Goal: Information Seeking & Learning: Compare options

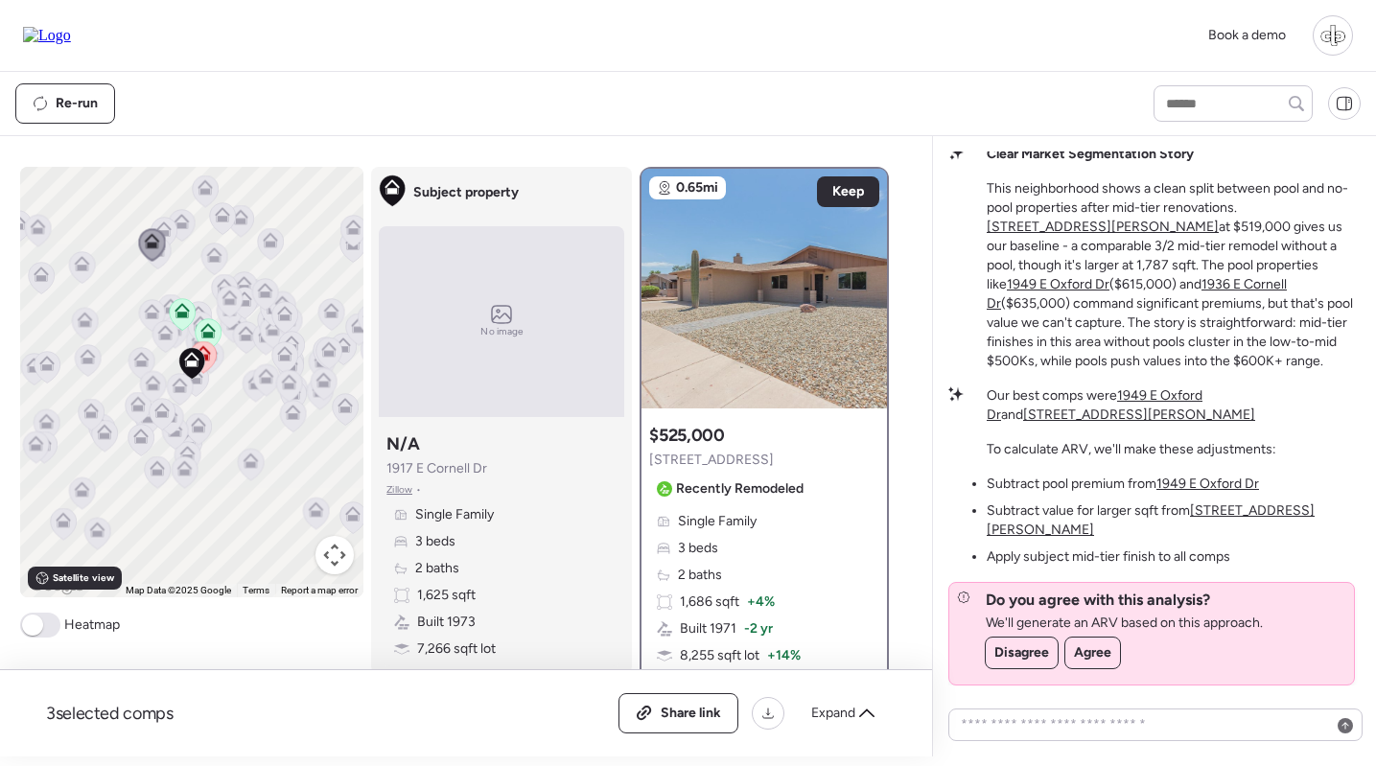
click at [734, 376] on img at bounding box center [765, 289] width 246 height 240
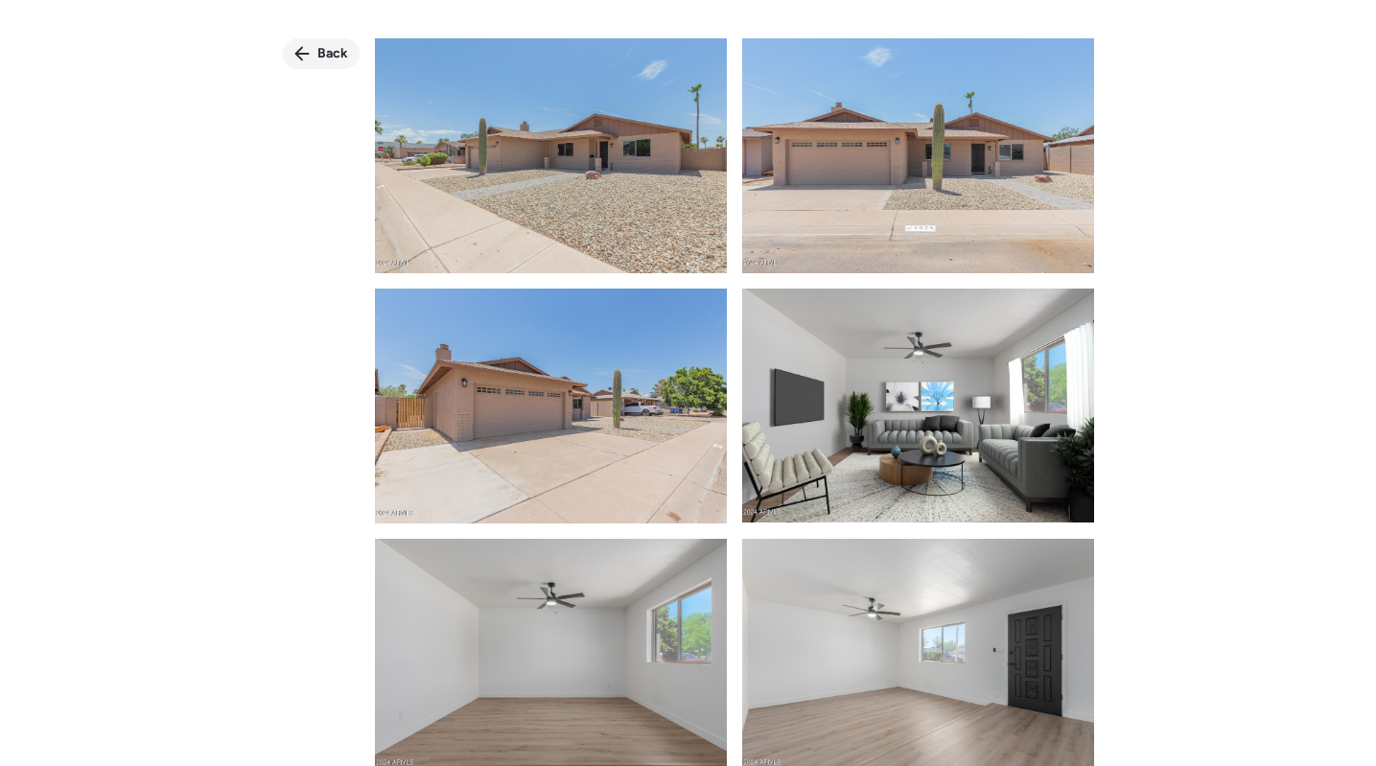
click at [319, 49] on span "Back" at bounding box center [332, 53] width 31 height 19
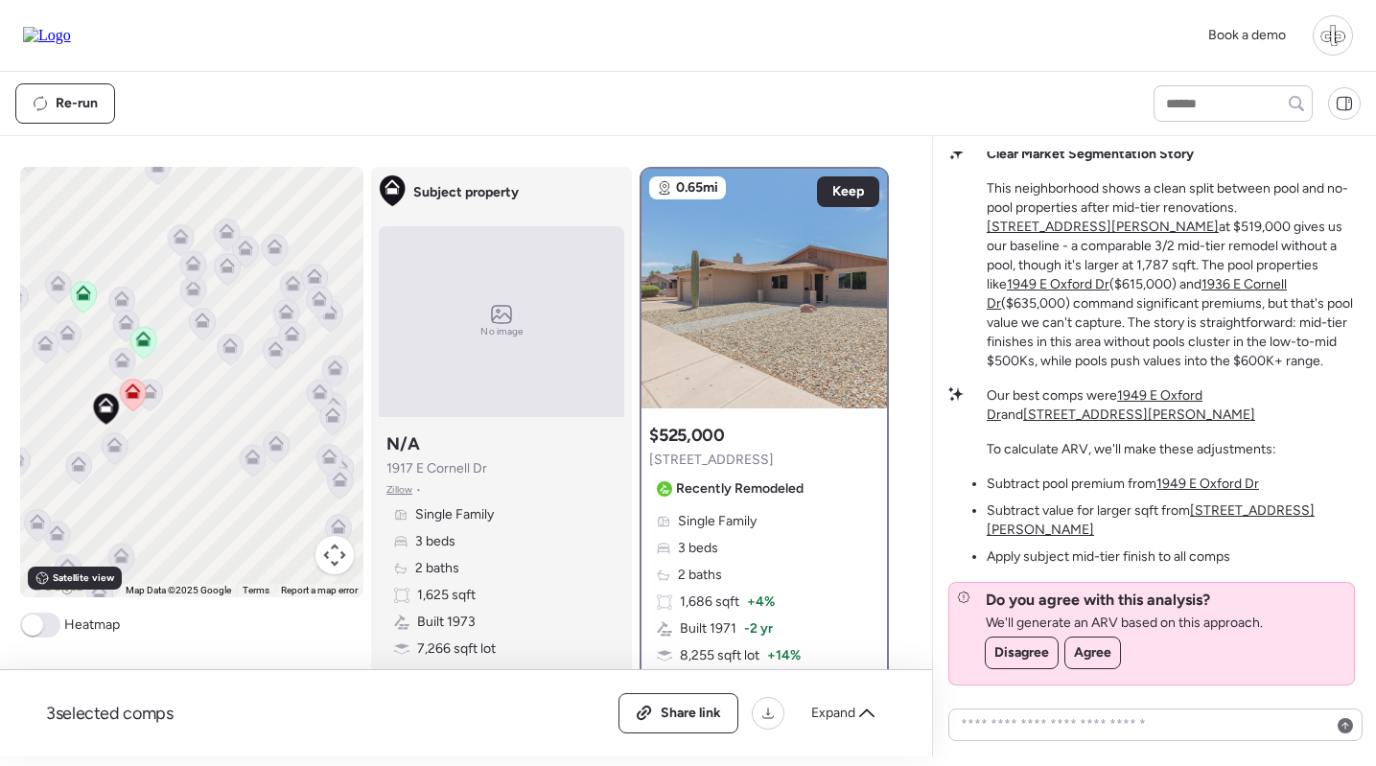
click at [153, 400] on icon at bounding box center [150, 395] width 26 height 32
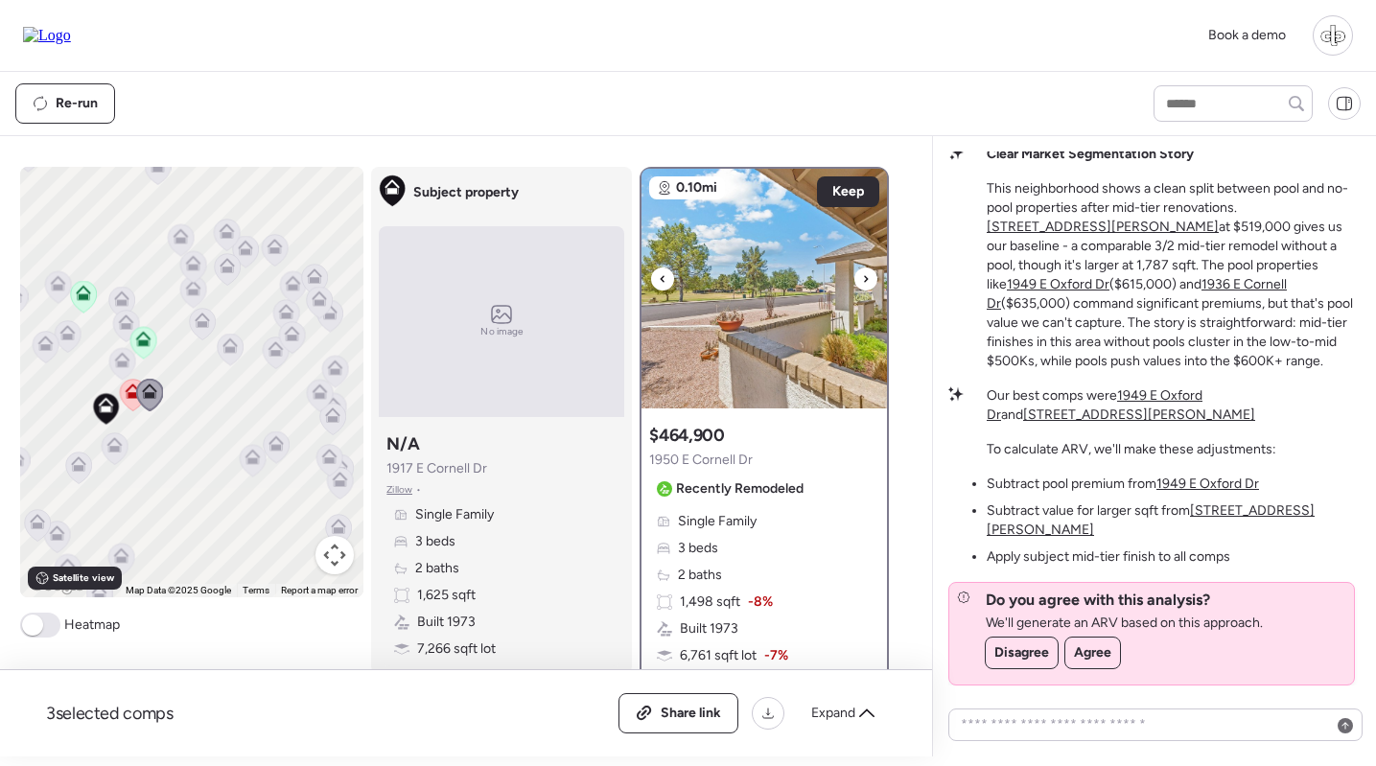
click at [713, 302] on img at bounding box center [765, 289] width 246 height 240
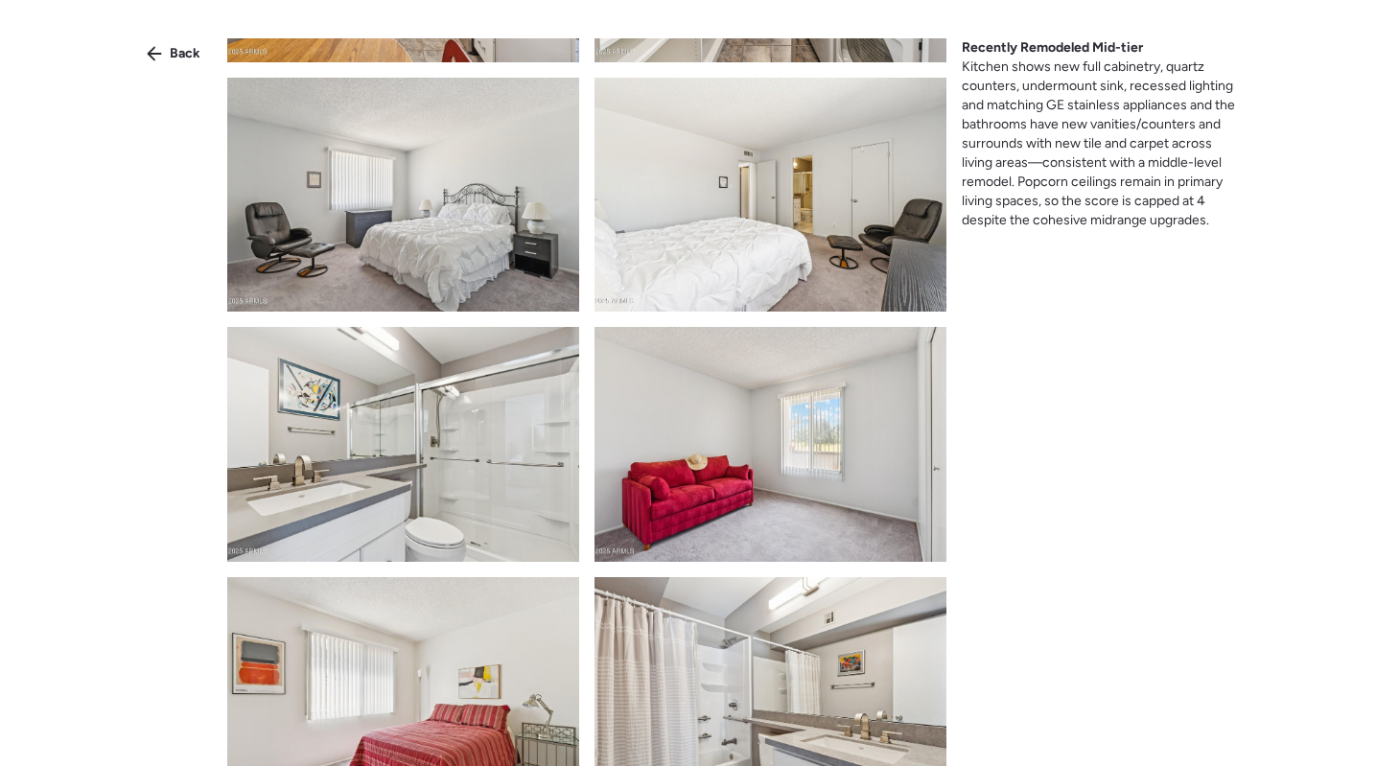
scroll to position [1533, 0]
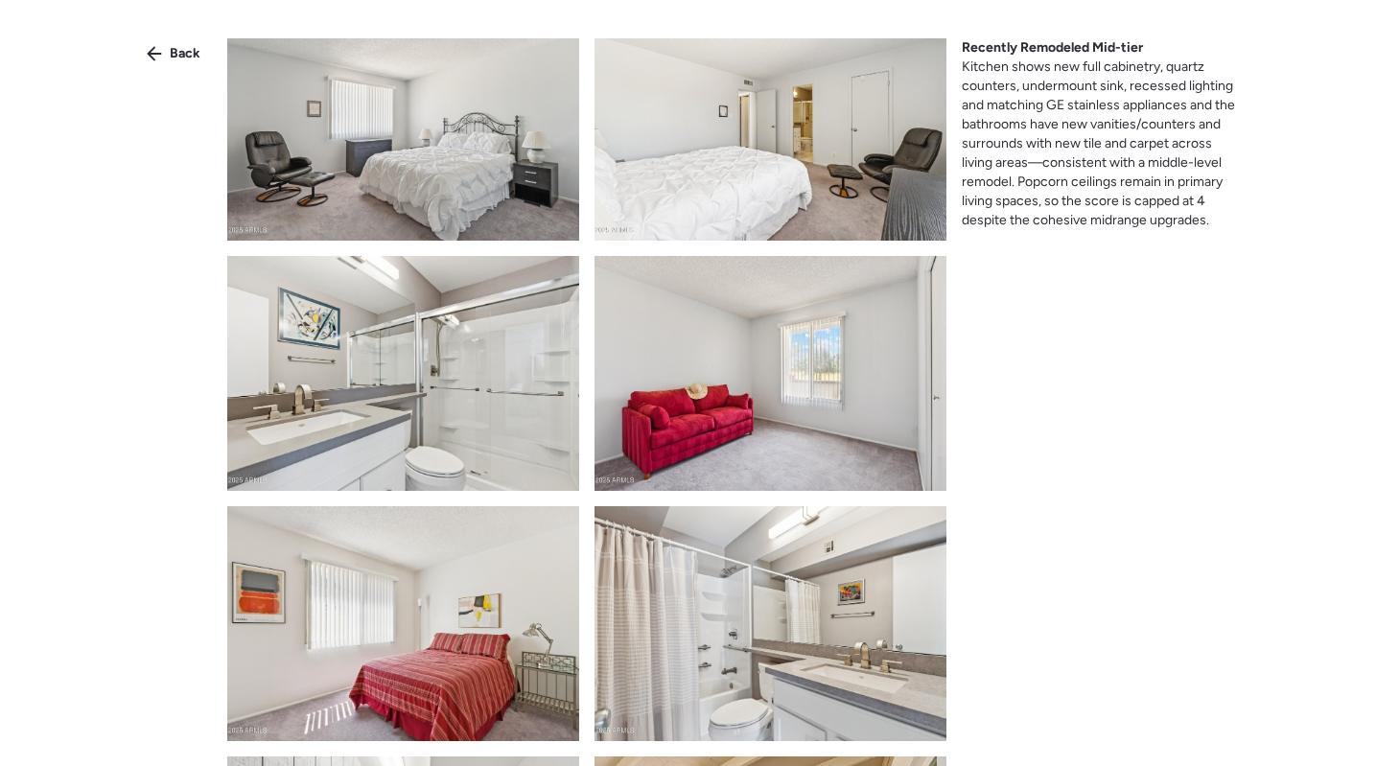
click at [736, 320] on img at bounding box center [771, 373] width 352 height 235
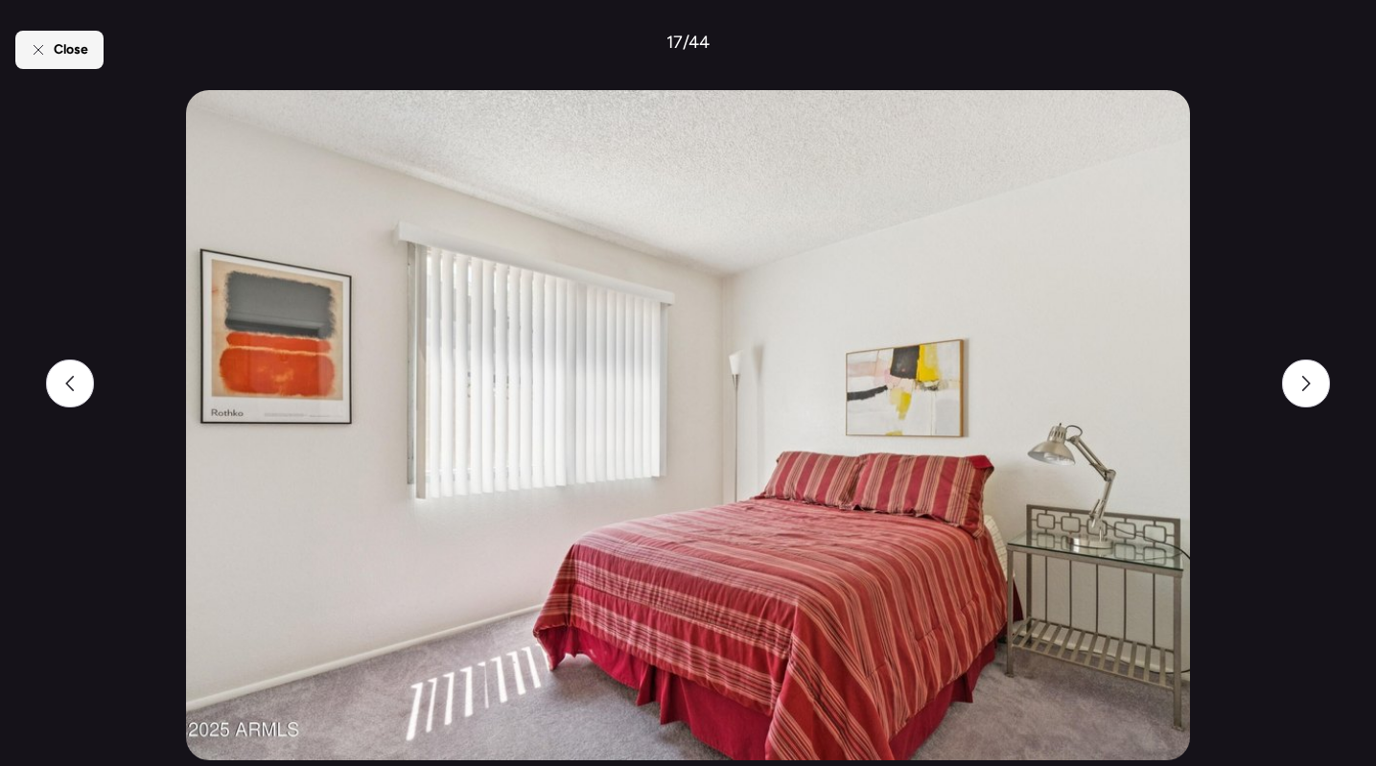
click at [29, 59] on div "Close" at bounding box center [59, 50] width 88 height 38
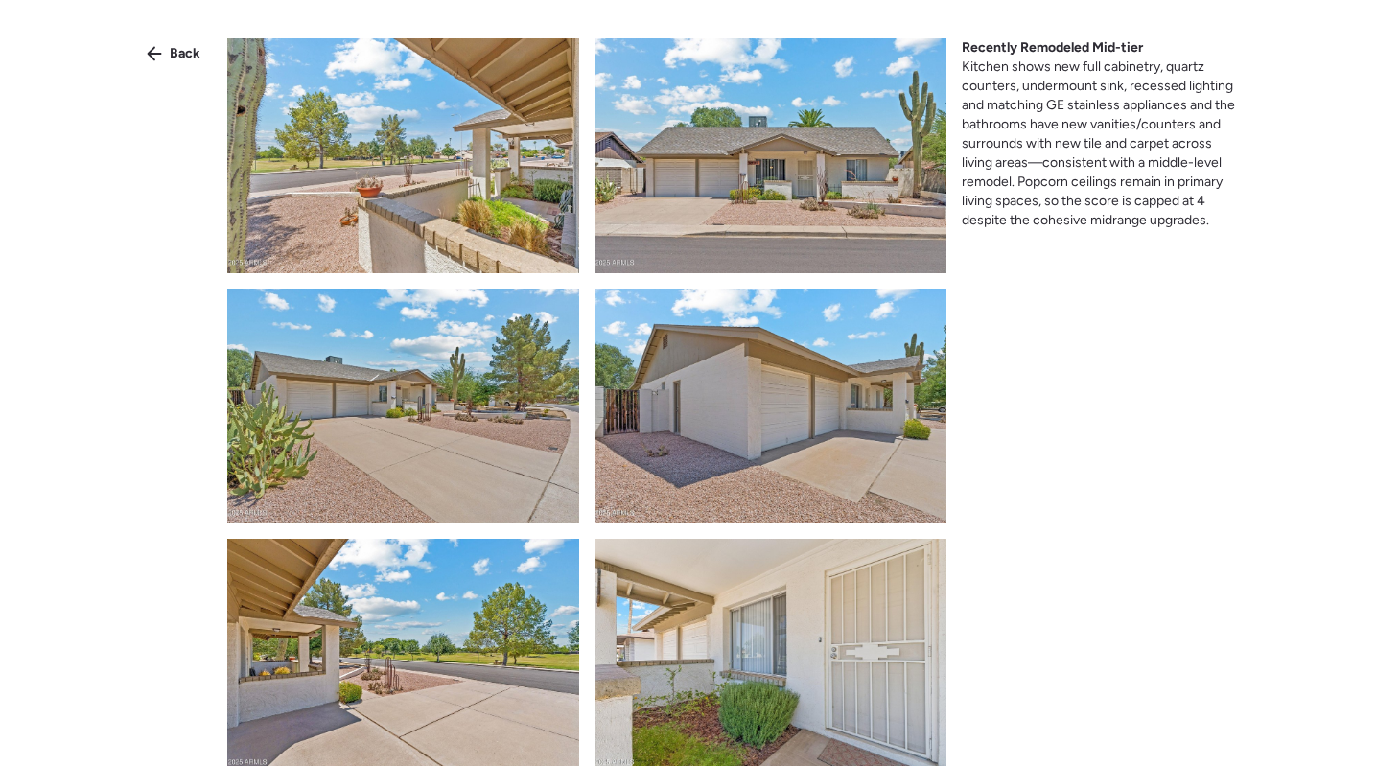
click at [164, 71] on div "Back Recently Remodeled Mid-tier Kitchen shows new full cabinetry, quartz count…" at bounding box center [688, 417] width 1376 height 835
click at [179, 53] on span "Back" at bounding box center [185, 53] width 31 height 19
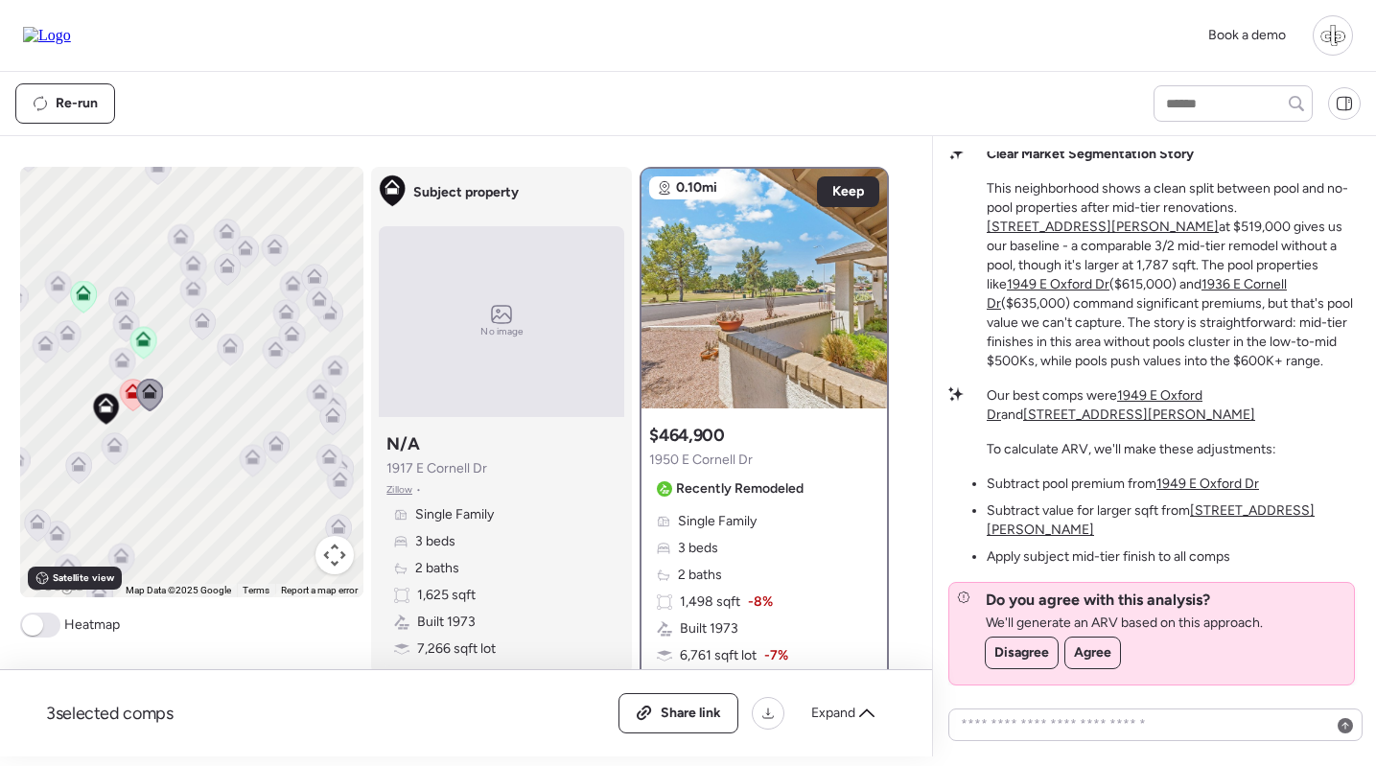
click at [114, 441] on icon at bounding box center [114, 444] width 15 height 15
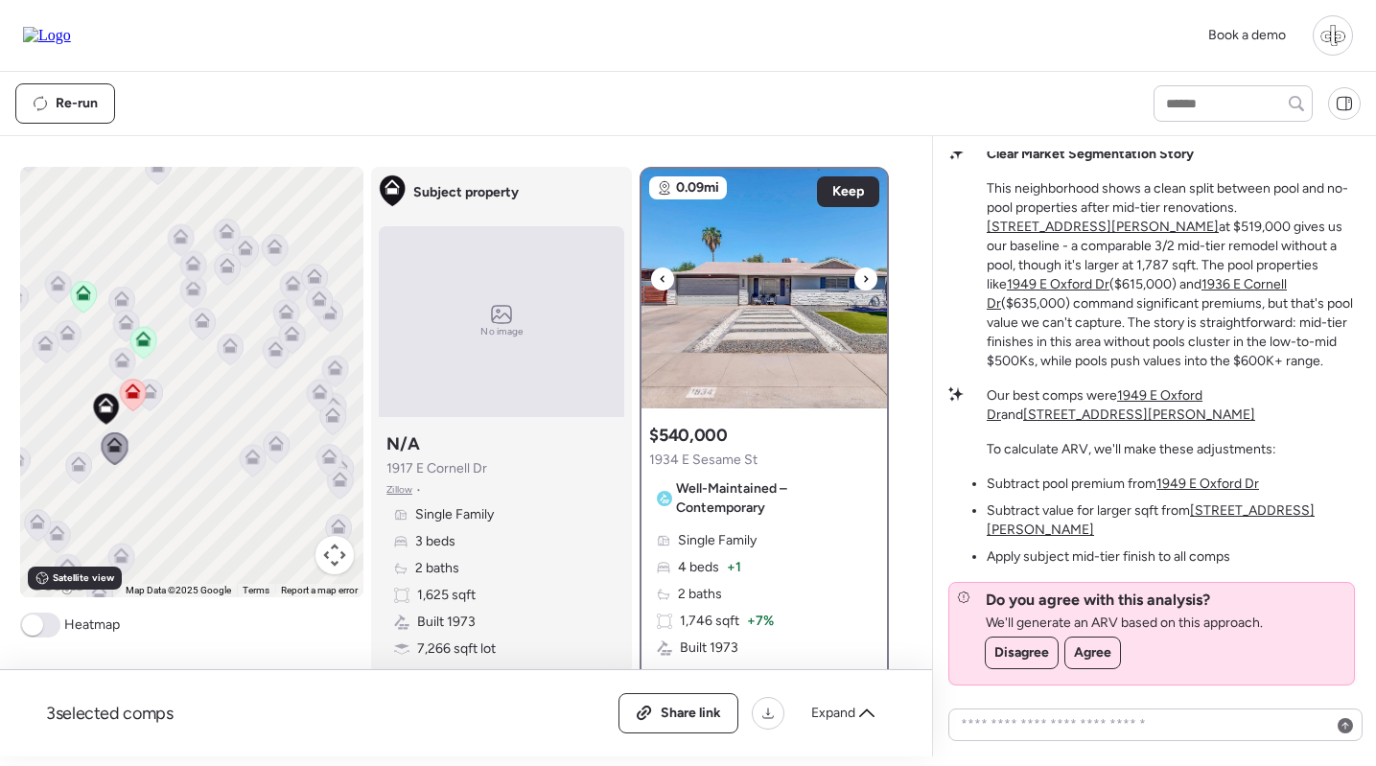
click at [764, 358] on img at bounding box center [765, 289] width 246 height 240
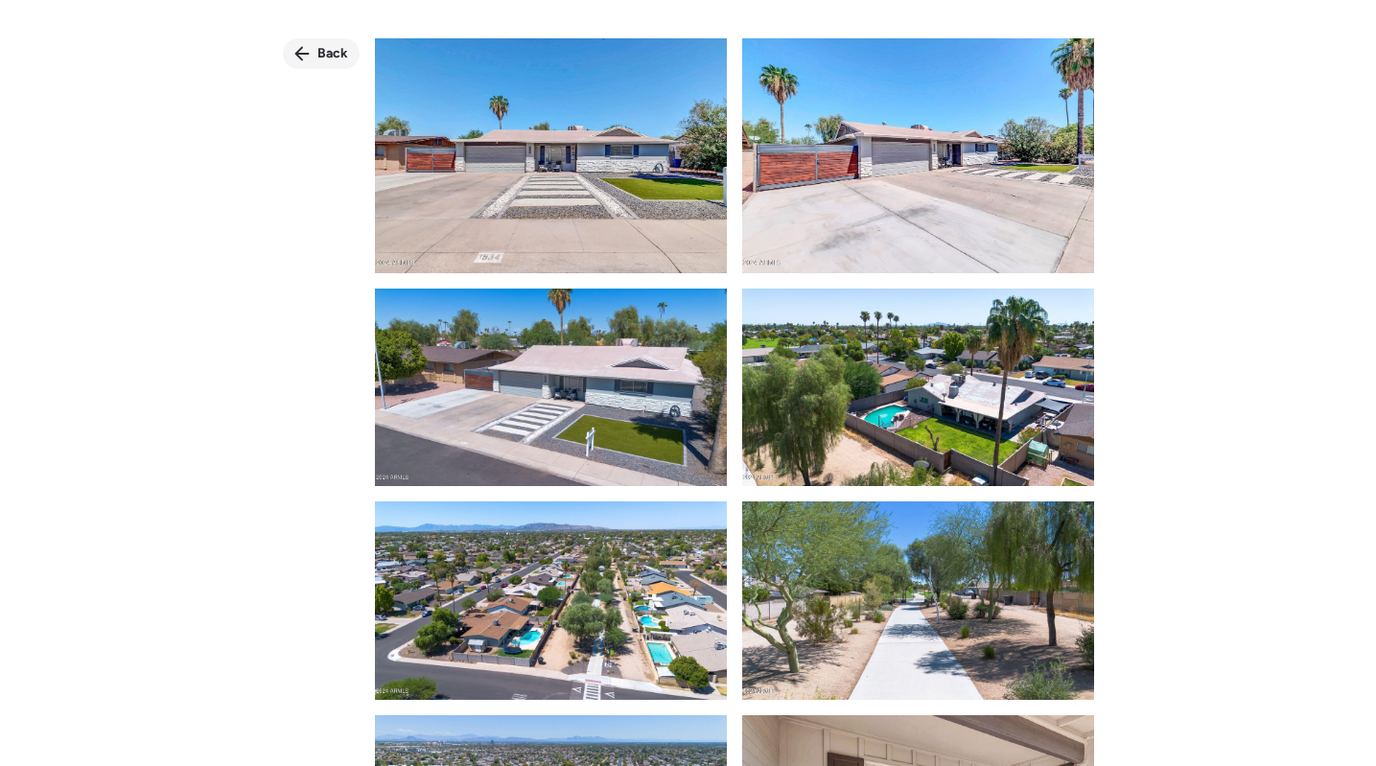
scroll to position [-1, 0]
click at [301, 48] on icon at bounding box center [301, 53] width 15 height 15
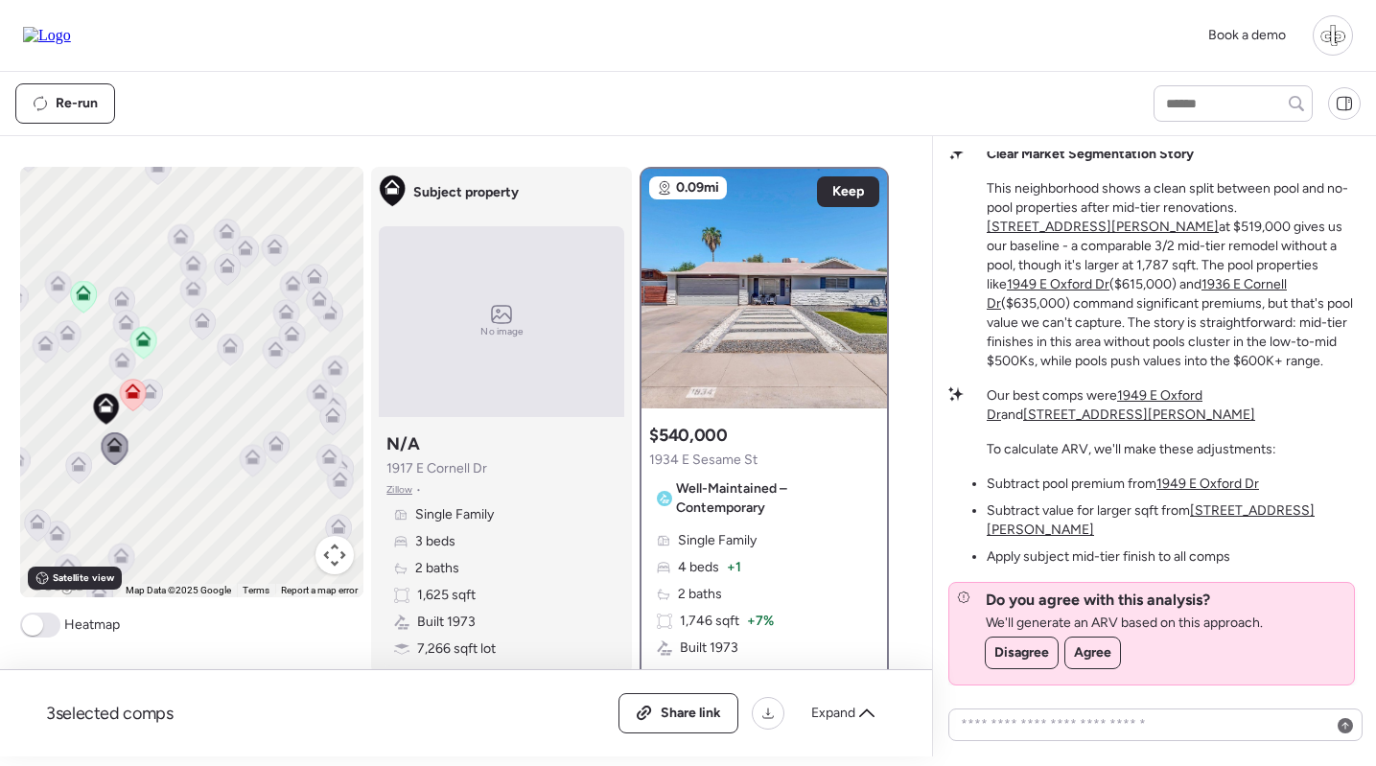
click at [85, 453] on icon at bounding box center [78, 468] width 27 height 33
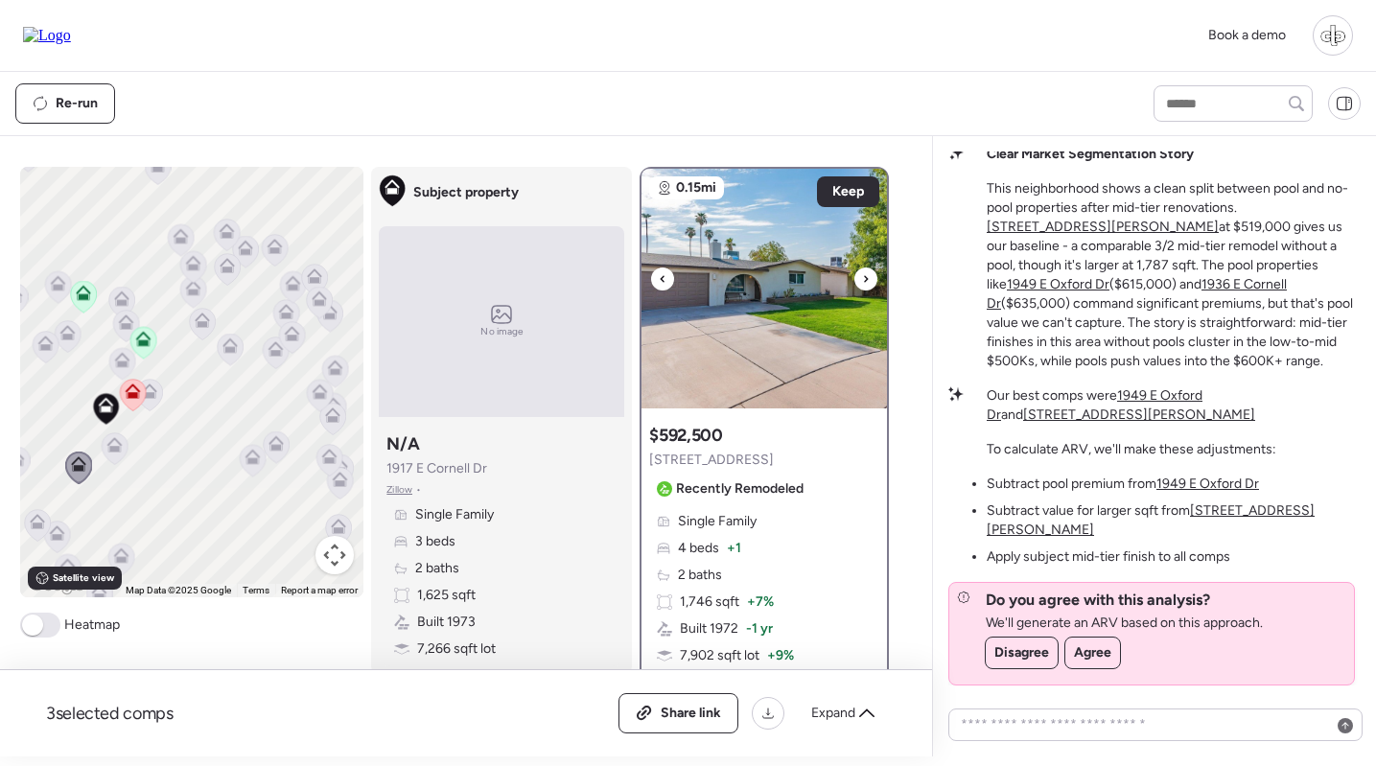
click at [739, 293] on img at bounding box center [765, 289] width 246 height 240
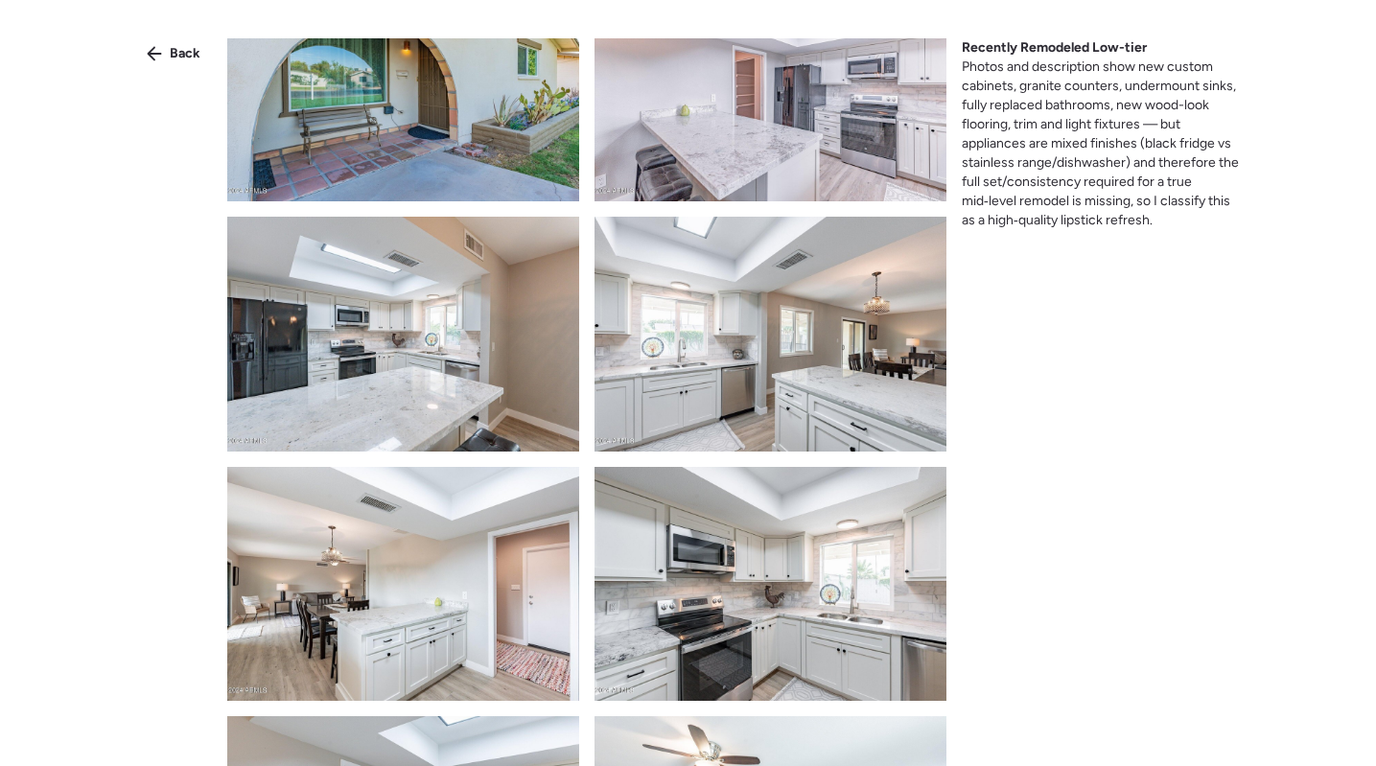
scroll to position [572, 0]
click at [449, 200] on img at bounding box center [403, 83] width 352 height 234
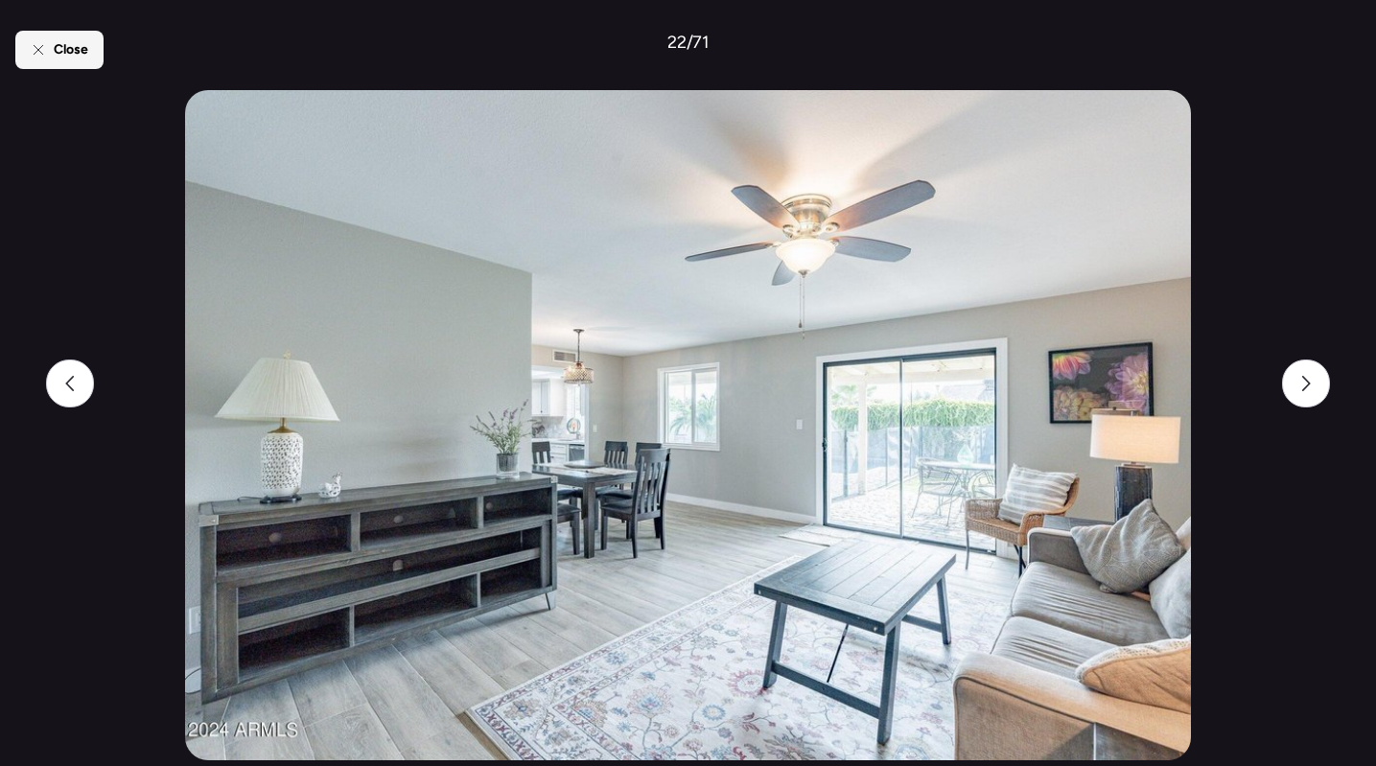
click at [92, 44] on div "Close" at bounding box center [59, 50] width 88 height 38
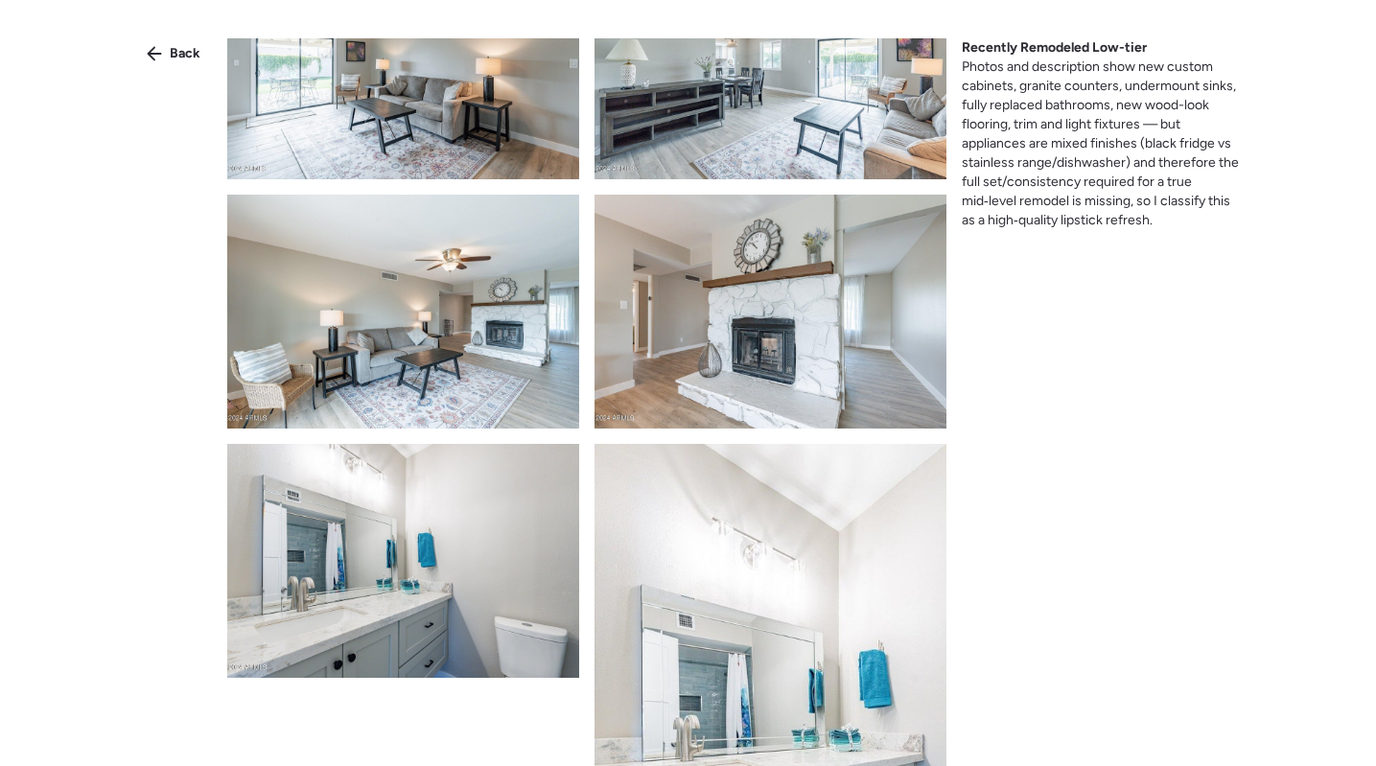
scroll to position [3276, 0]
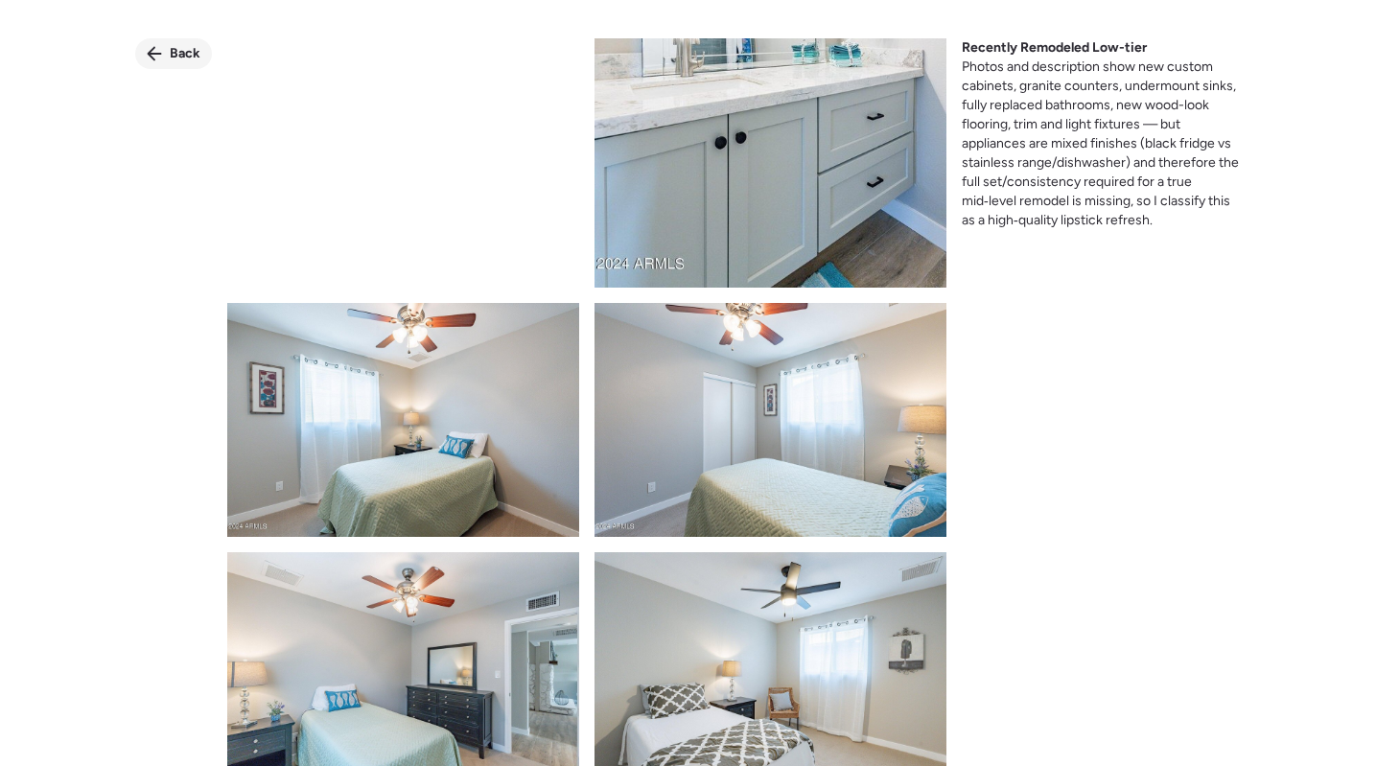
click at [172, 50] on span "Back" at bounding box center [185, 53] width 31 height 19
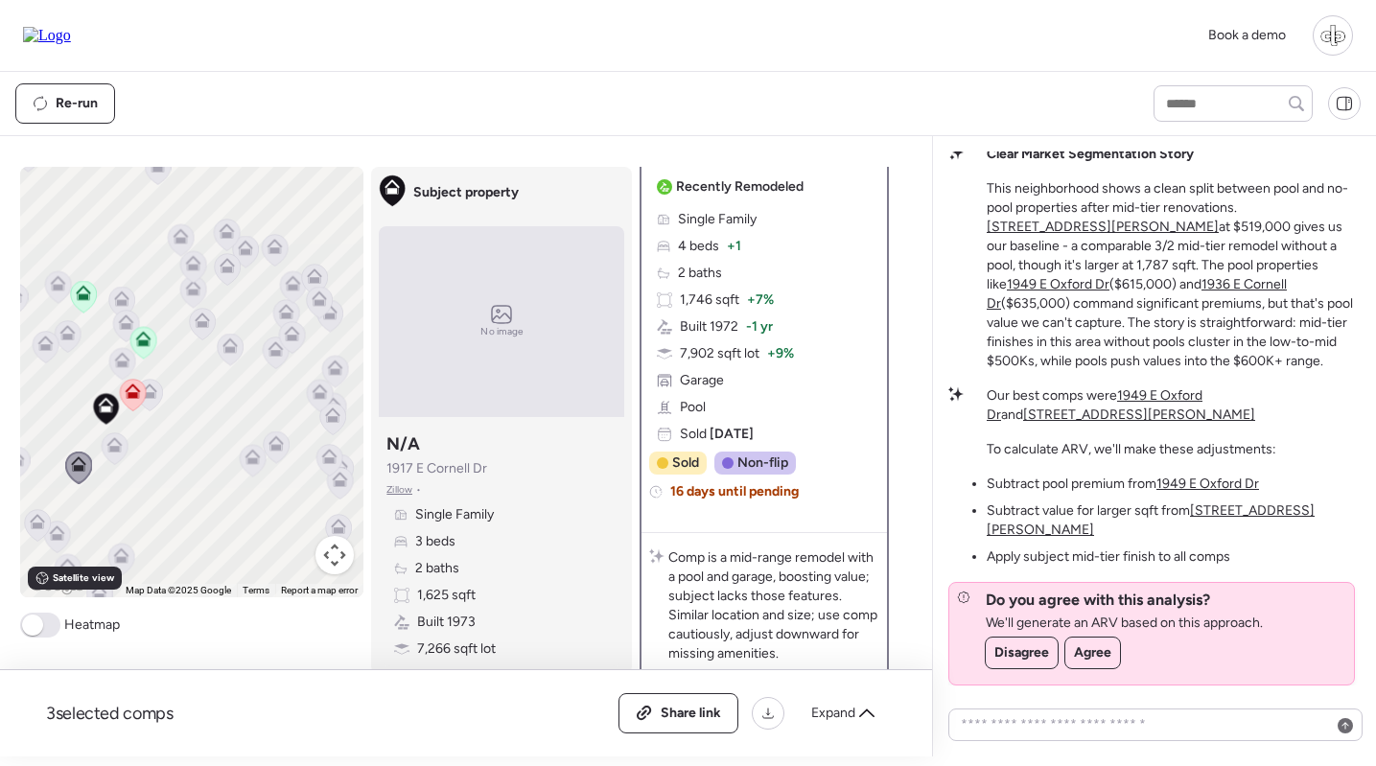
scroll to position [64, 0]
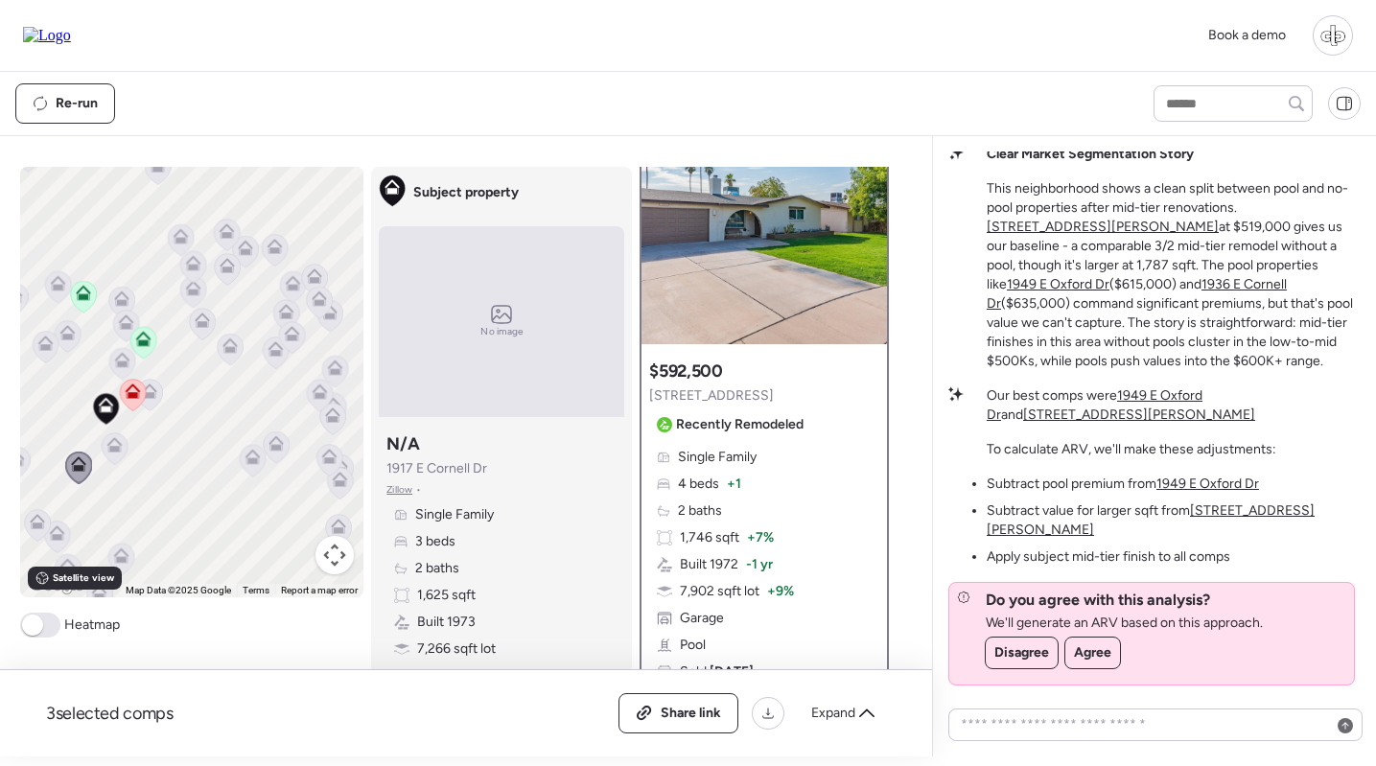
click at [775, 269] on img at bounding box center [765, 225] width 246 height 240
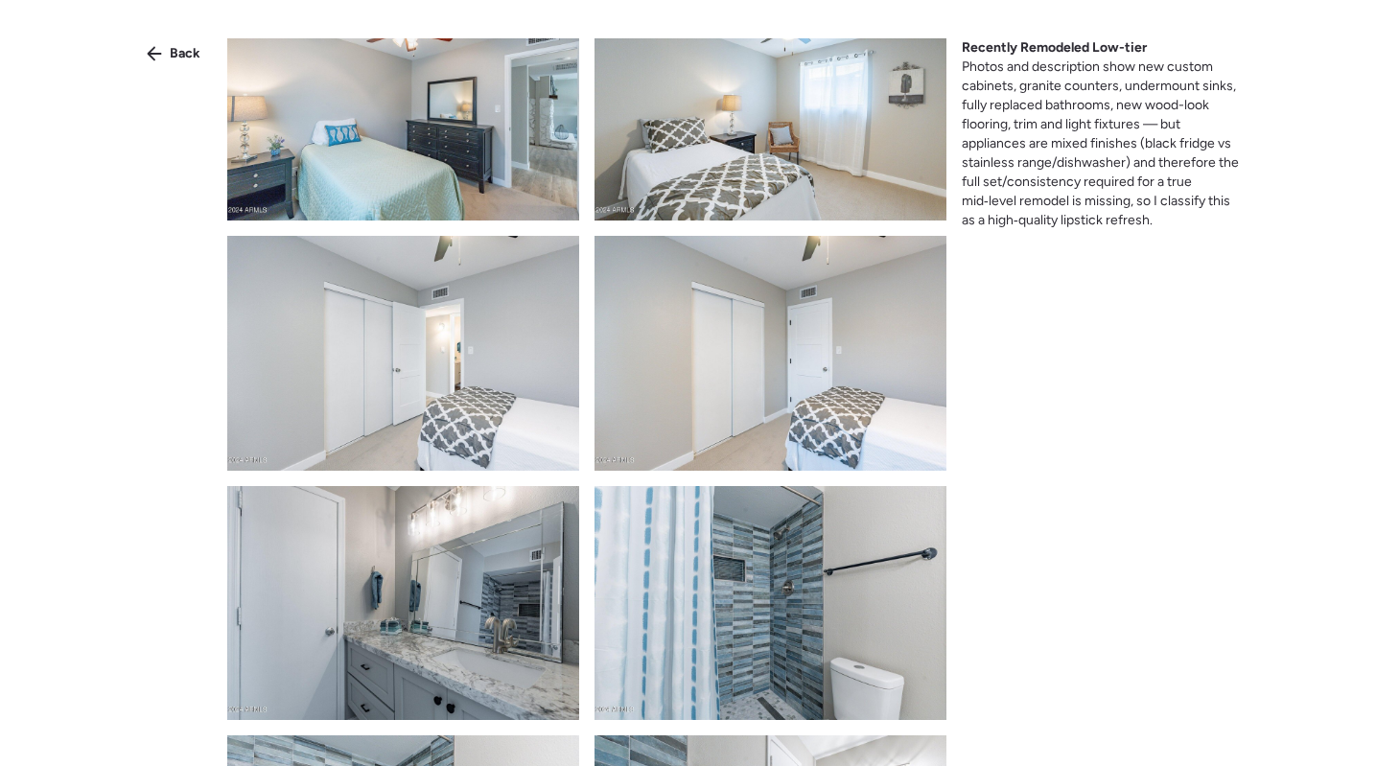
scroll to position [4323, 0]
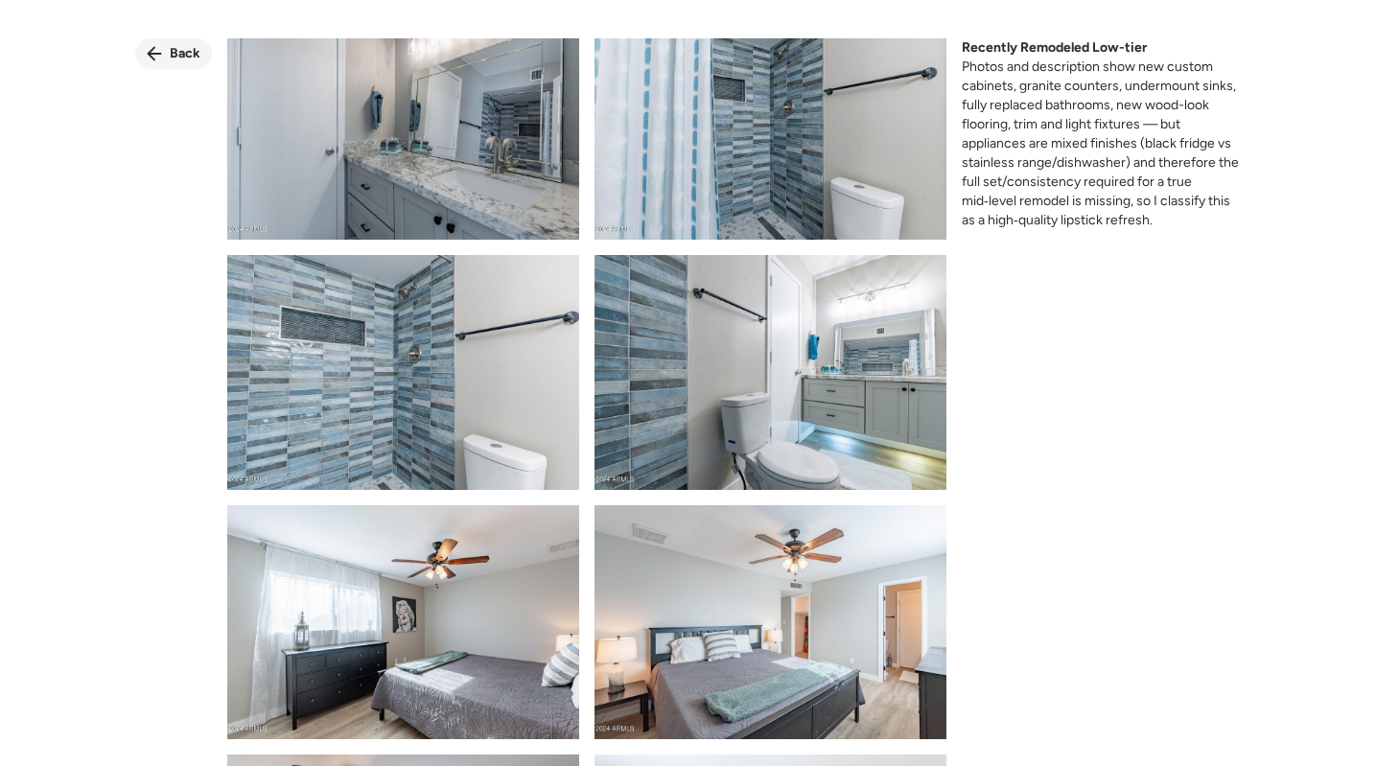
click at [164, 41] on div "Back" at bounding box center [173, 53] width 77 height 31
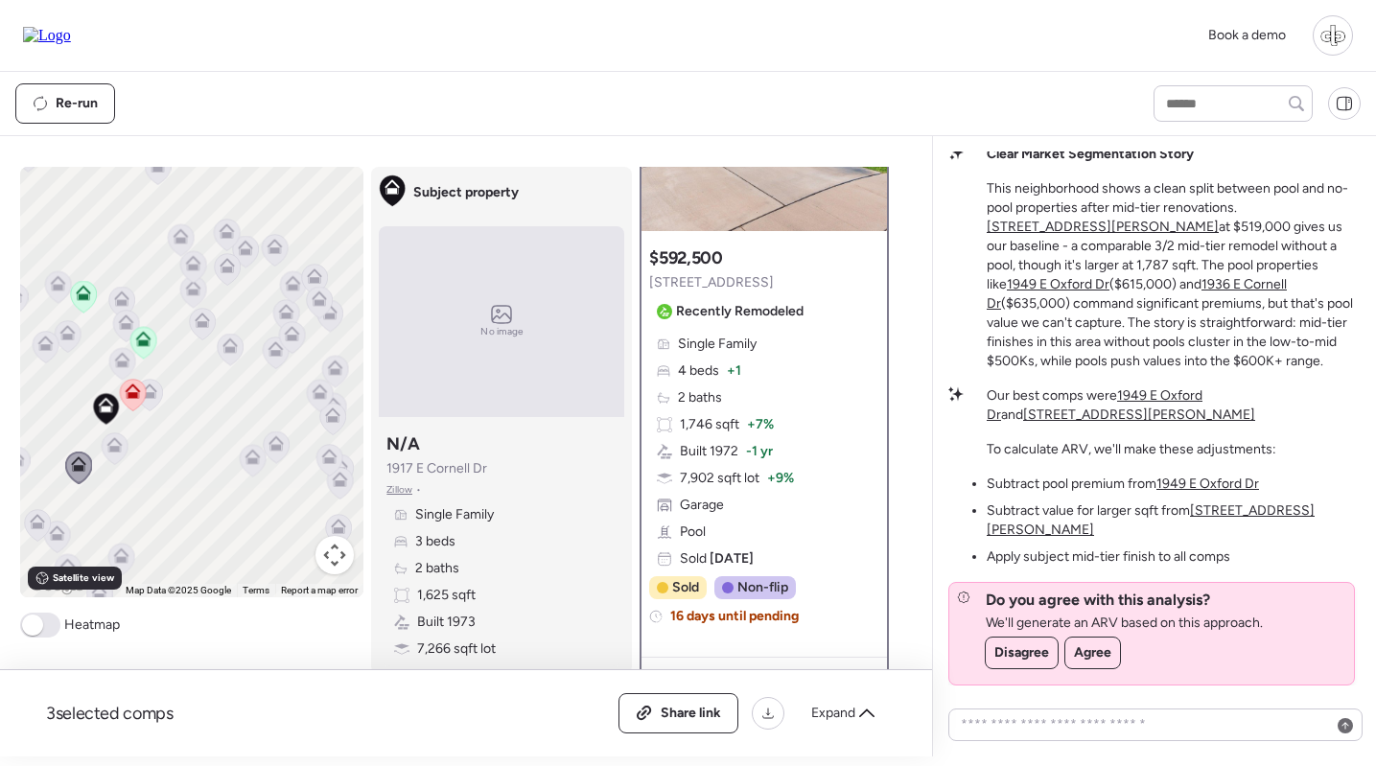
scroll to position [176, 0]
click at [109, 439] on icon at bounding box center [114, 444] width 15 height 15
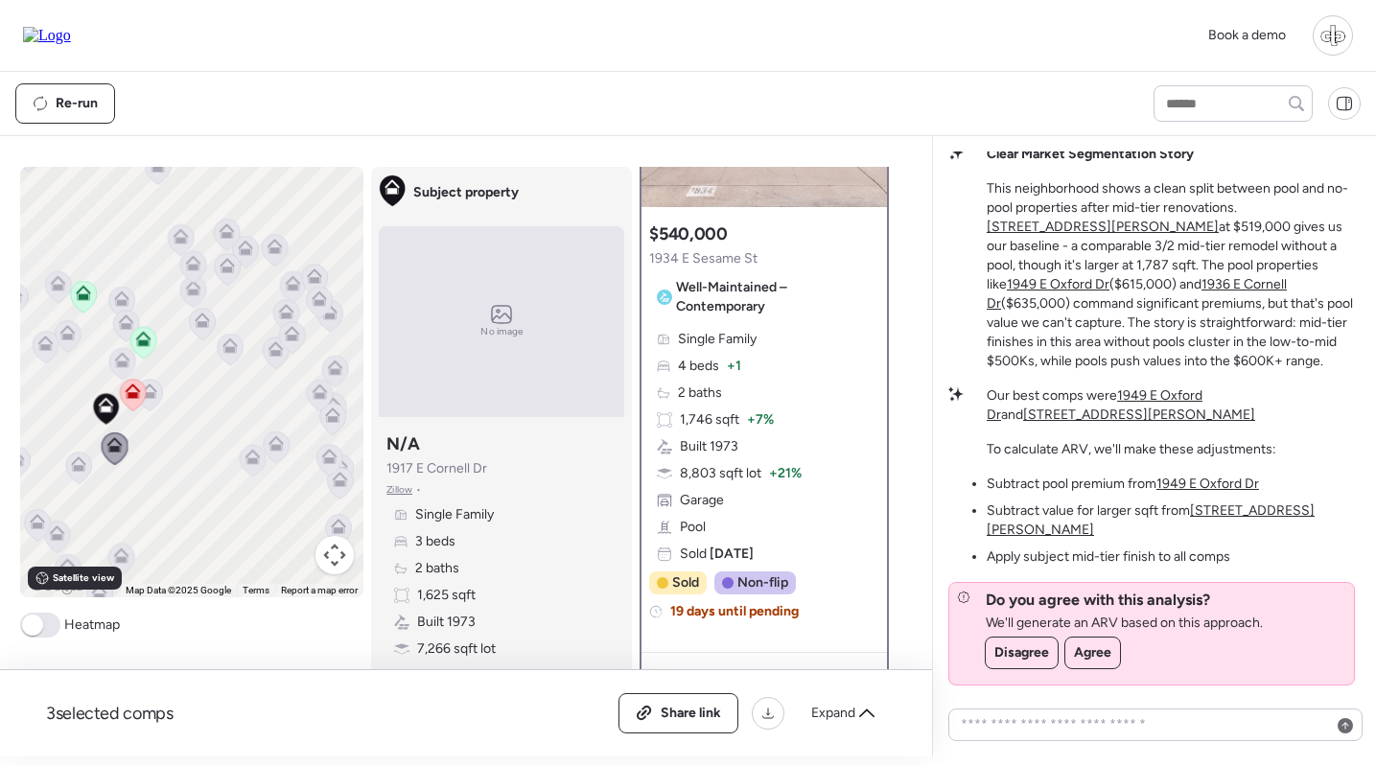
scroll to position [347, 0]
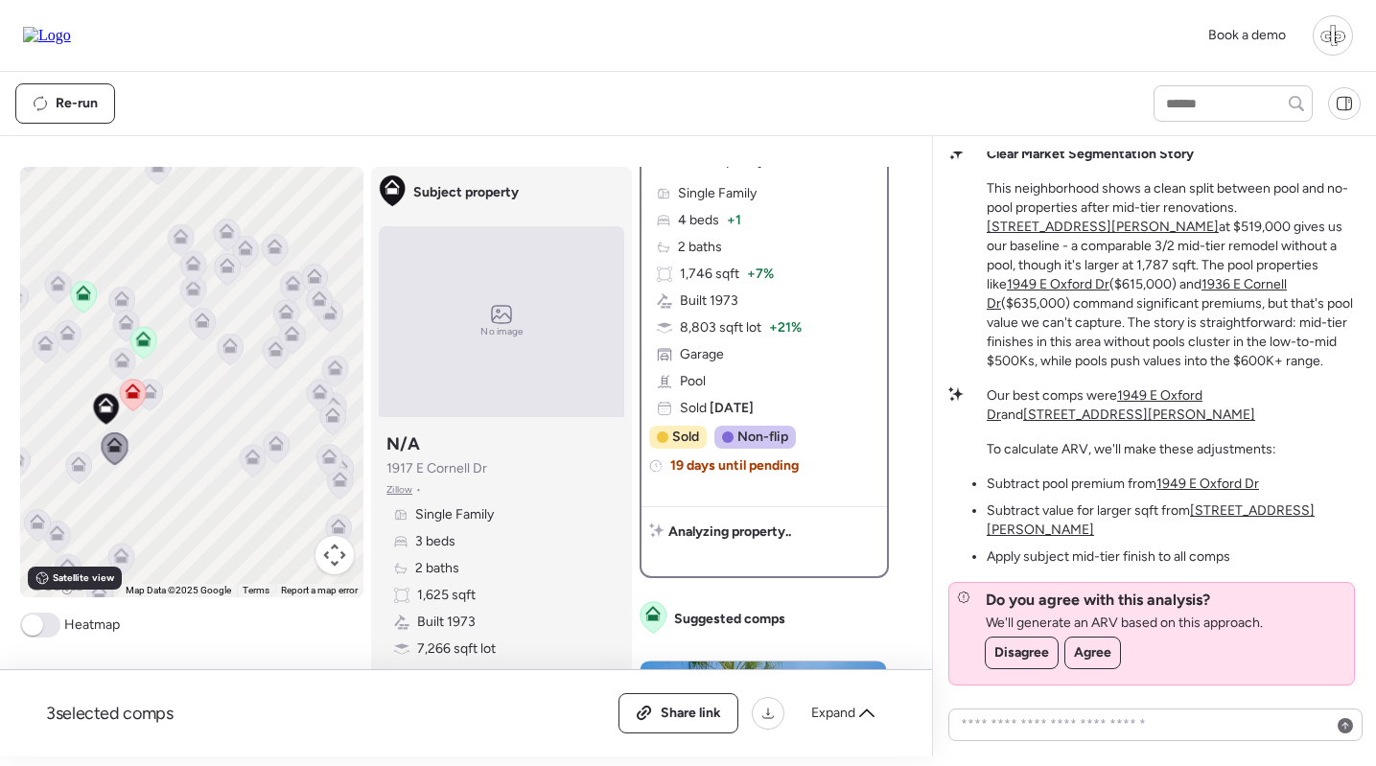
click at [156, 387] on icon at bounding box center [149, 391] width 15 height 15
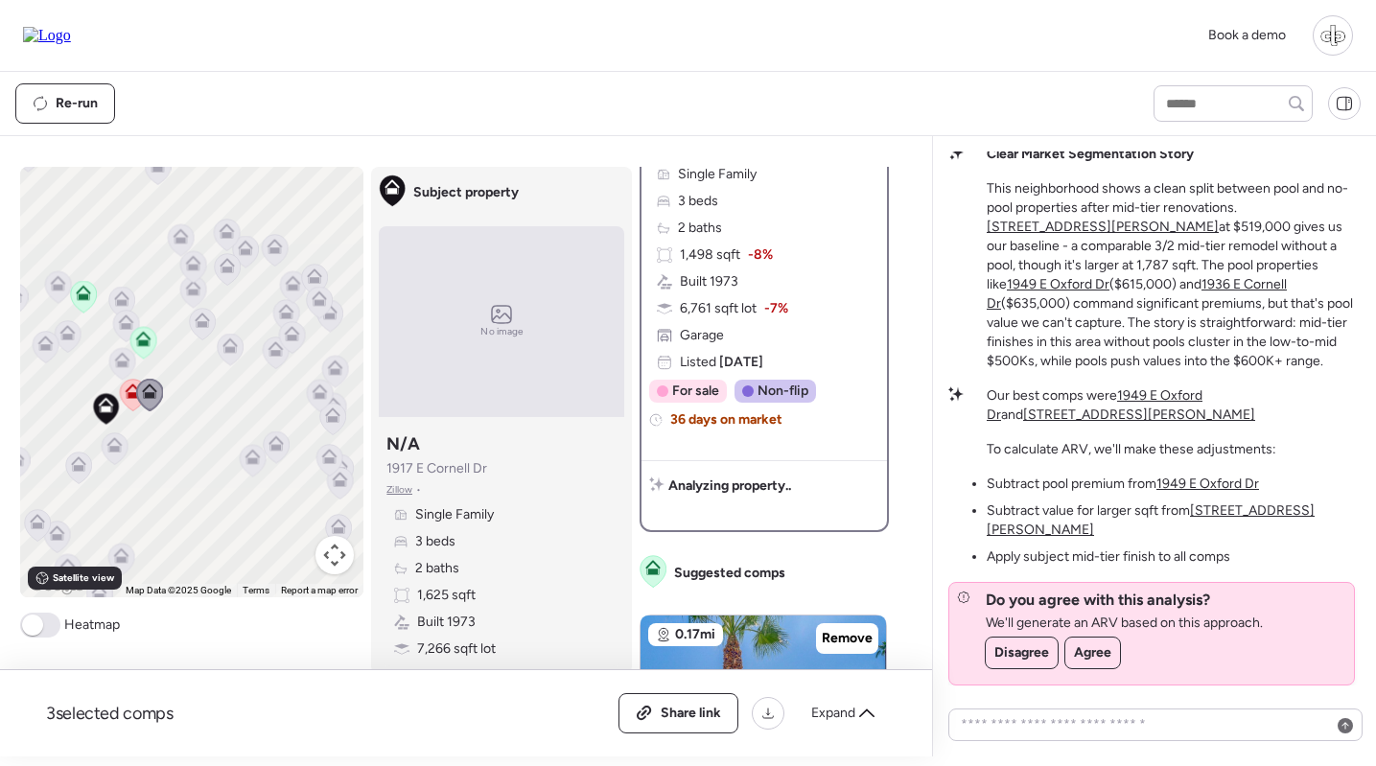
scroll to position [0, 0]
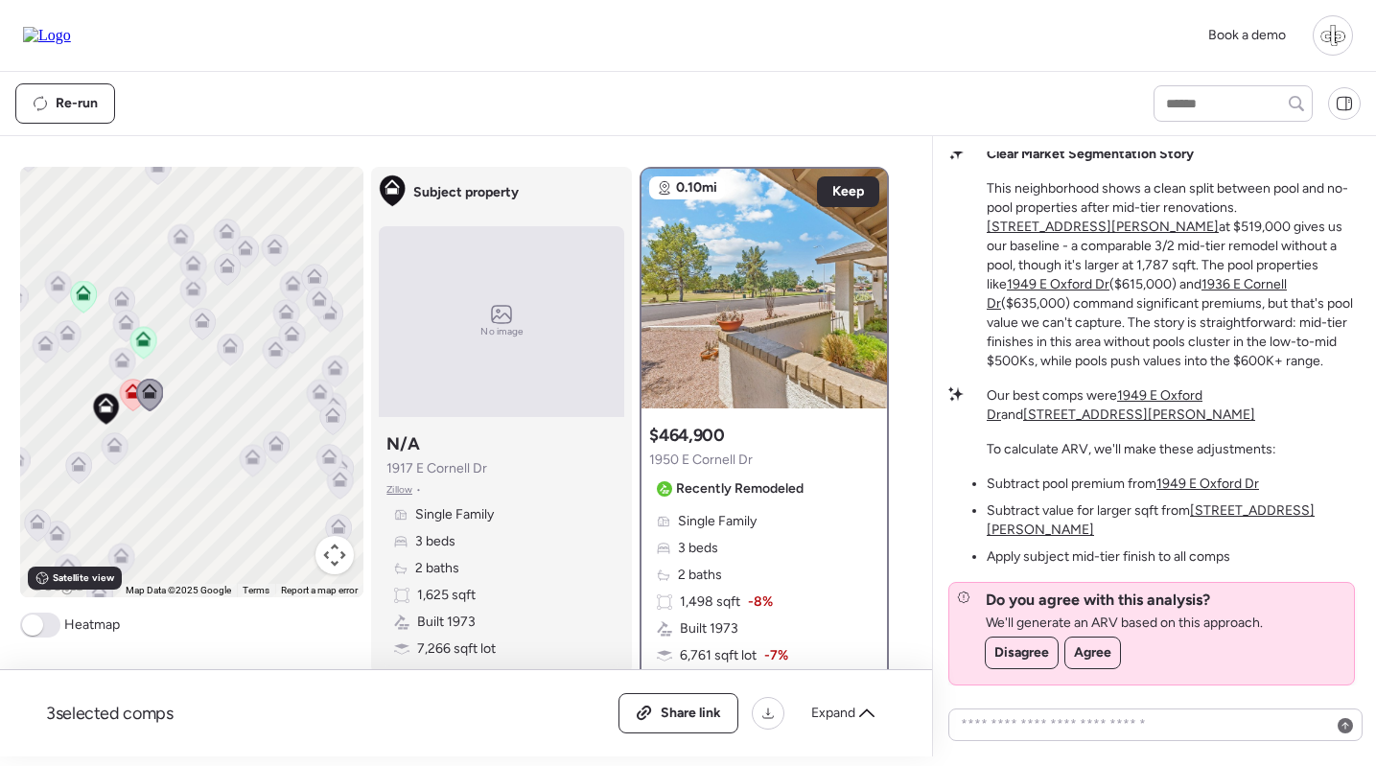
click at [230, 348] on icon at bounding box center [229, 349] width 12 height 6
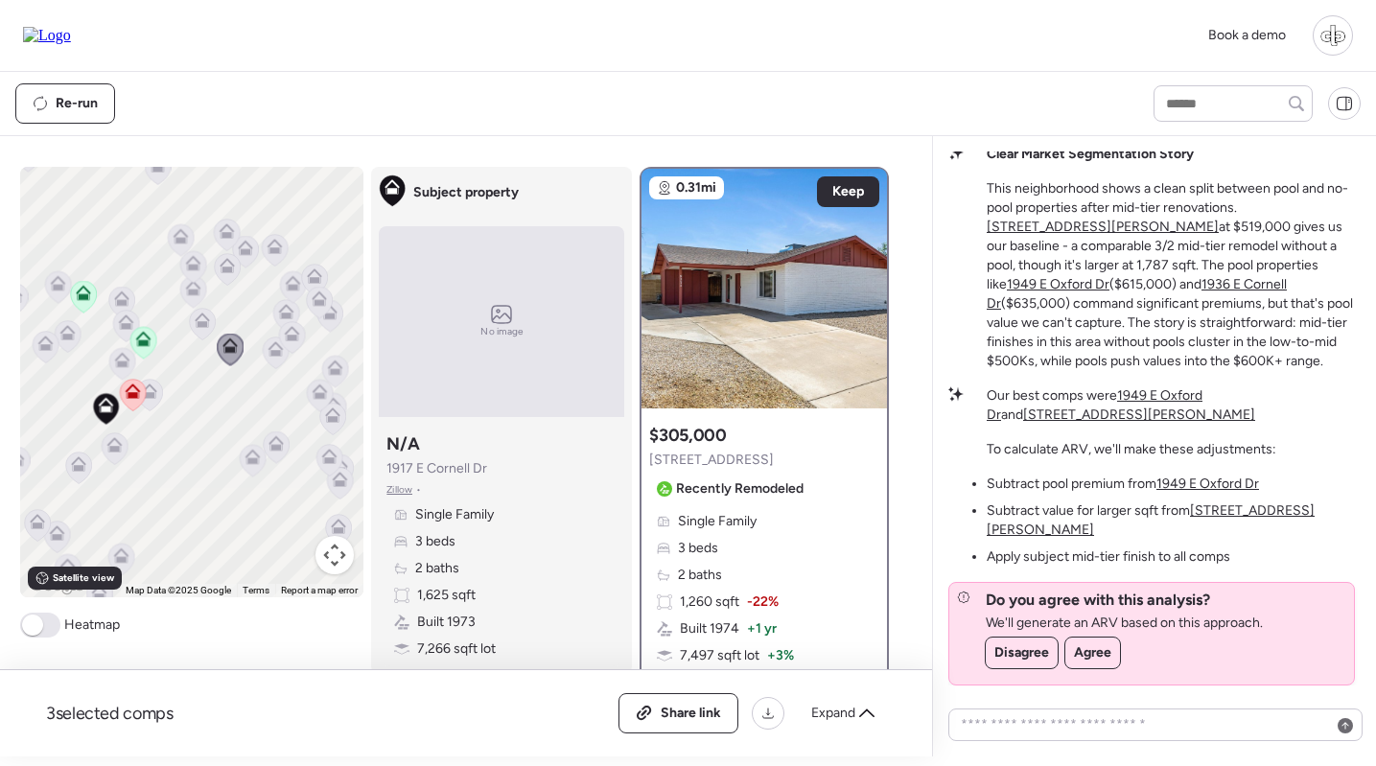
click at [211, 333] on icon at bounding box center [203, 324] width 26 height 32
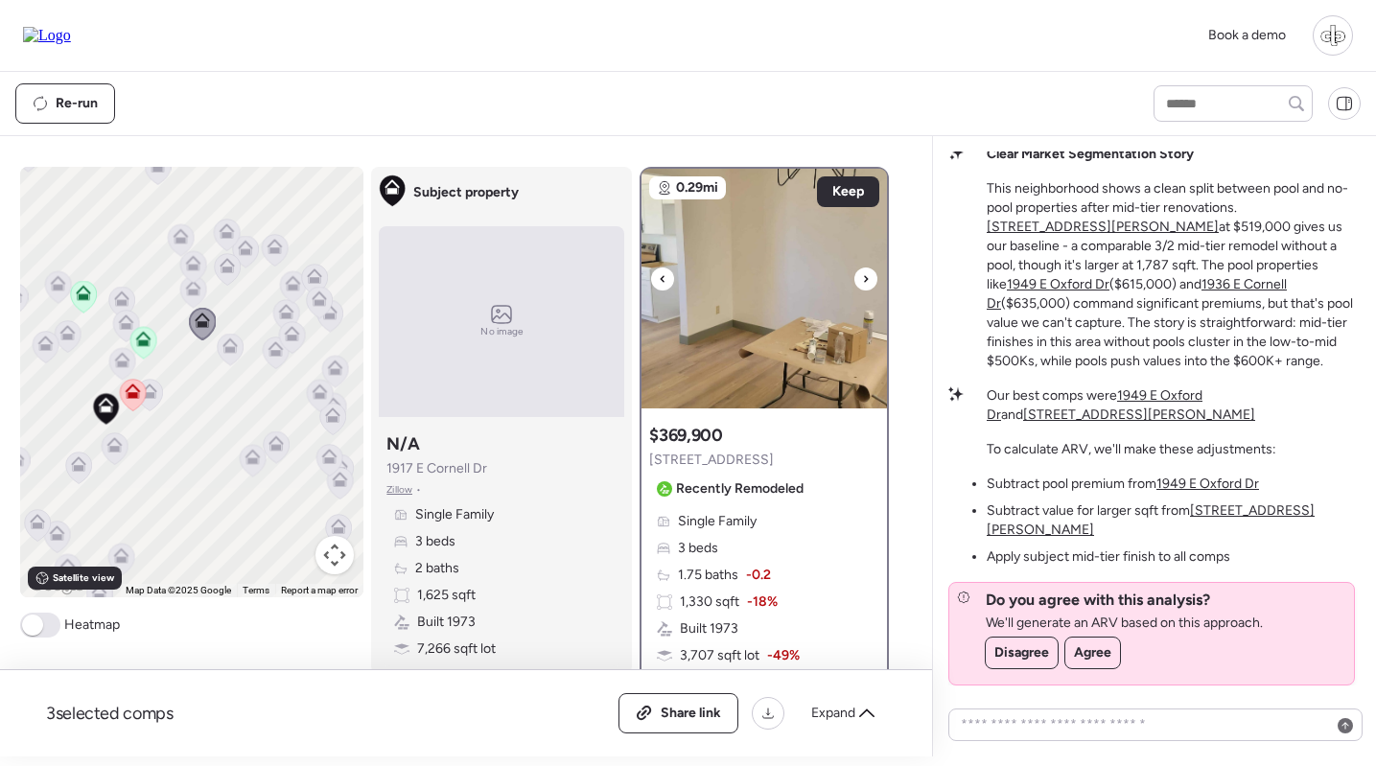
click at [853, 321] on img at bounding box center [765, 289] width 246 height 240
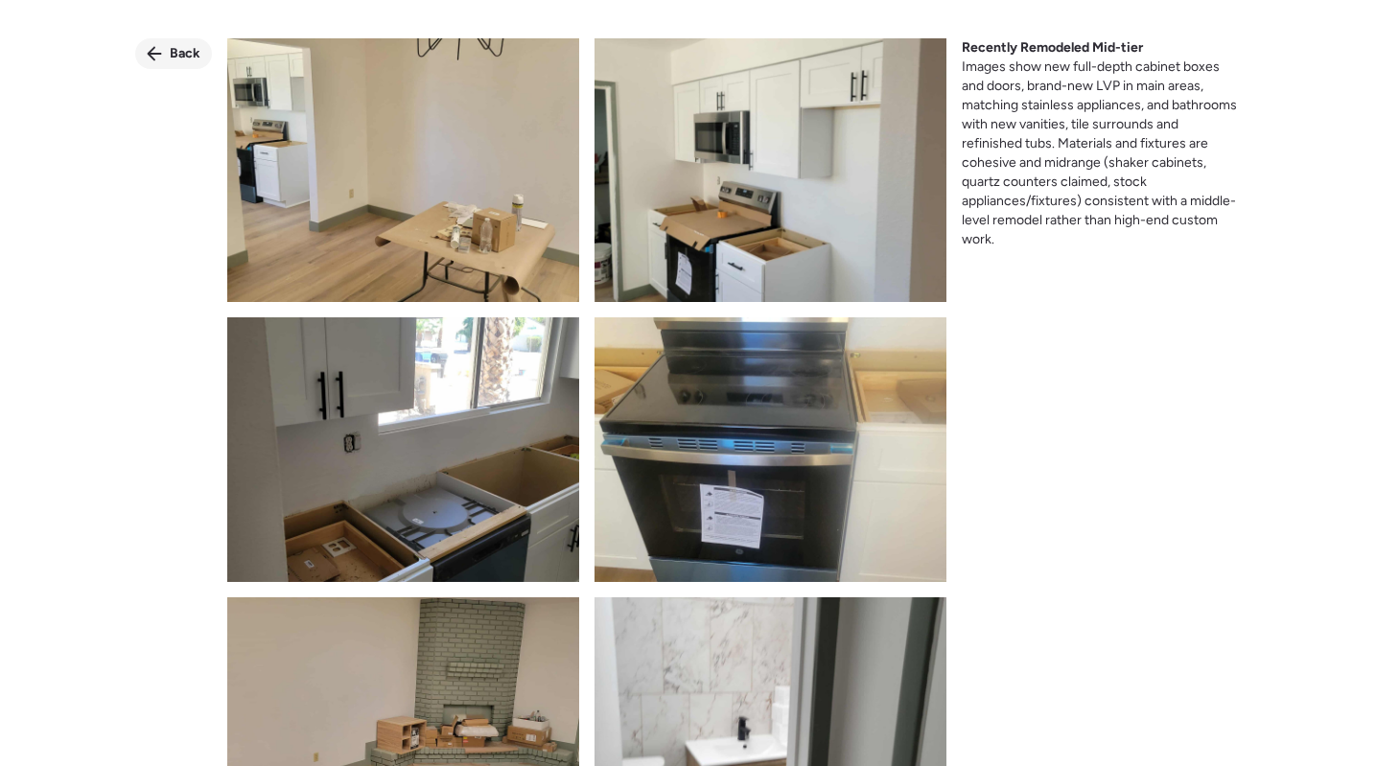
click at [180, 59] on span "Back" at bounding box center [185, 53] width 31 height 19
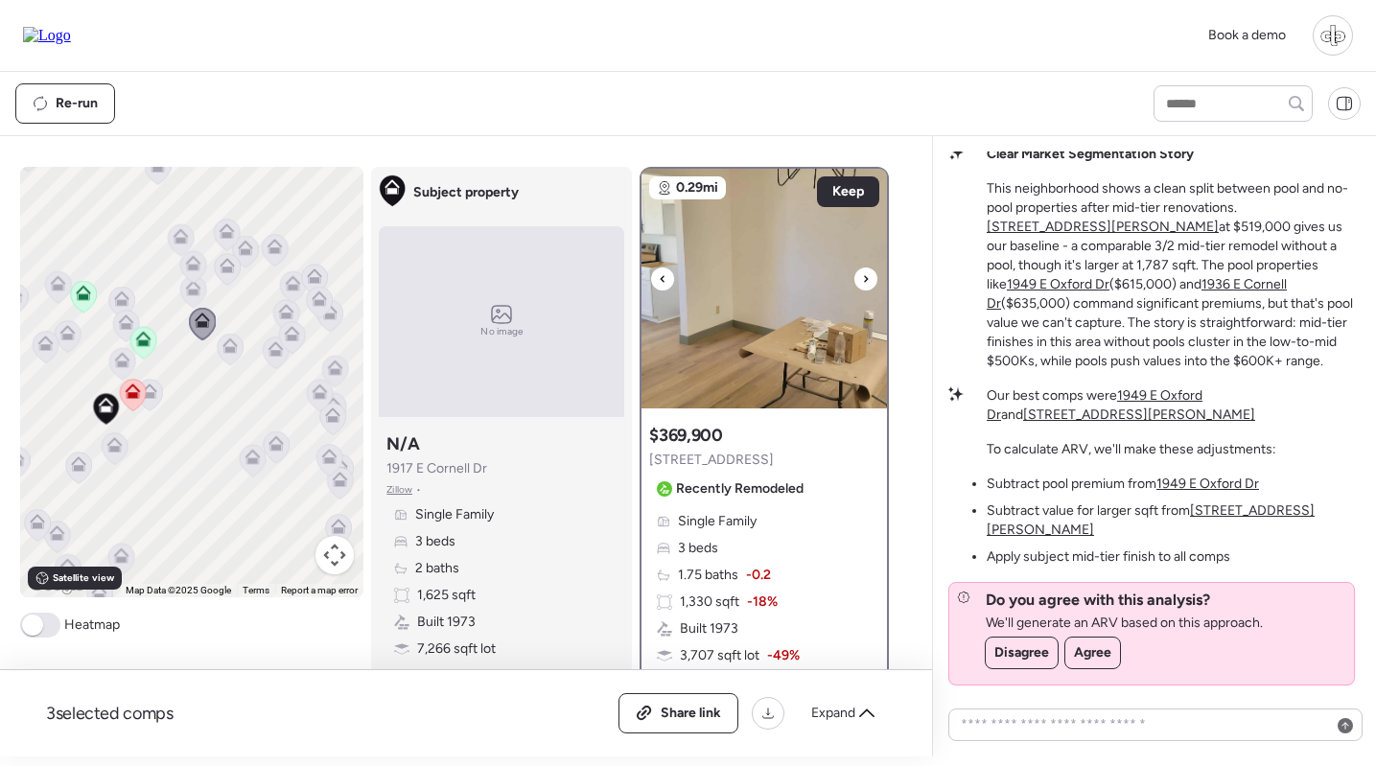
click at [765, 288] on img at bounding box center [765, 289] width 246 height 240
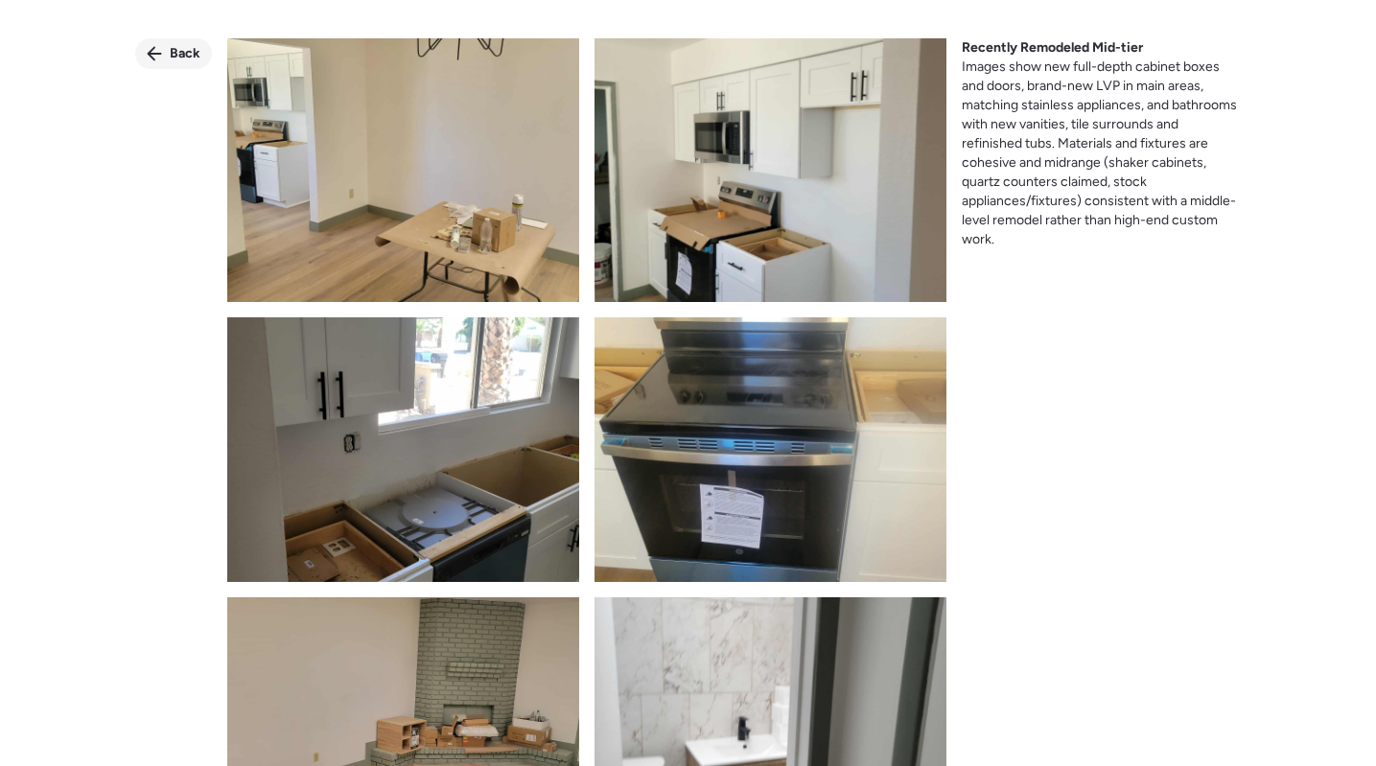
click at [167, 53] on div "Back" at bounding box center [173, 53] width 77 height 31
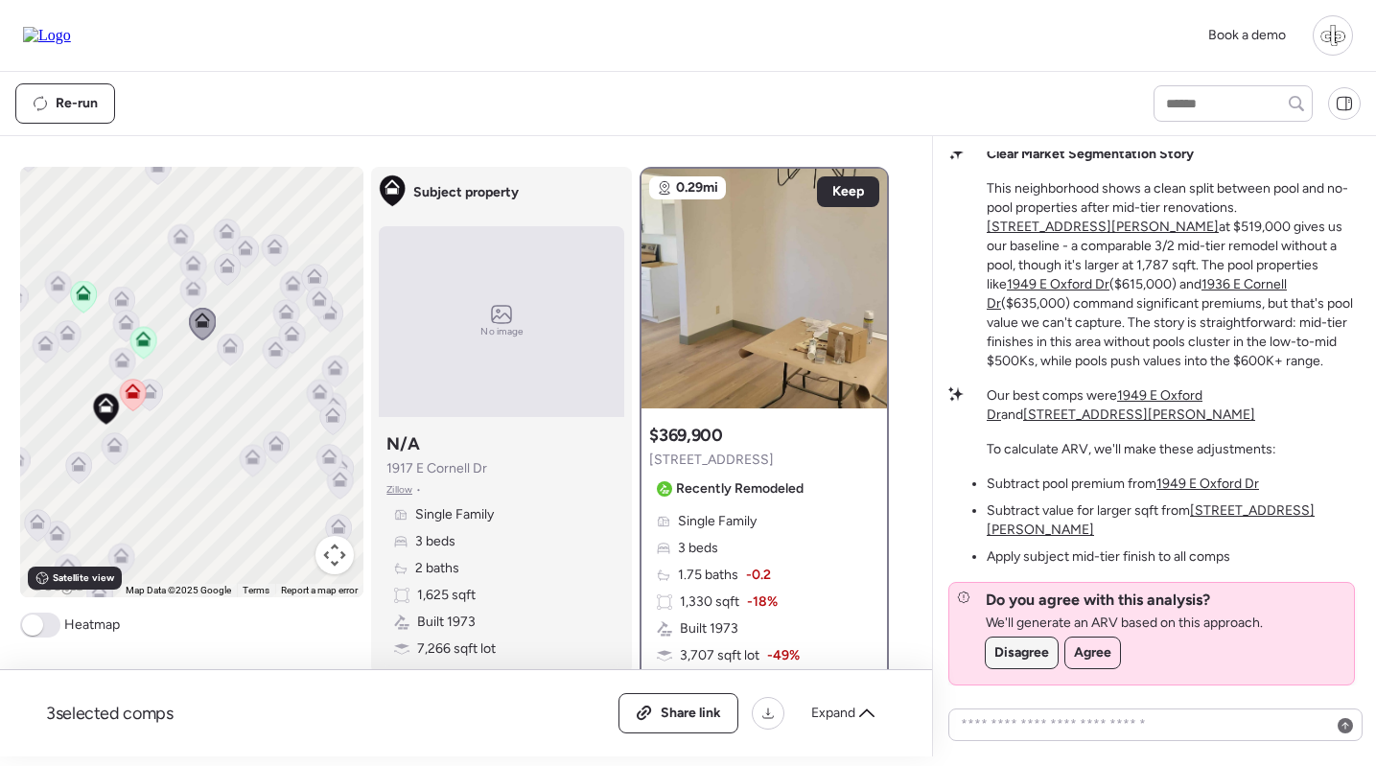
click at [1023, 649] on span "Disagree" at bounding box center [1022, 653] width 55 height 19
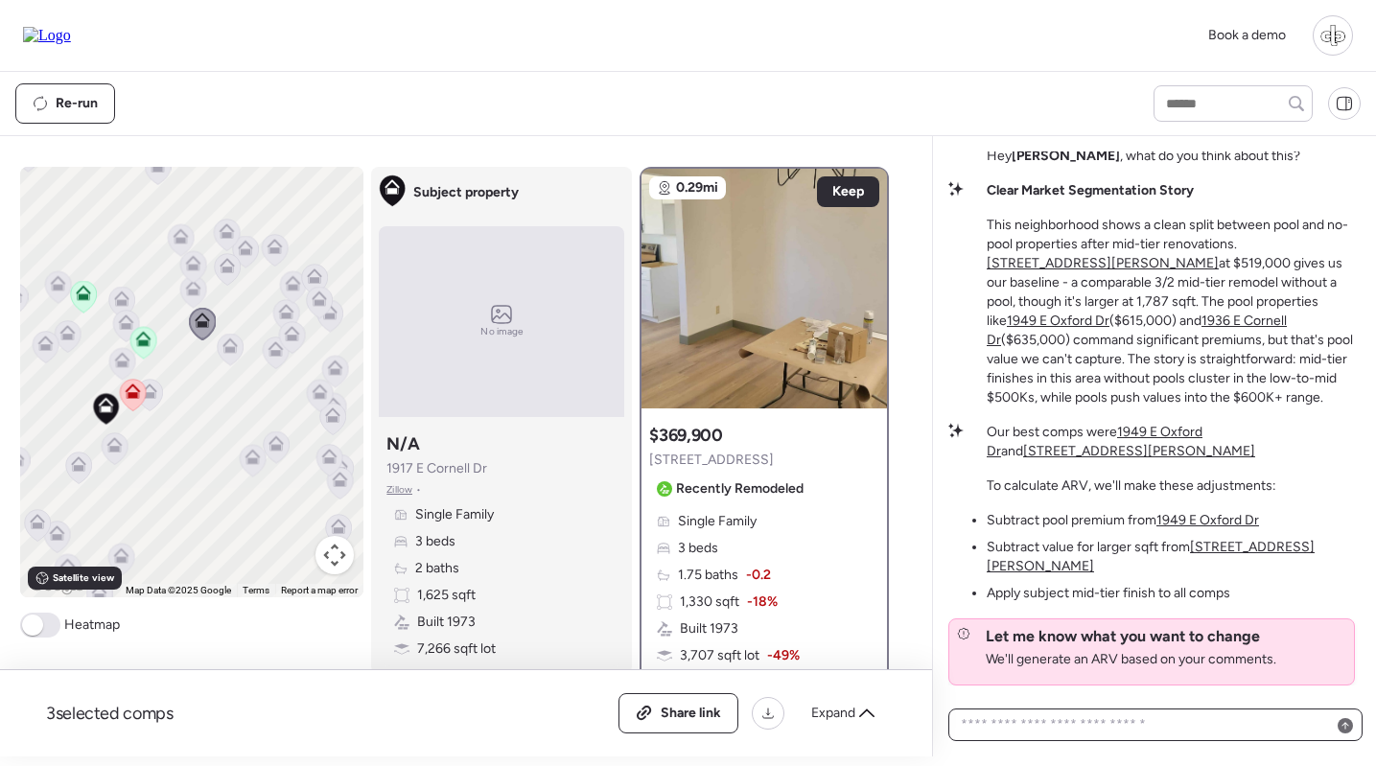
click at [1052, 719] on textarea at bounding box center [1155, 725] width 397 height 27
type textarea "****"
click at [1346, 737] on icon at bounding box center [1345, 733] width 7 height 7
click at [1350, 732] on div at bounding box center [1345, 733] width 15 height 15
click at [1030, 728] on textarea "****" at bounding box center [1155, 729] width 397 height 35
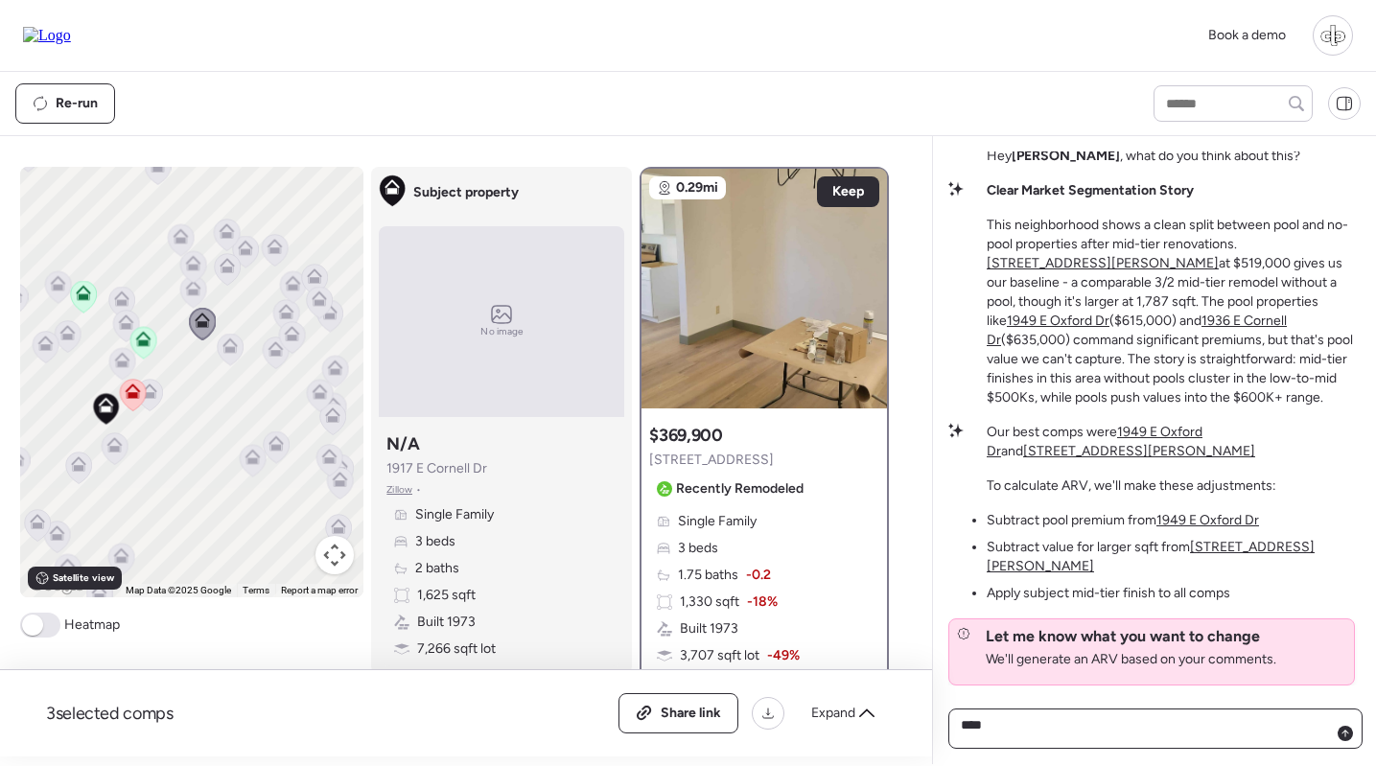
click at [1030, 728] on textarea "****" at bounding box center [1155, 729] width 397 height 35
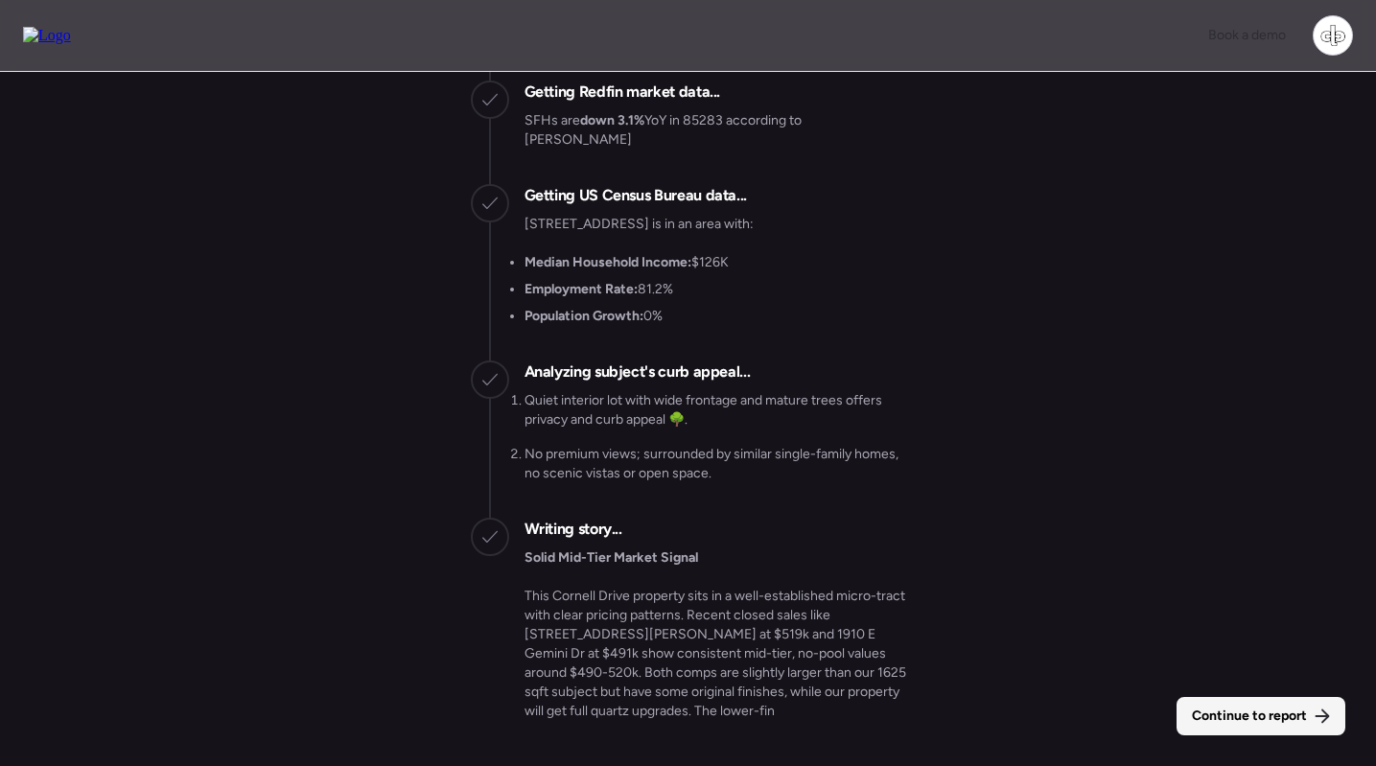
click at [1245, 714] on span "Continue to report" at bounding box center [1249, 716] width 115 height 19
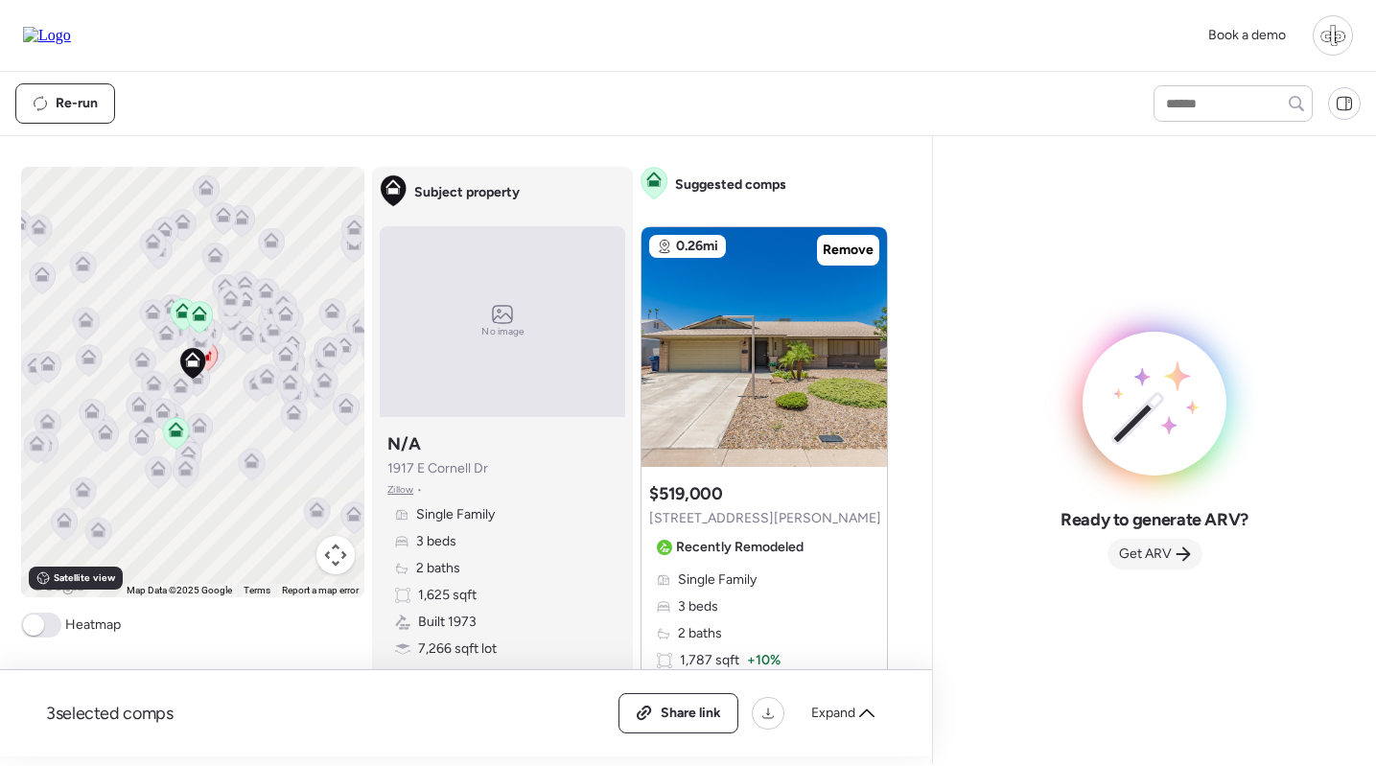
click at [1154, 558] on span "Get ARV" at bounding box center [1145, 554] width 53 height 19
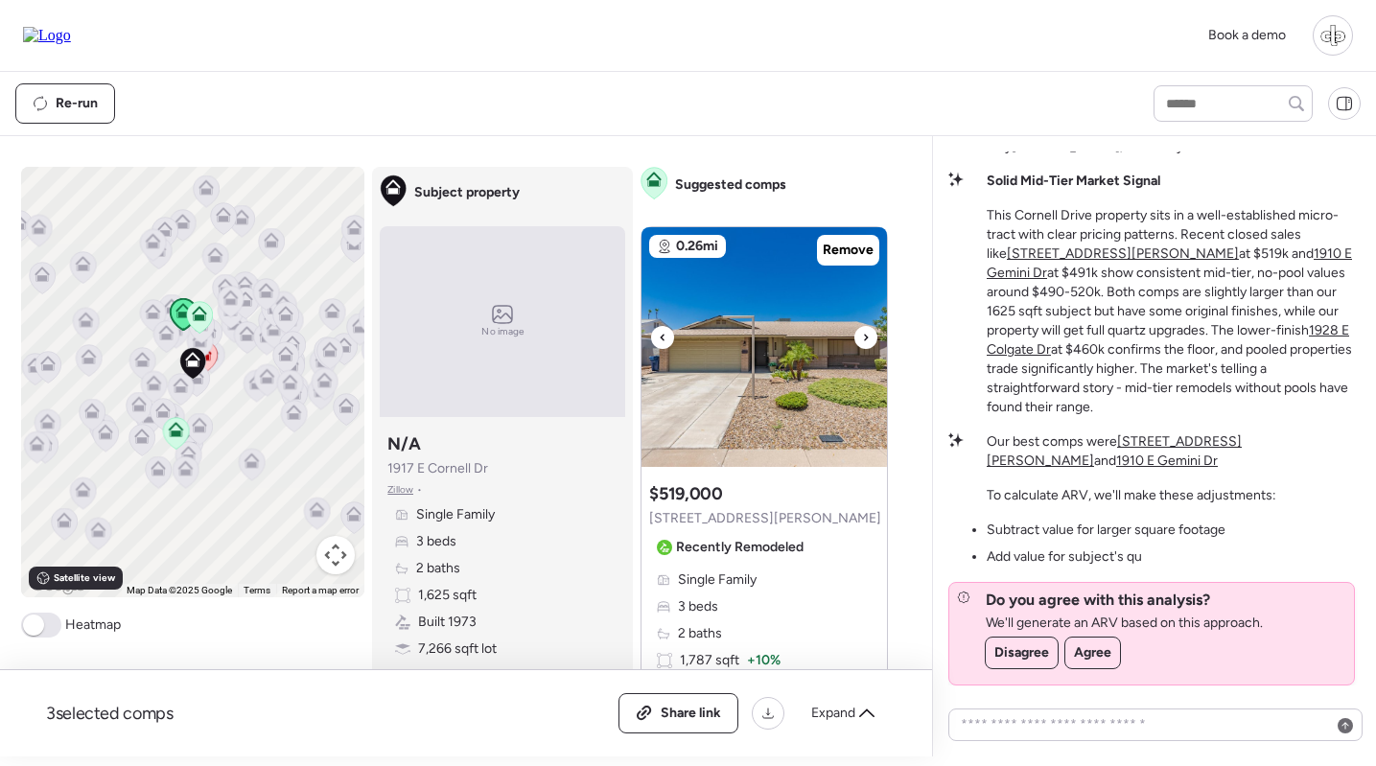
click at [760, 339] on img at bounding box center [765, 347] width 246 height 240
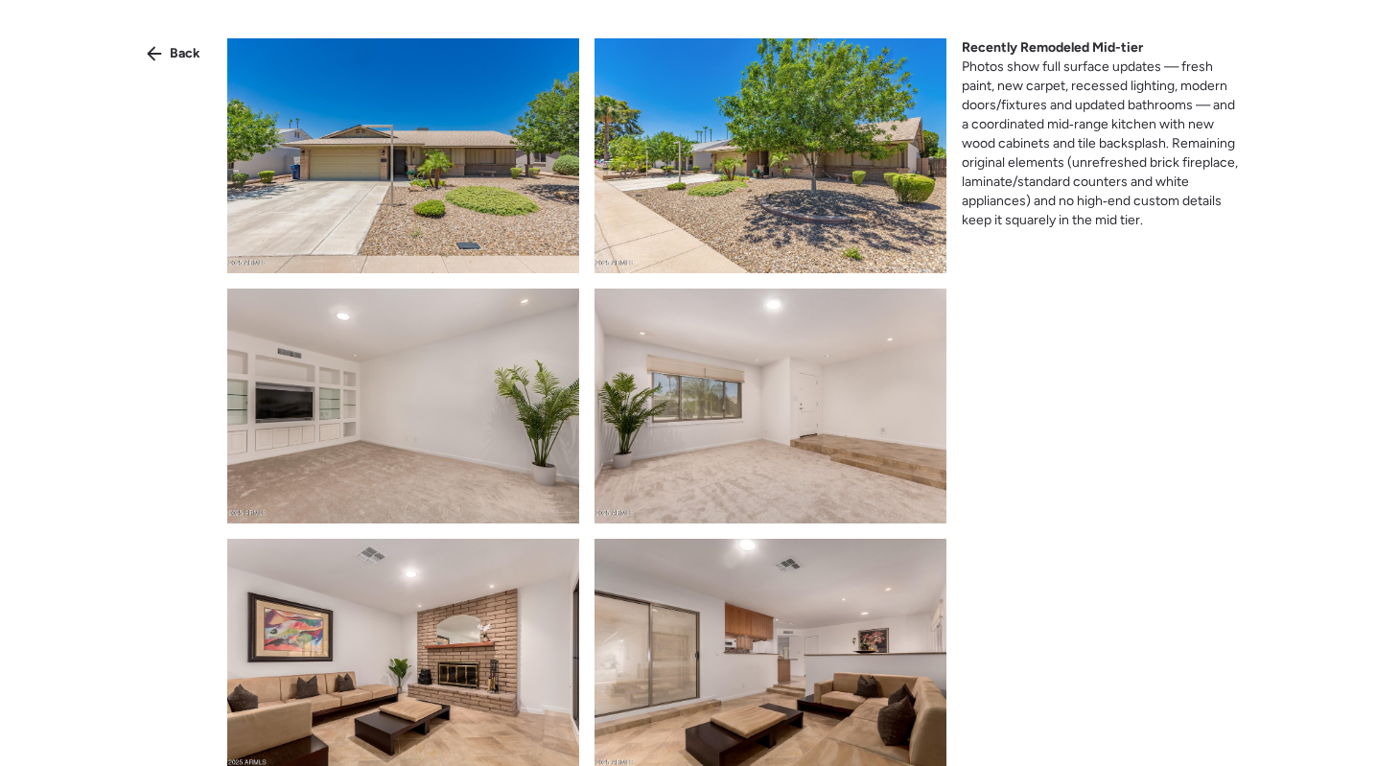
click at [160, 76] on div "Back Recently Remodeled Mid-tier Photos show full surface updates — fresh paint…" at bounding box center [688, 417] width 1376 height 835
click at [170, 65] on div "Back" at bounding box center [173, 53] width 77 height 31
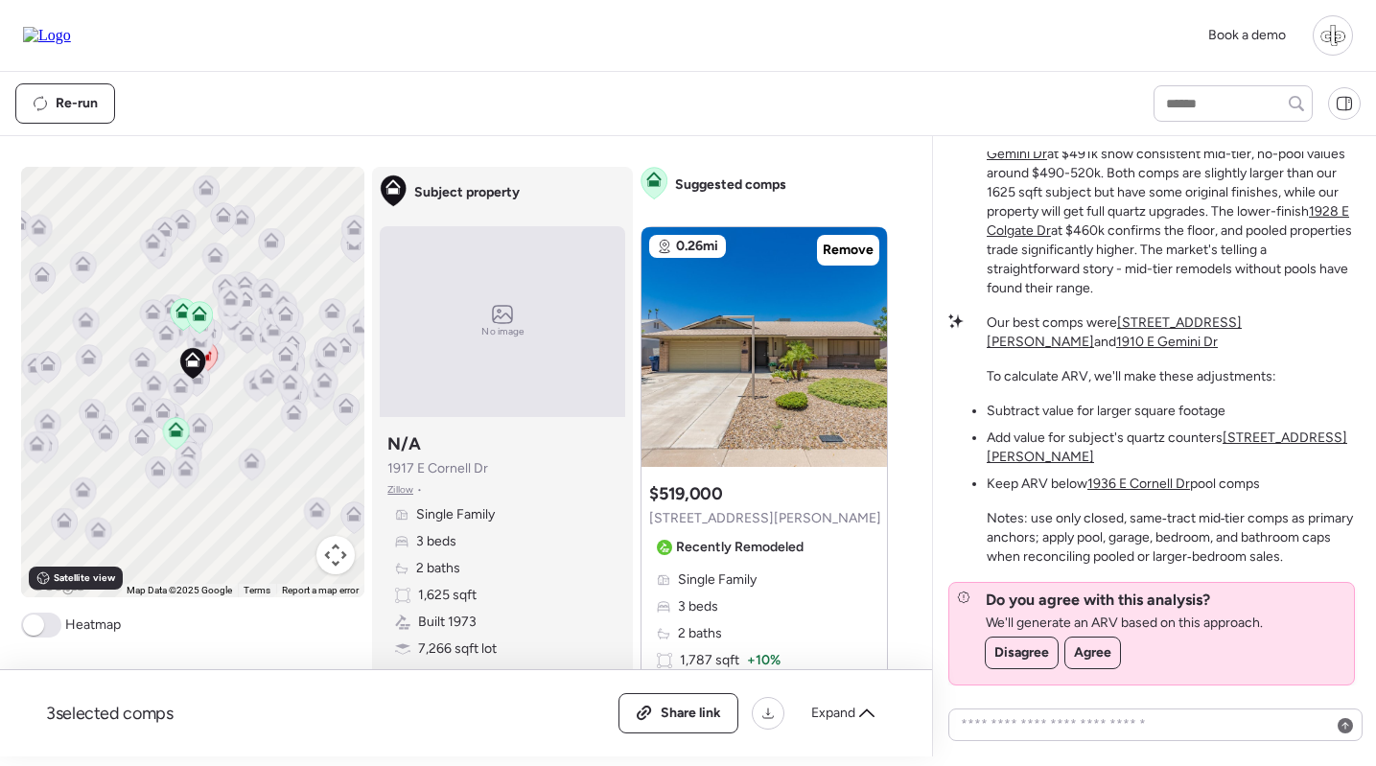
click at [1155, 489] on u "1936 E Cornell Dr" at bounding box center [1139, 484] width 103 height 16
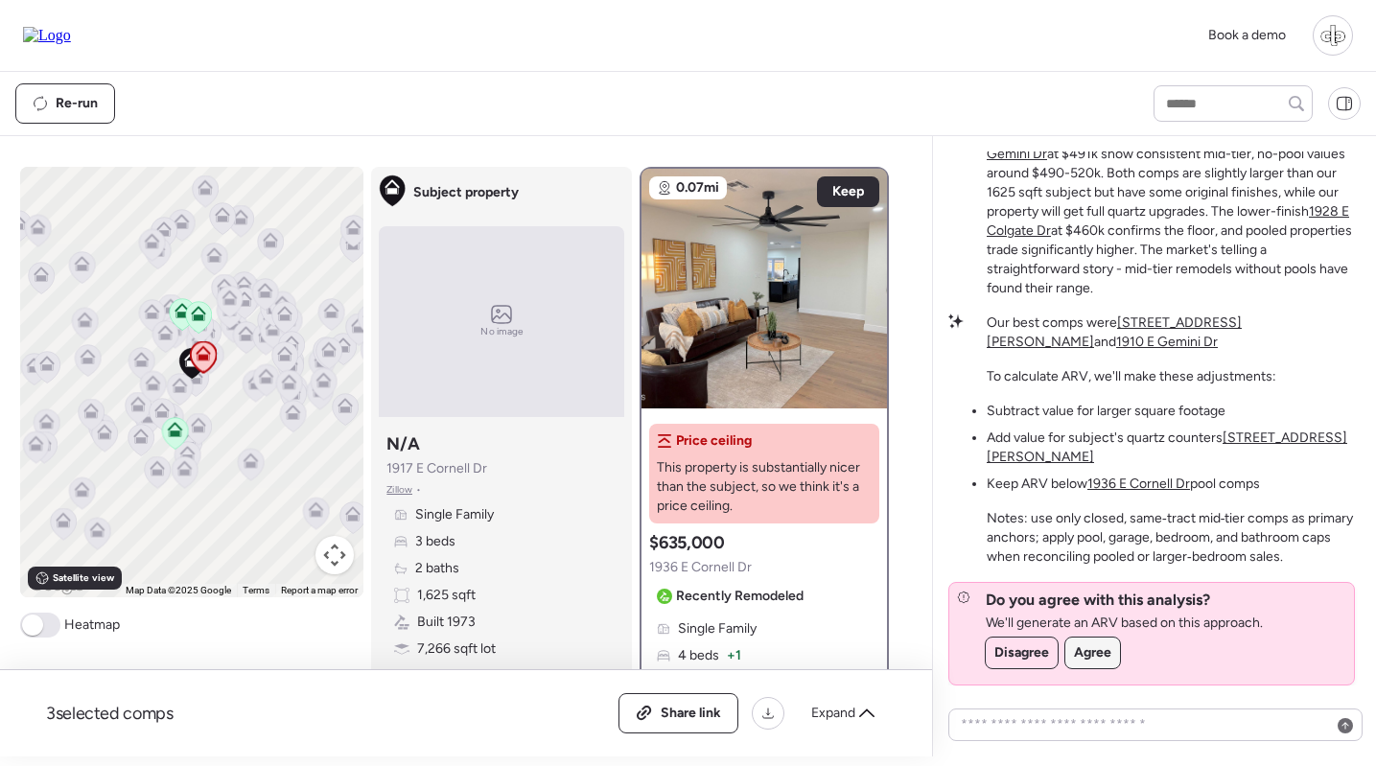
click at [1086, 648] on span "Agree" at bounding box center [1092, 653] width 37 height 19
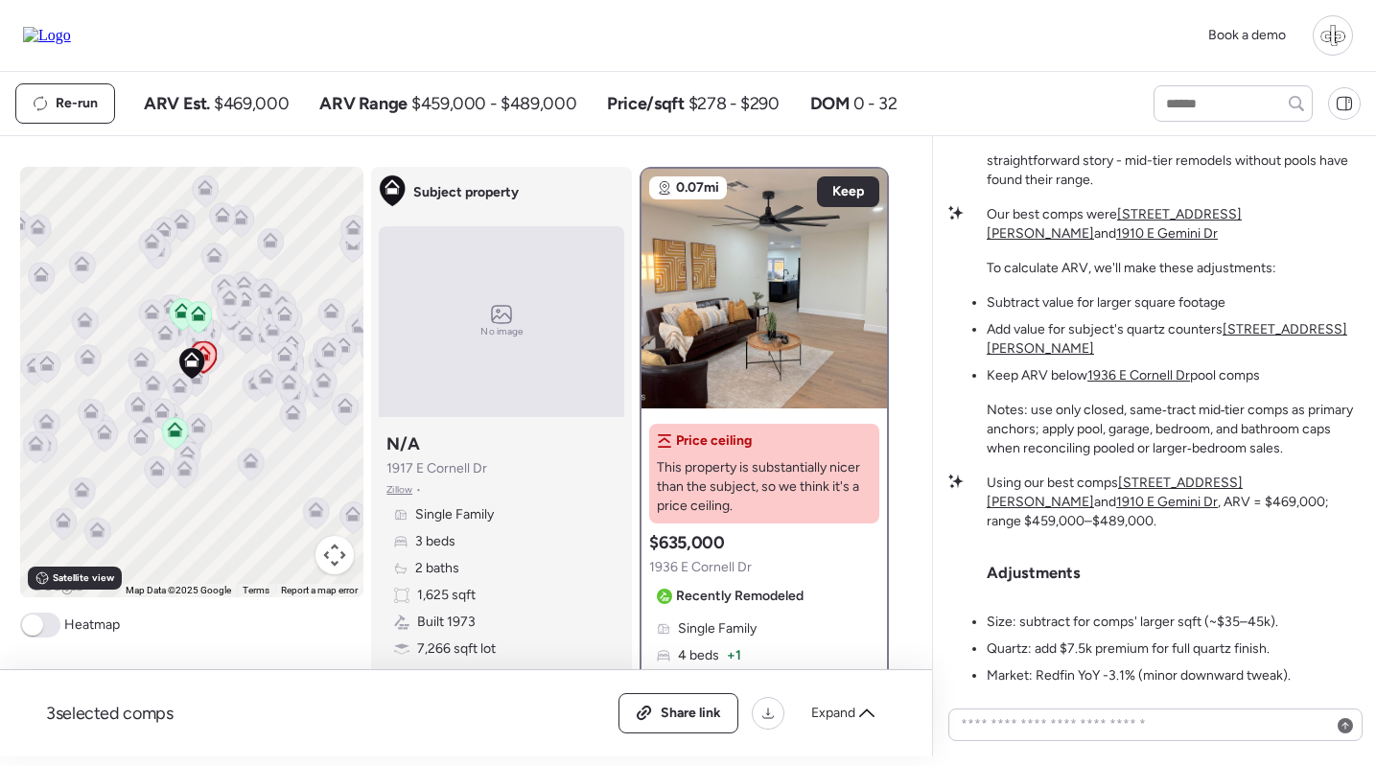
click at [1218, 504] on u "1910 E Gemini Dr" at bounding box center [1167, 502] width 102 height 16
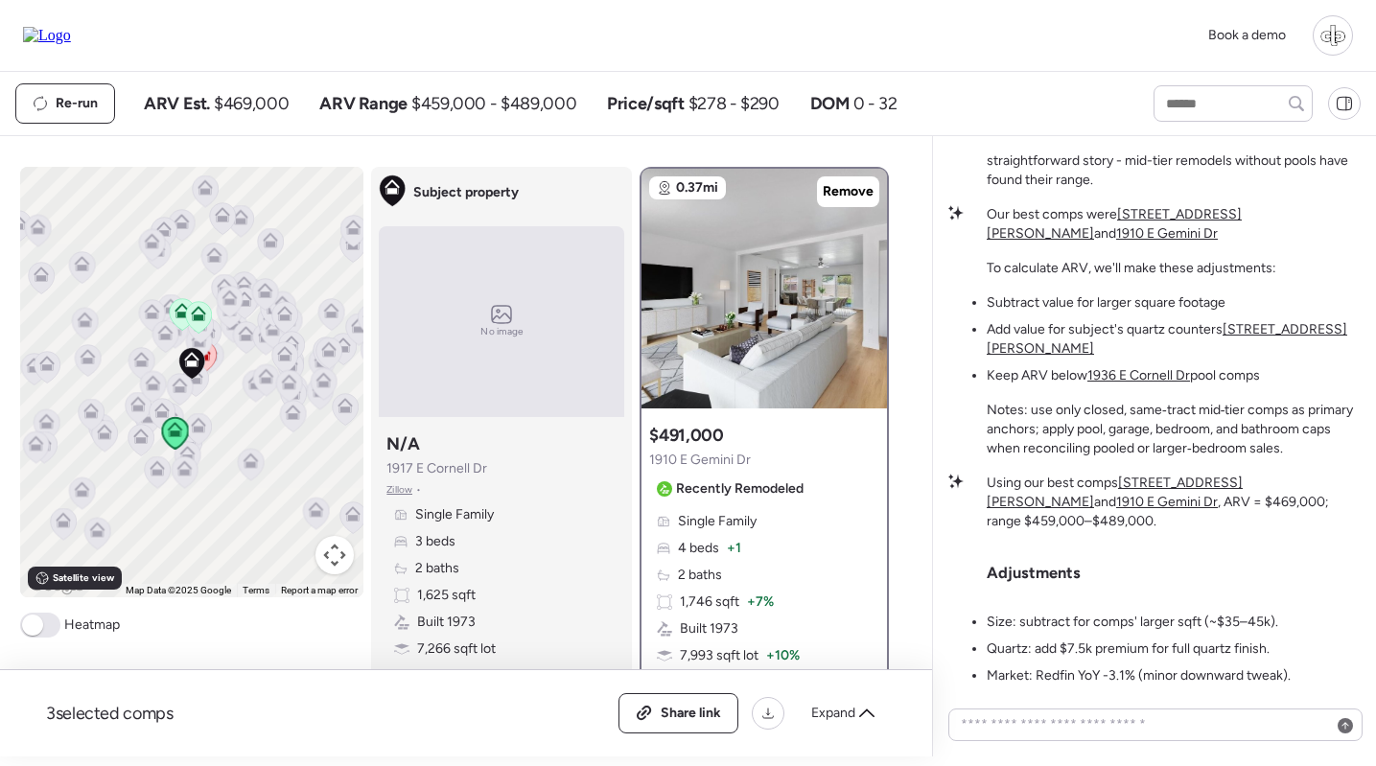
click at [1218, 503] on u "1910 E Gemini Dr" at bounding box center [1167, 502] width 102 height 16
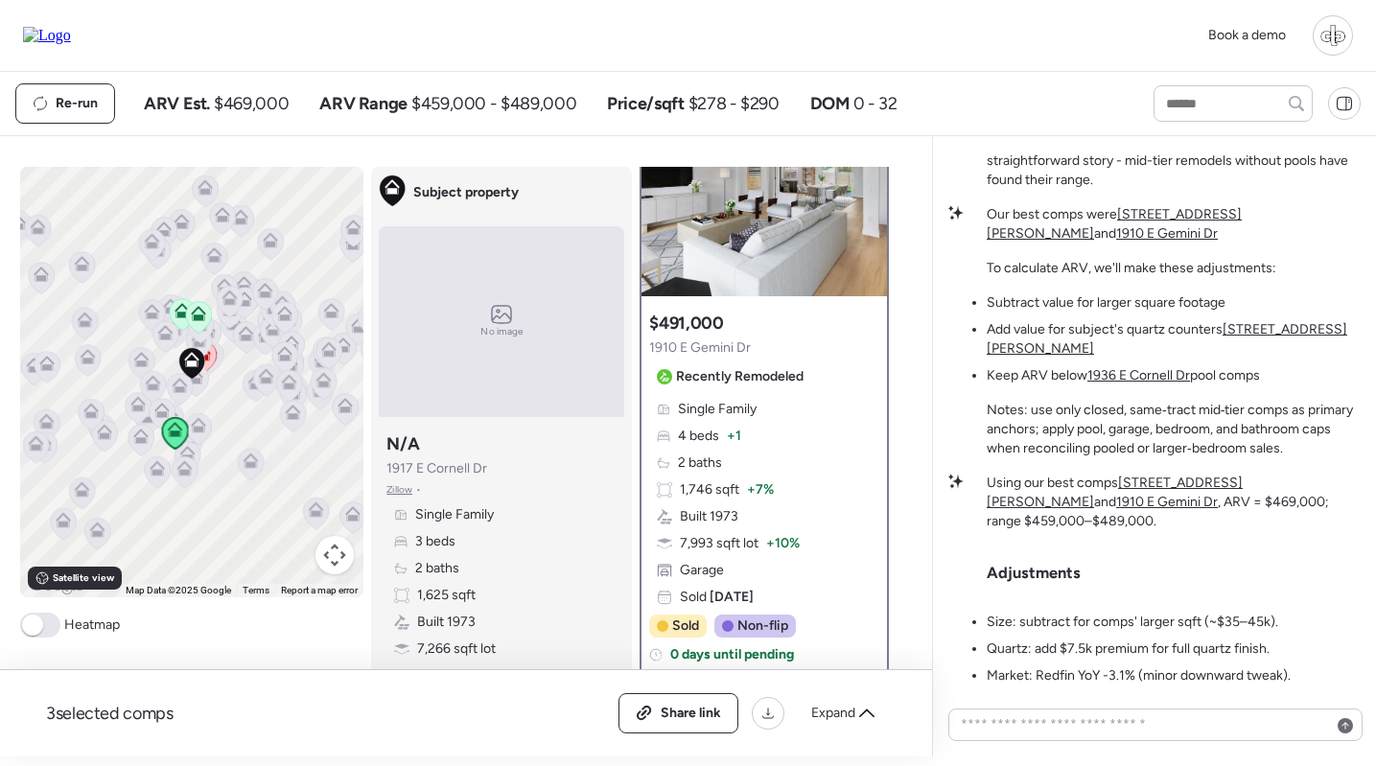
scroll to position [124, 0]
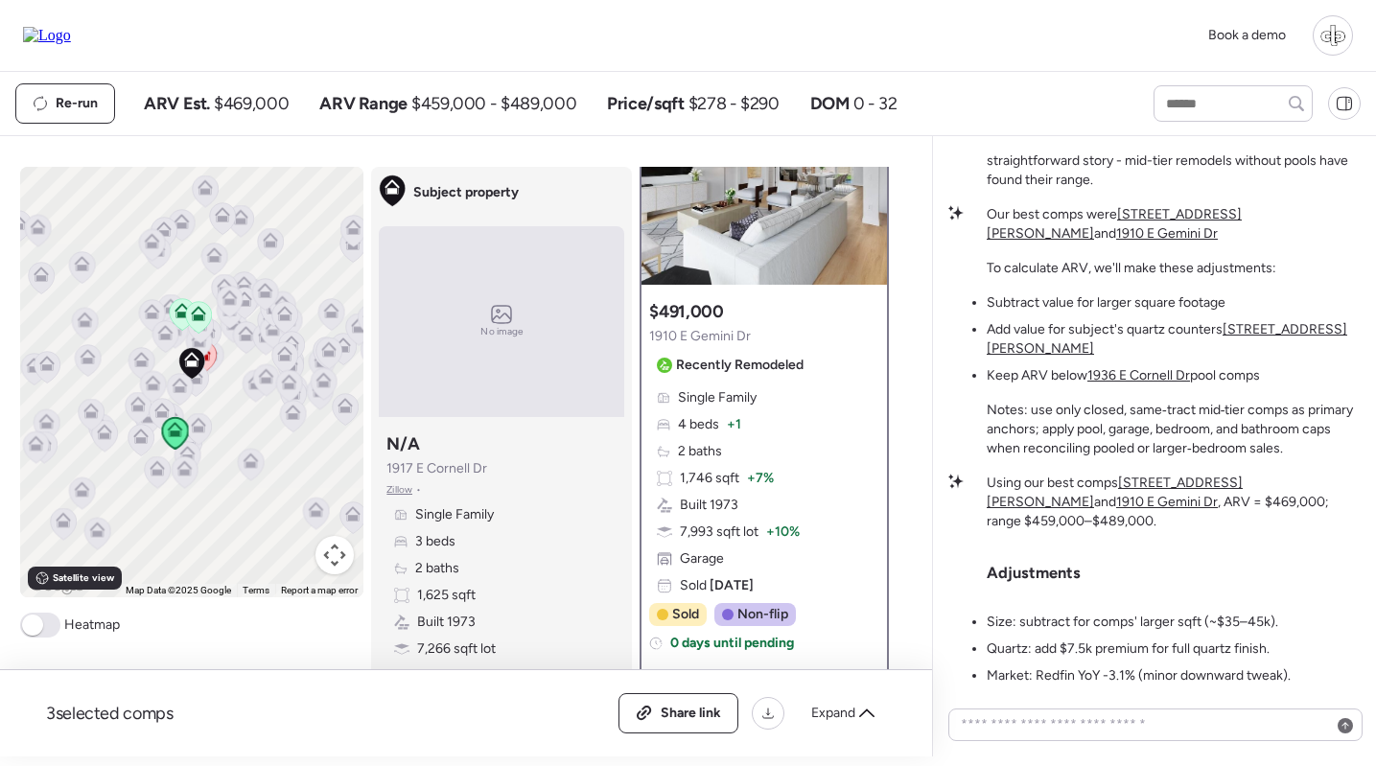
click at [1187, 498] on u "[STREET_ADDRESS][PERSON_NAME]" at bounding box center [1115, 492] width 256 height 35
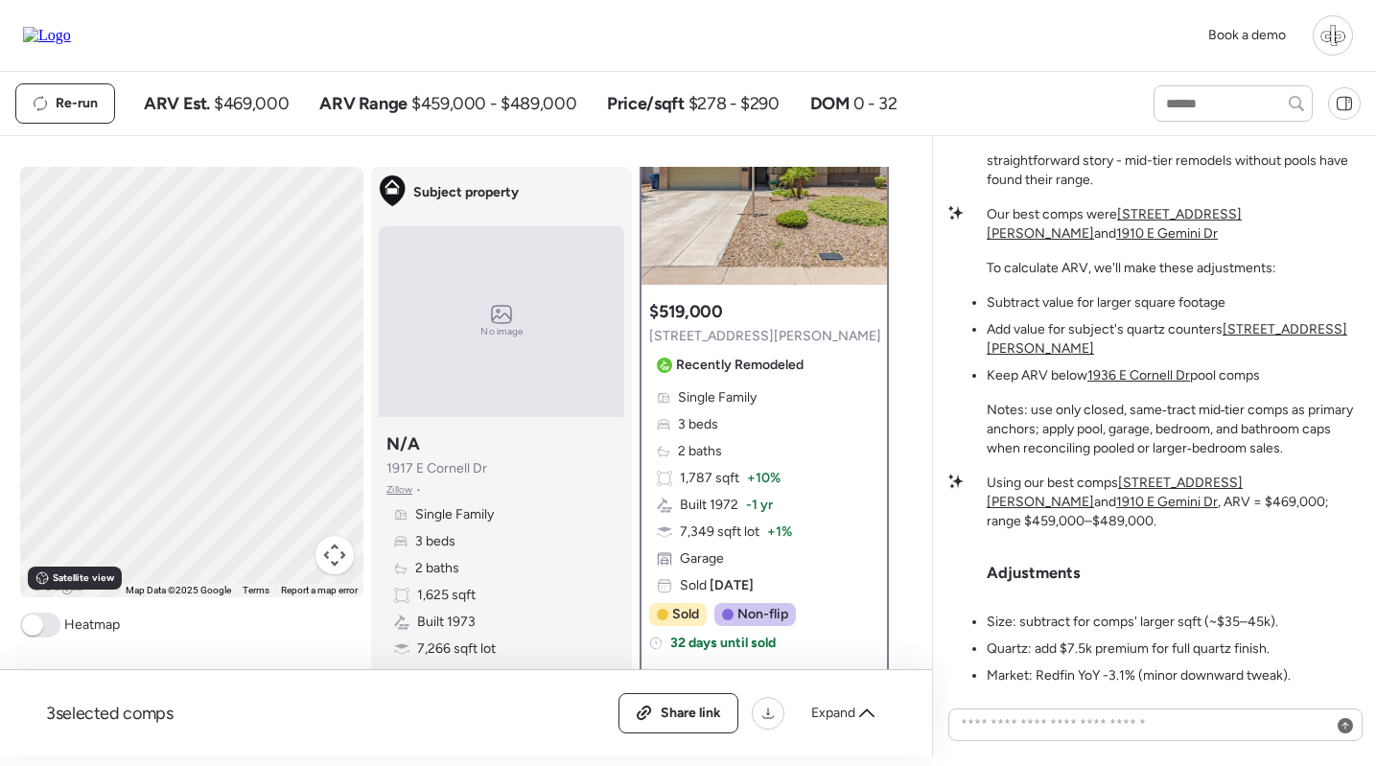
scroll to position [0, 0]
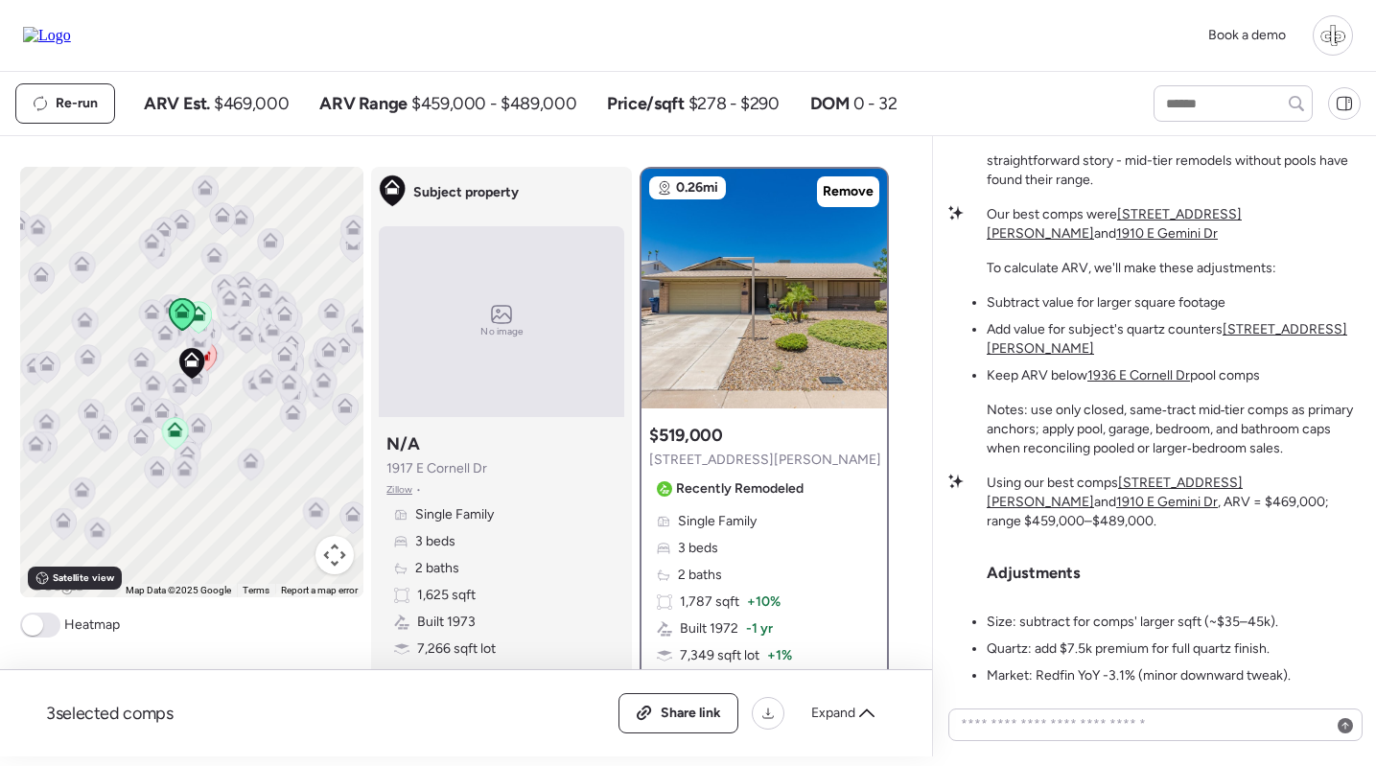
click at [1218, 504] on u "1910 E Gemini Dr" at bounding box center [1167, 502] width 102 height 16
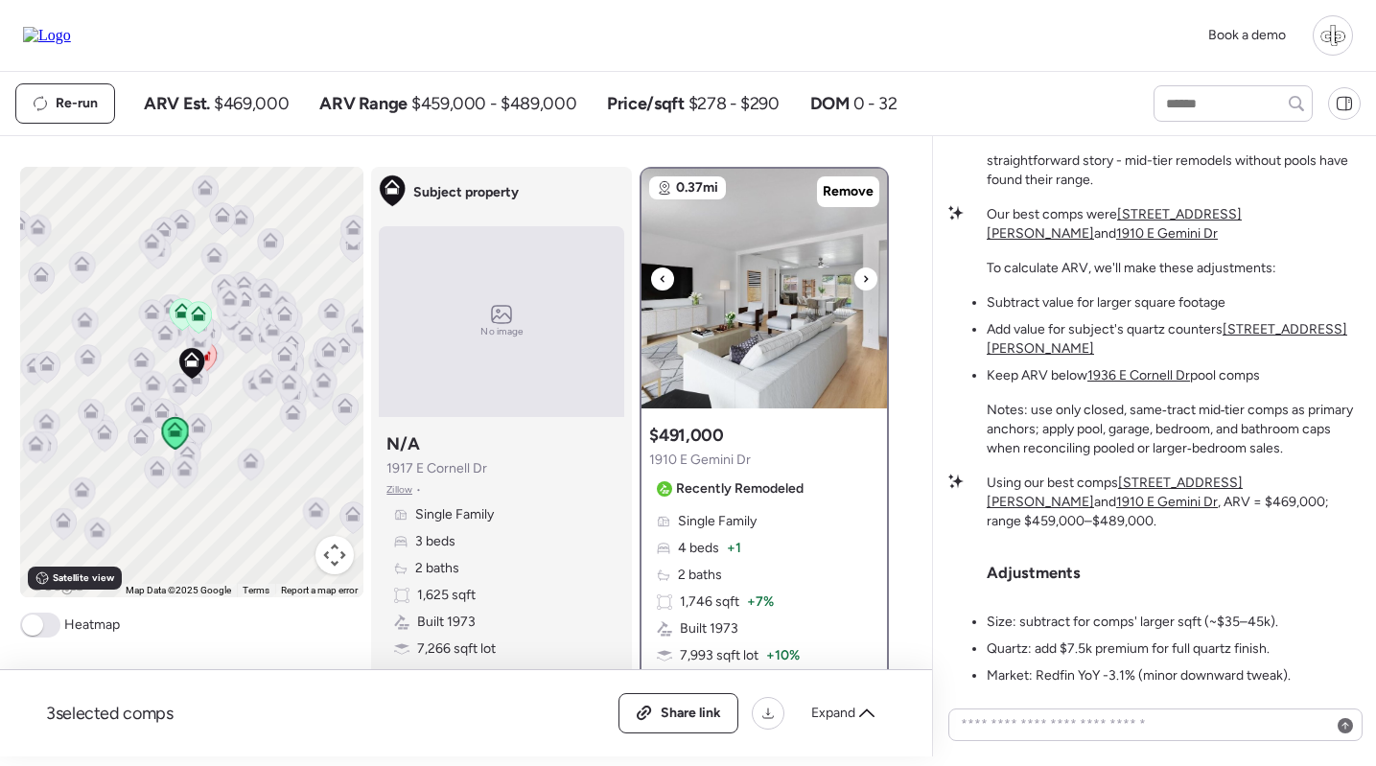
click at [747, 329] on img at bounding box center [765, 289] width 246 height 240
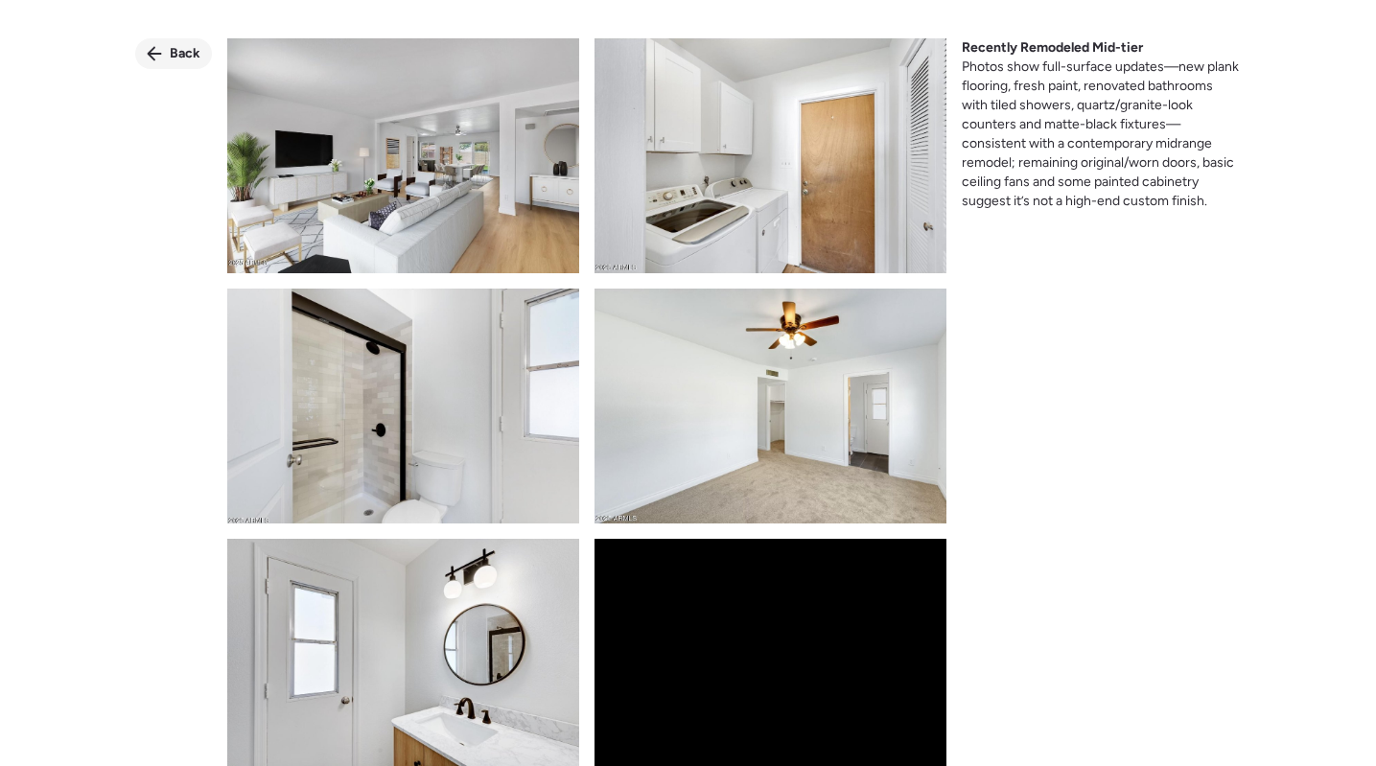
click at [153, 49] on icon at bounding box center [155, 54] width 14 height 14
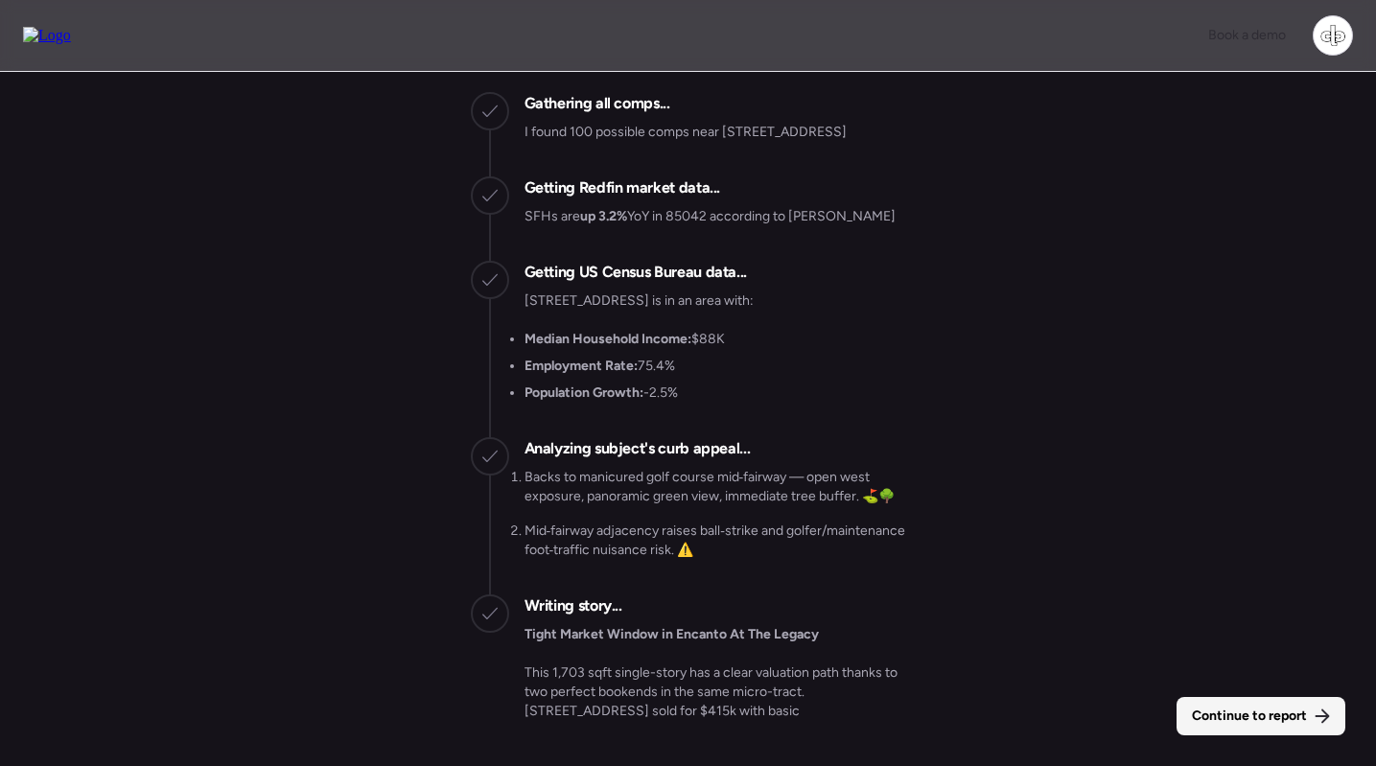
click at [1274, 710] on span "Continue to report" at bounding box center [1249, 716] width 115 height 19
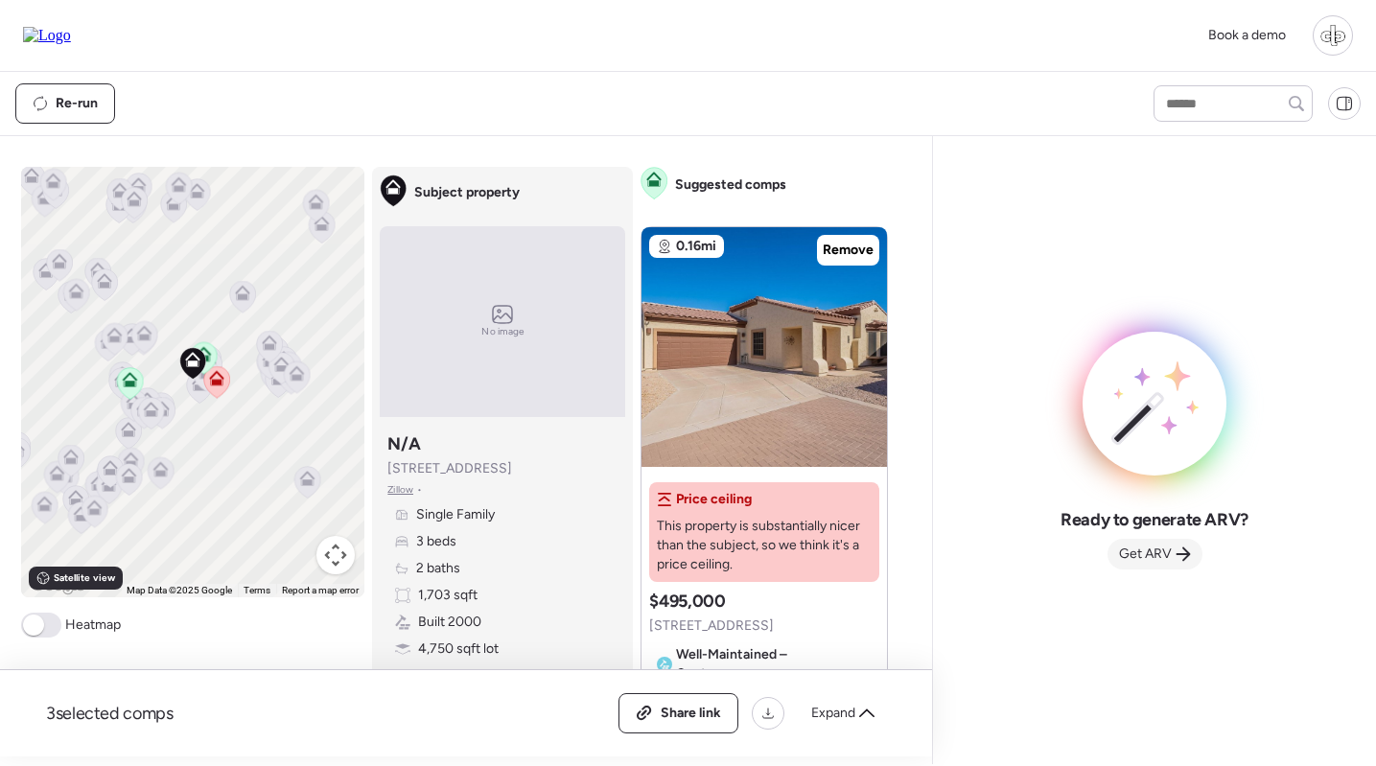
click at [1165, 558] on span "Get ARV" at bounding box center [1145, 554] width 53 height 19
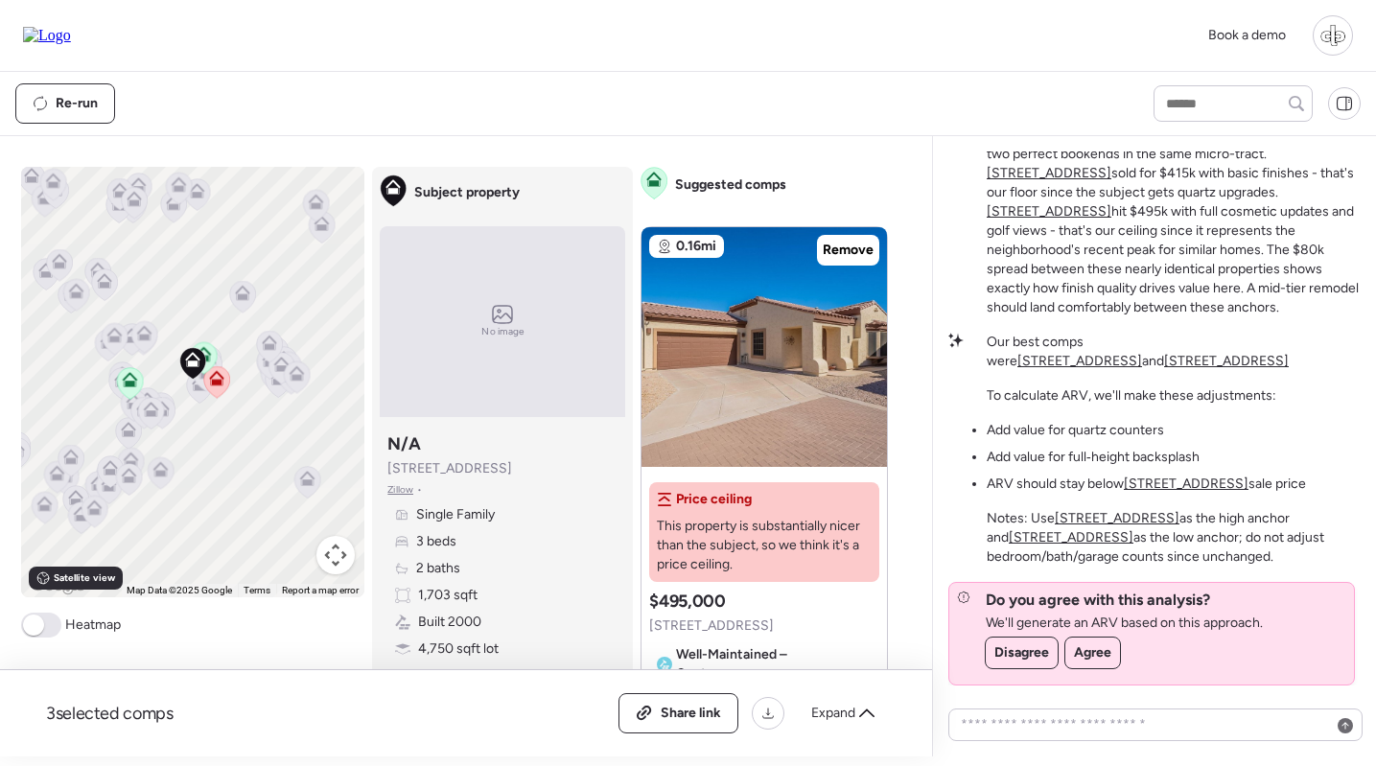
click at [1102, 521] on u "[STREET_ADDRESS]" at bounding box center [1117, 518] width 125 height 16
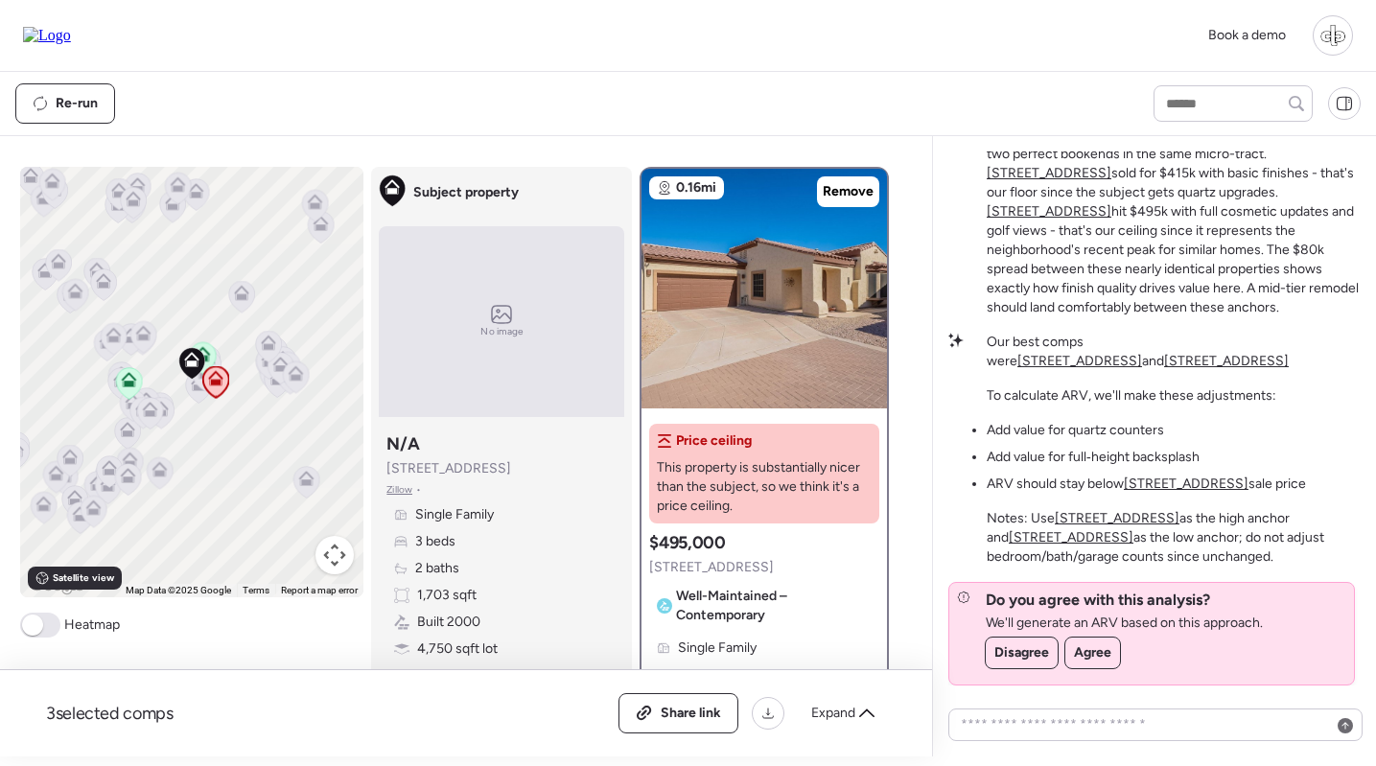
click at [1134, 529] on u "[STREET_ADDRESS]" at bounding box center [1071, 537] width 125 height 16
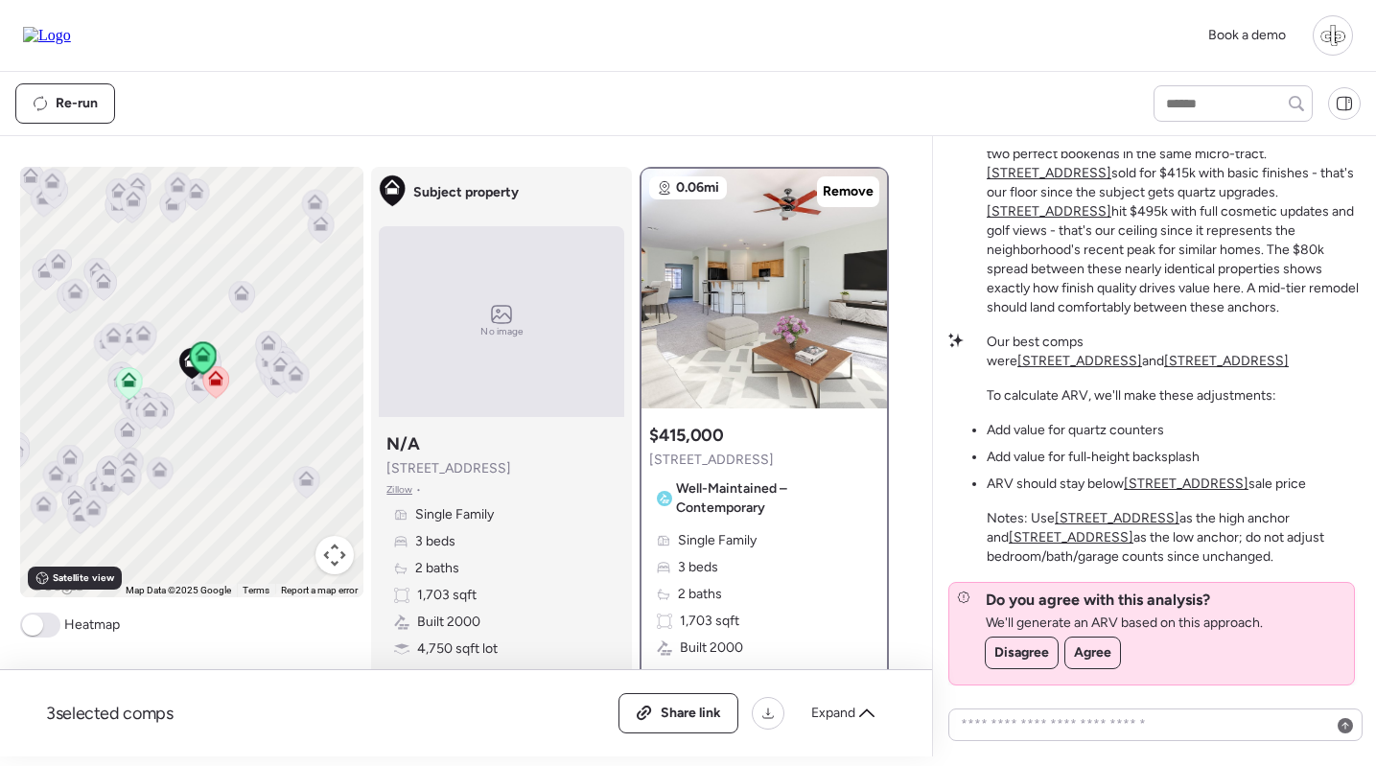
click at [1112, 516] on u "[STREET_ADDRESS]" at bounding box center [1117, 518] width 125 height 16
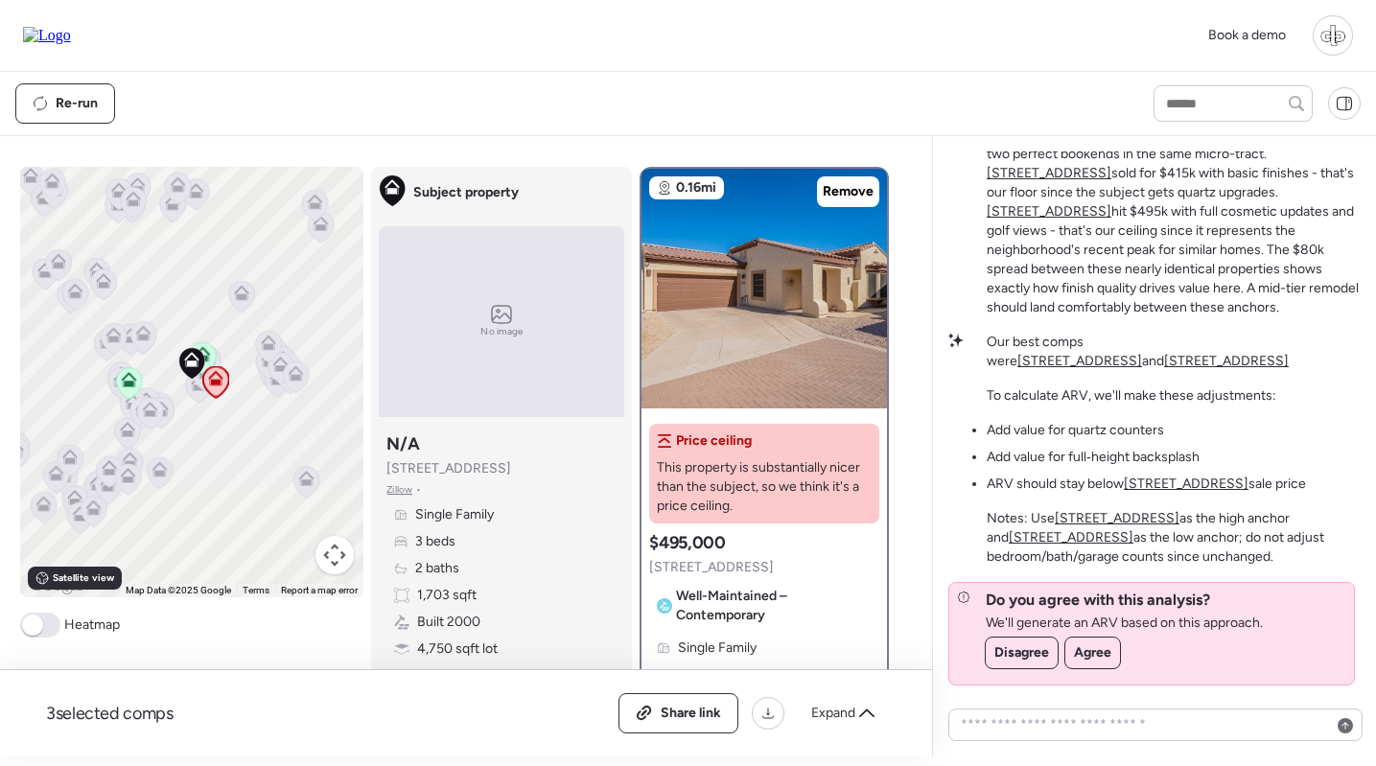
click at [1182, 484] on u "[STREET_ADDRESS]" at bounding box center [1186, 484] width 125 height 16
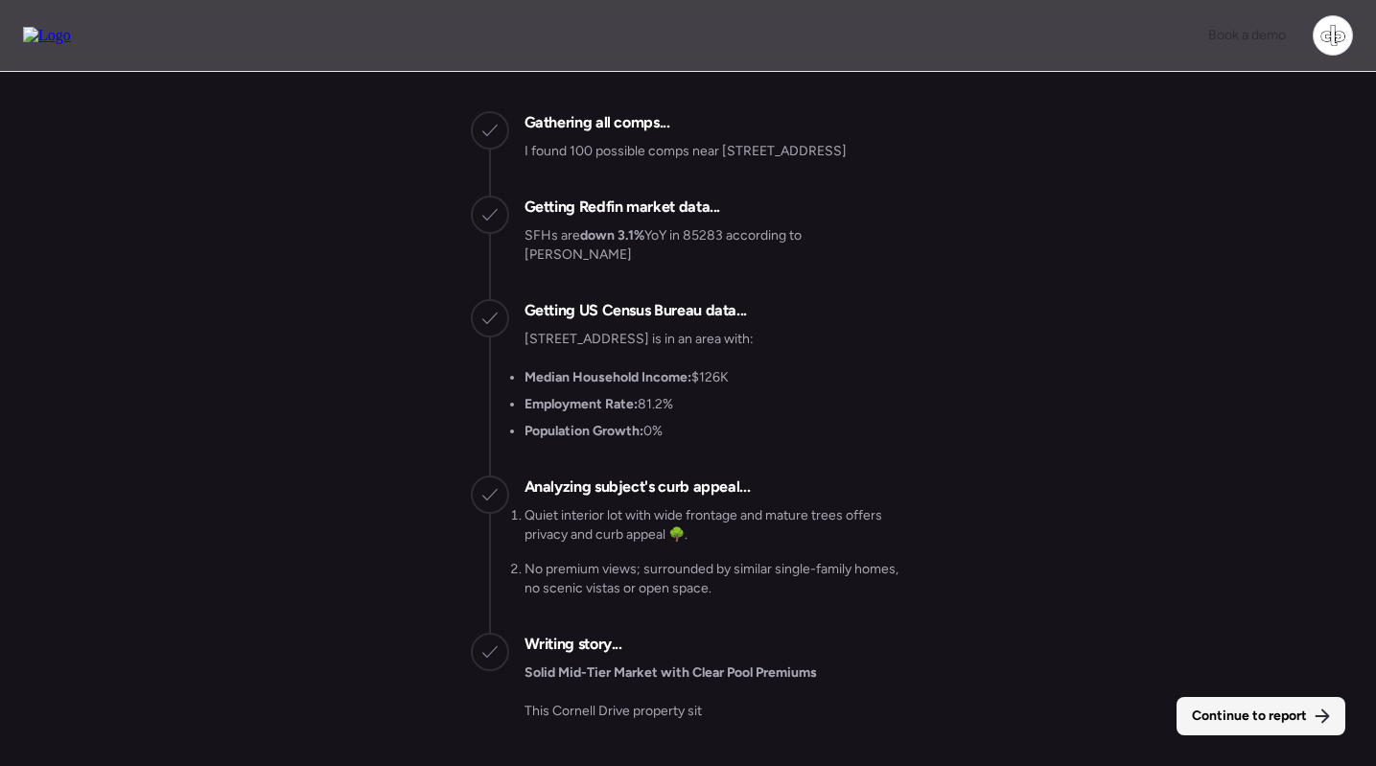
click at [1252, 723] on span "Continue to report" at bounding box center [1249, 716] width 115 height 19
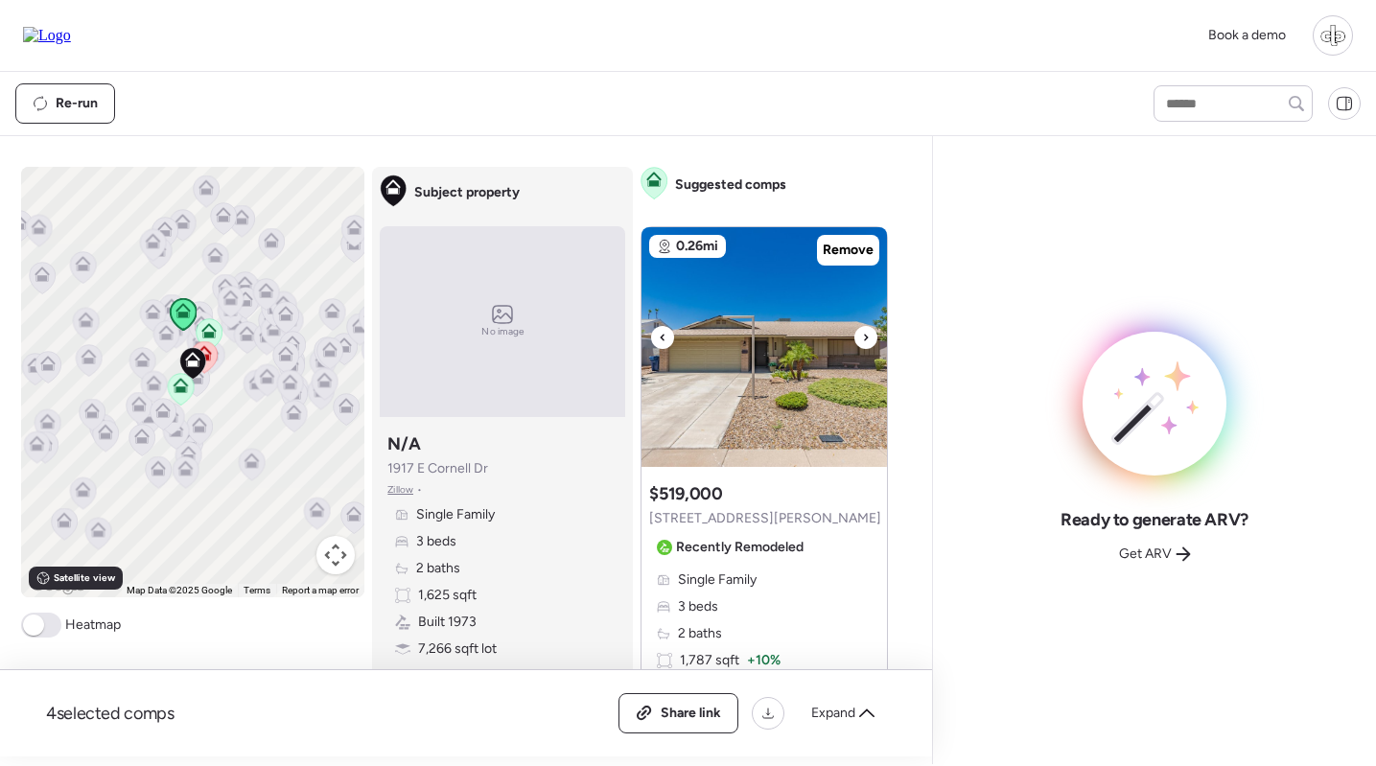
click at [742, 317] on img at bounding box center [765, 347] width 246 height 240
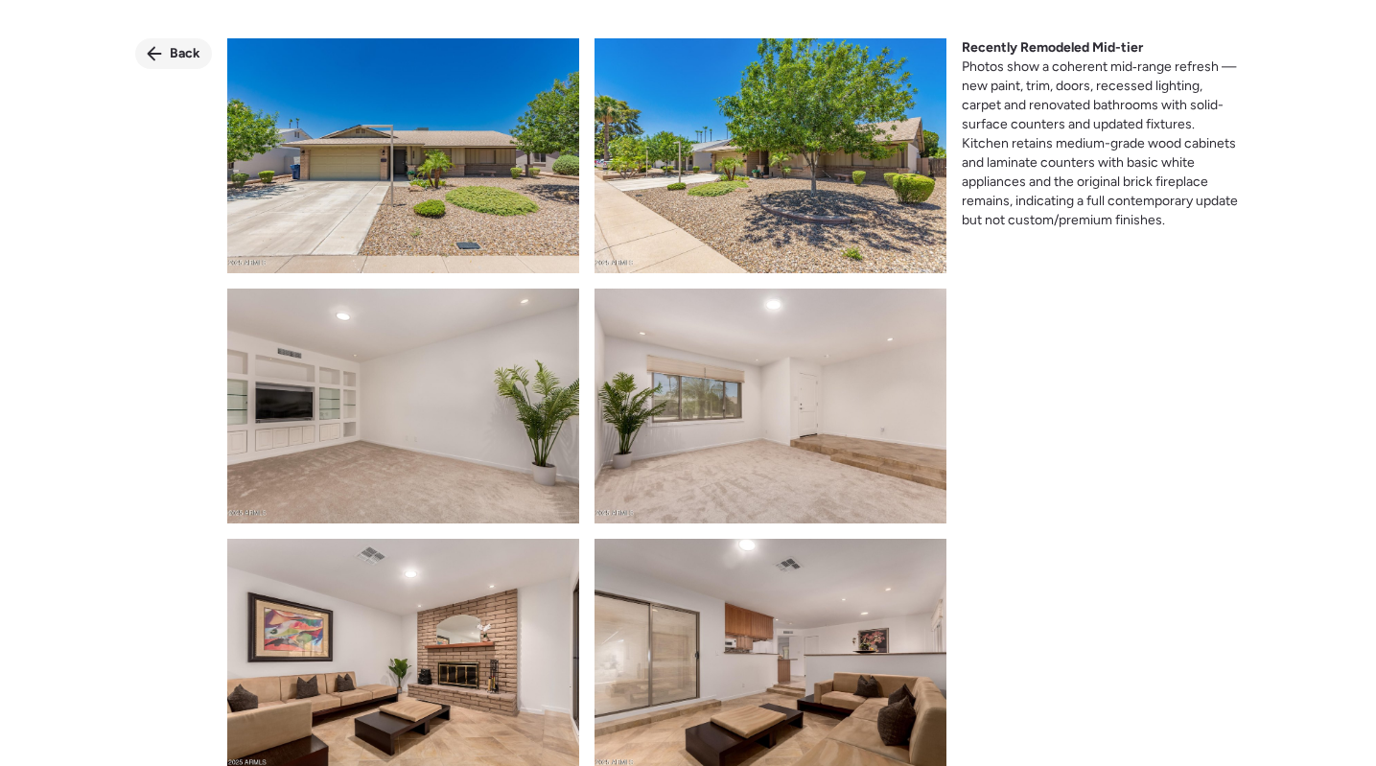
click at [193, 52] on span "Back" at bounding box center [185, 53] width 31 height 19
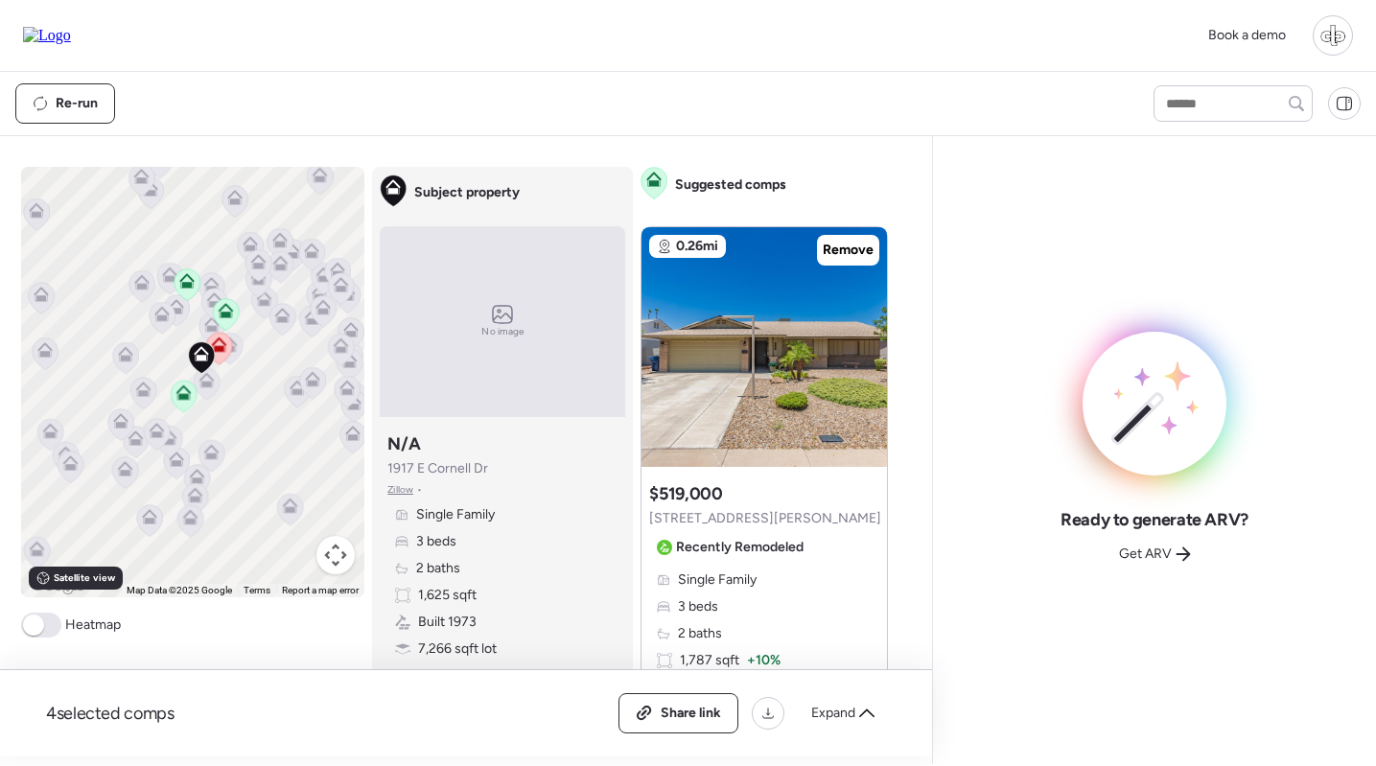
click at [179, 396] on icon at bounding box center [183, 396] width 12 height 6
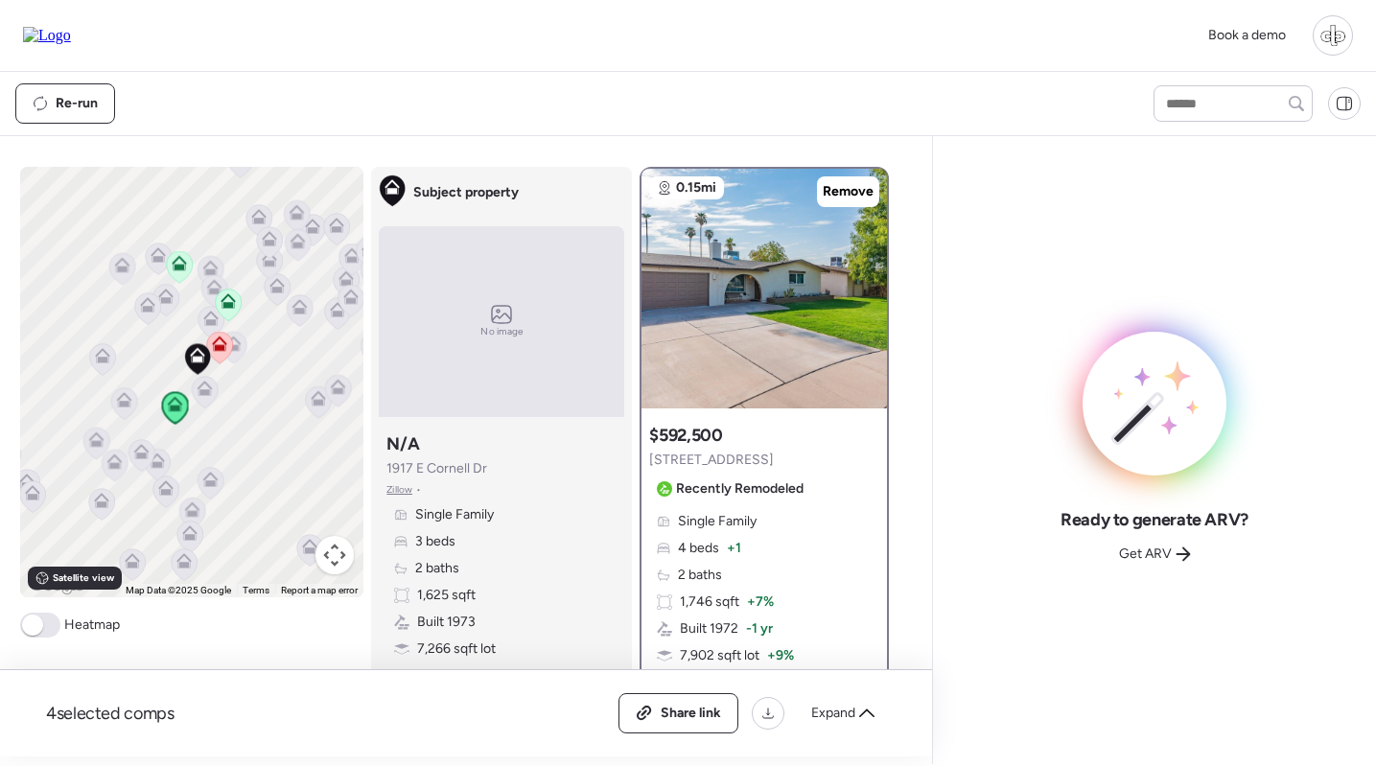
click at [137, 457] on icon at bounding box center [141, 456] width 12 height 6
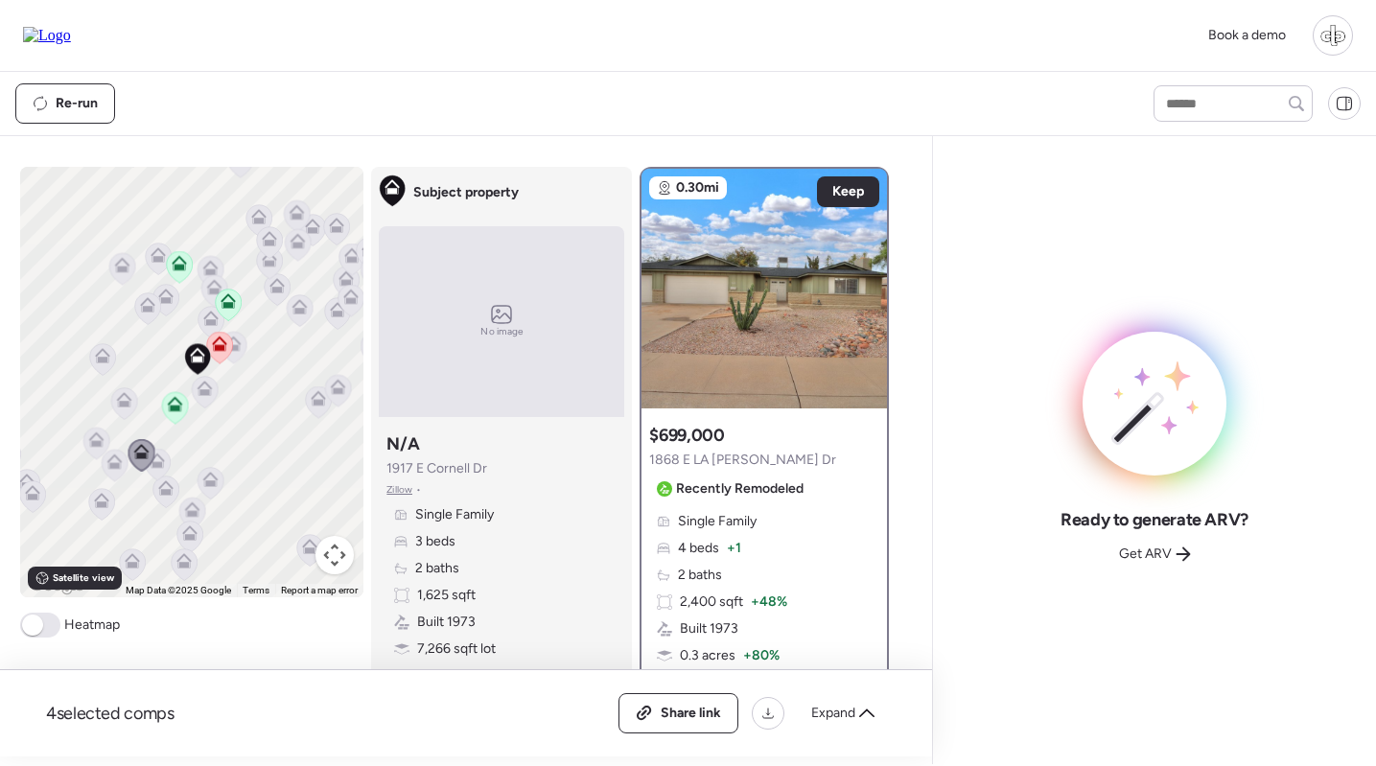
click at [164, 469] on icon at bounding box center [158, 465] width 26 height 32
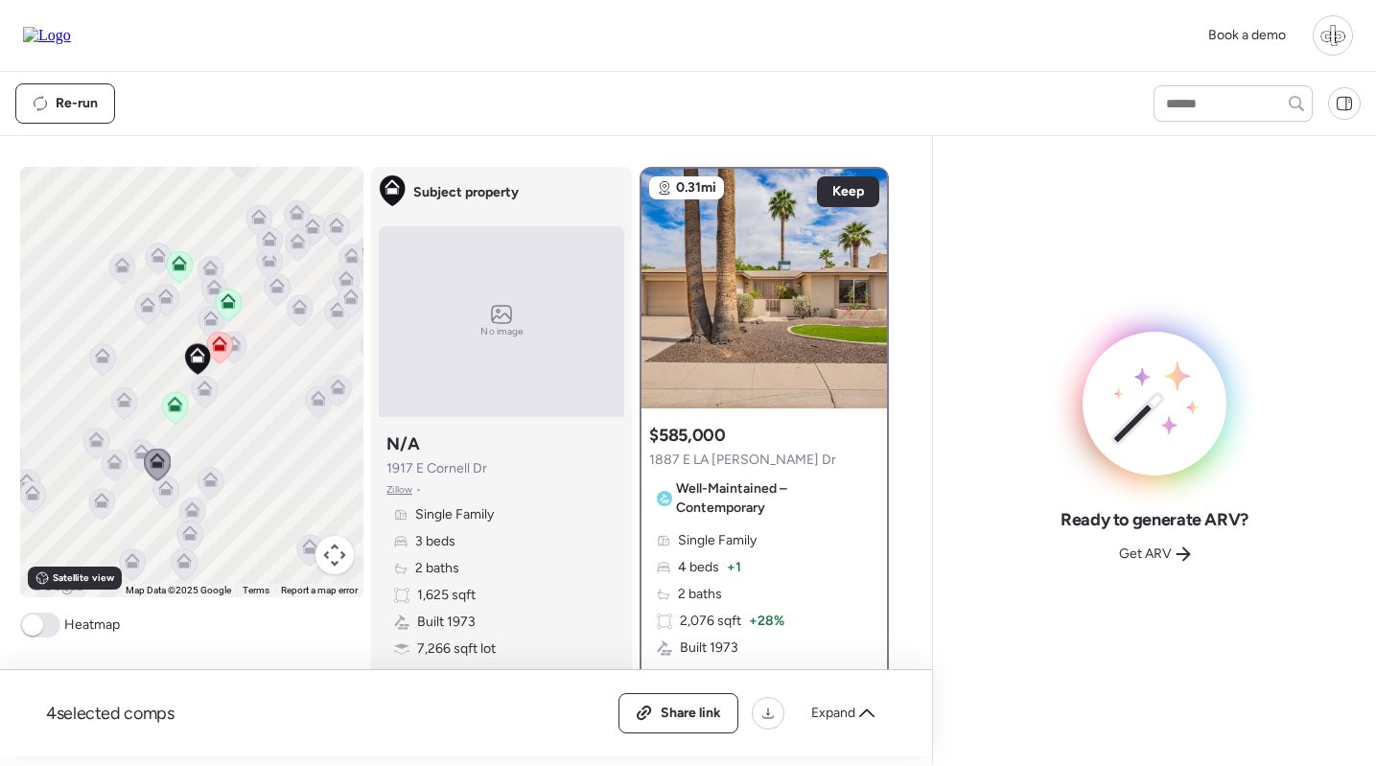
click at [230, 310] on icon at bounding box center [229, 305] width 26 height 32
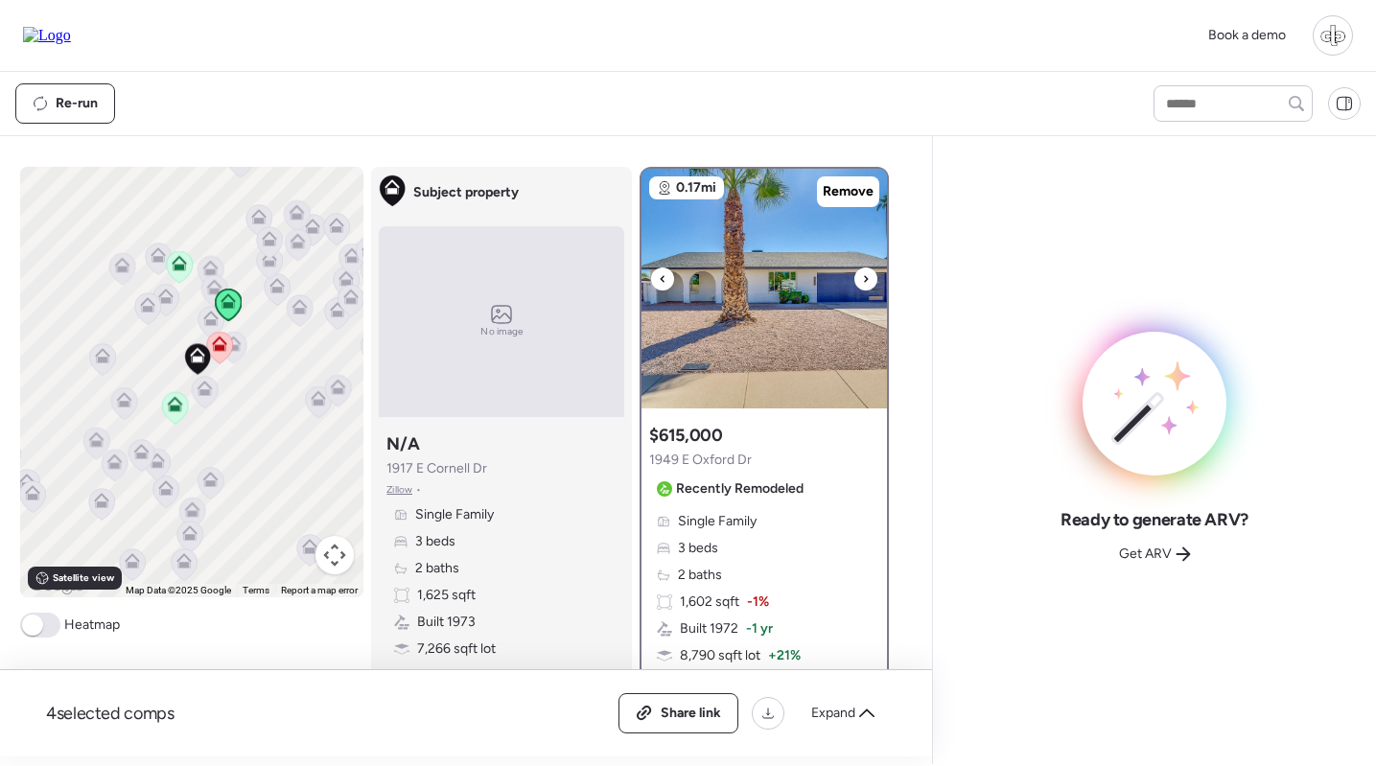
click at [762, 390] on img at bounding box center [765, 289] width 246 height 240
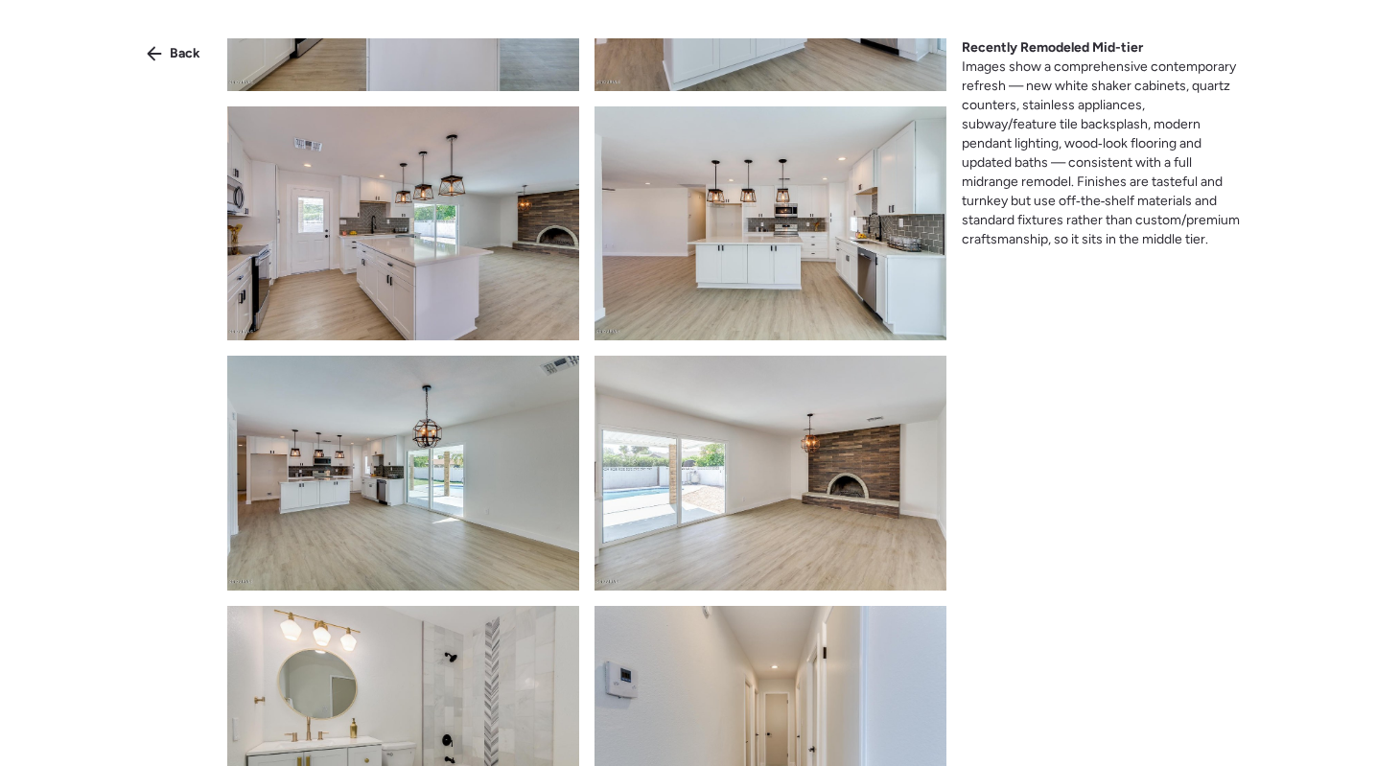
scroll to position [763, 0]
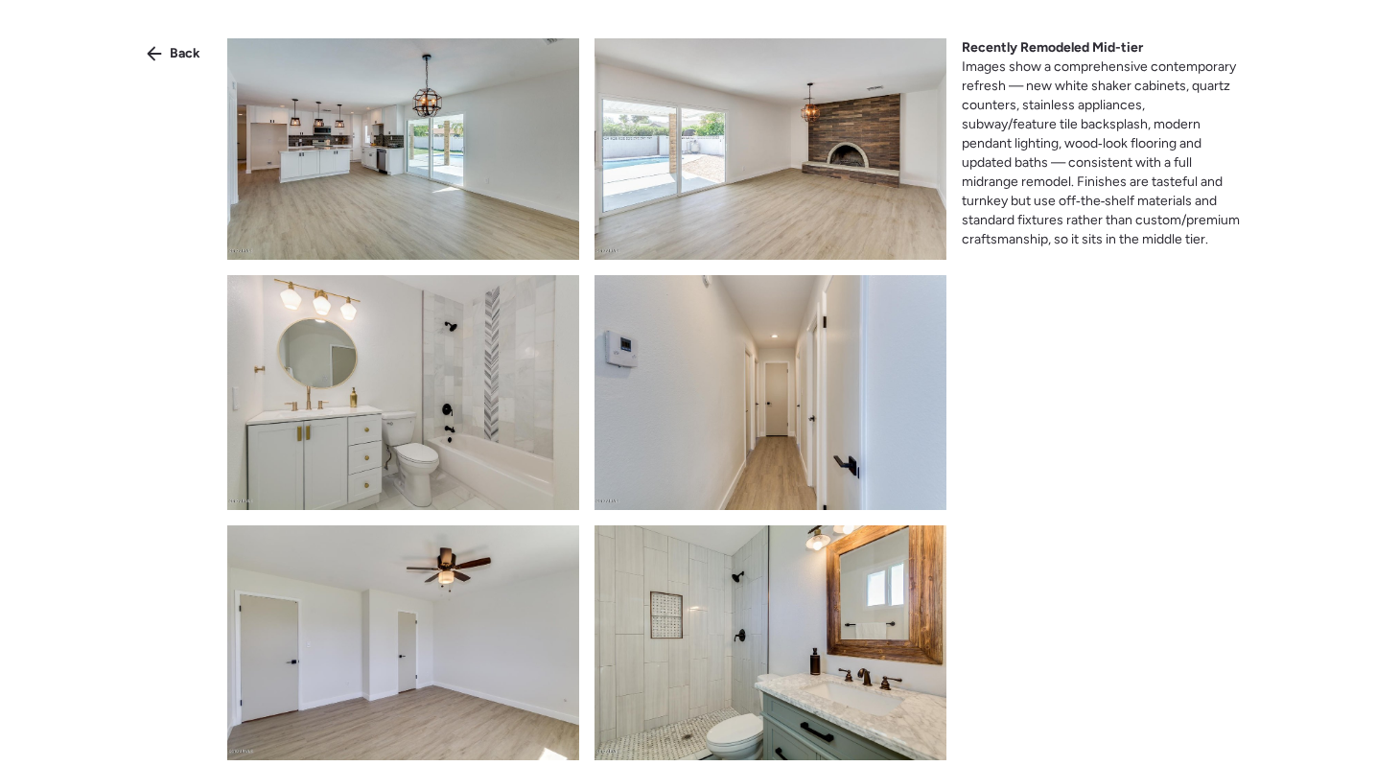
click at [176, 70] on div "Back Recently Remodeled Mid-tier Images show a comprehensive contemporary refre…" at bounding box center [688, 417] width 1376 height 835
click at [184, 46] on span "Back" at bounding box center [185, 53] width 31 height 19
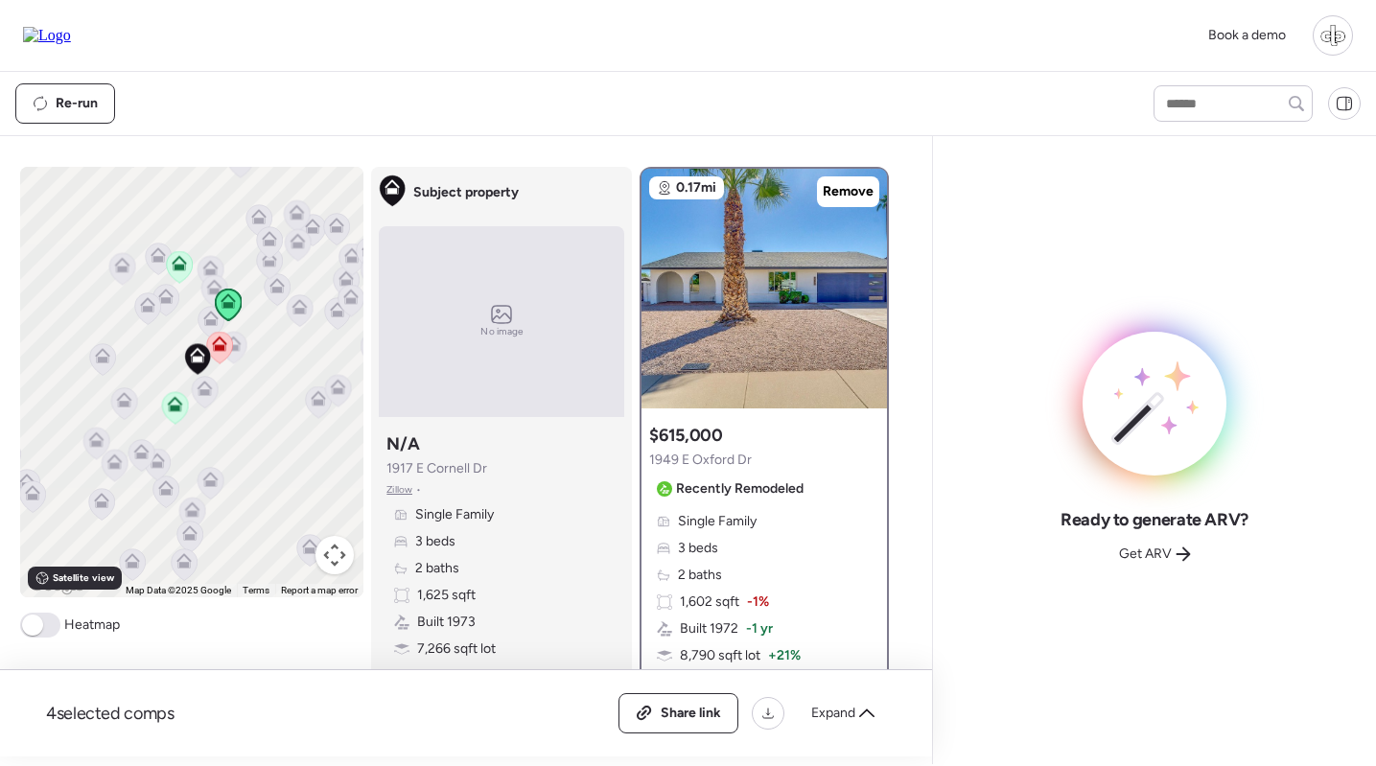
click at [216, 362] on icon at bounding box center [219, 347] width 27 height 33
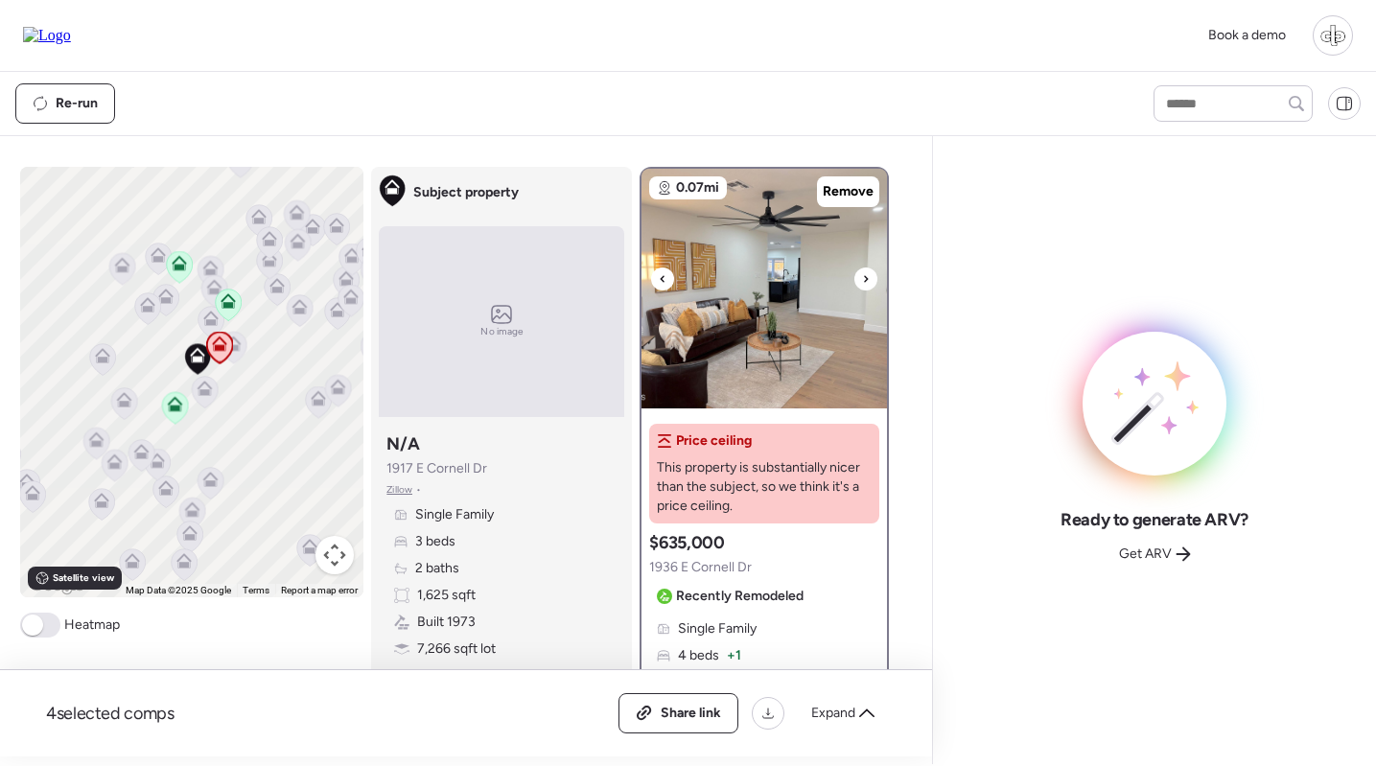
click at [653, 262] on img at bounding box center [765, 289] width 246 height 240
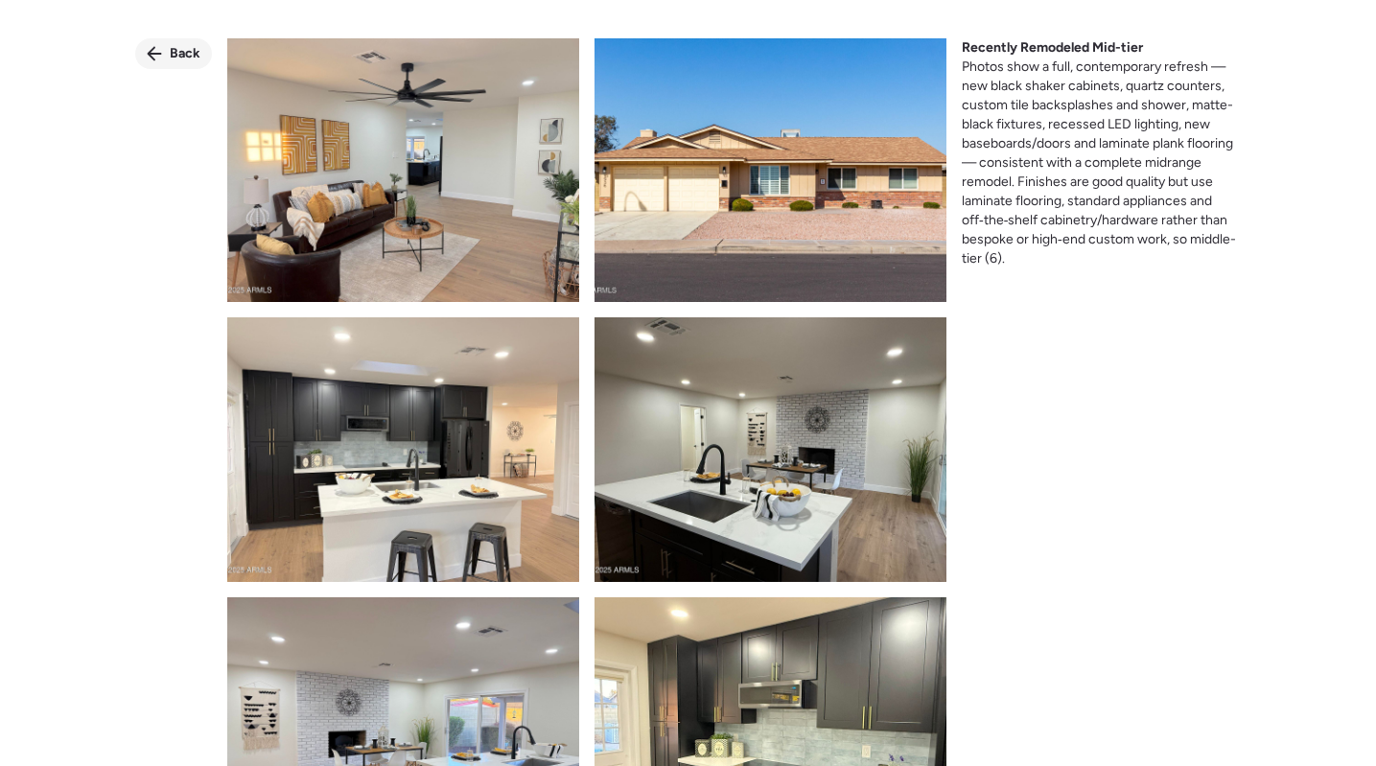
click at [151, 52] on icon at bounding box center [155, 54] width 14 height 14
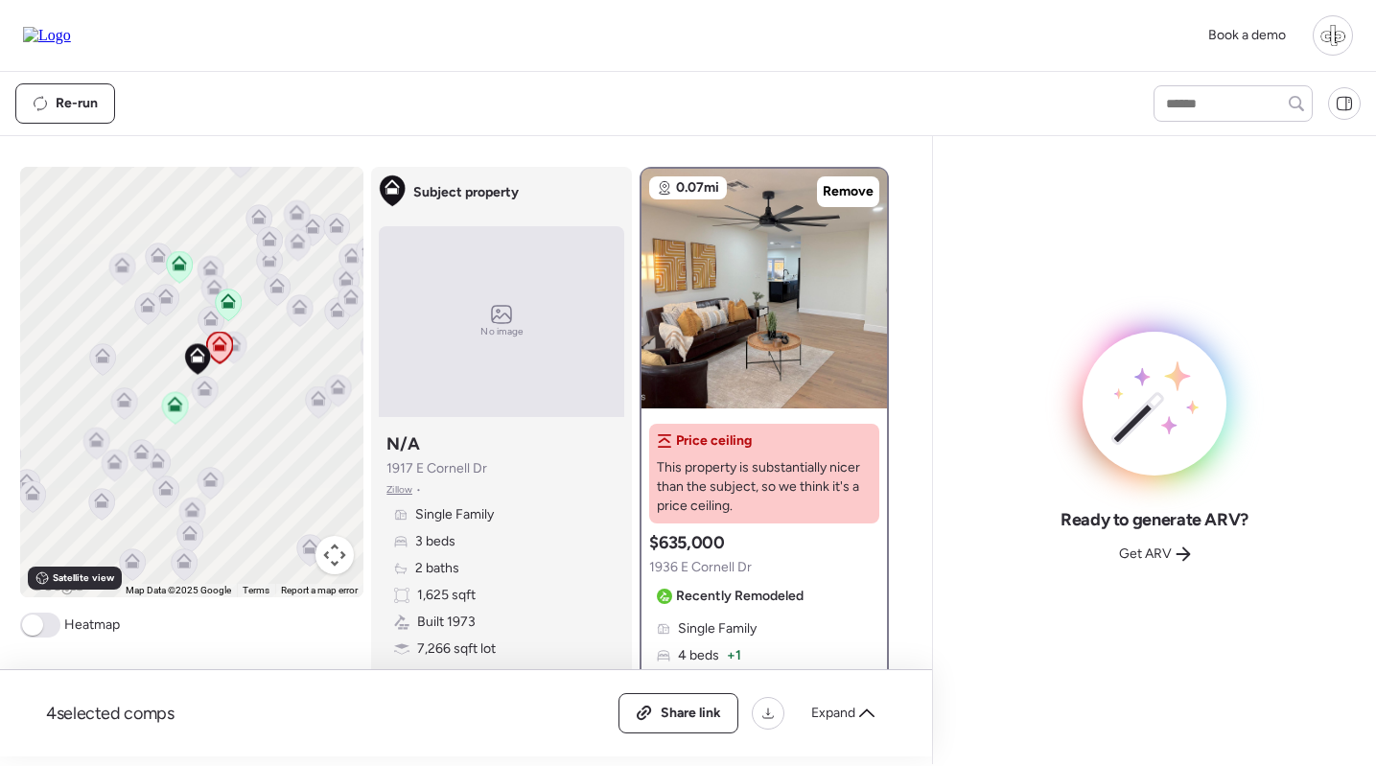
click at [181, 405] on icon at bounding box center [175, 400] width 14 height 9
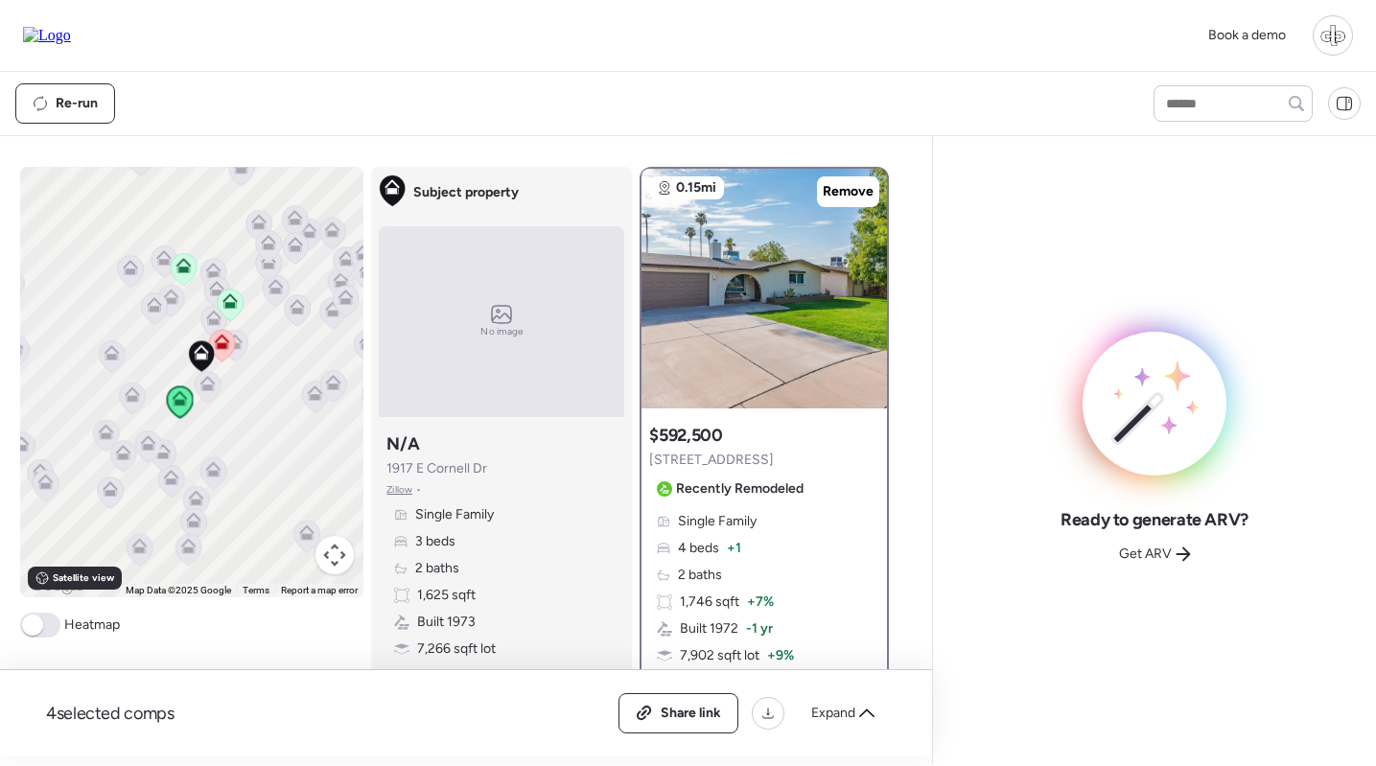
click at [235, 308] on icon at bounding box center [229, 305] width 12 height 6
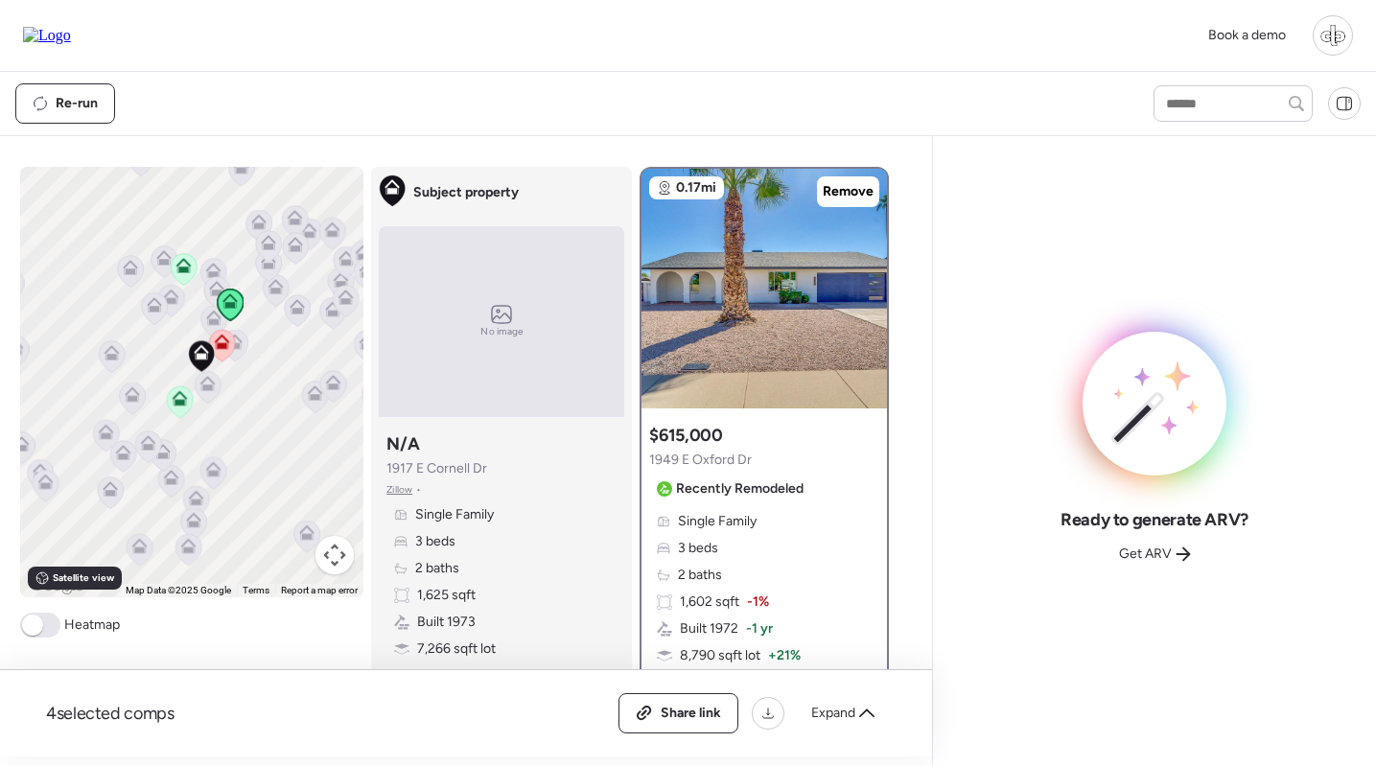
click at [183, 270] on icon at bounding box center [183, 270] width 12 height 6
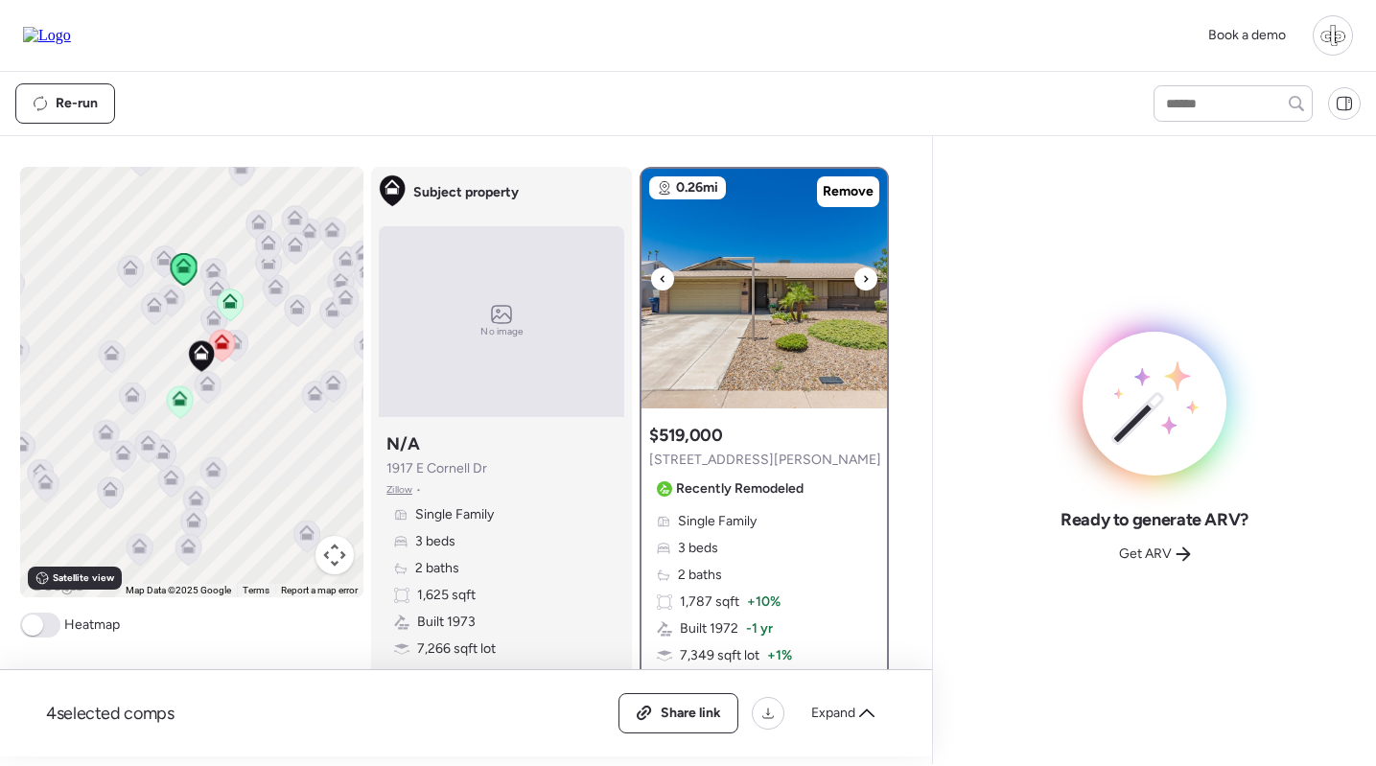
click at [817, 280] on img at bounding box center [765, 289] width 246 height 240
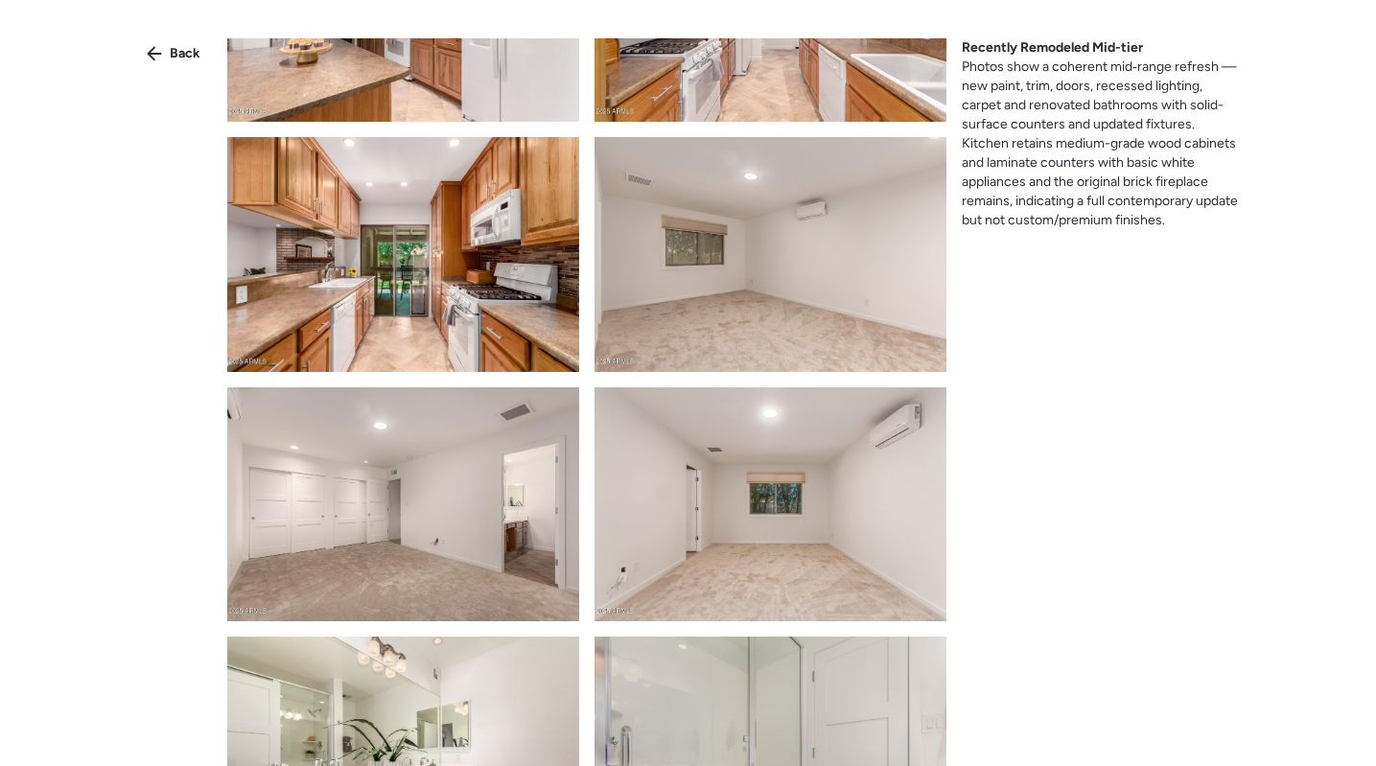
scroll to position [1798, 0]
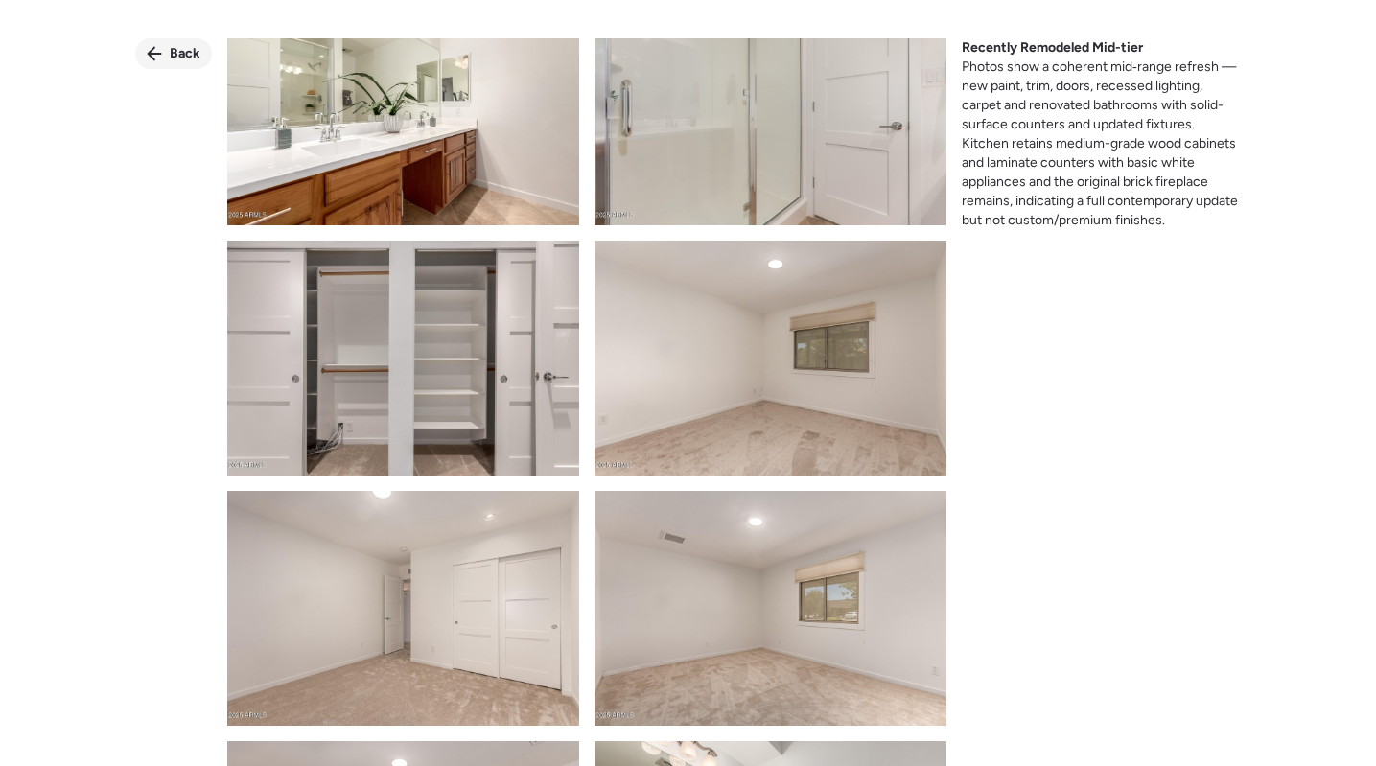
click at [177, 47] on span "Back" at bounding box center [185, 53] width 31 height 19
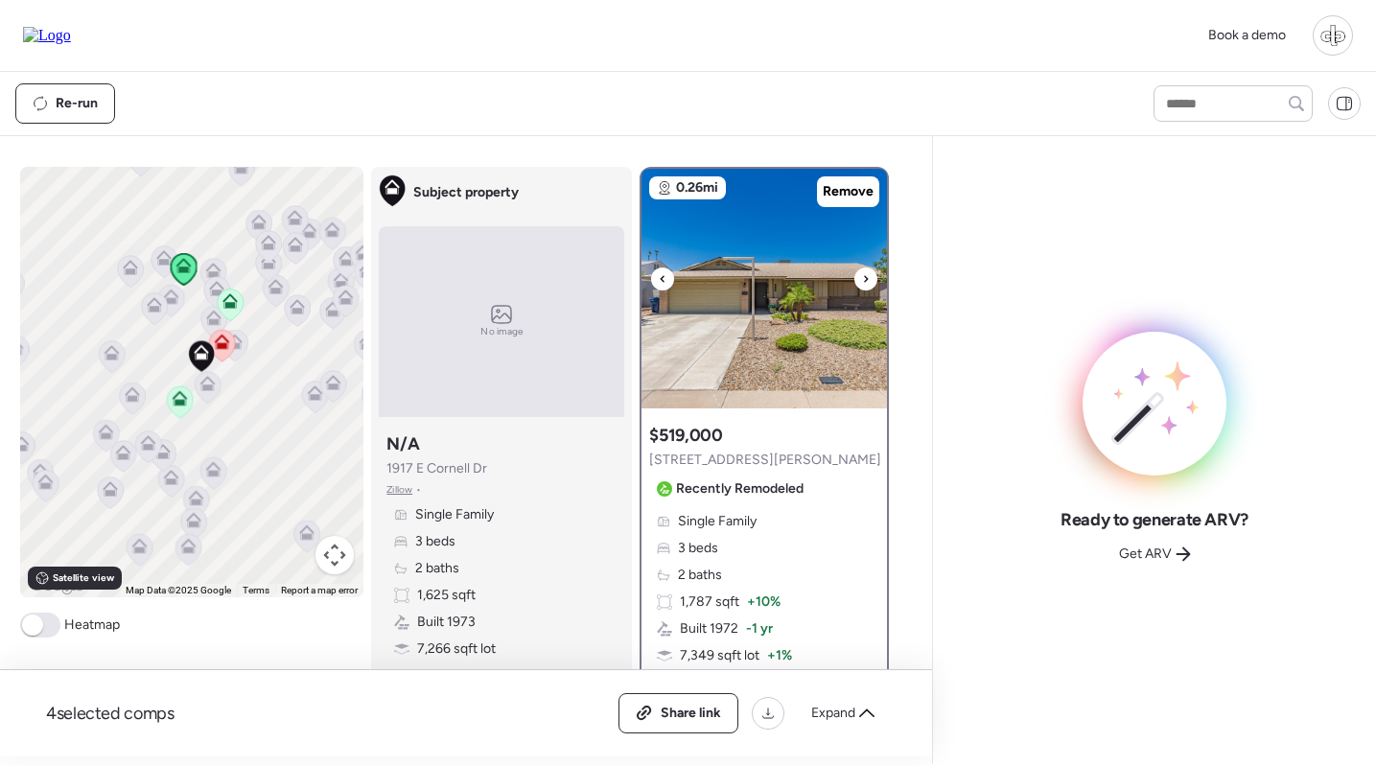
click at [786, 267] on img at bounding box center [765, 289] width 246 height 240
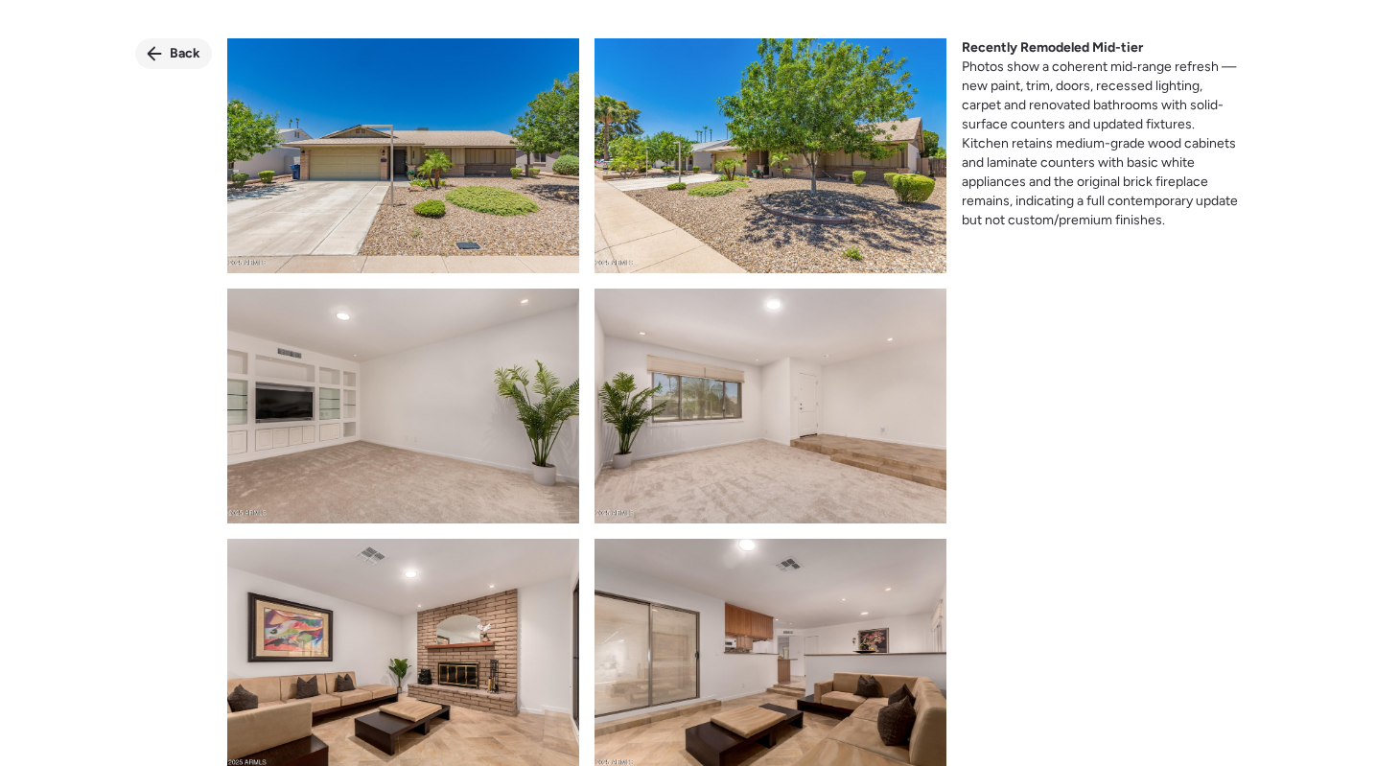
click at [185, 52] on span "Back" at bounding box center [185, 53] width 31 height 19
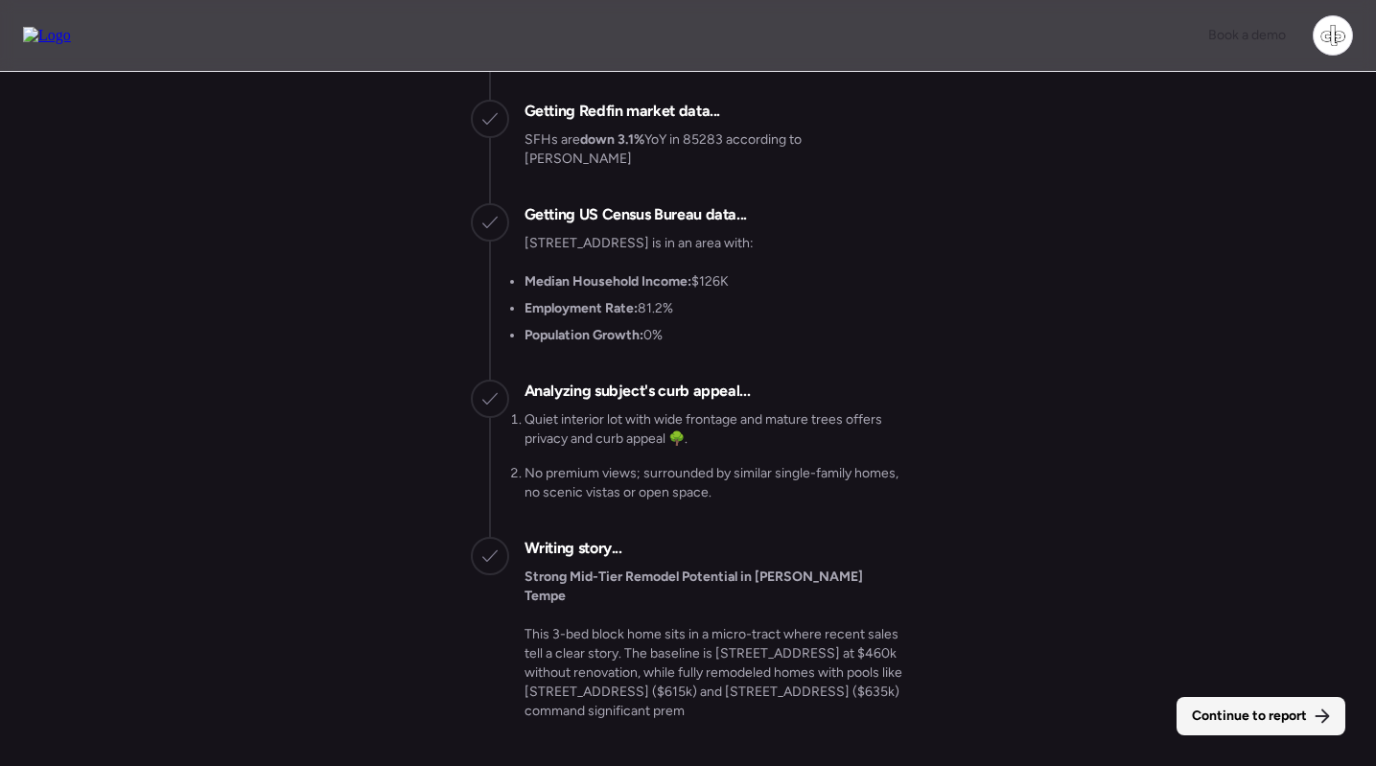
click at [1228, 708] on span "Continue to report" at bounding box center [1249, 716] width 115 height 19
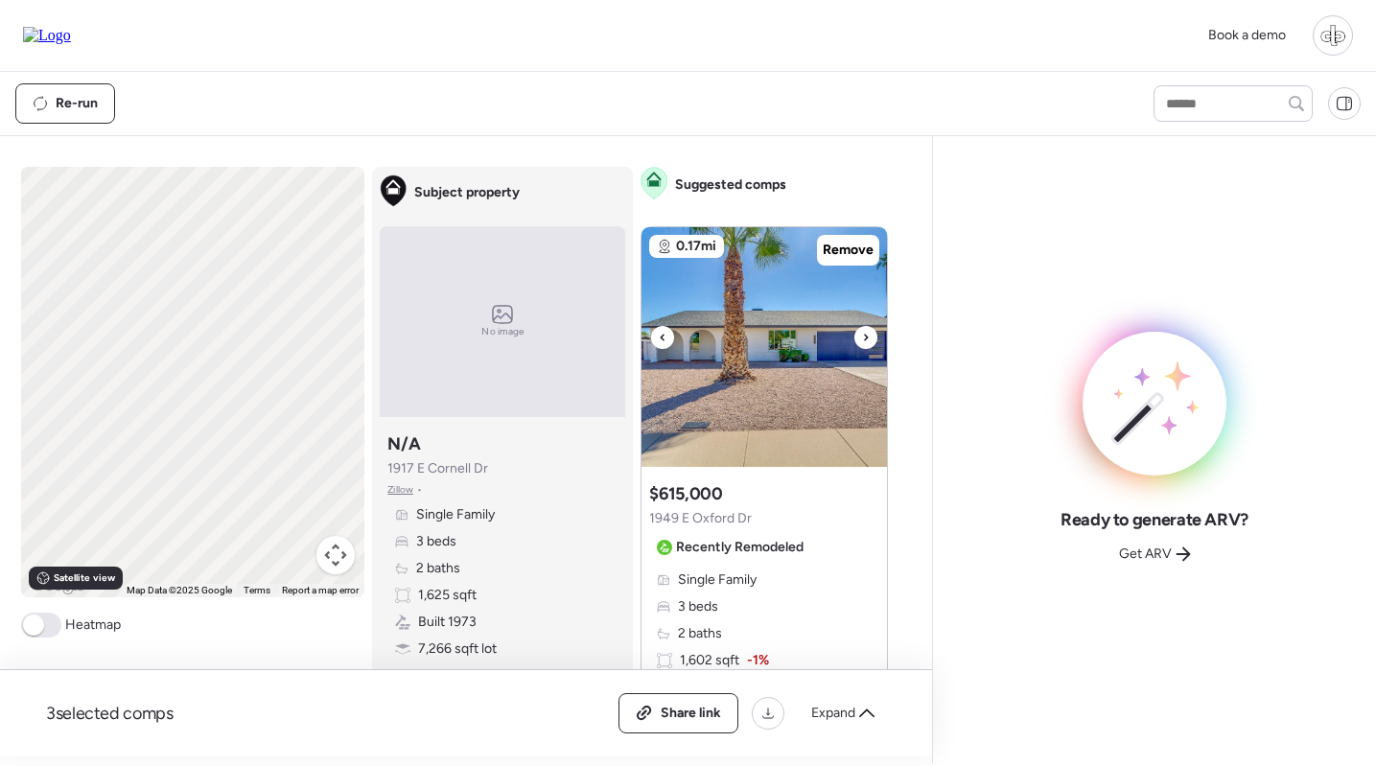
click at [808, 371] on img at bounding box center [765, 347] width 246 height 240
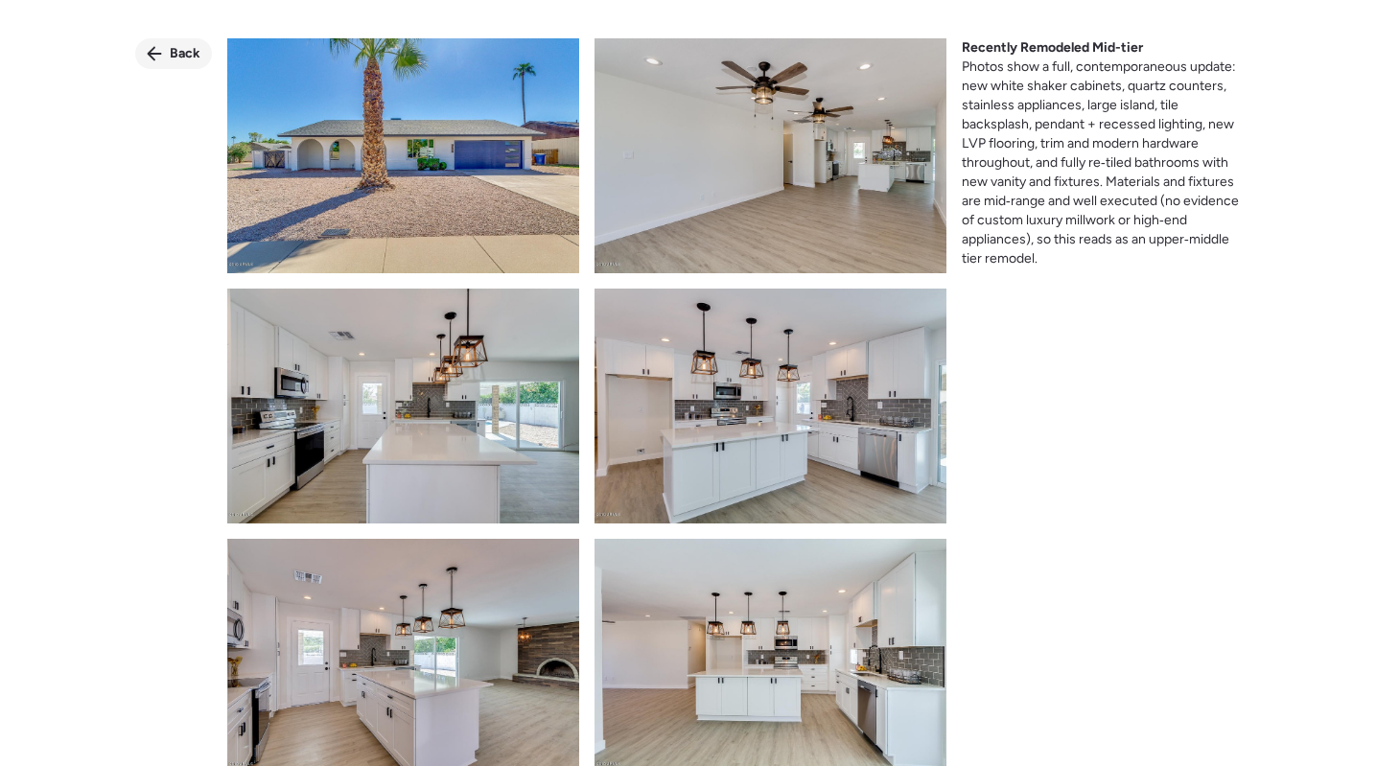
click at [183, 57] on span "Back" at bounding box center [185, 53] width 31 height 19
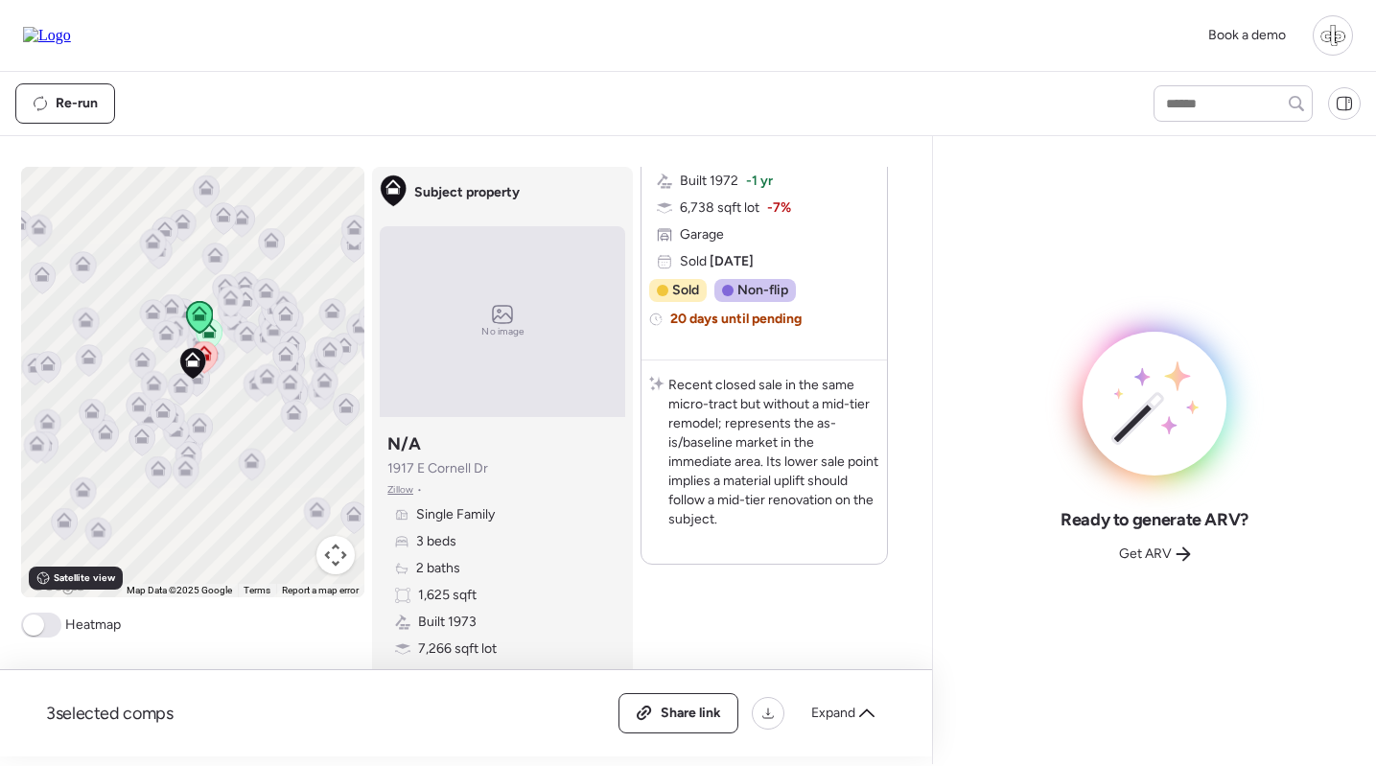
scroll to position [2442, 0]
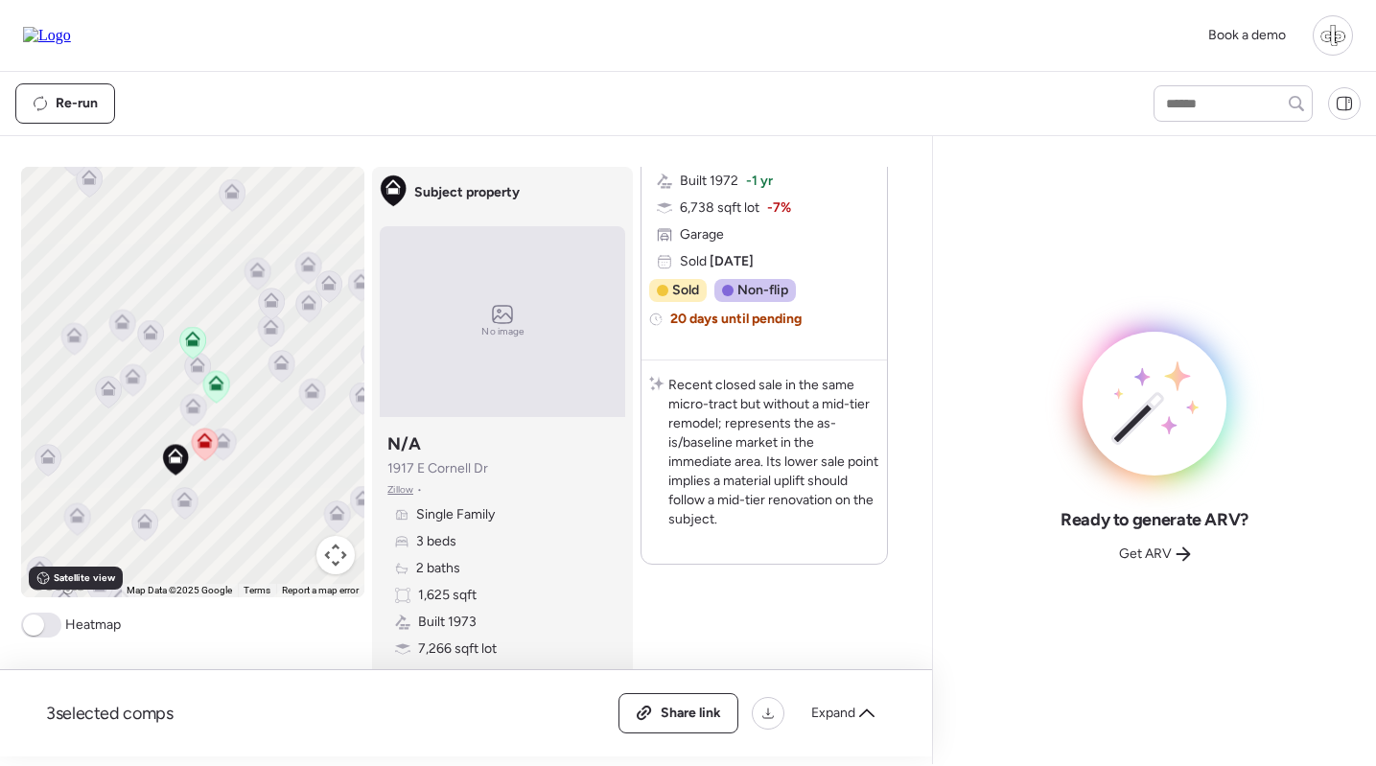
click at [197, 374] on icon at bounding box center [198, 369] width 26 height 32
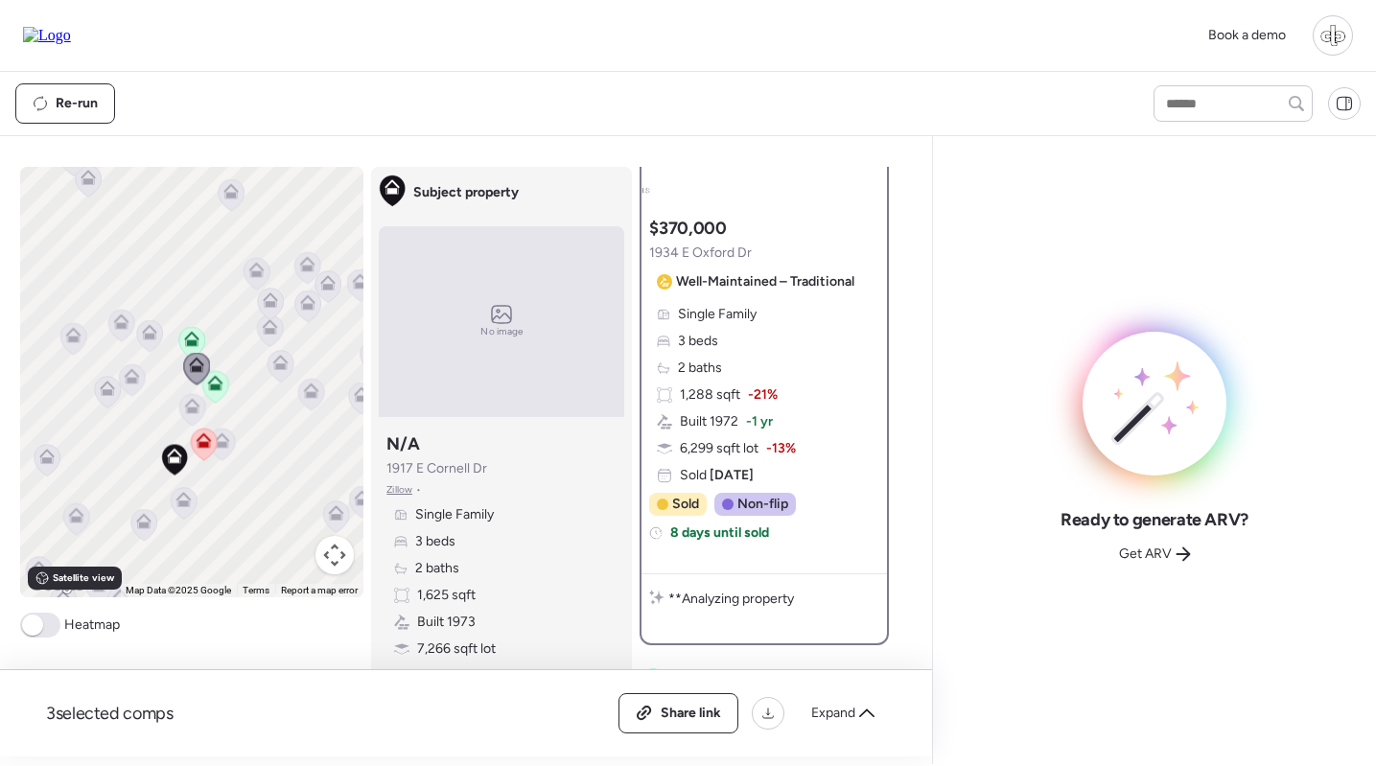
scroll to position [0, 0]
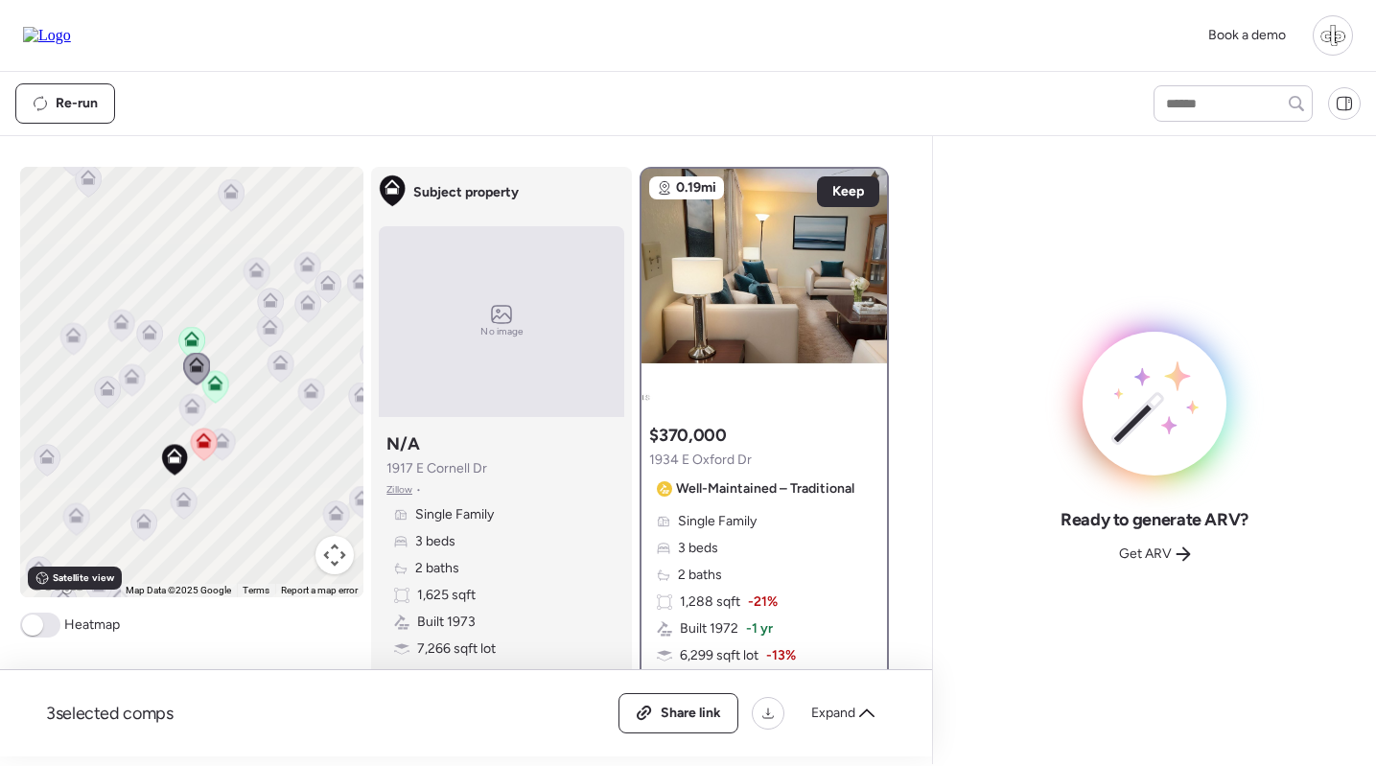
click at [193, 411] on icon at bounding box center [192, 410] width 12 height 6
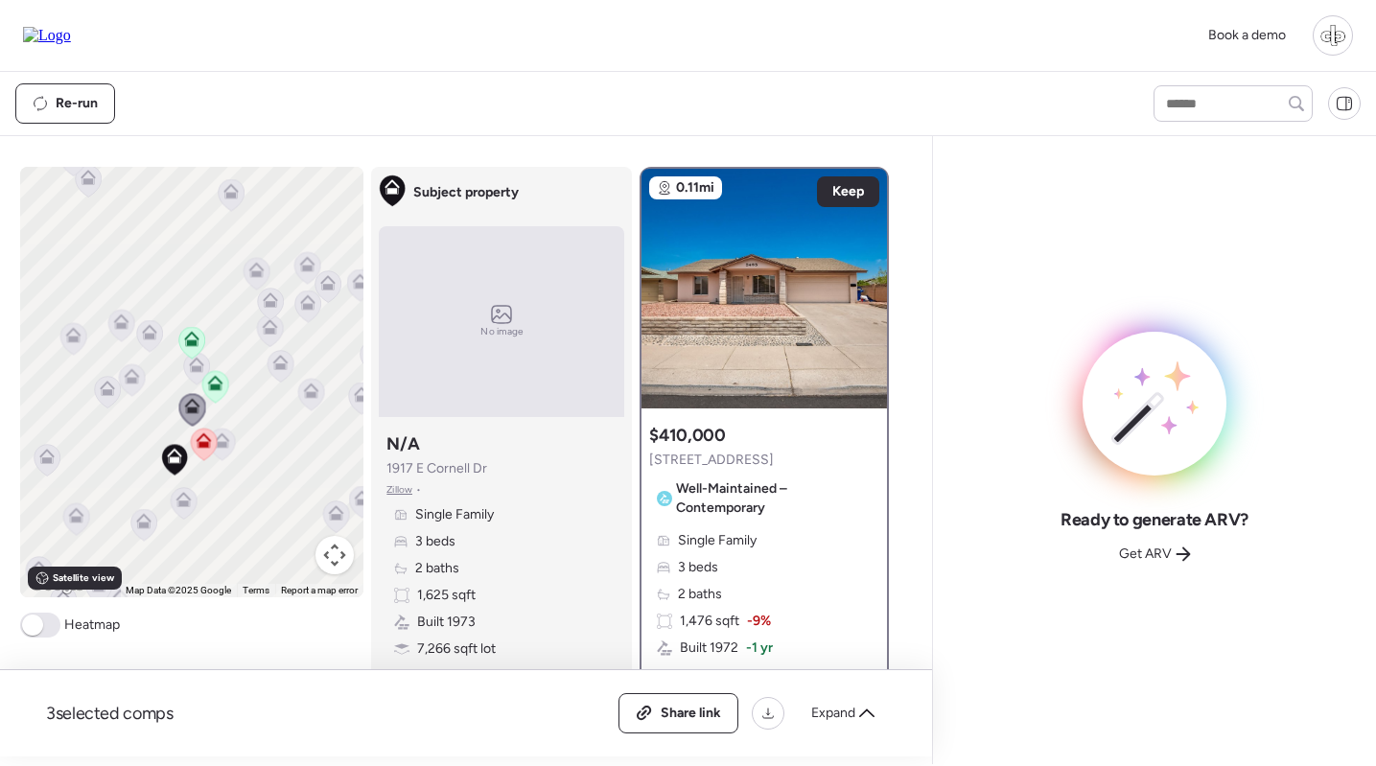
click at [230, 447] on icon at bounding box center [222, 445] width 26 height 32
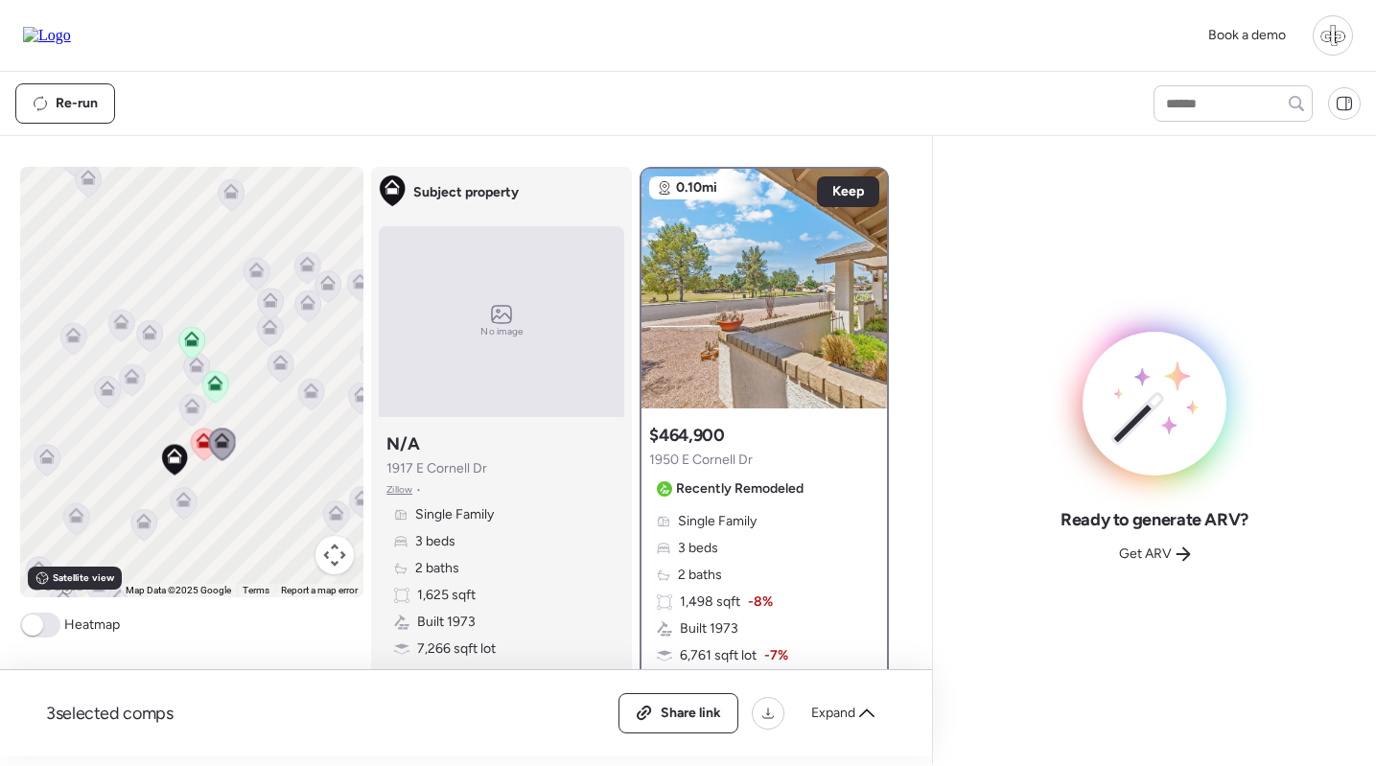
click at [637, 245] on div "To navigate, press the arrow keys. To activate drag with keyboard, press Alt + …" at bounding box center [462, 462] width 885 height 590
click at [681, 245] on img at bounding box center [765, 289] width 246 height 240
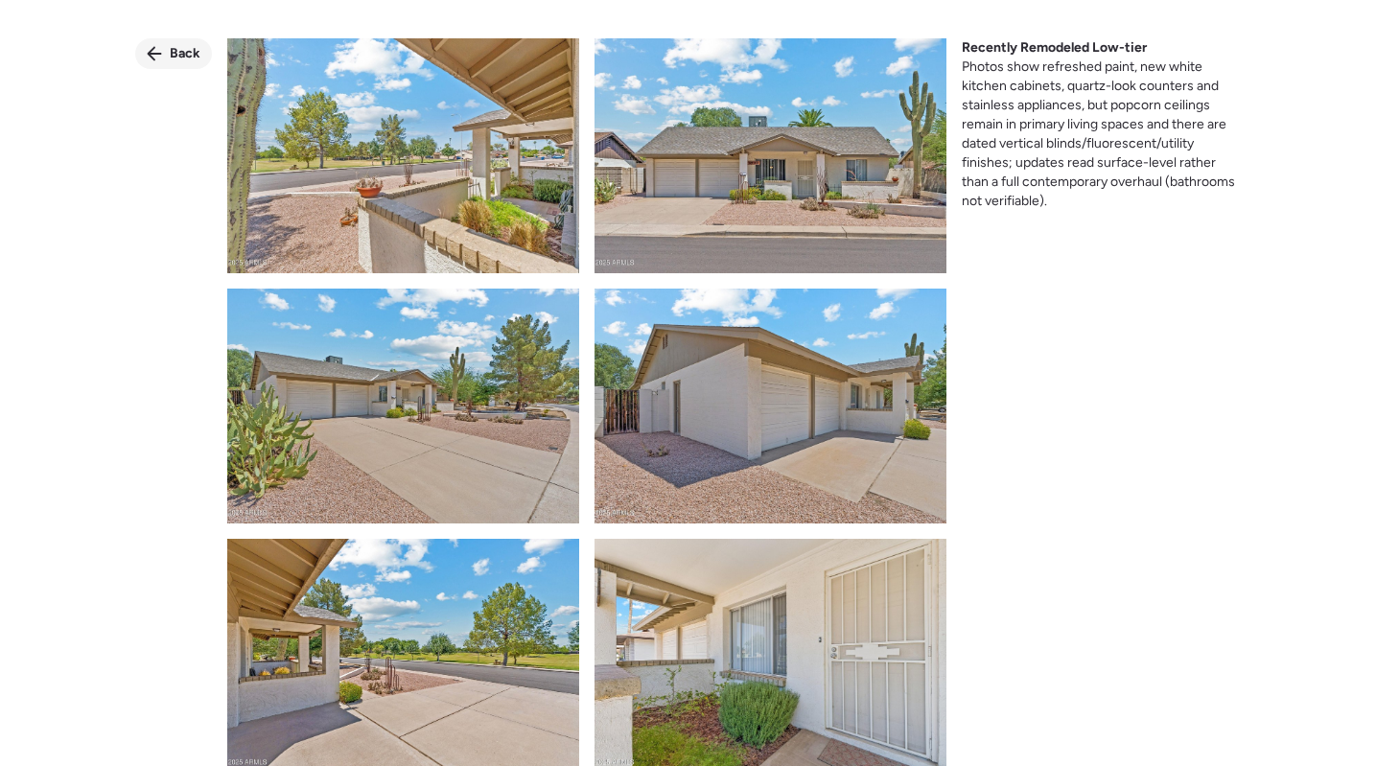
click at [190, 59] on span "Back" at bounding box center [185, 53] width 31 height 19
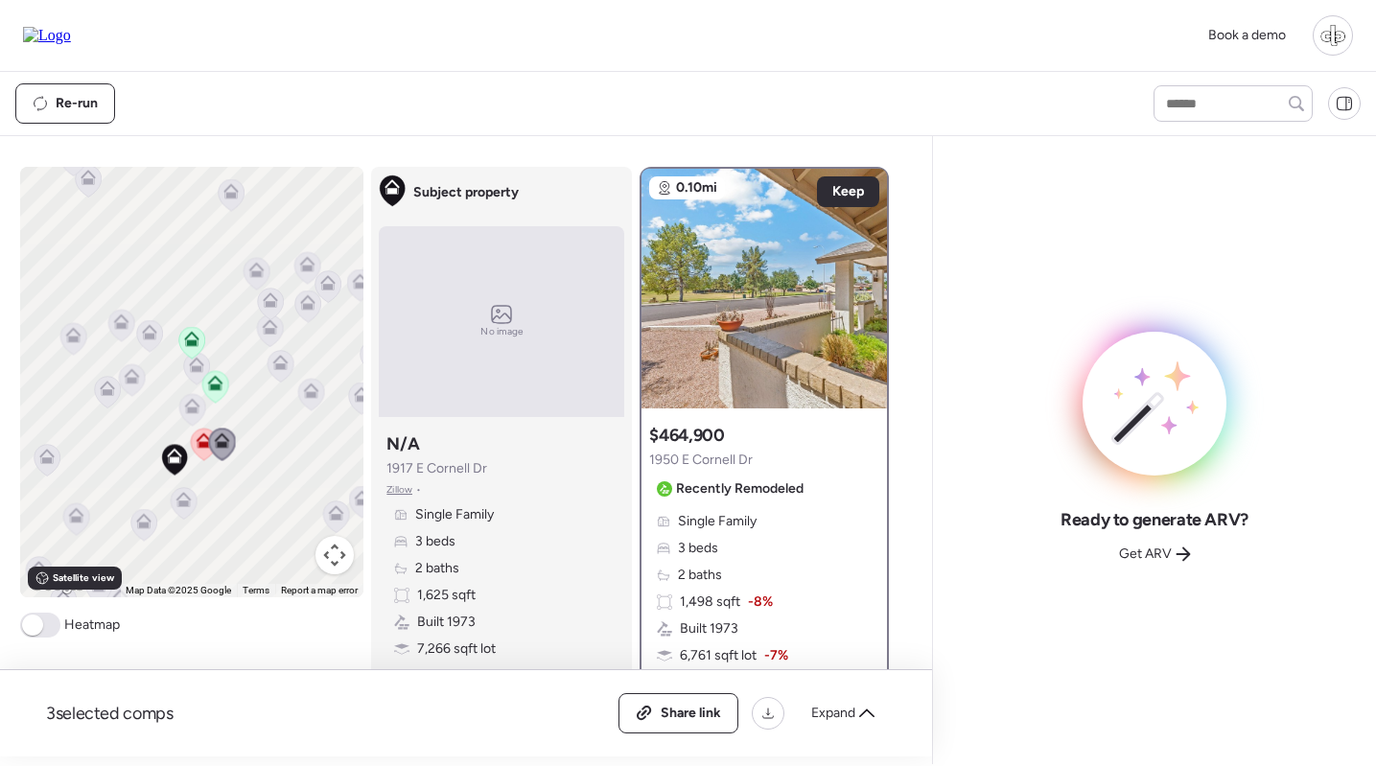
click at [126, 382] on icon at bounding box center [132, 380] width 12 height 6
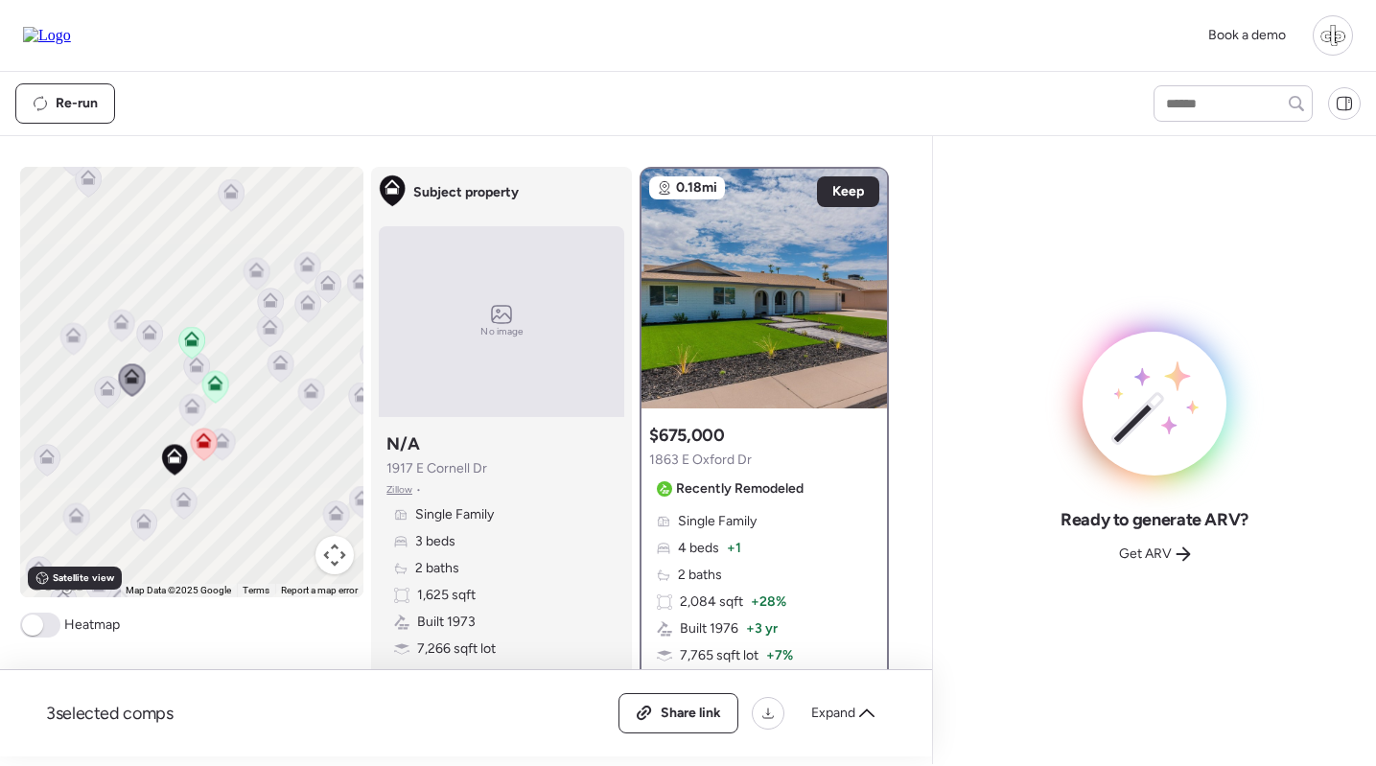
click at [192, 414] on icon at bounding box center [192, 410] width 26 height 32
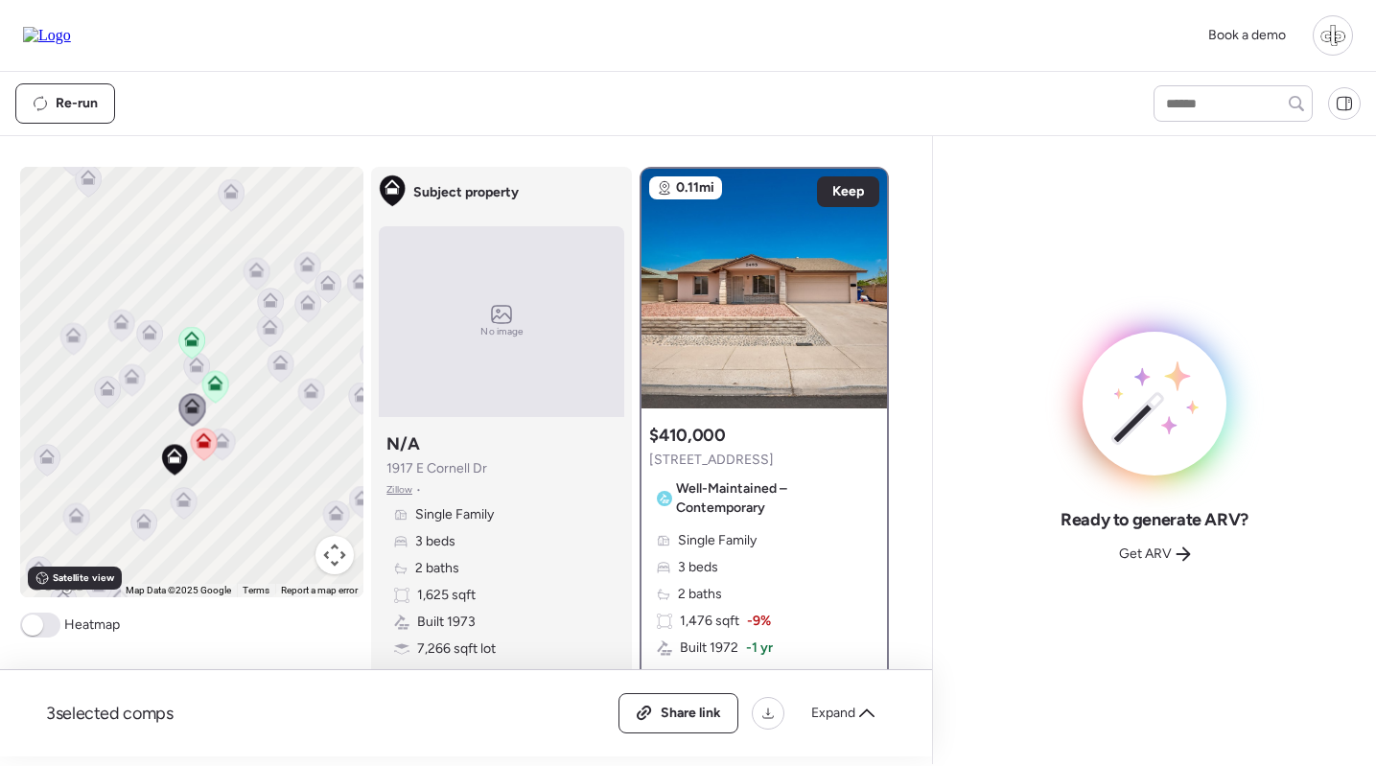
click at [186, 509] on icon at bounding box center [184, 503] width 26 height 32
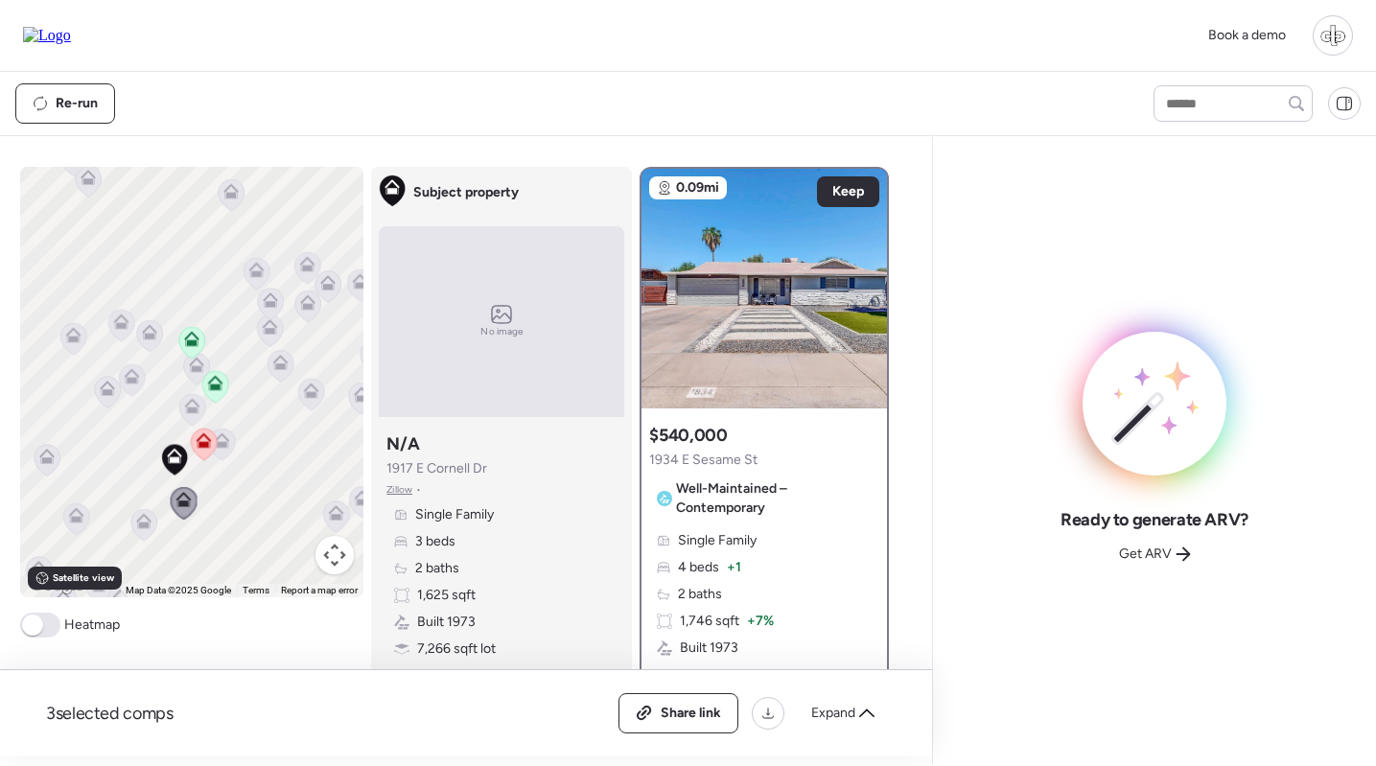
click at [147, 532] on icon at bounding box center [144, 525] width 26 height 32
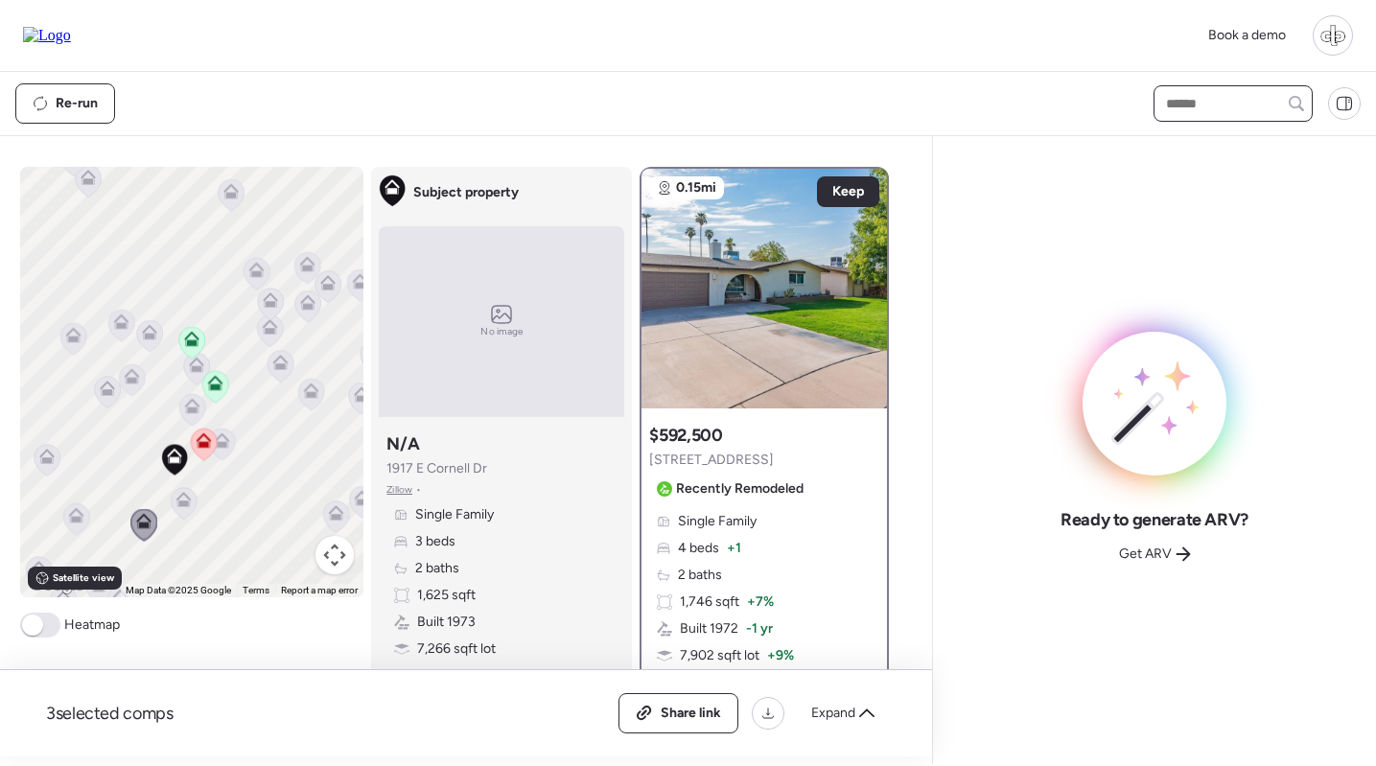
click at [1231, 109] on input "text" at bounding box center [1233, 103] width 142 height 27
type input "***"
click at [1206, 157] on span "[STREET_ADDRESS][PERSON_NAME]" at bounding box center [1233, 148] width 144 height 38
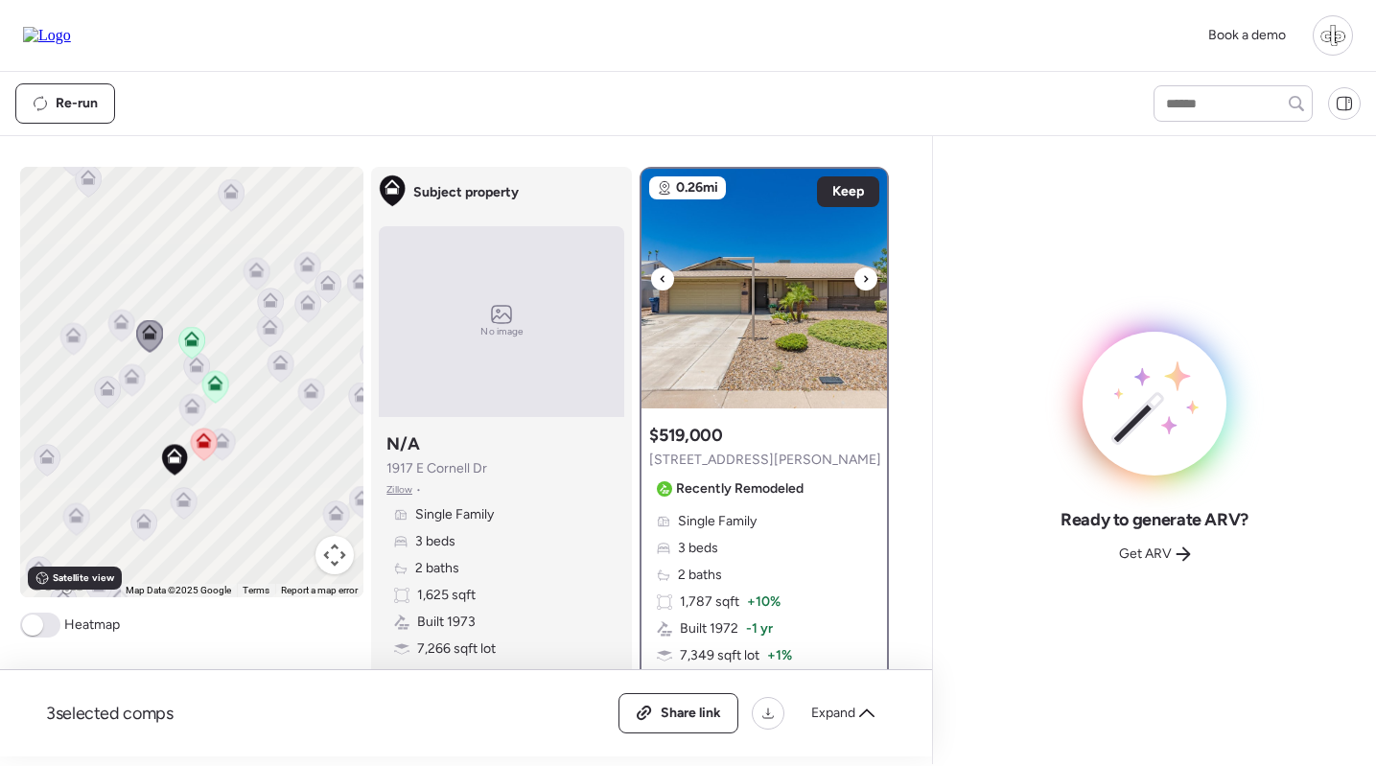
click at [729, 335] on img at bounding box center [765, 289] width 246 height 240
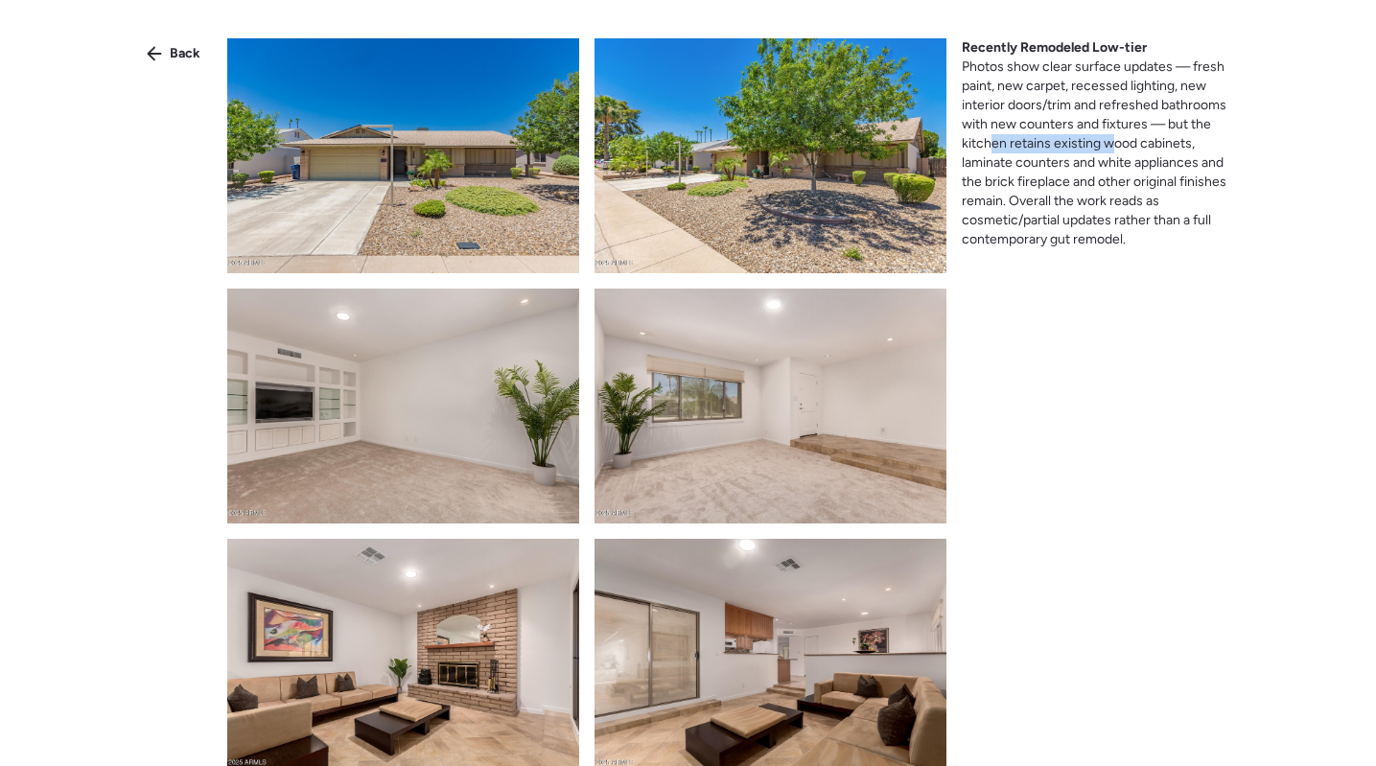
drag, startPoint x: 990, startPoint y: 144, endPoint x: 1109, endPoint y: 146, distance: 118.9
click at [1109, 147] on span "Photos show clear surface updates — fresh paint, new carpet, recessed lighting,…" at bounding box center [1094, 153] width 265 height 189
click at [1109, 146] on span "Photos show clear surface updates — fresh paint, new carpet, recessed lighting,…" at bounding box center [1094, 153] width 265 height 189
drag, startPoint x: 1029, startPoint y: 171, endPoint x: 1088, endPoint y: 171, distance: 58.5
click at [1088, 171] on div "Recently Remodeled Low-tier Photos show clear surface updates — fresh paint, ne…" at bounding box center [1101, 143] width 279 height 211
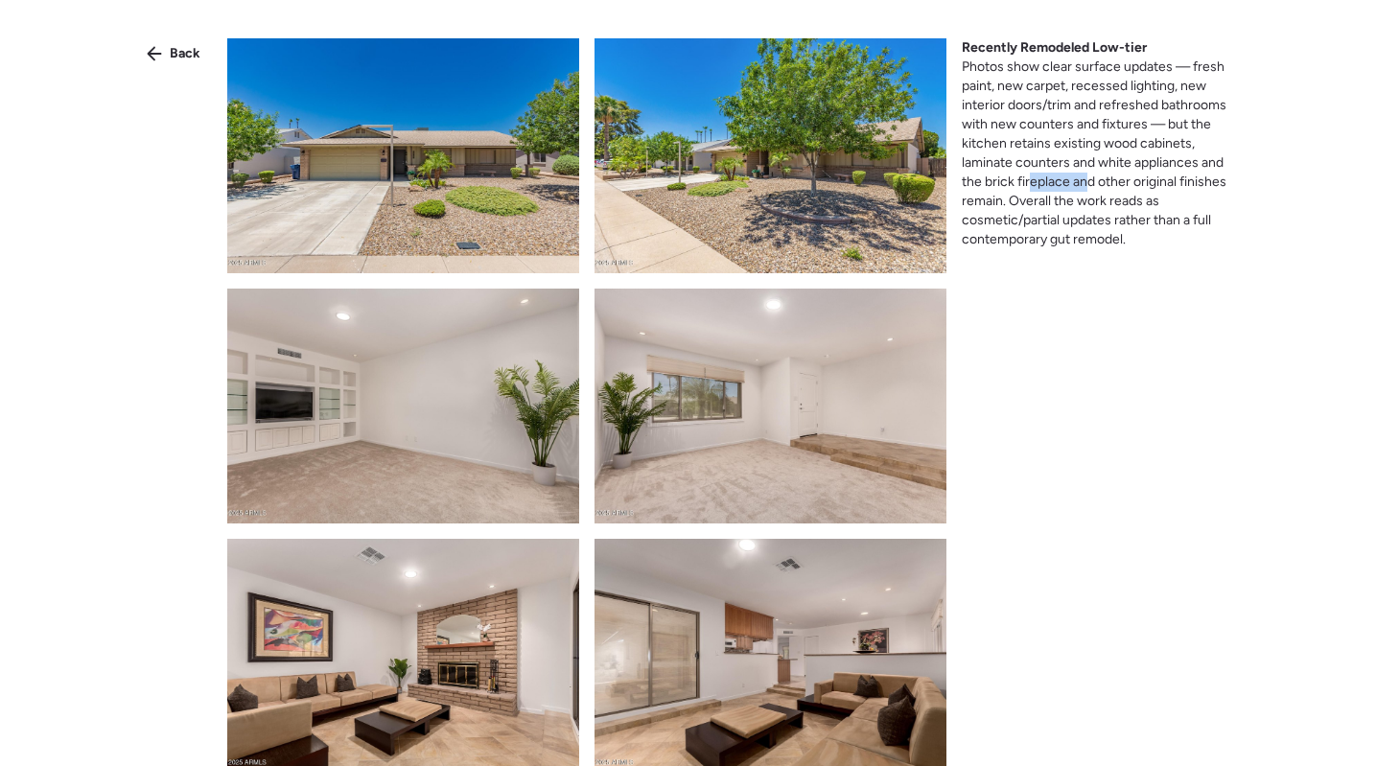
click at [1088, 171] on div "Recently Remodeled Low-tier Photos show clear surface updates — fresh paint, ne…" at bounding box center [1101, 143] width 279 height 211
click at [176, 43] on div "Back" at bounding box center [173, 53] width 77 height 31
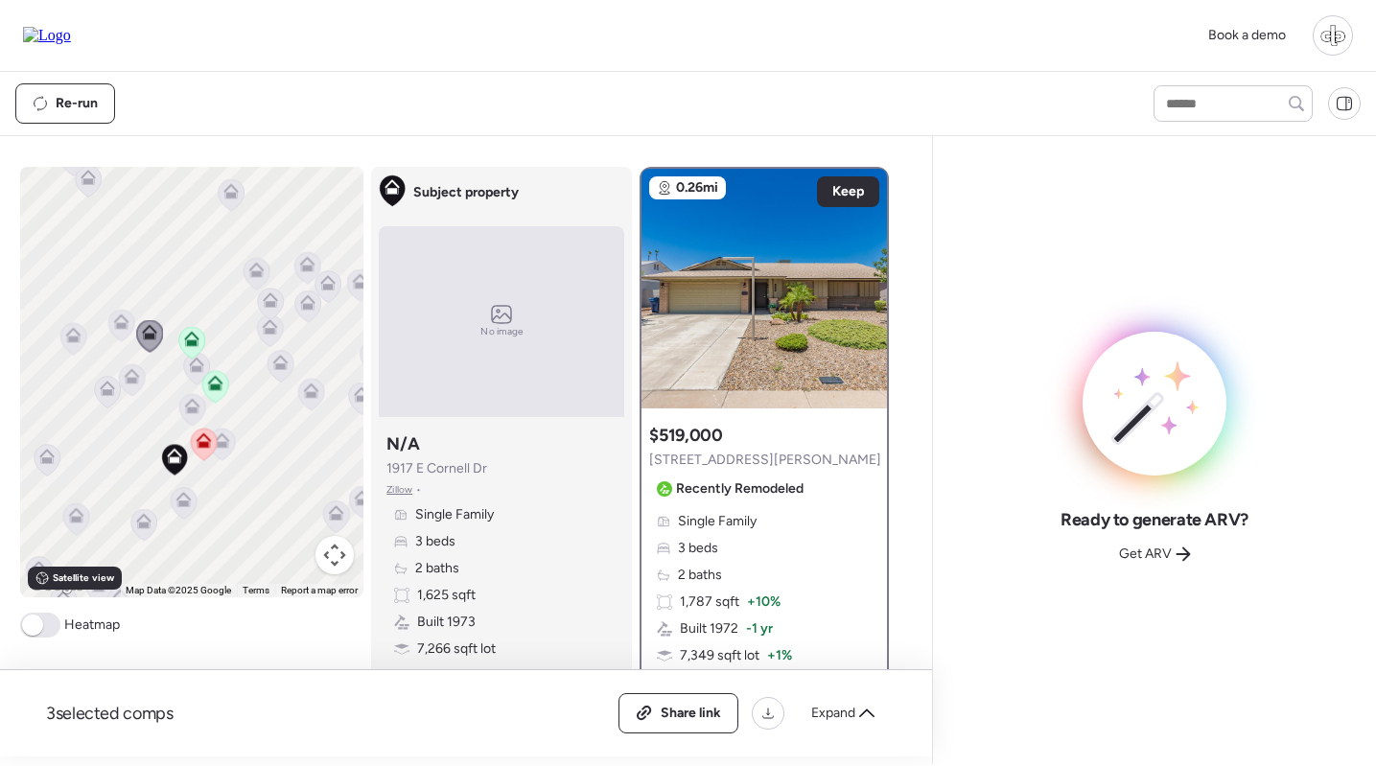
click at [209, 391] on icon at bounding box center [215, 387] width 26 height 32
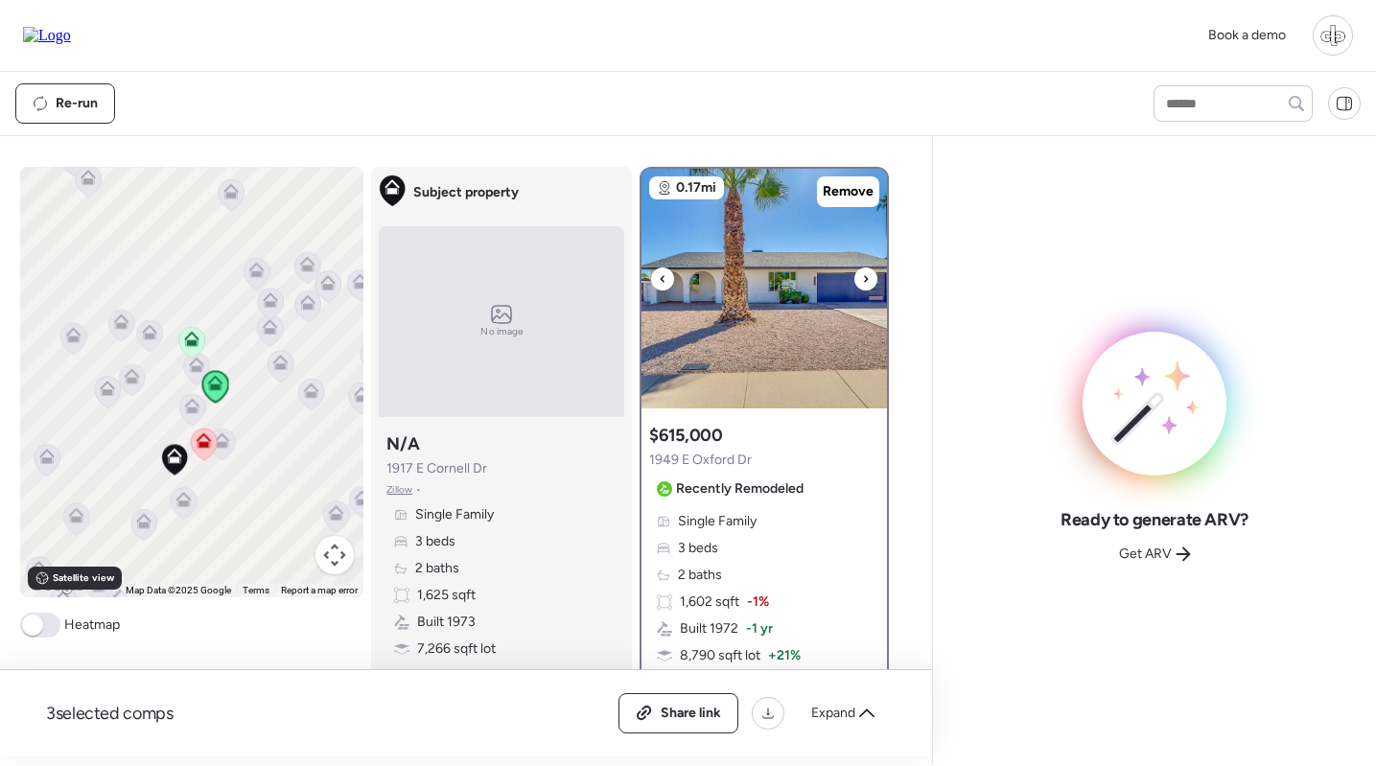
click at [784, 318] on img at bounding box center [765, 289] width 246 height 240
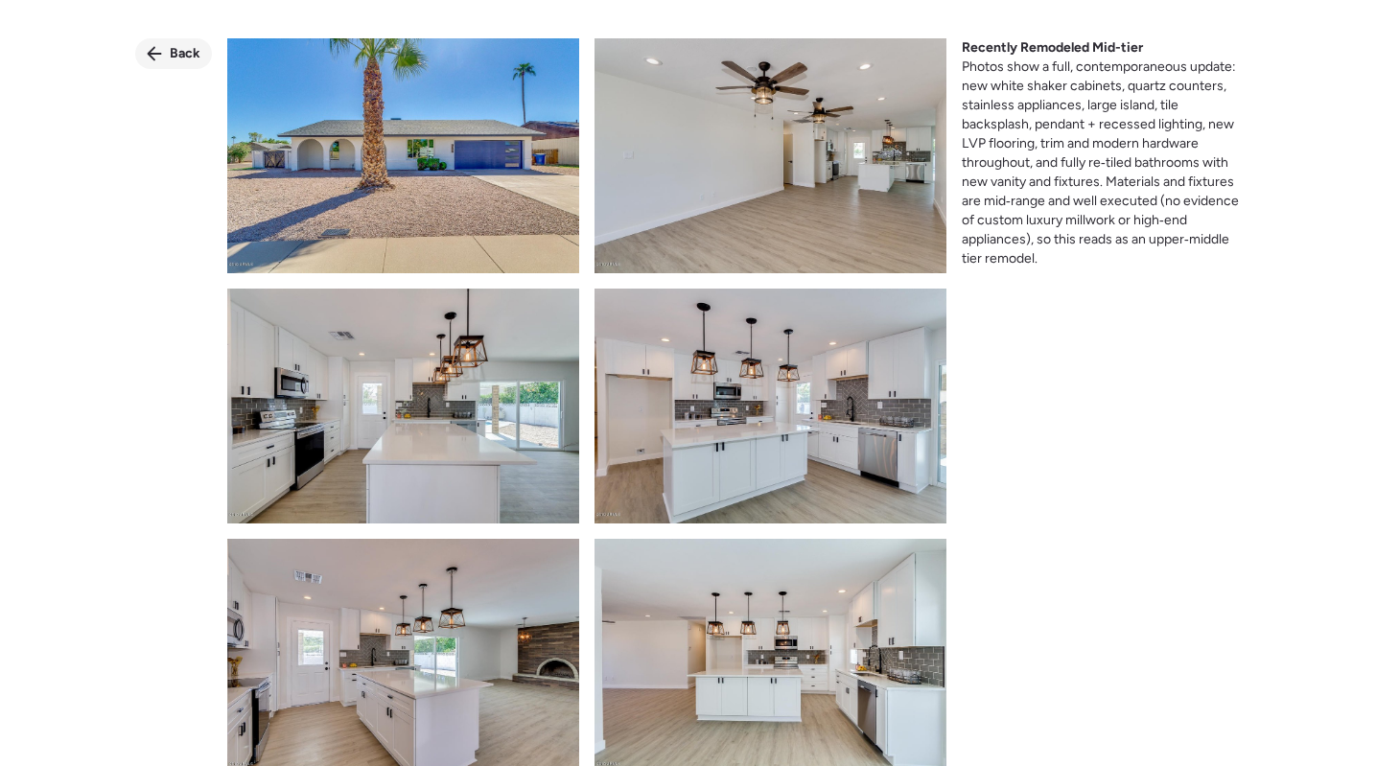
click at [176, 56] on span "Back" at bounding box center [185, 53] width 31 height 19
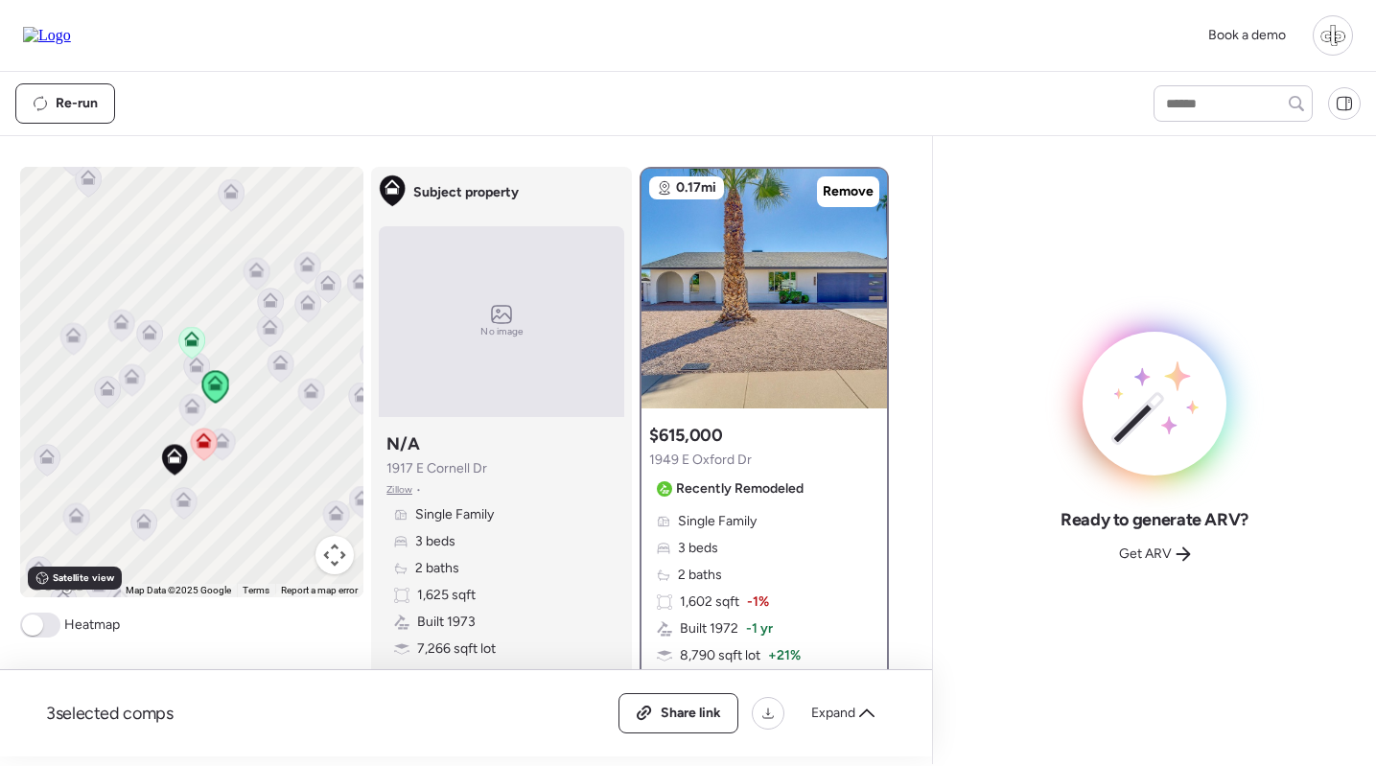
click at [201, 450] on icon at bounding box center [204, 445] width 26 height 32
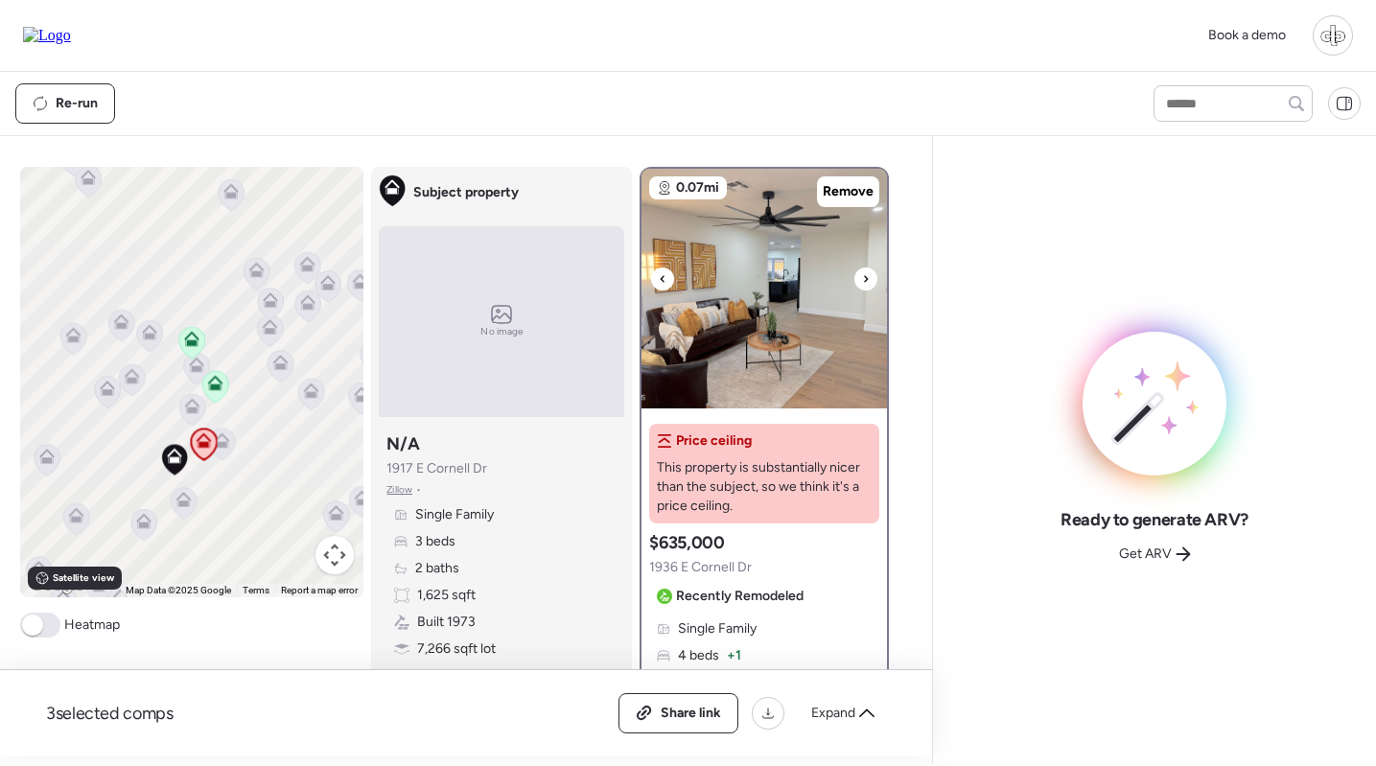
click at [758, 291] on img at bounding box center [765, 289] width 246 height 240
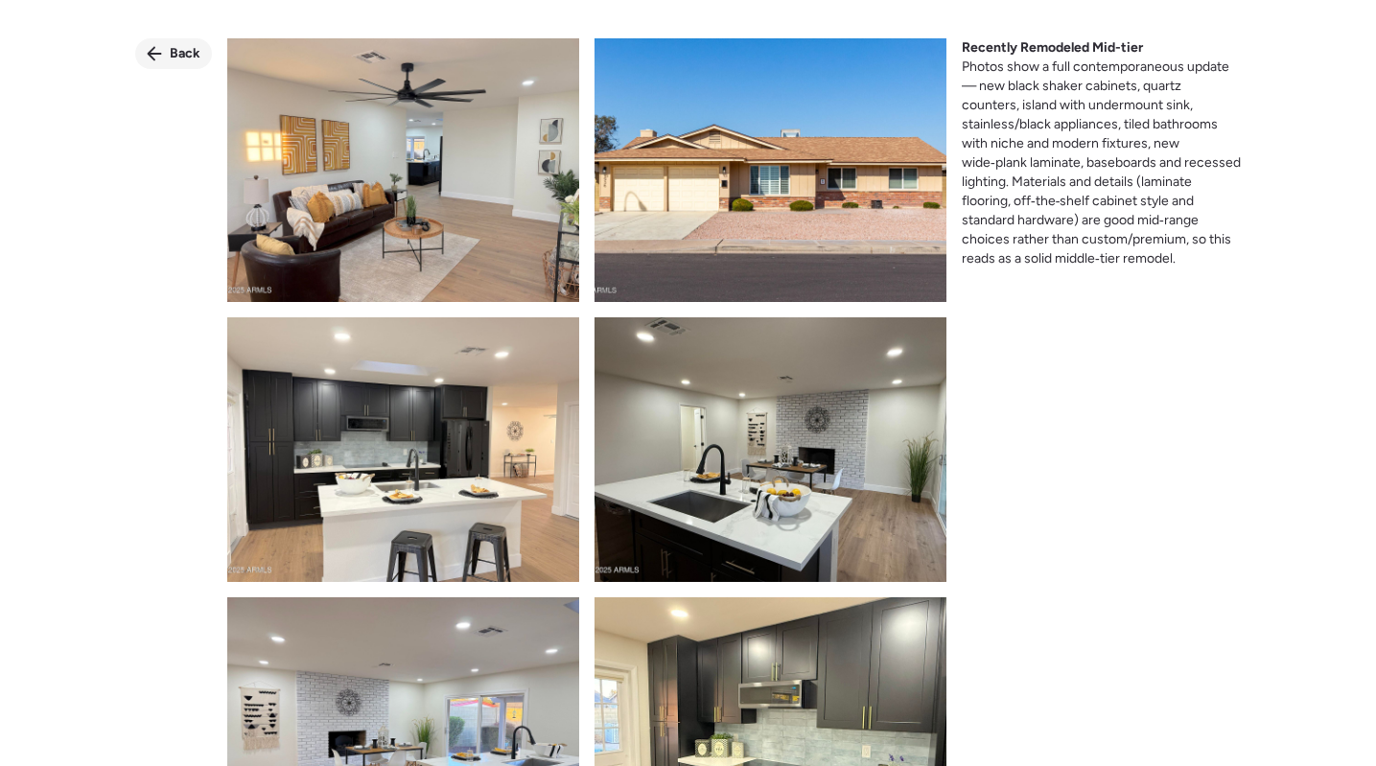
click at [155, 49] on icon at bounding box center [154, 53] width 15 height 15
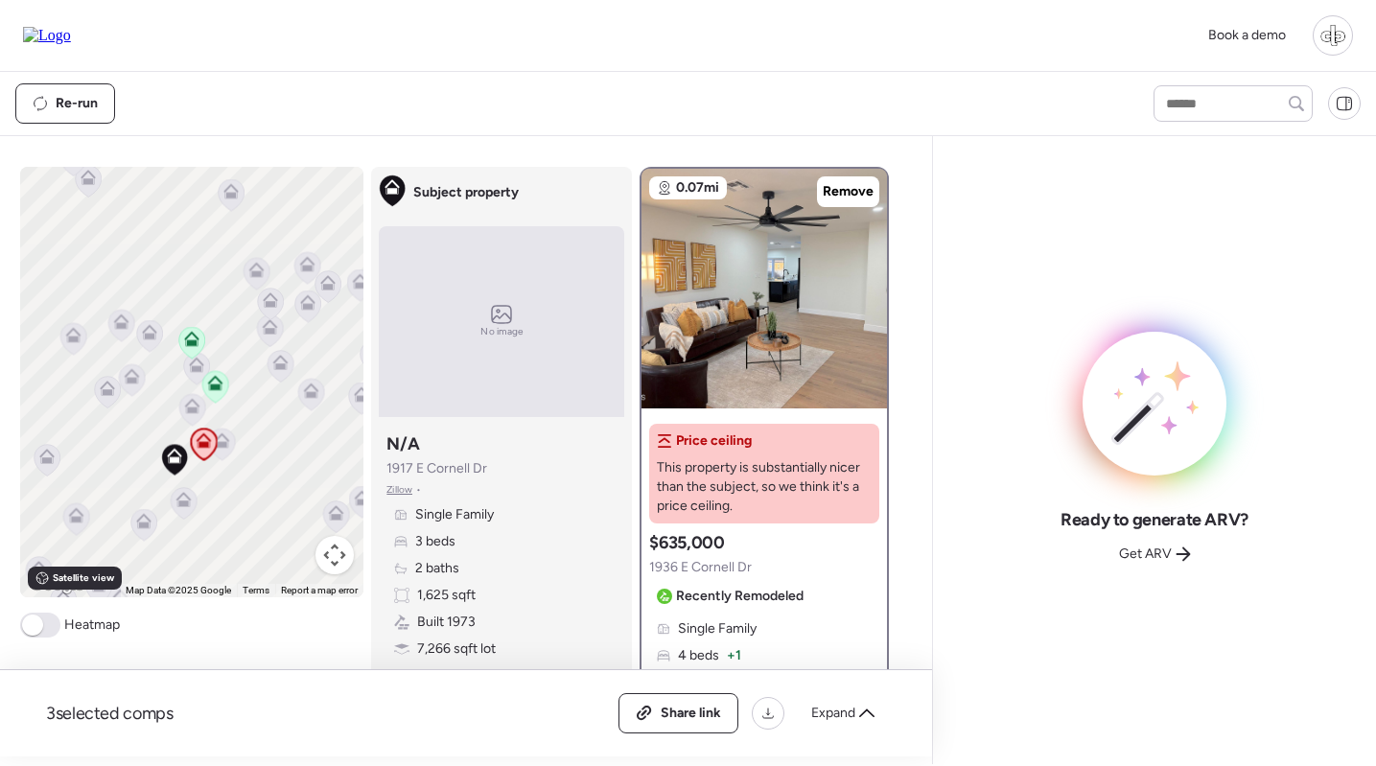
click at [193, 354] on icon at bounding box center [192, 343] width 26 height 32
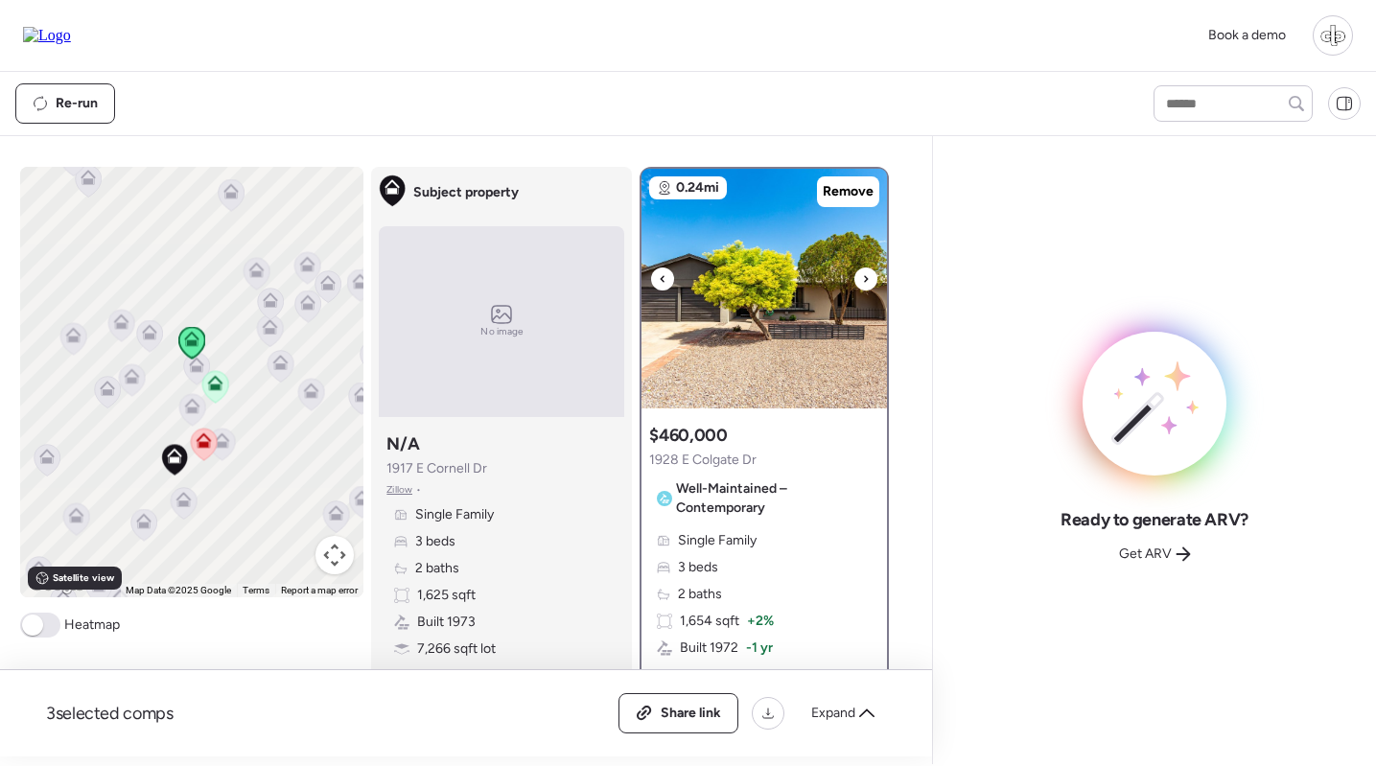
click at [800, 289] on img at bounding box center [765, 289] width 246 height 240
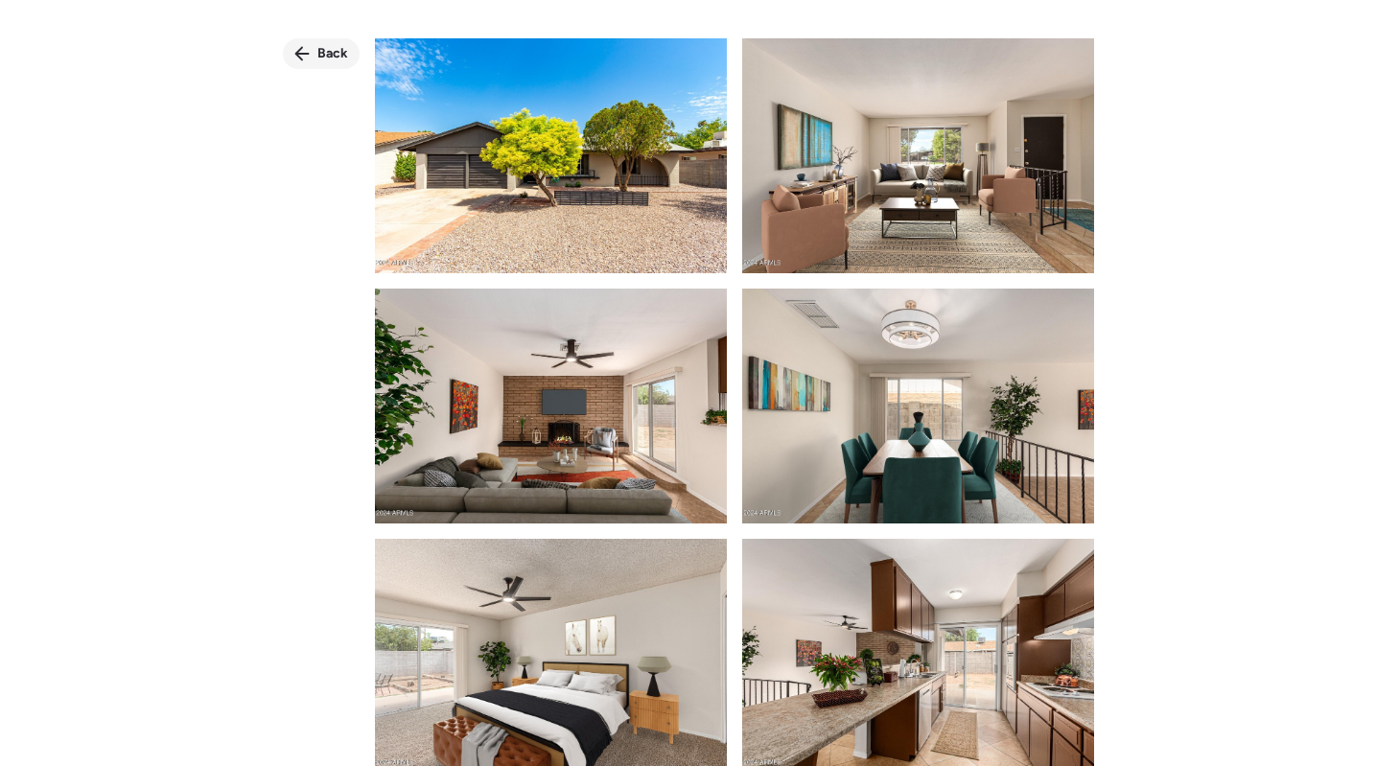
click at [288, 51] on div "Back" at bounding box center [321, 53] width 77 height 31
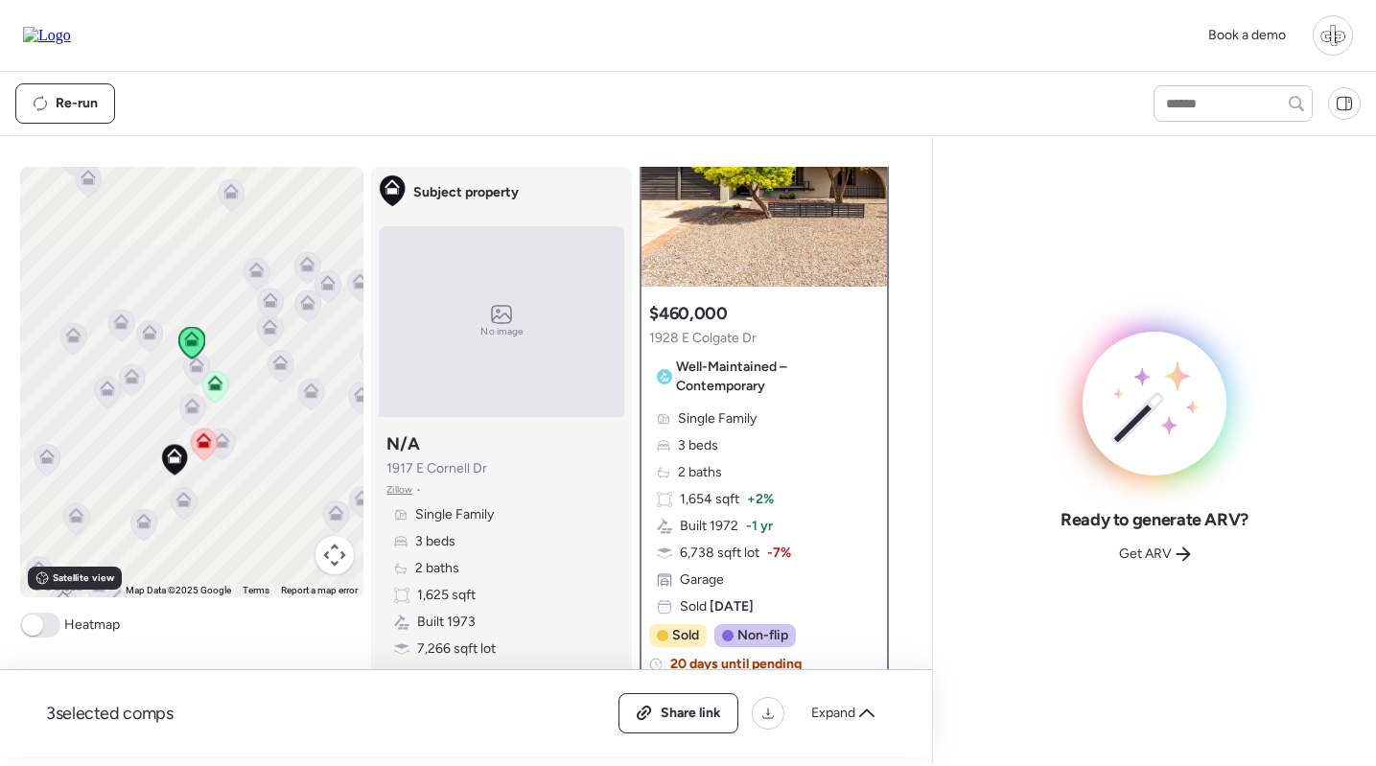
scroll to position [118, 0]
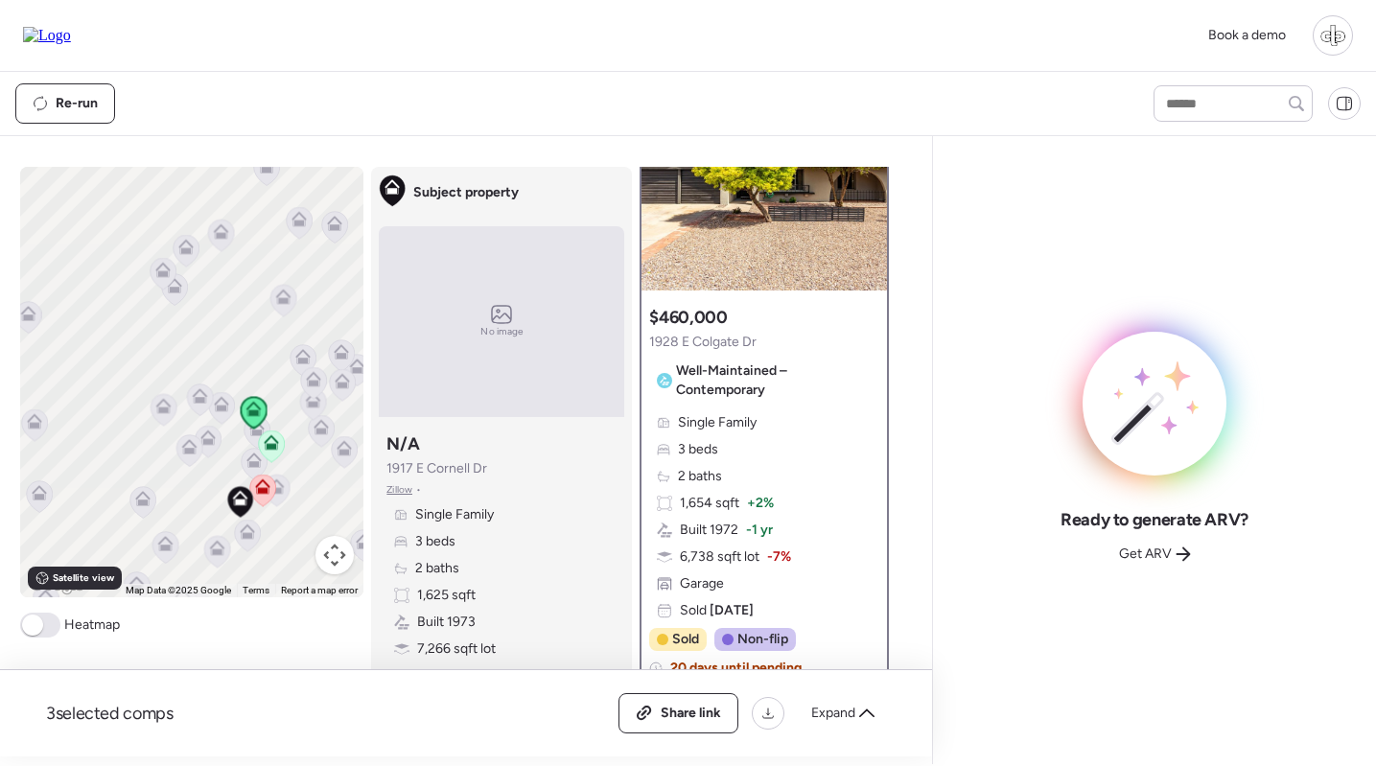
click at [282, 492] on icon at bounding box center [277, 486] width 15 height 15
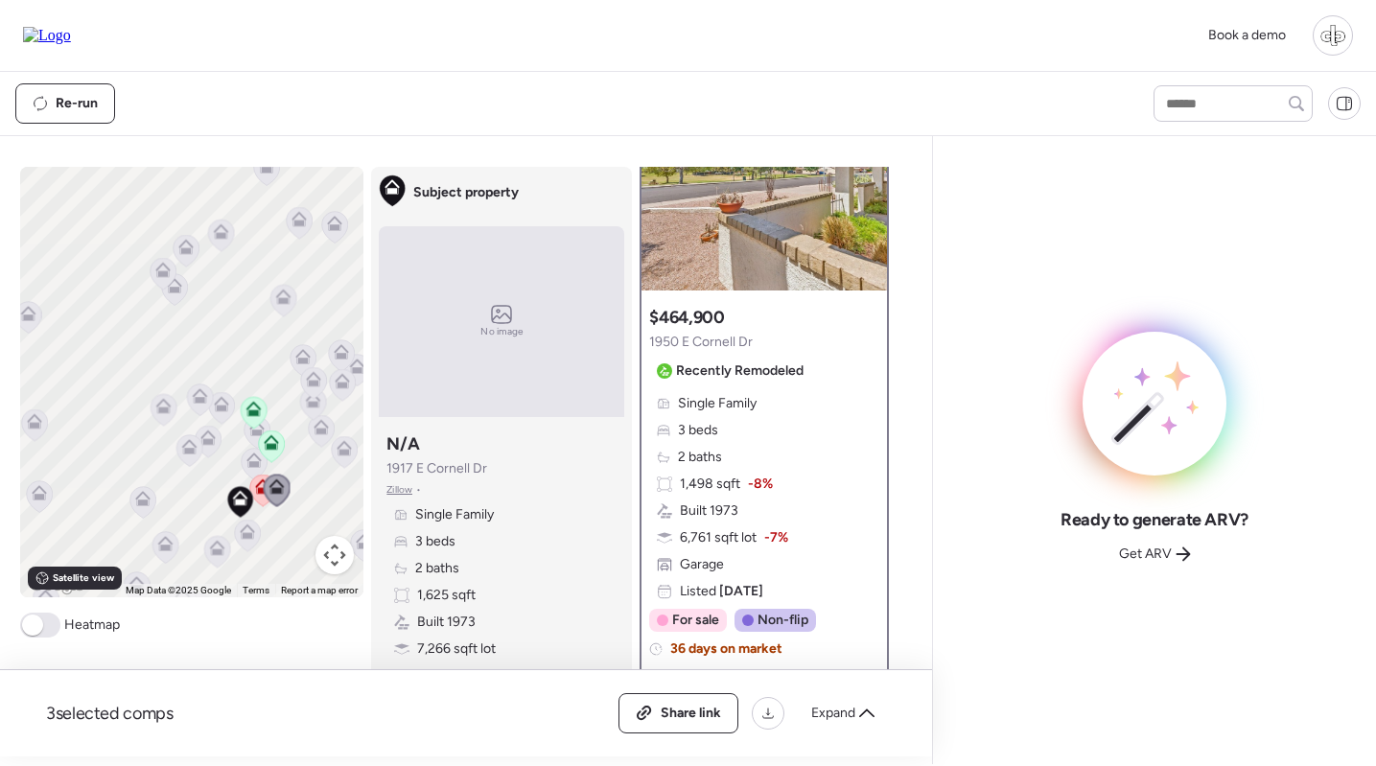
scroll to position [0, 0]
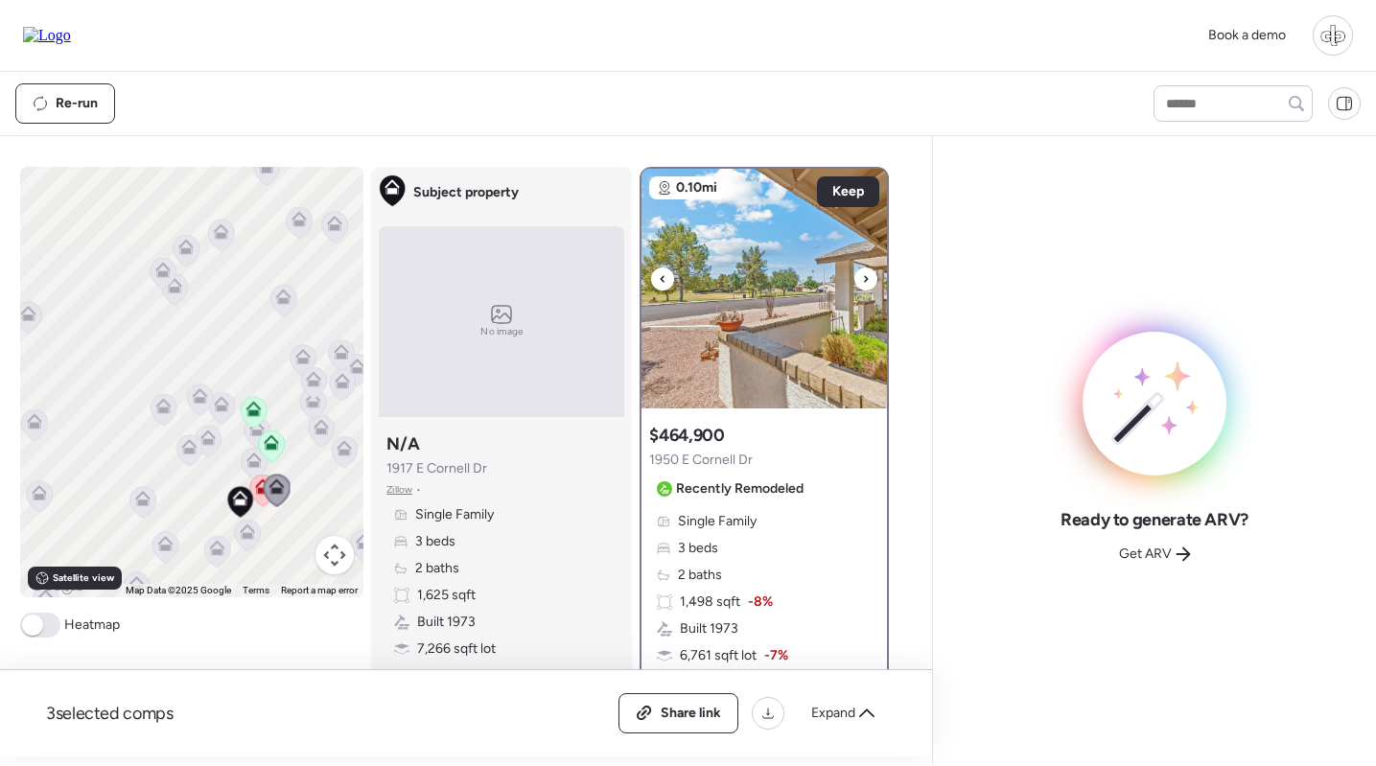
click at [725, 361] on img at bounding box center [765, 289] width 246 height 240
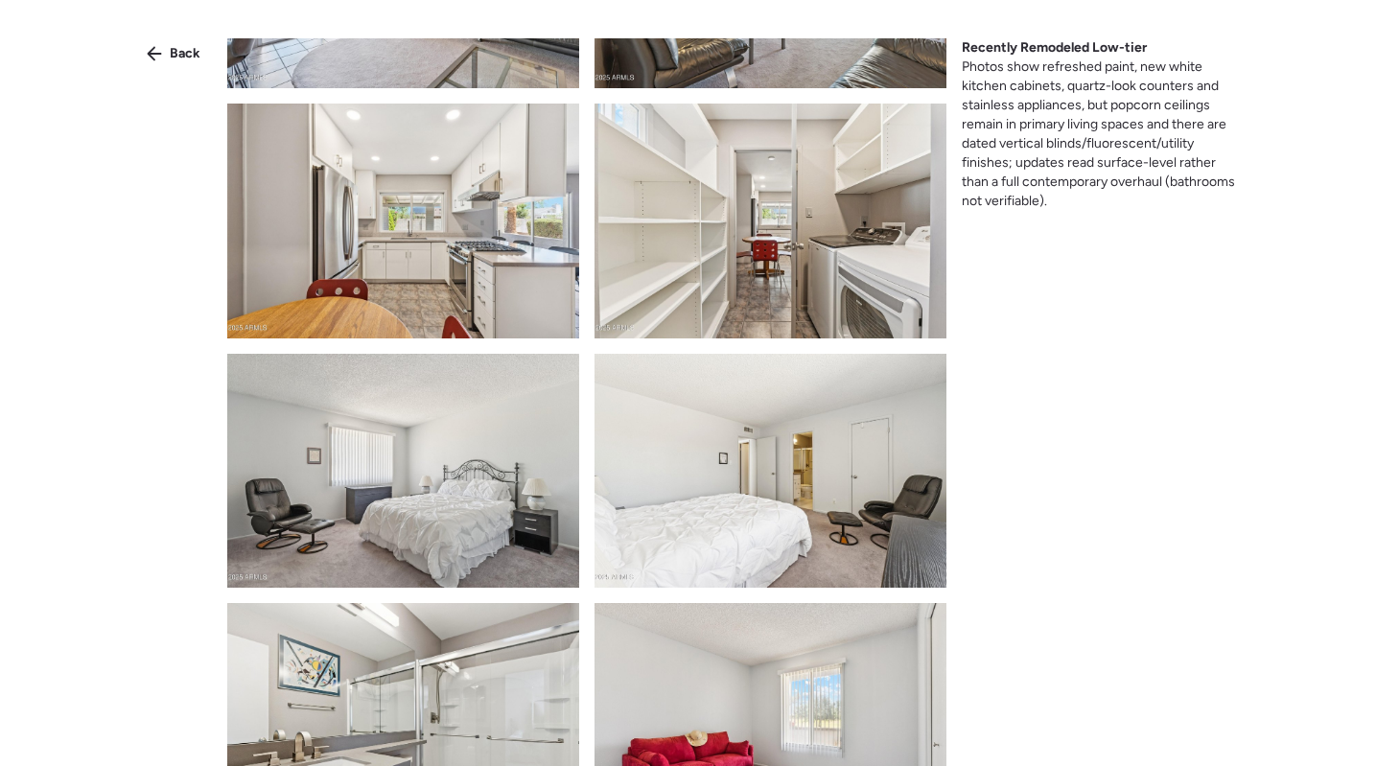
scroll to position [1184, 0]
click at [159, 47] on icon at bounding box center [154, 53] width 15 height 15
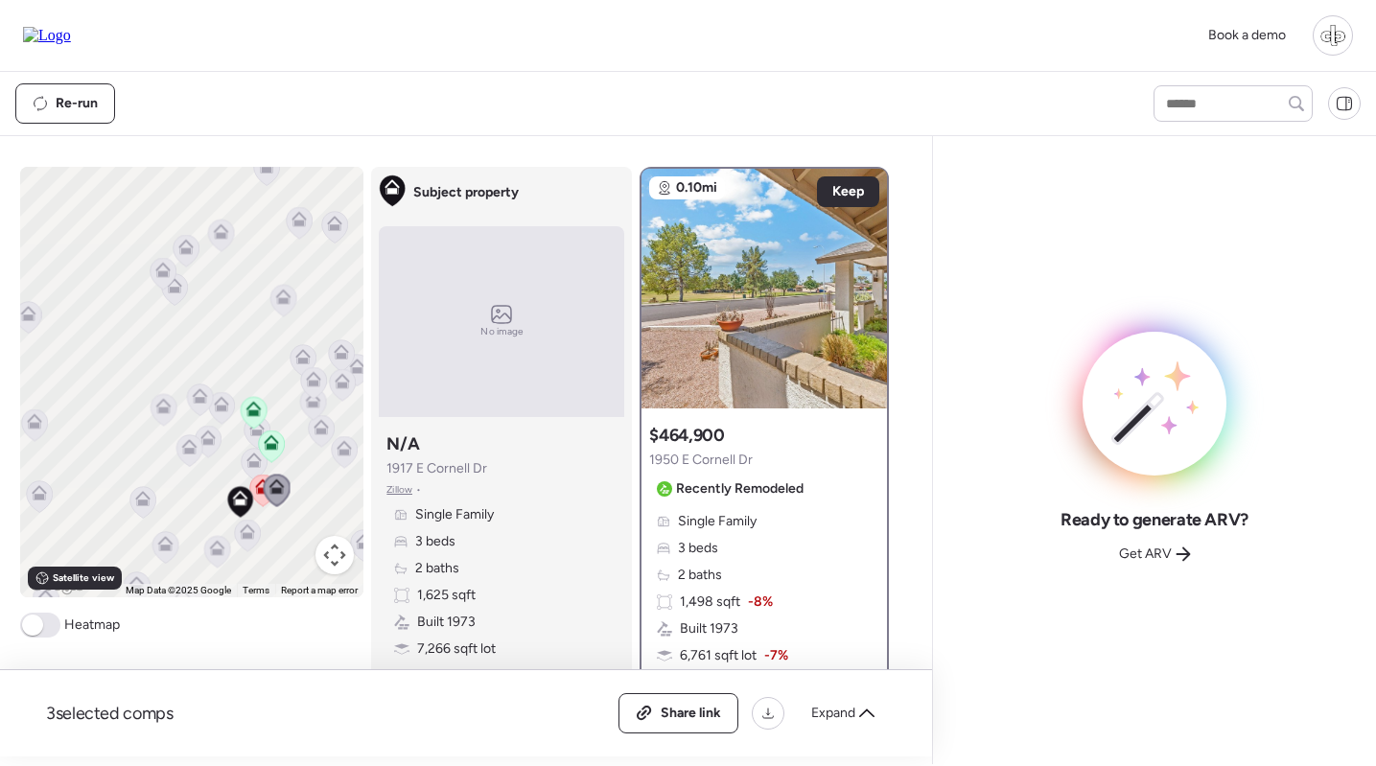
click at [243, 536] on icon at bounding box center [247, 535] width 12 height 6
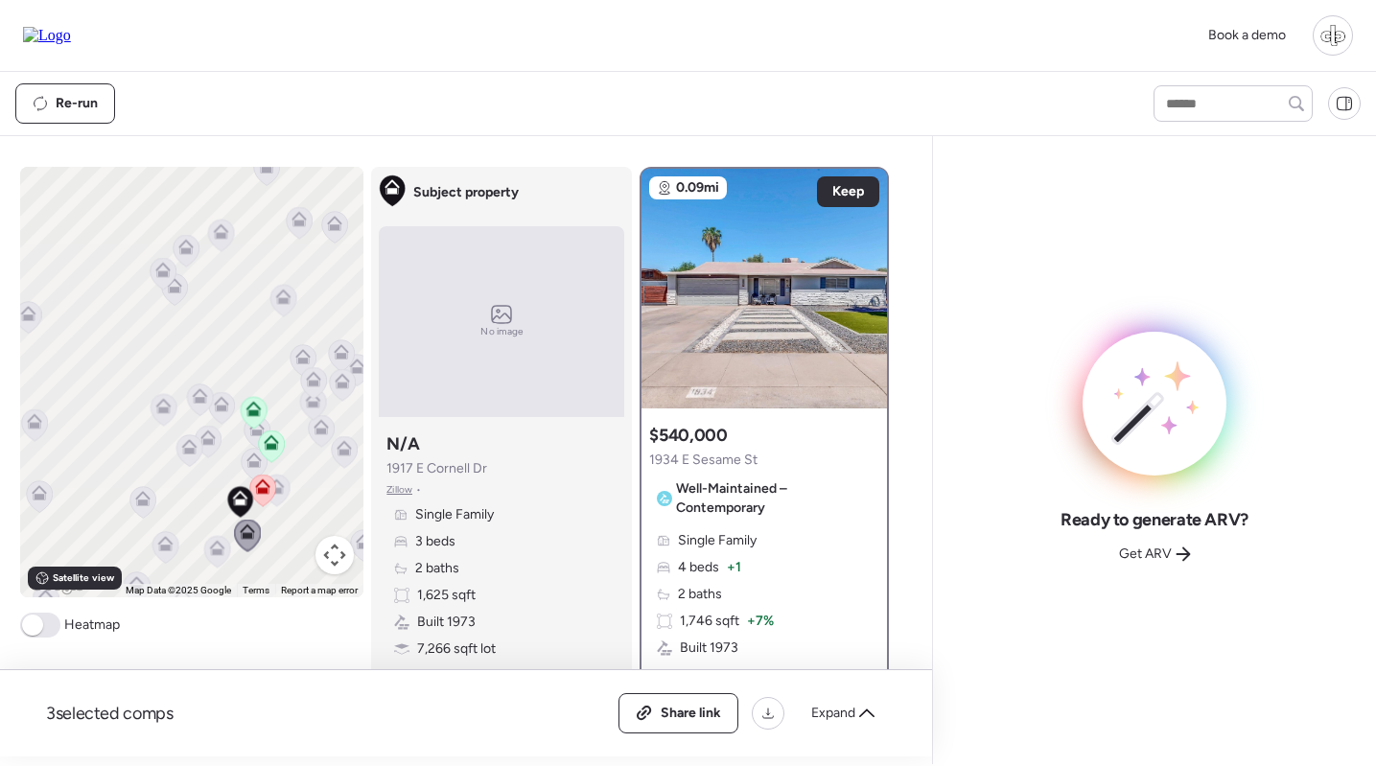
click at [211, 551] on icon at bounding box center [217, 552] width 12 height 6
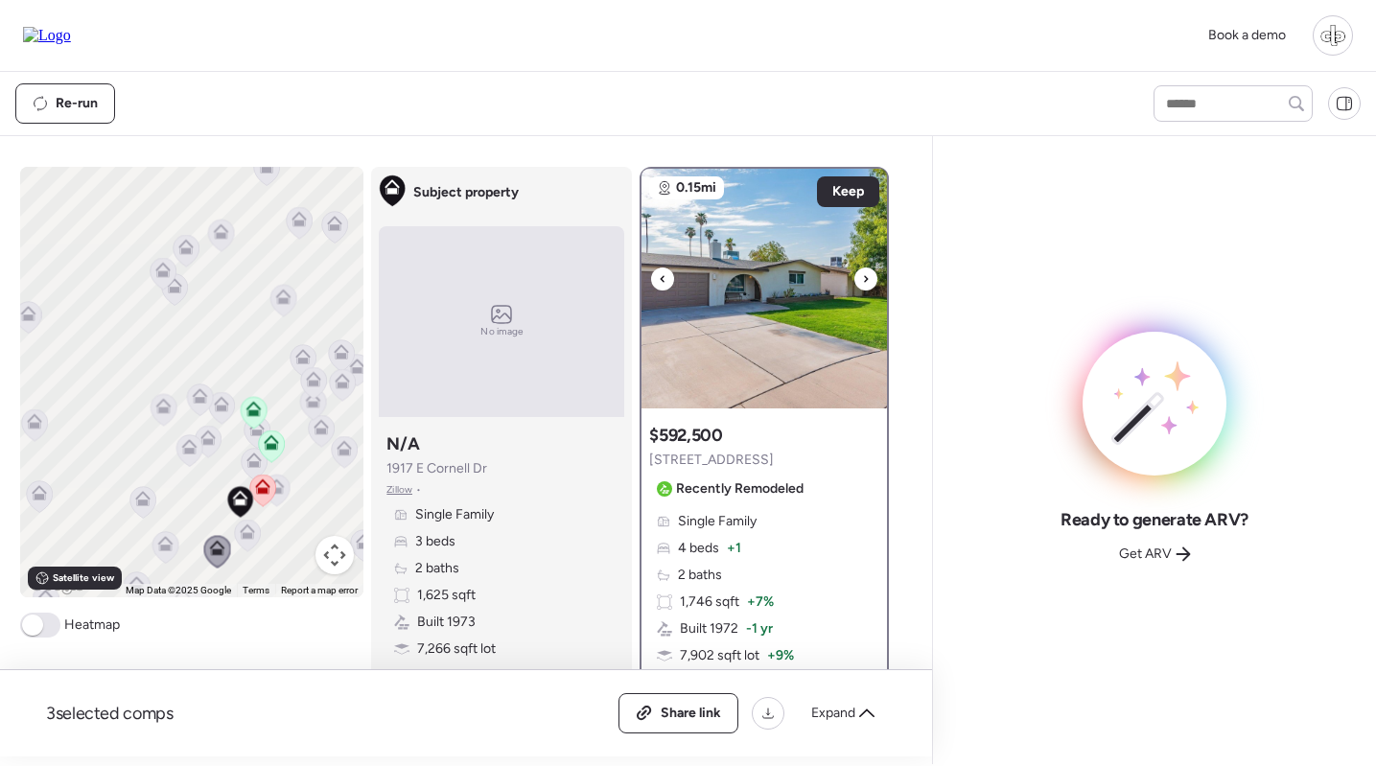
click at [685, 267] on img at bounding box center [765, 289] width 246 height 240
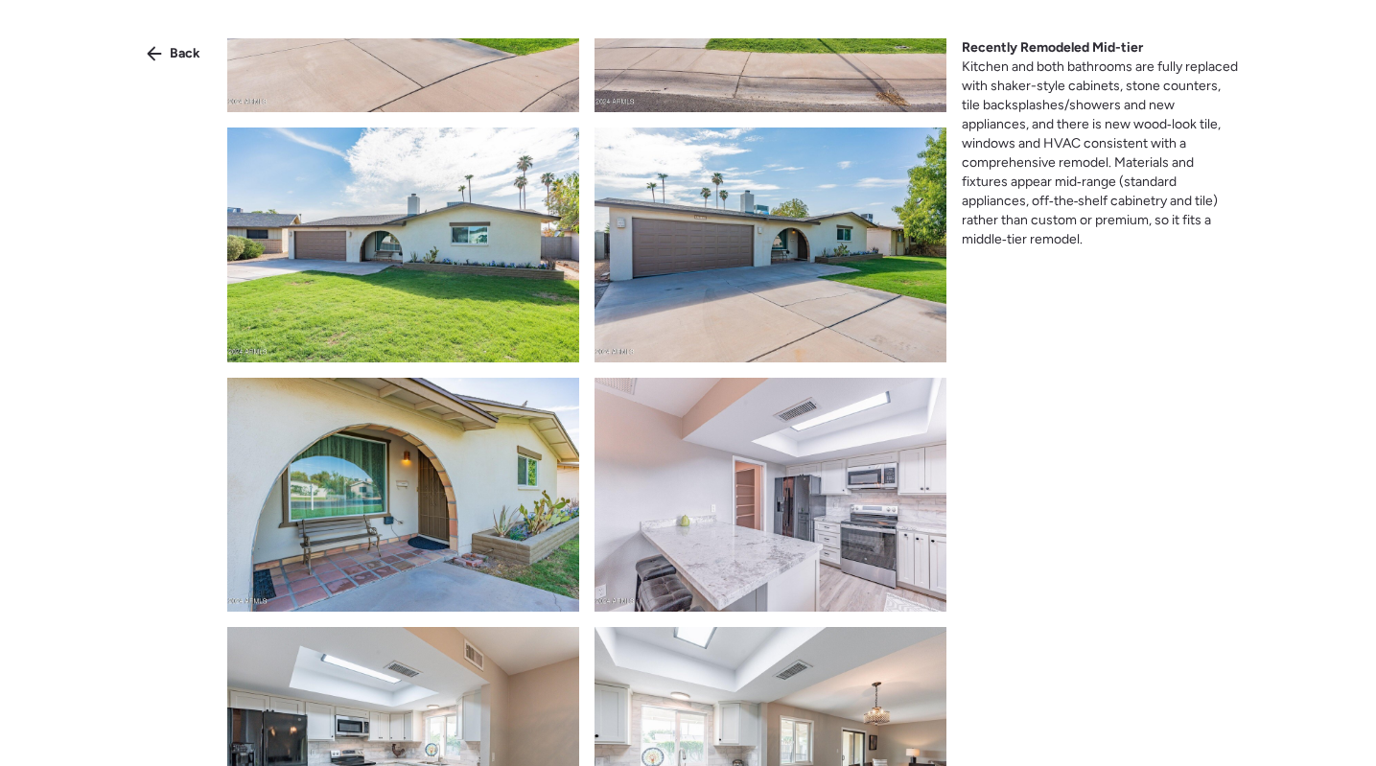
scroll to position [894, 0]
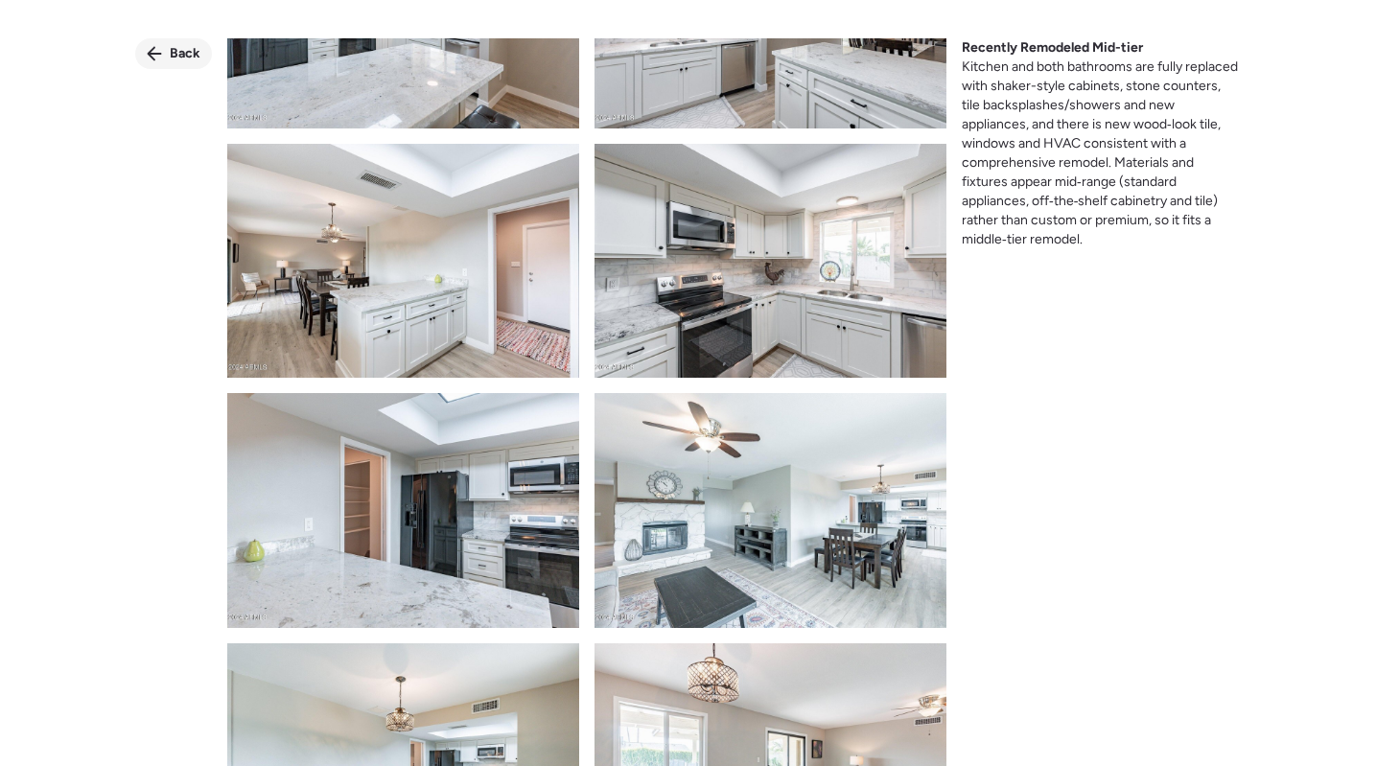
click at [182, 53] on span "Back" at bounding box center [185, 53] width 31 height 19
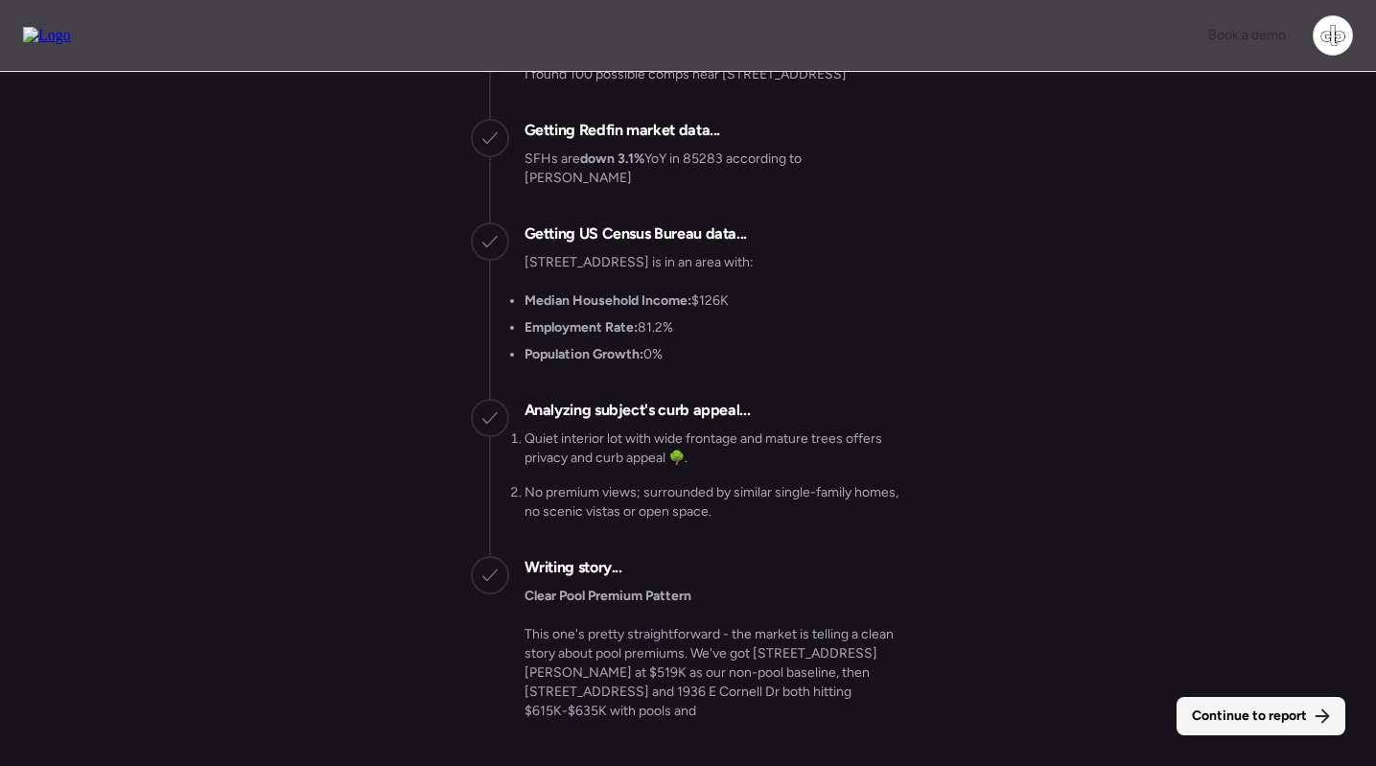
click at [1222, 717] on span "Continue to report" at bounding box center [1249, 716] width 115 height 19
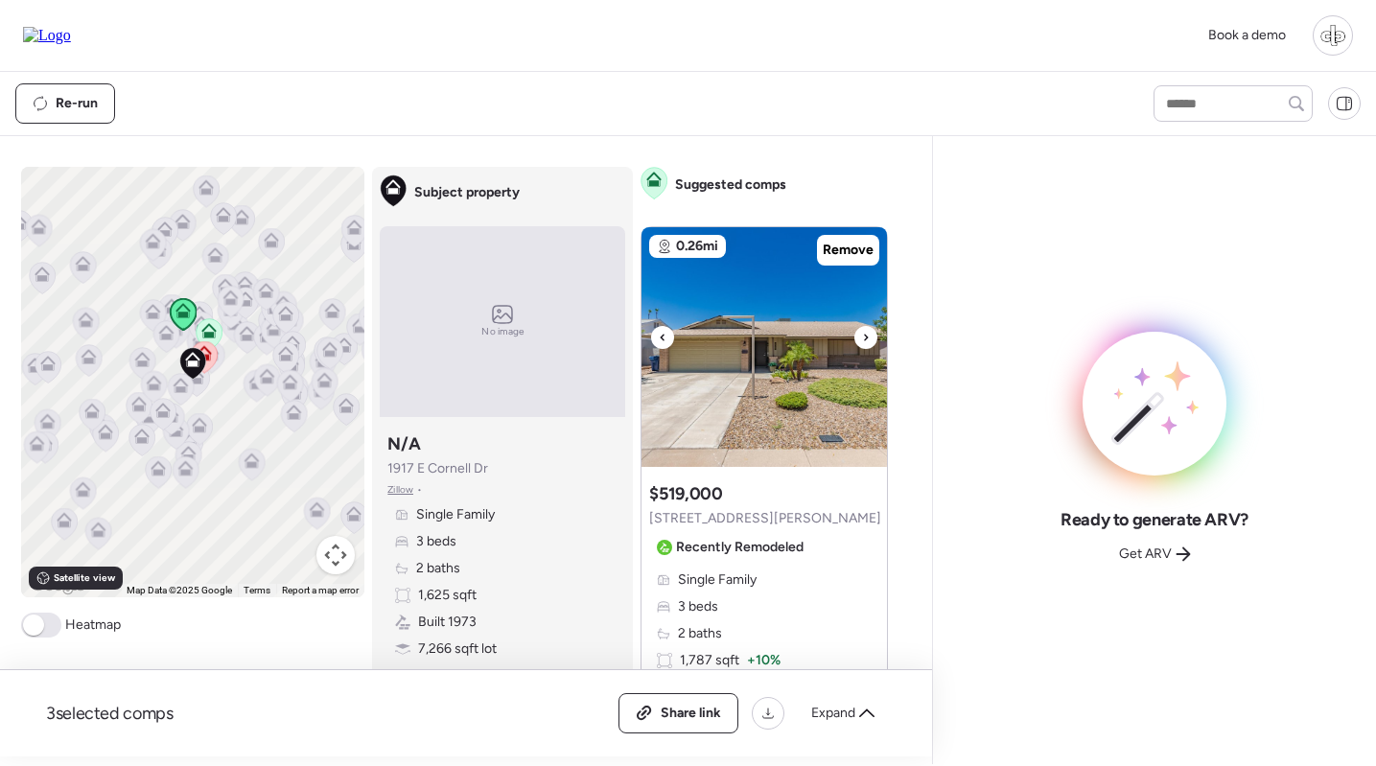
click at [732, 392] on img at bounding box center [765, 347] width 246 height 240
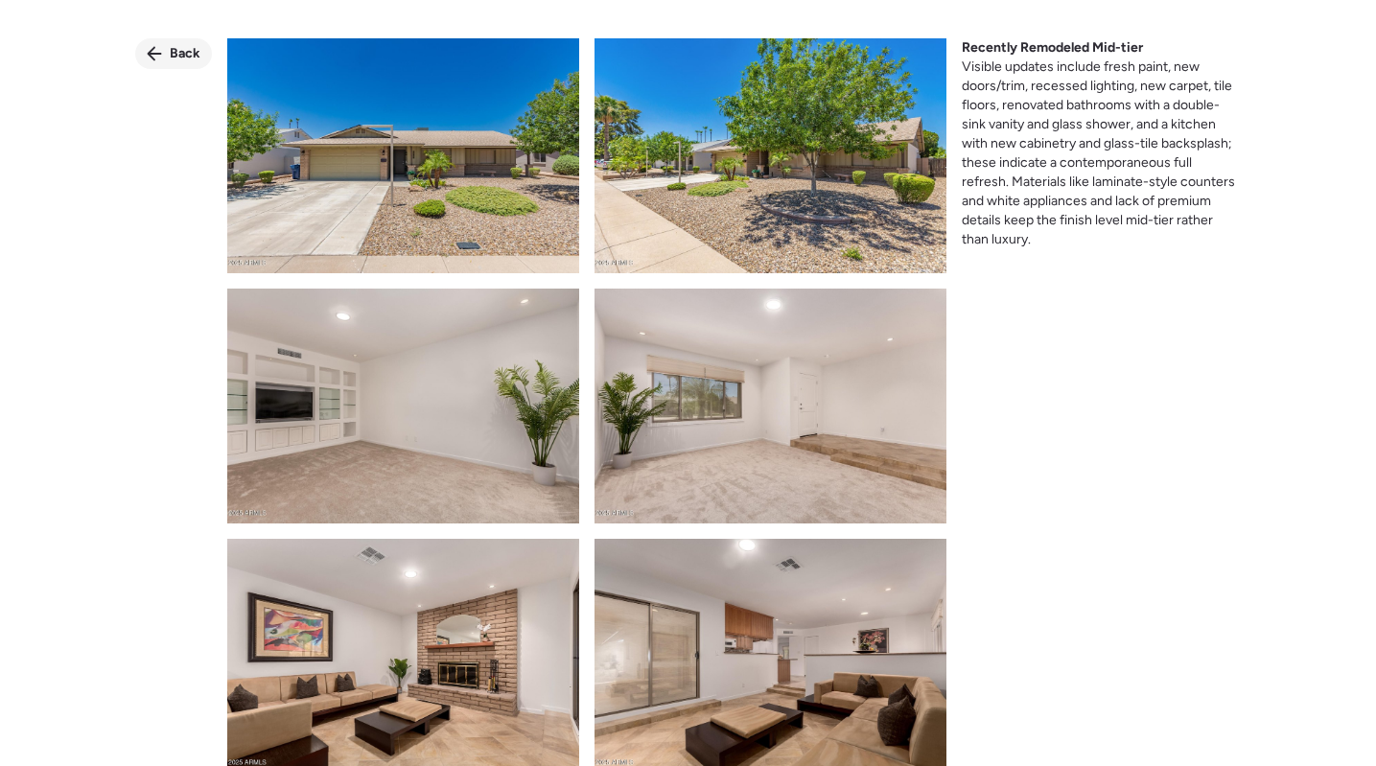
click at [166, 52] on div "Back" at bounding box center [173, 53] width 77 height 31
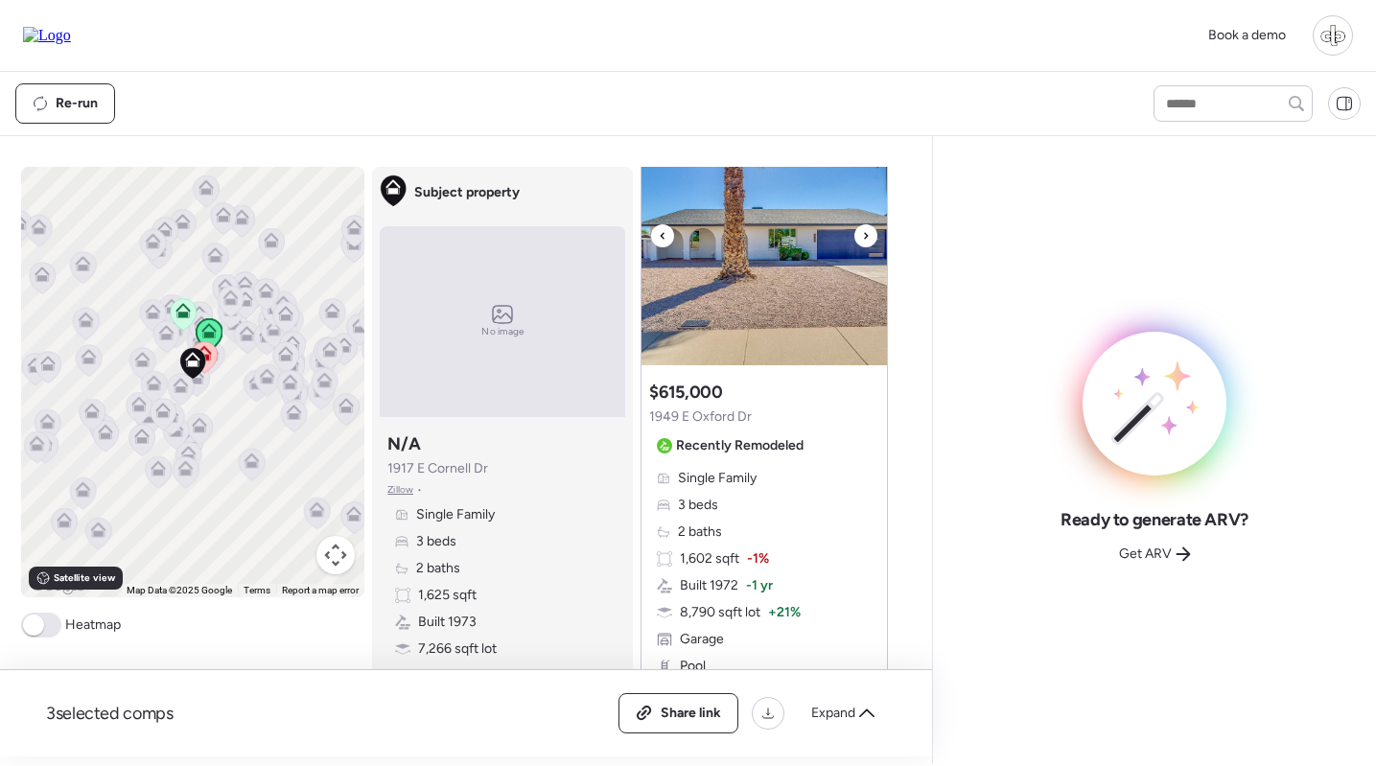
scroll to position [928, 0]
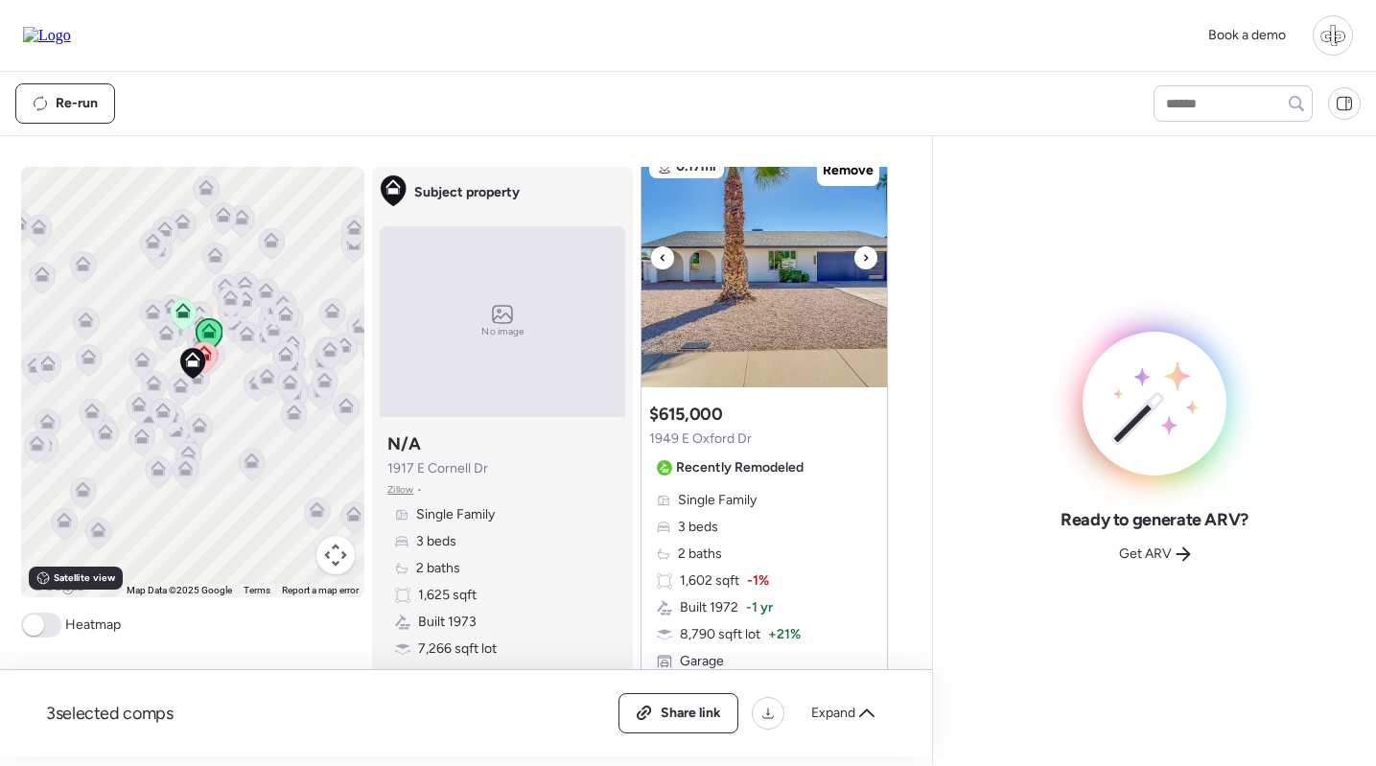
click at [784, 233] on img at bounding box center [765, 268] width 246 height 240
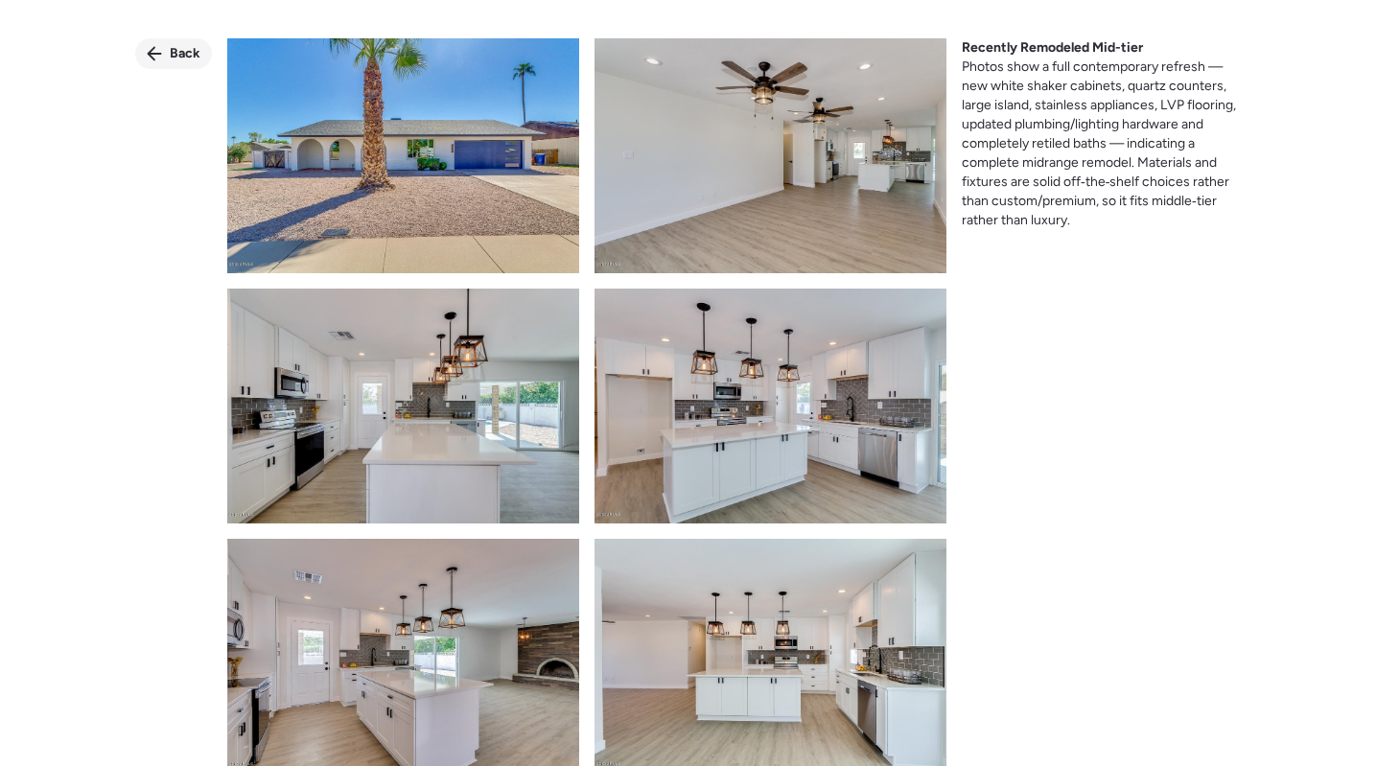
click at [172, 44] on span "Back" at bounding box center [185, 53] width 31 height 19
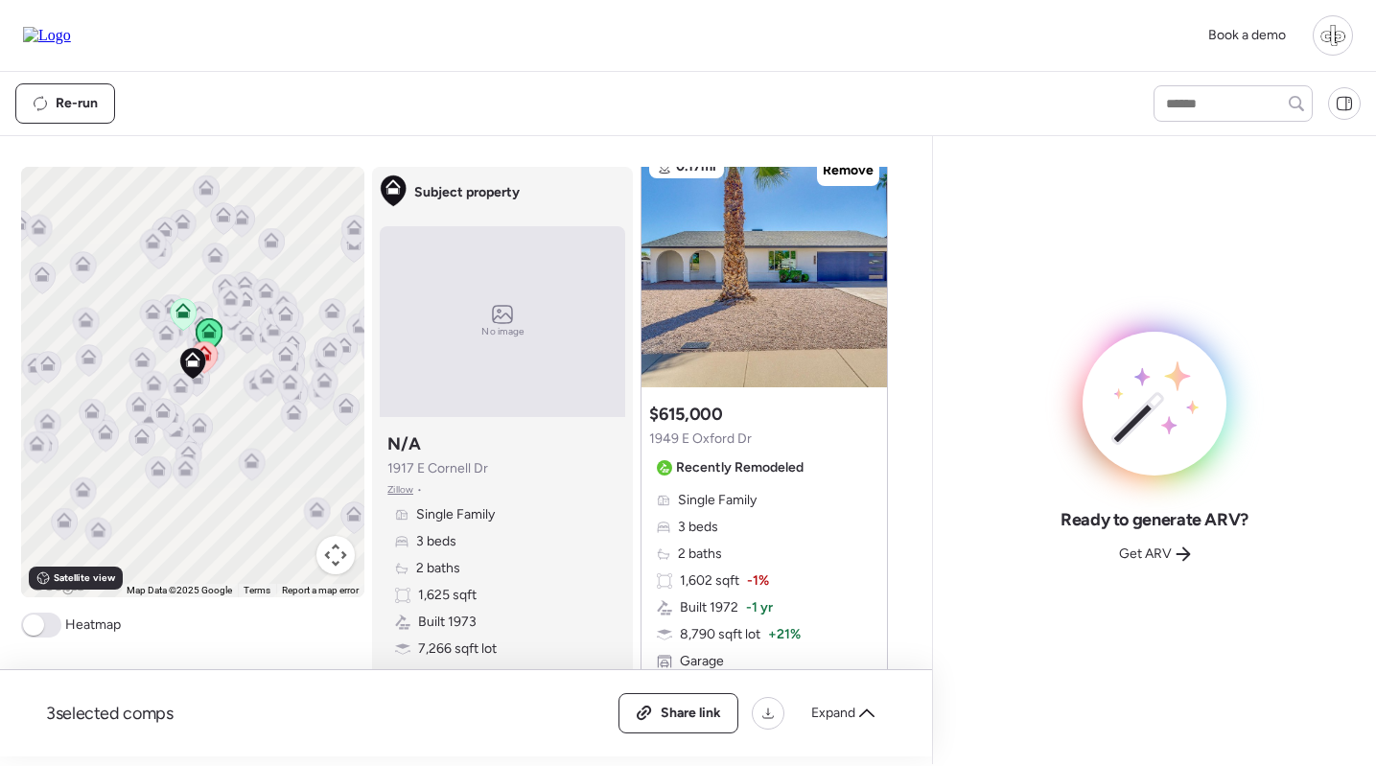
scroll to position [1789, 0]
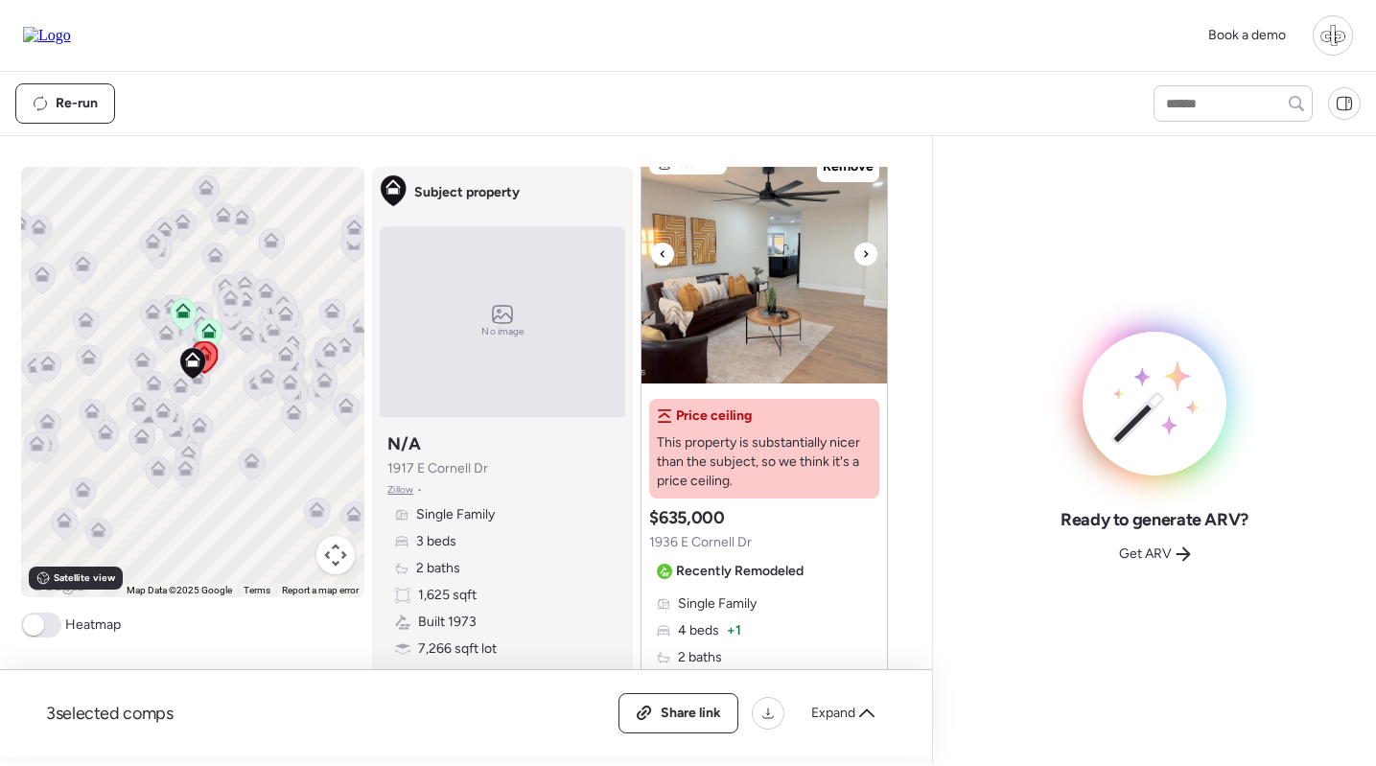
click at [737, 272] on img at bounding box center [765, 264] width 246 height 240
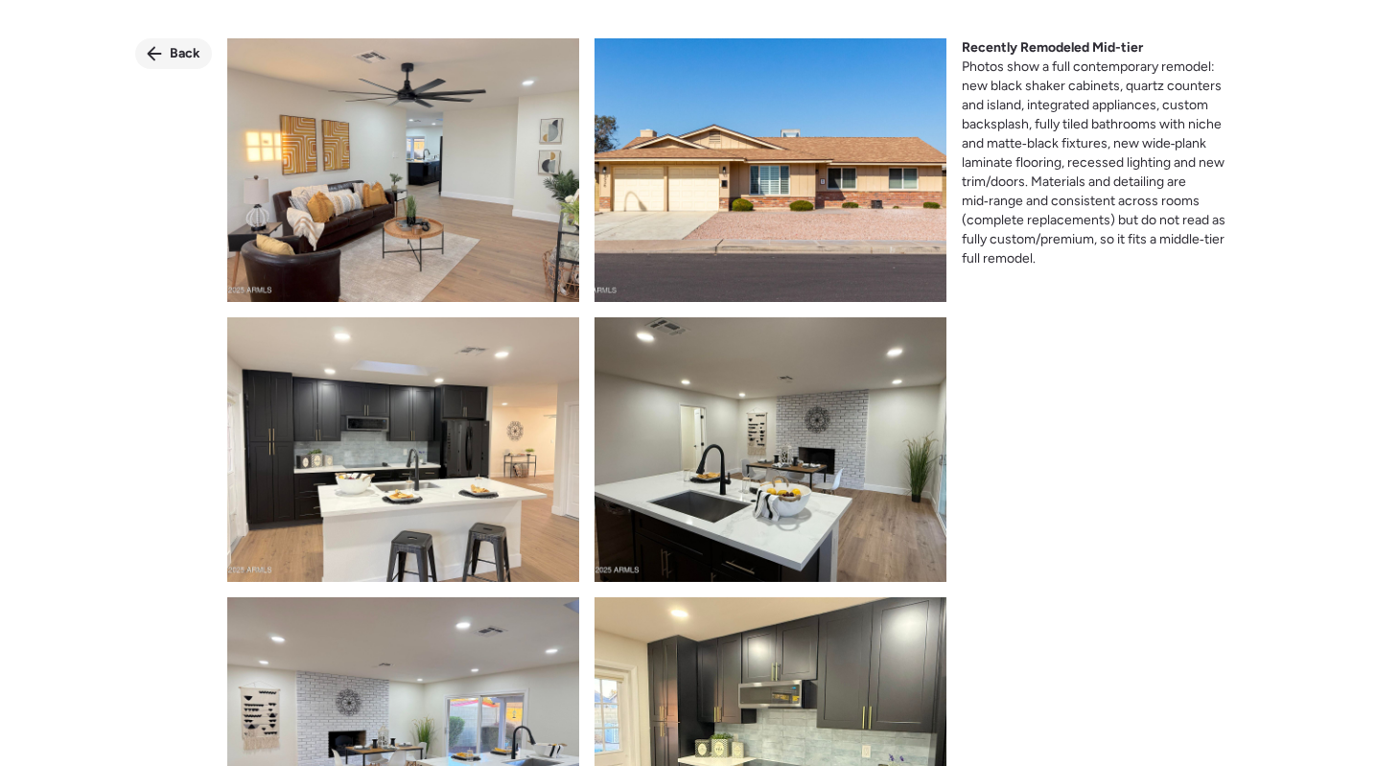
click at [154, 45] on div "Back" at bounding box center [173, 53] width 77 height 31
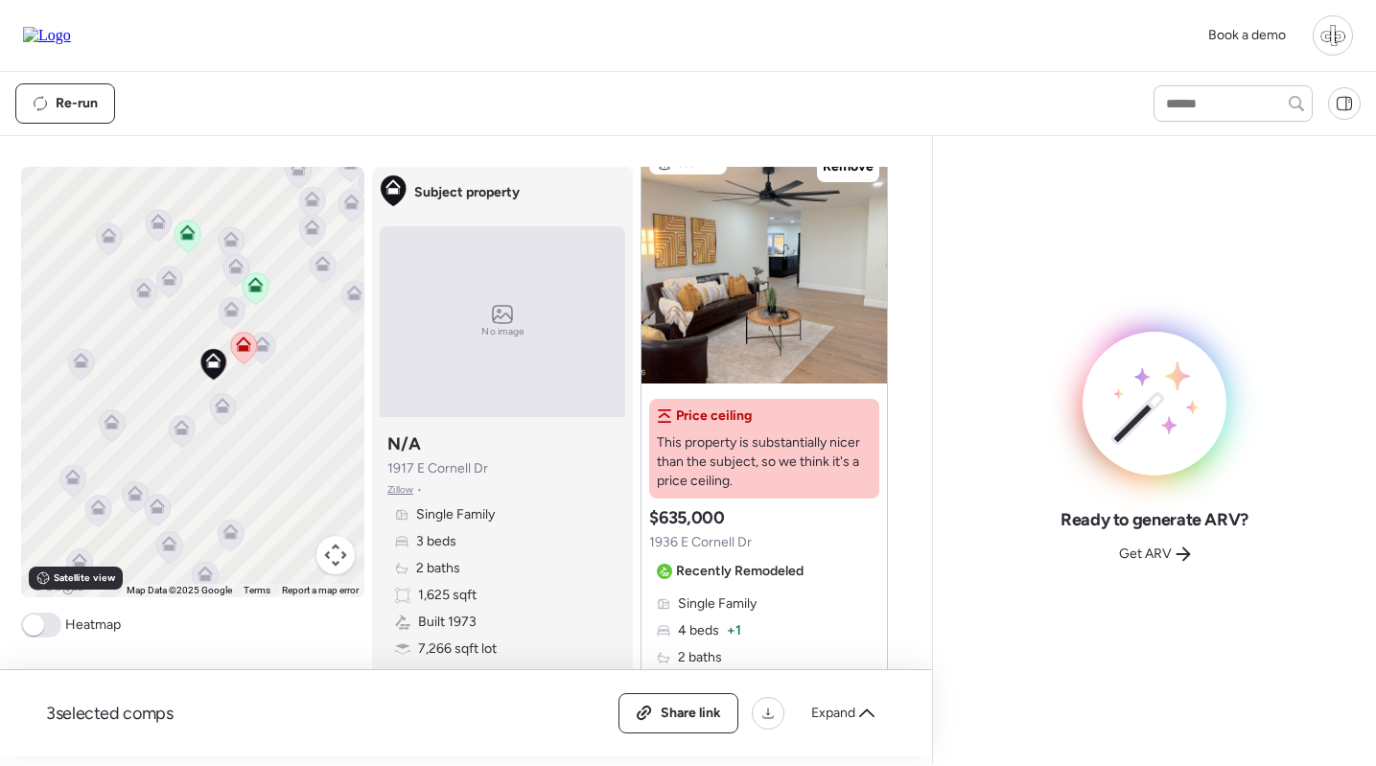
click at [222, 418] on icon at bounding box center [223, 409] width 26 height 32
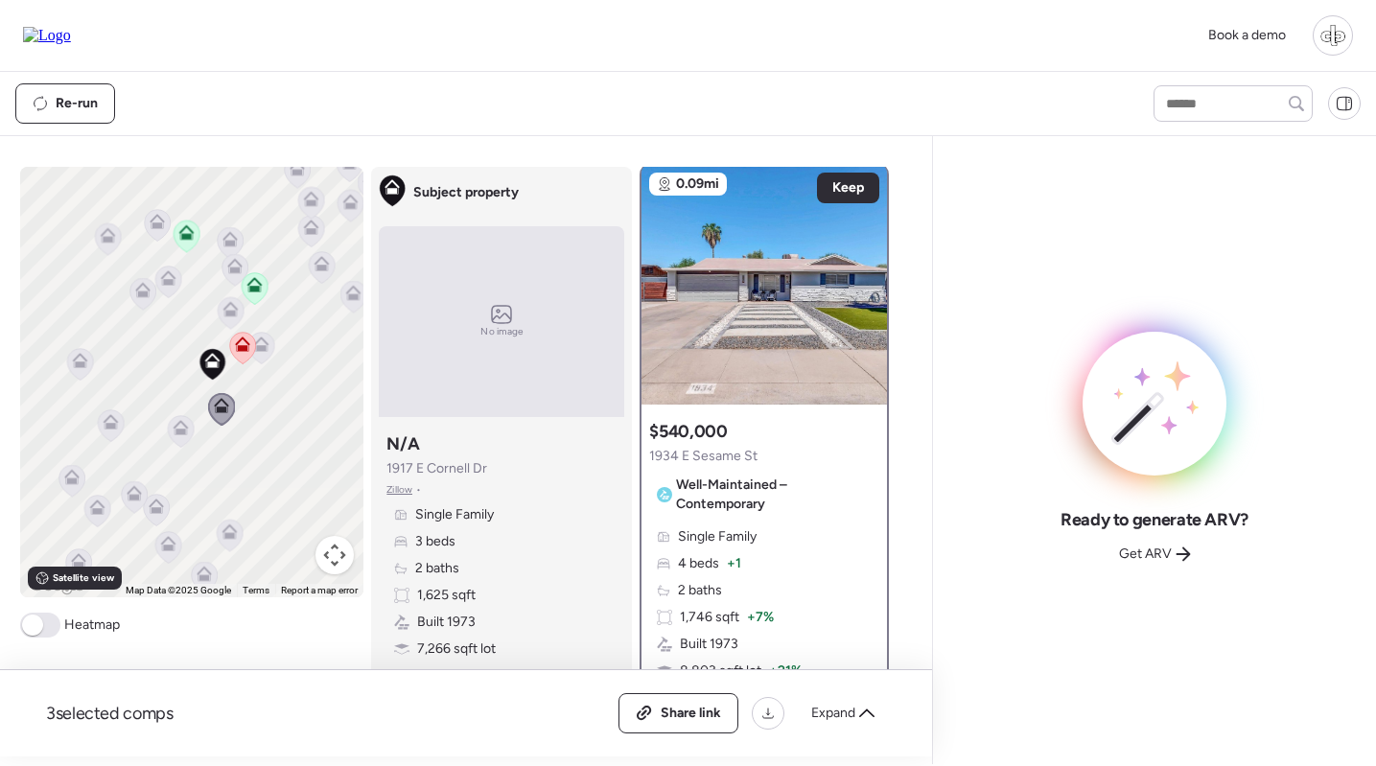
scroll to position [0, 0]
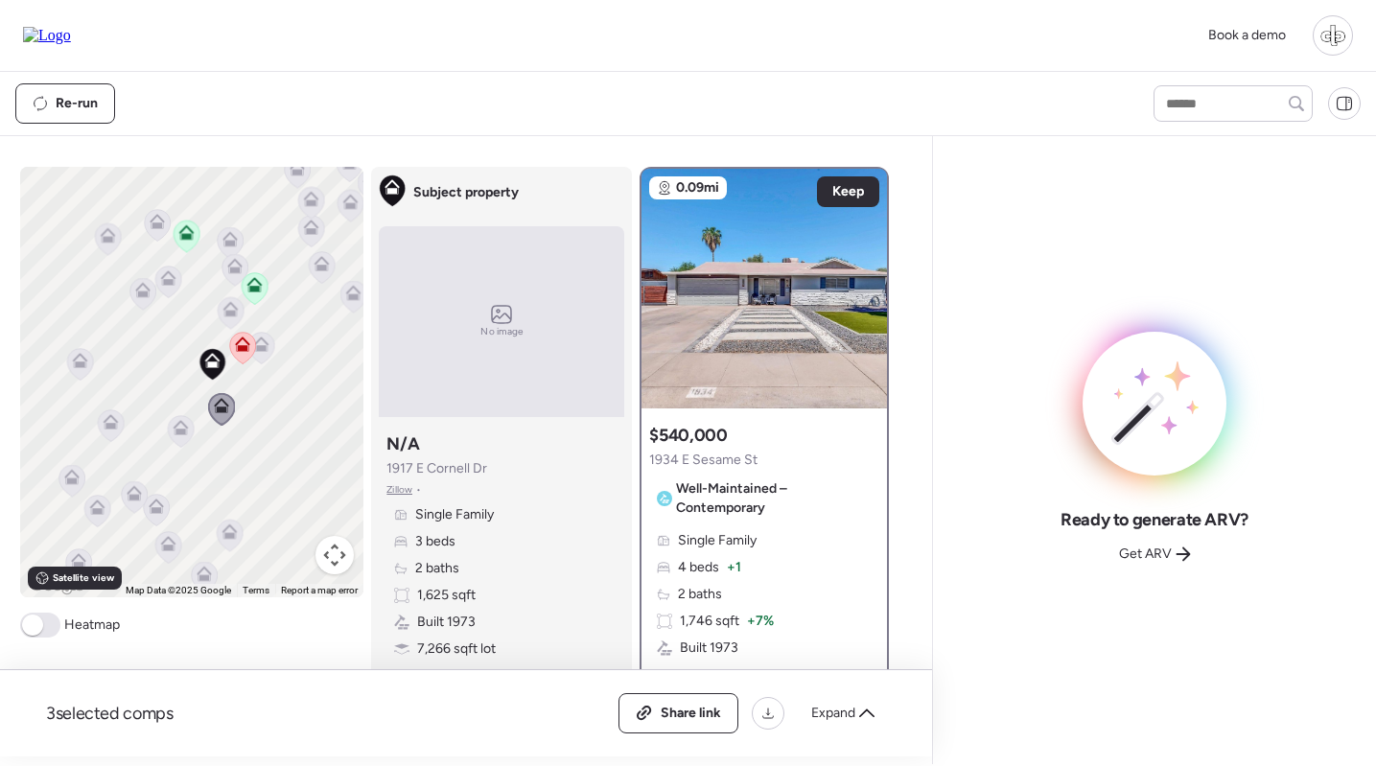
click at [179, 434] on icon at bounding box center [181, 432] width 12 height 6
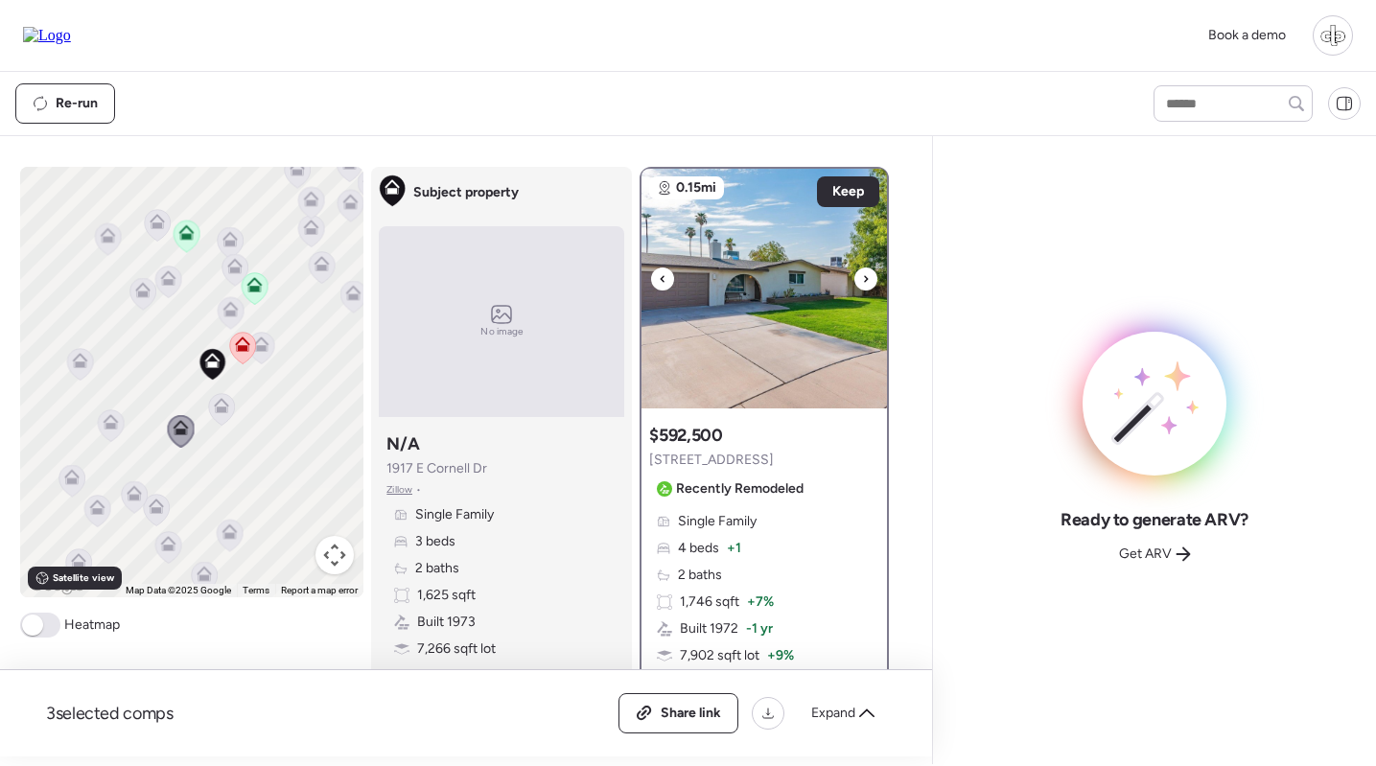
click at [722, 276] on img at bounding box center [765, 289] width 246 height 240
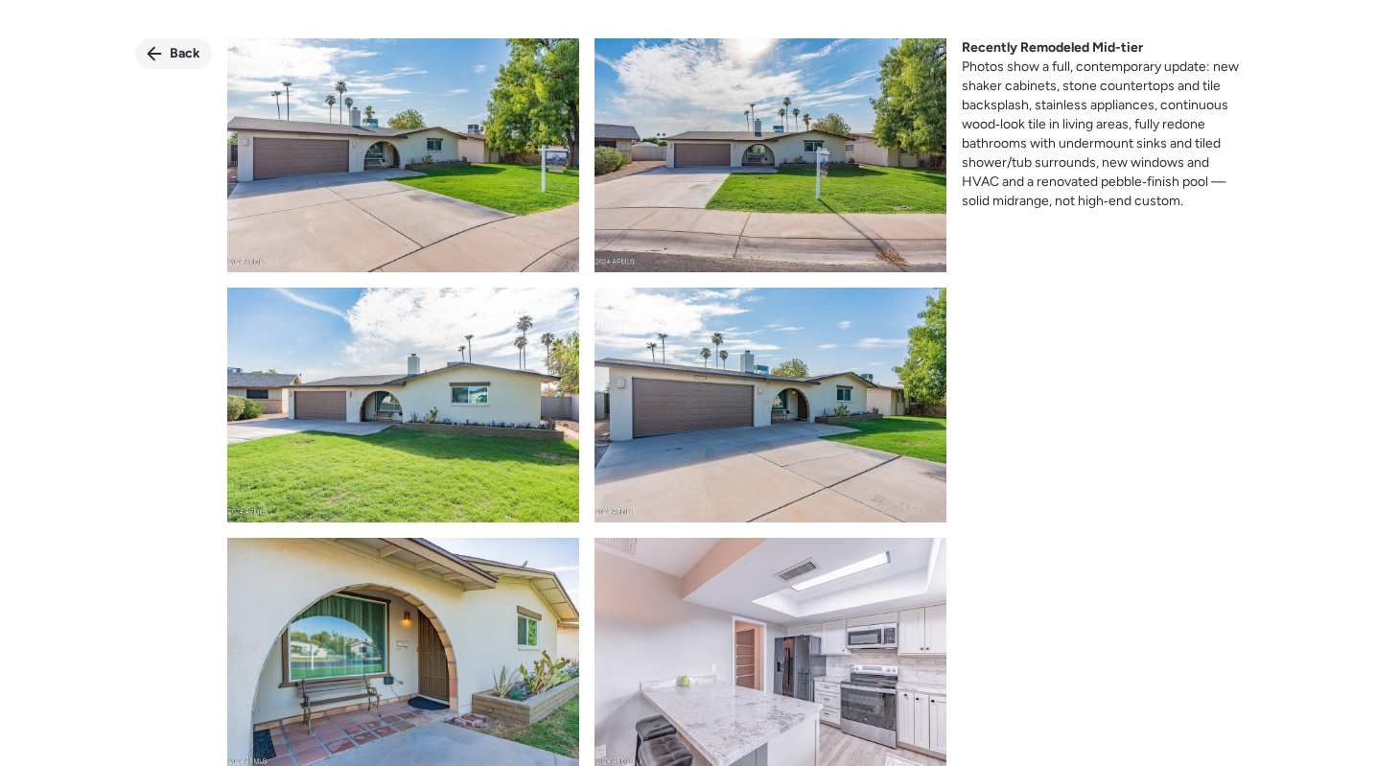
click at [176, 50] on span "Back" at bounding box center [185, 53] width 31 height 19
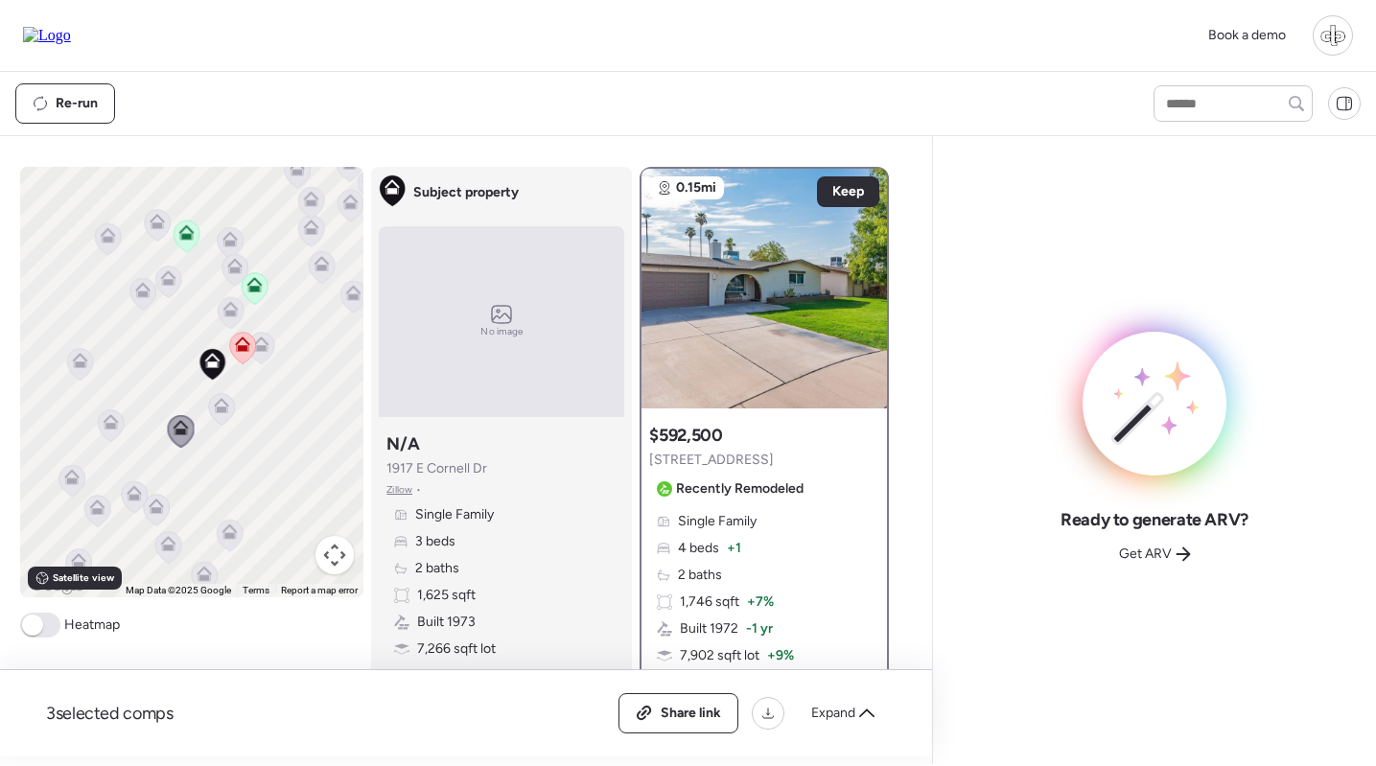
click at [231, 267] on icon at bounding box center [234, 265] width 15 height 15
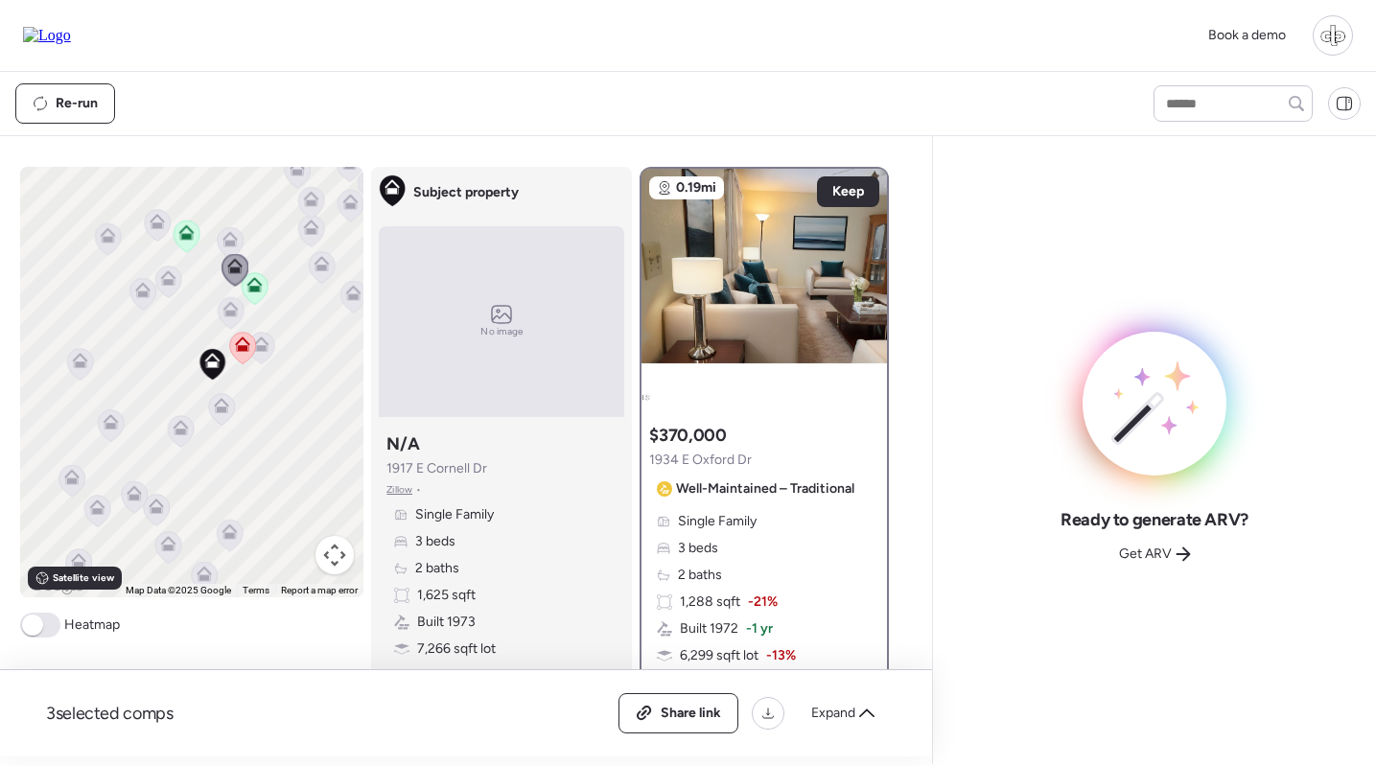
click at [231, 238] on icon at bounding box center [230, 238] width 15 height 15
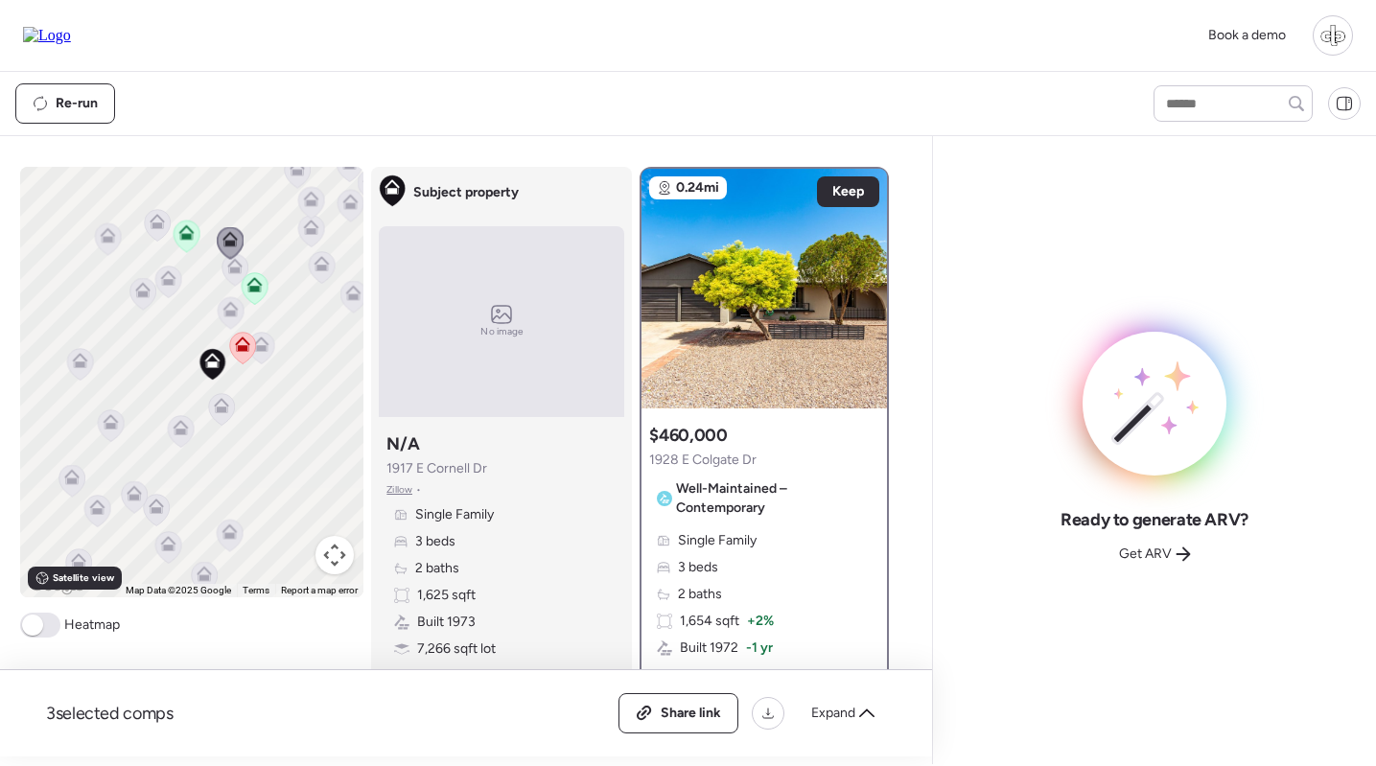
click at [253, 293] on icon at bounding box center [255, 288] width 26 height 32
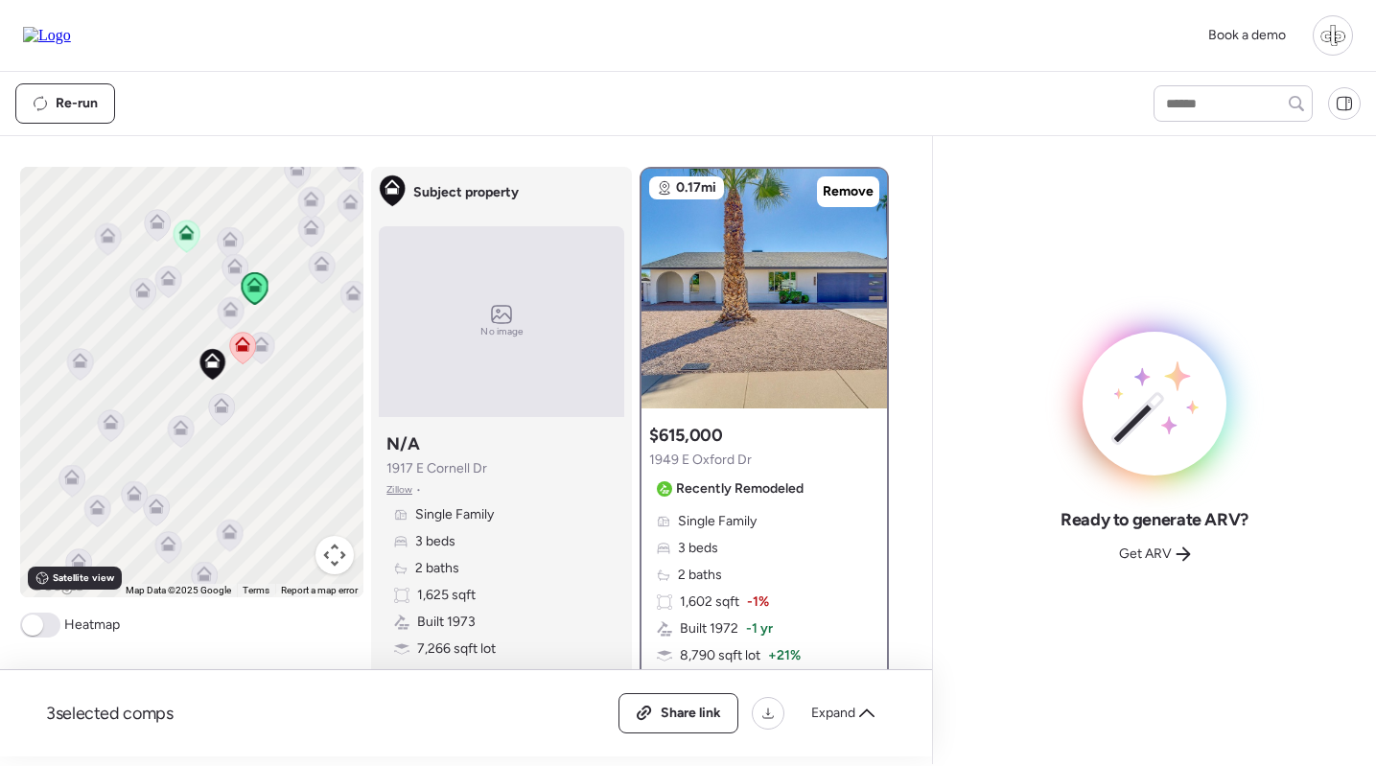
click at [180, 248] on icon at bounding box center [187, 236] width 27 height 33
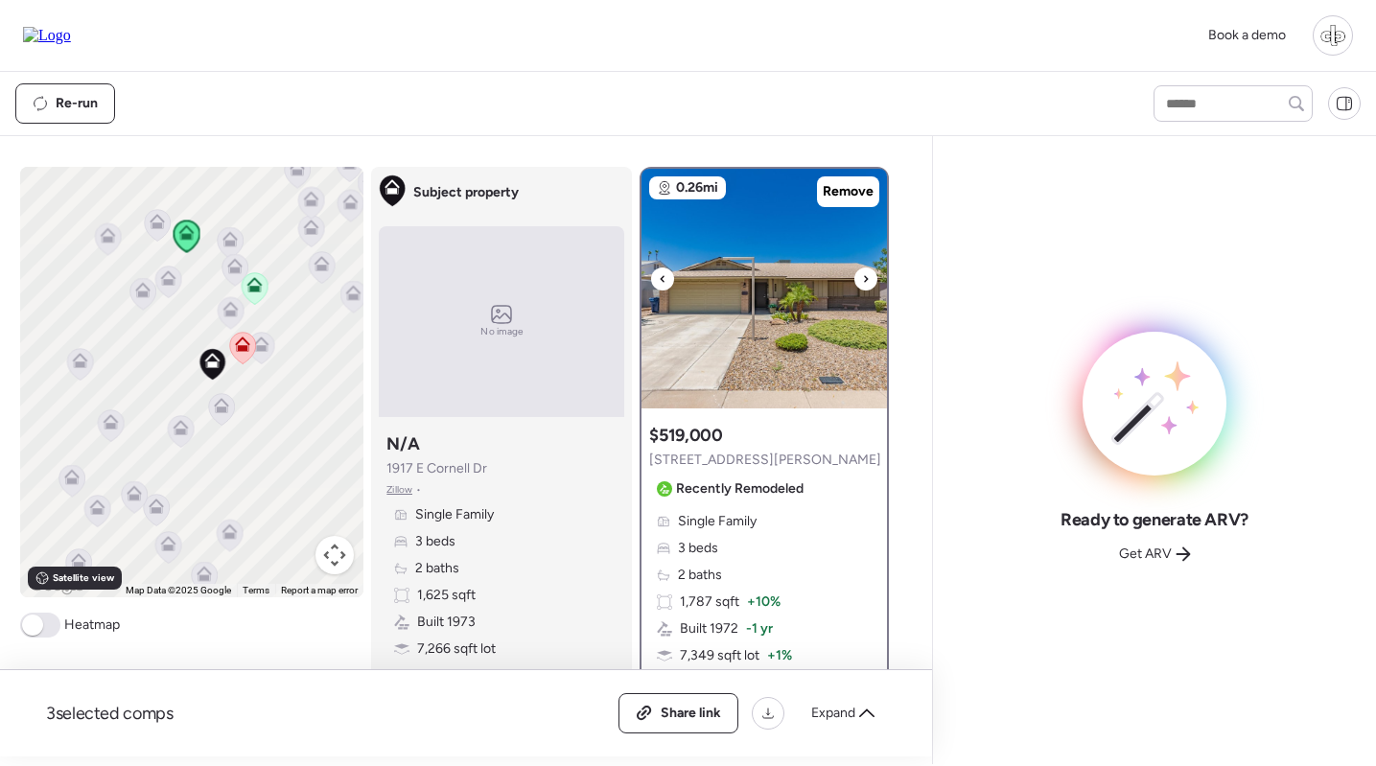
scroll to position [-1, 0]
click at [771, 310] on img at bounding box center [765, 289] width 246 height 240
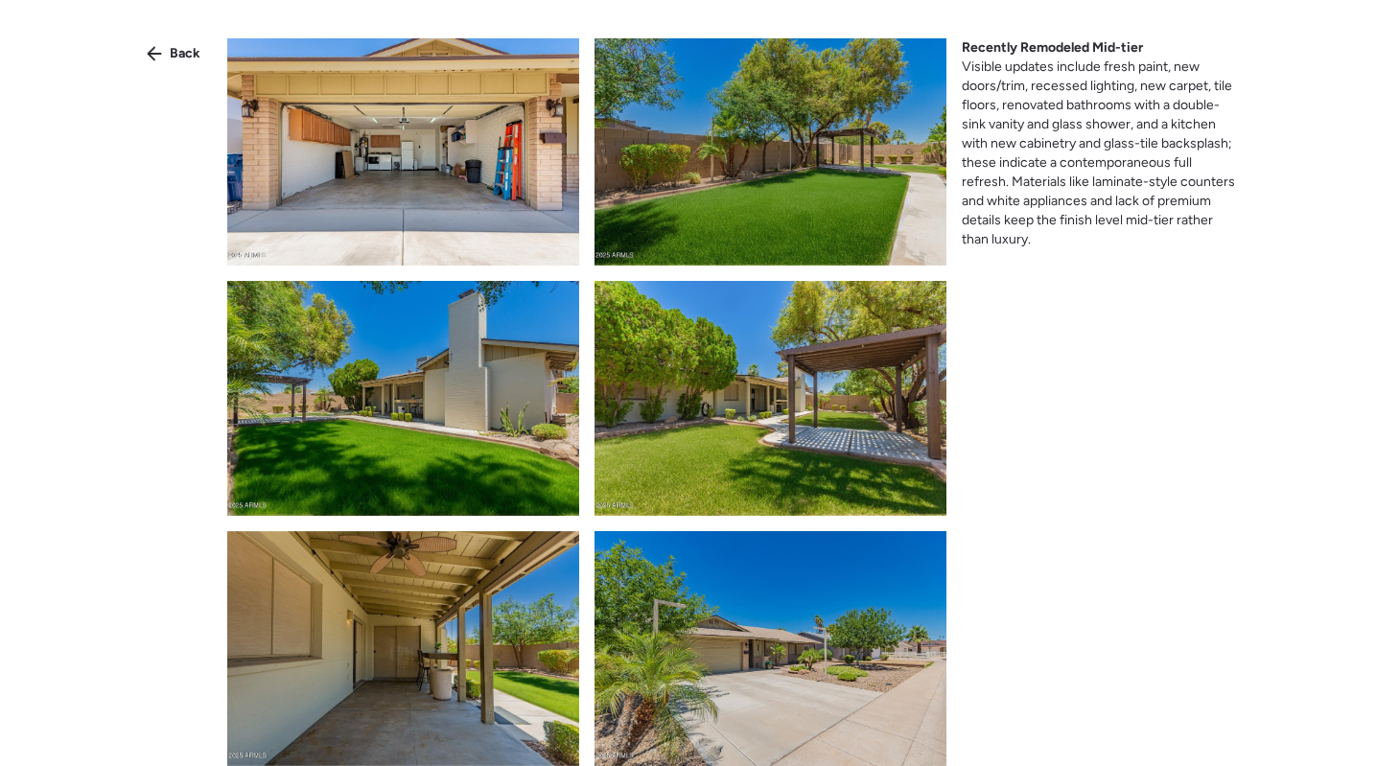
scroll to position [2758, 0]
click at [157, 43] on div "Back" at bounding box center [173, 53] width 77 height 31
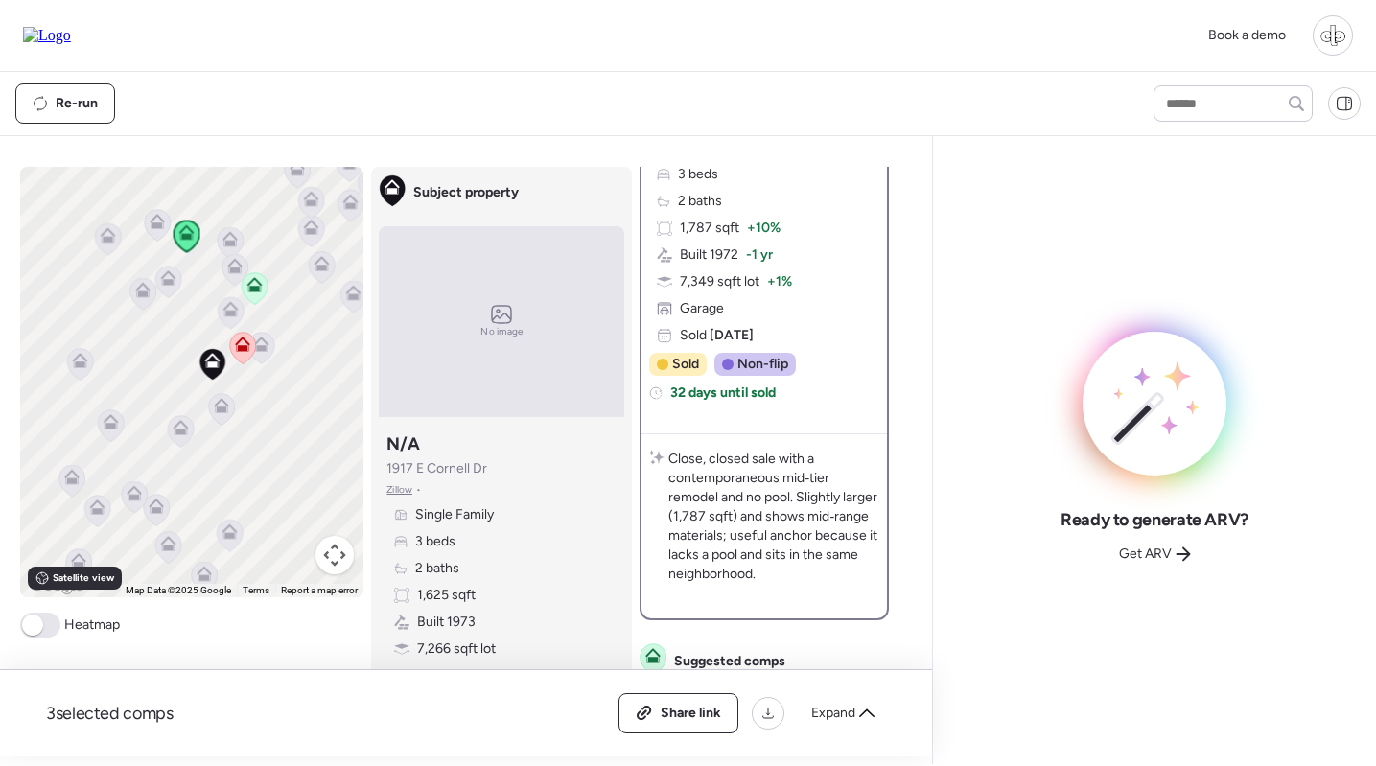
scroll to position [377, 0]
click at [1204, 101] on input "text" at bounding box center [1233, 103] width 142 height 27
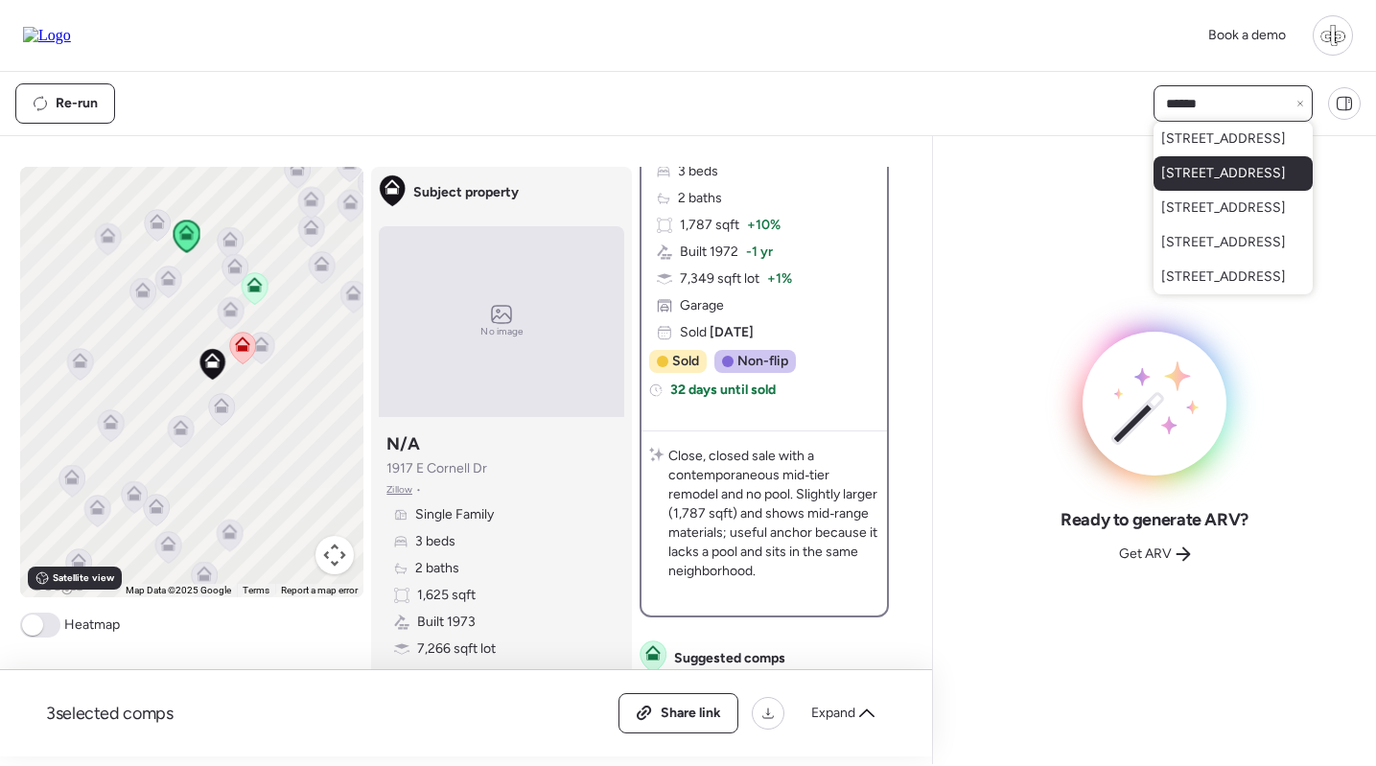
type input "******"
click at [1194, 183] on span "[STREET_ADDRESS]" at bounding box center [1223, 173] width 125 height 19
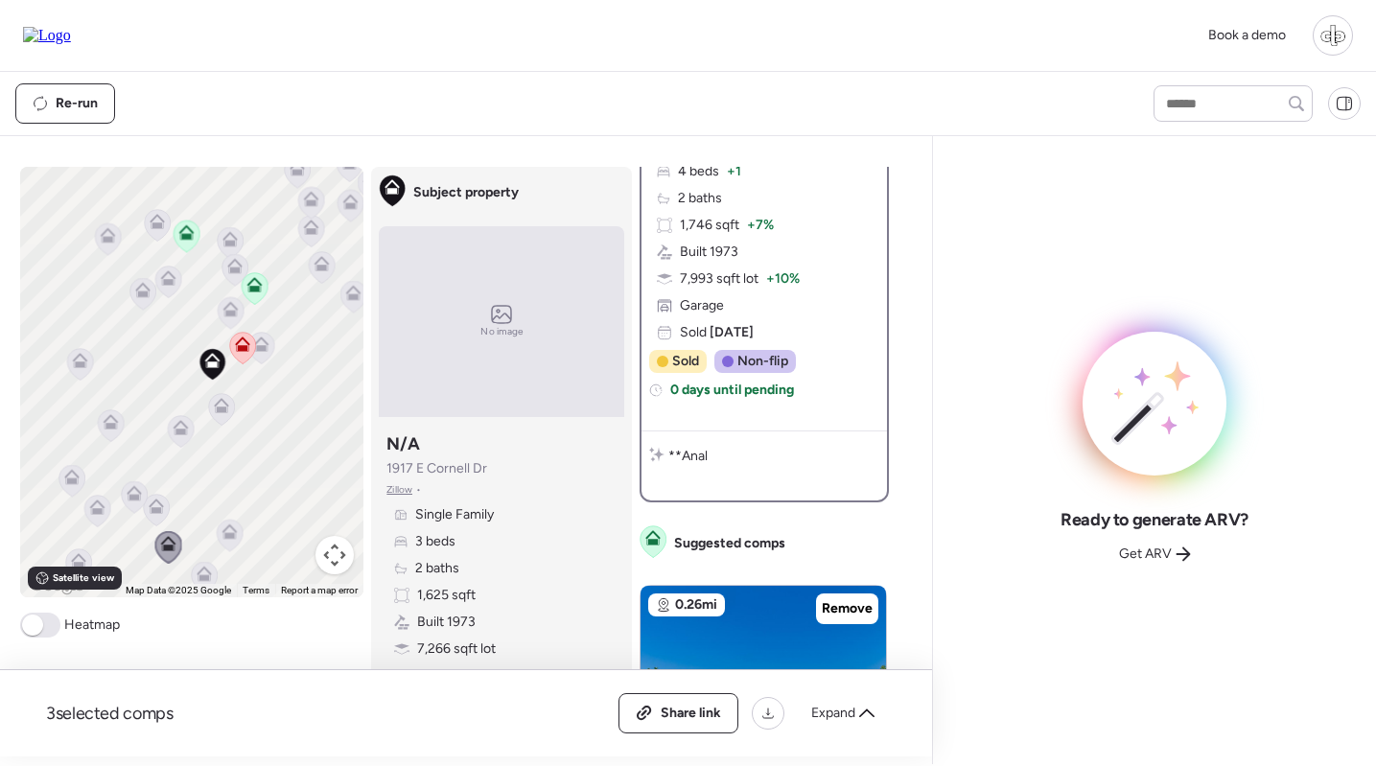
scroll to position [0, 0]
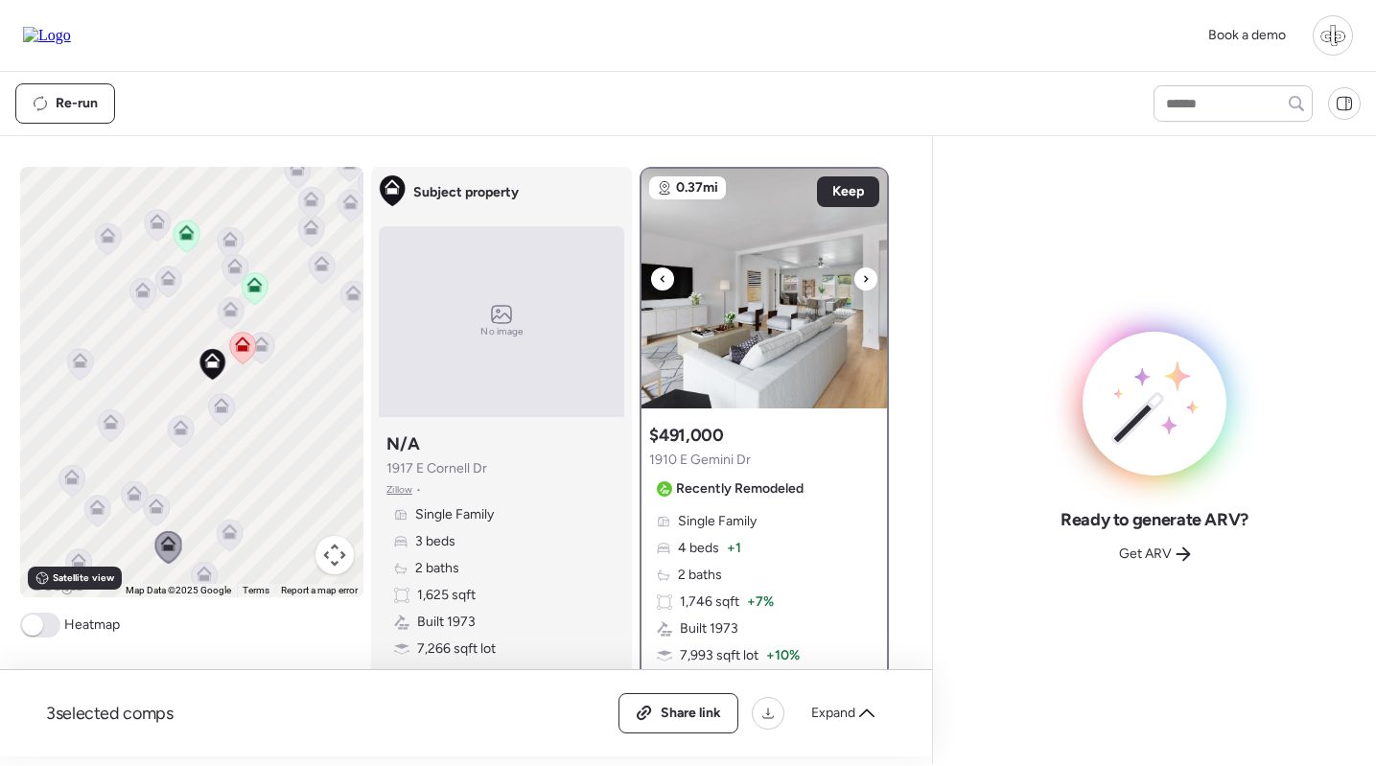
click at [766, 340] on img at bounding box center [765, 289] width 246 height 240
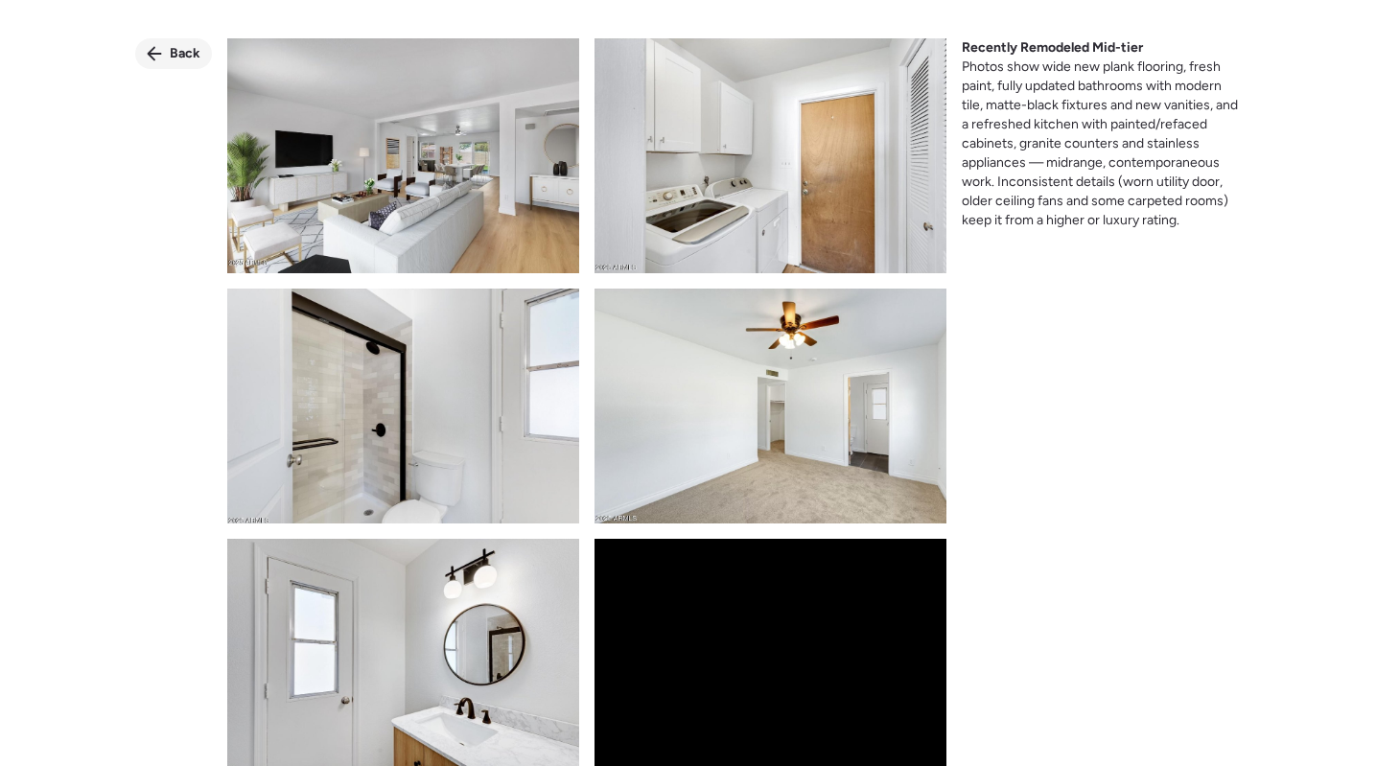
click at [166, 60] on div "Back" at bounding box center [173, 53] width 77 height 31
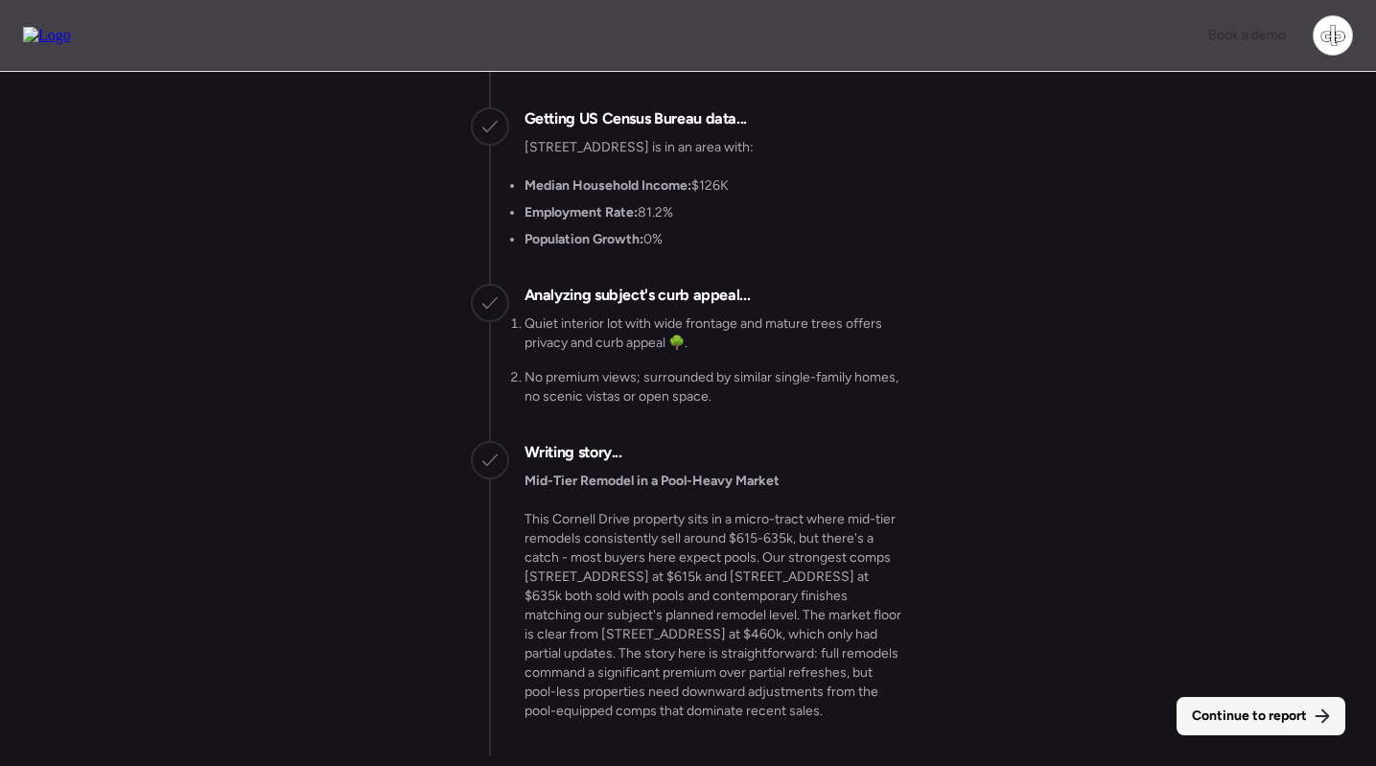
click at [1304, 707] on span "Continue to report" at bounding box center [1249, 716] width 115 height 19
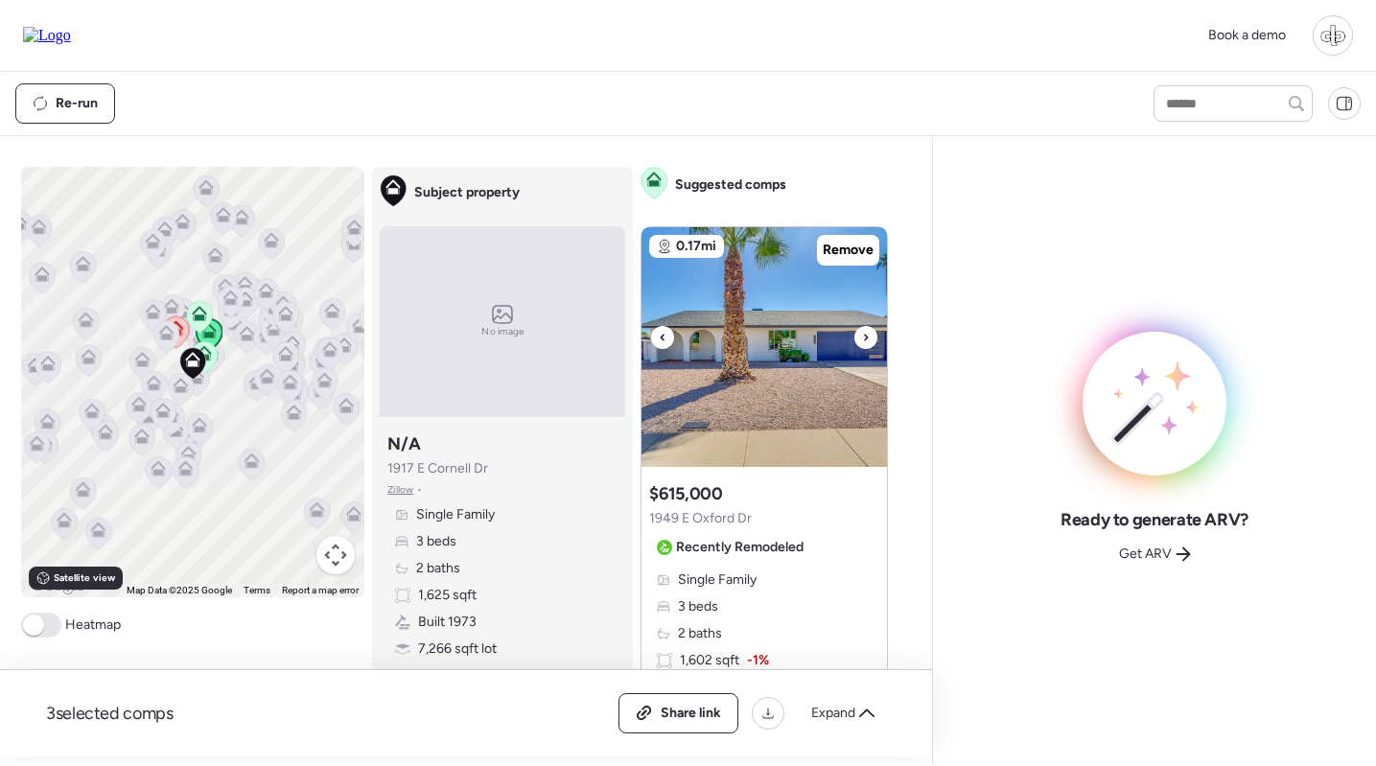
click at [777, 400] on img at bounding box center [765, 347] width 246 height 240
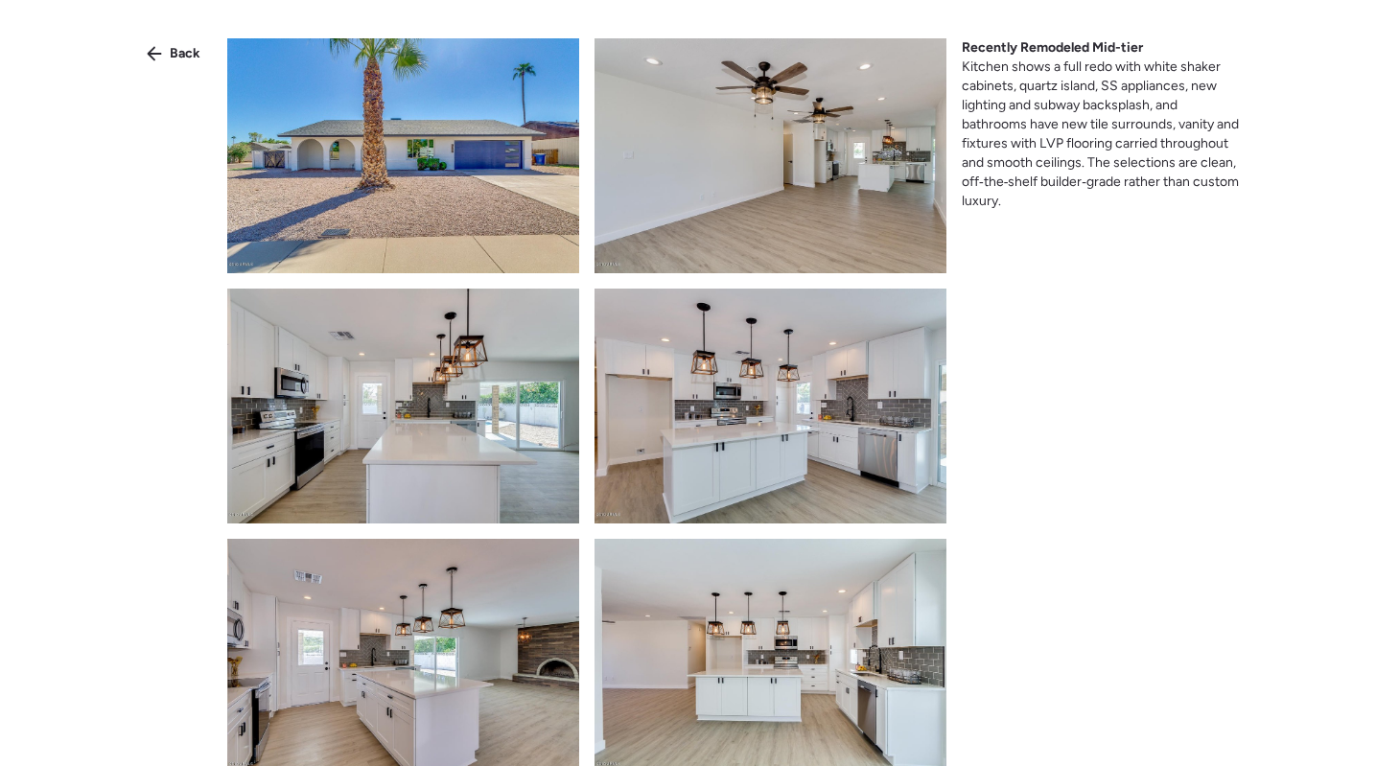
click at [191, 48] on span "Back" at bounding box center [185, 53] width 31 height 19
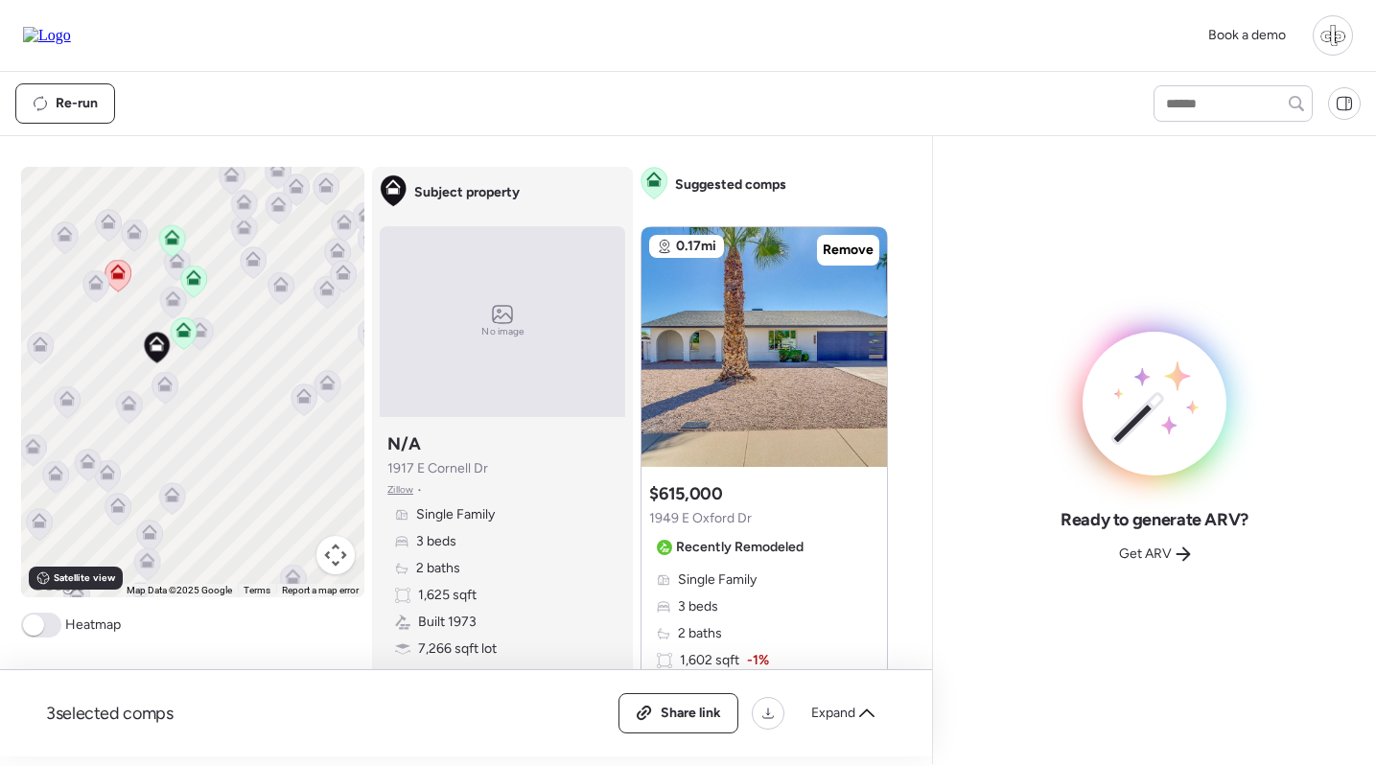
click at [137, 402] on icon at bounding box center [129, 407] width 26 height 32
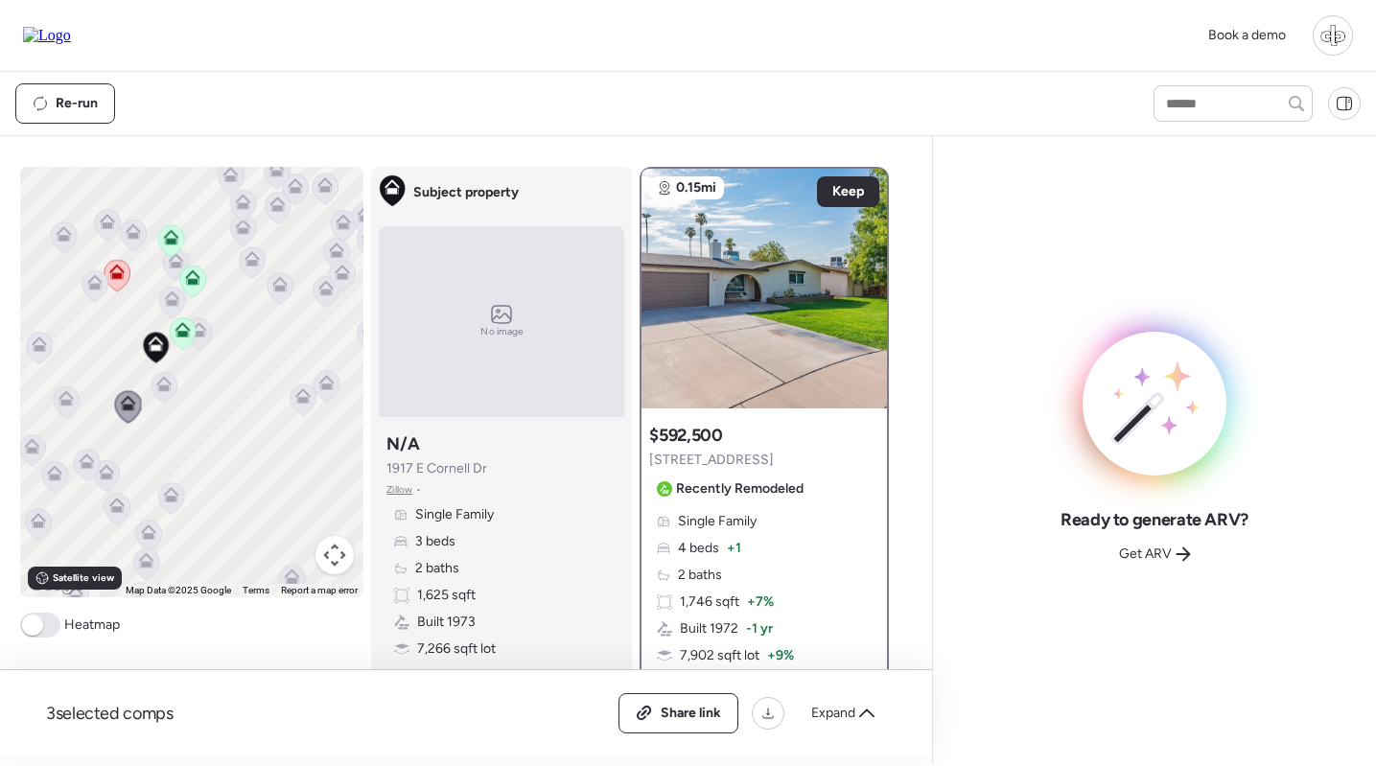
click at [163, 393] on icon at bounding box center [165, 388] width 26 height 32
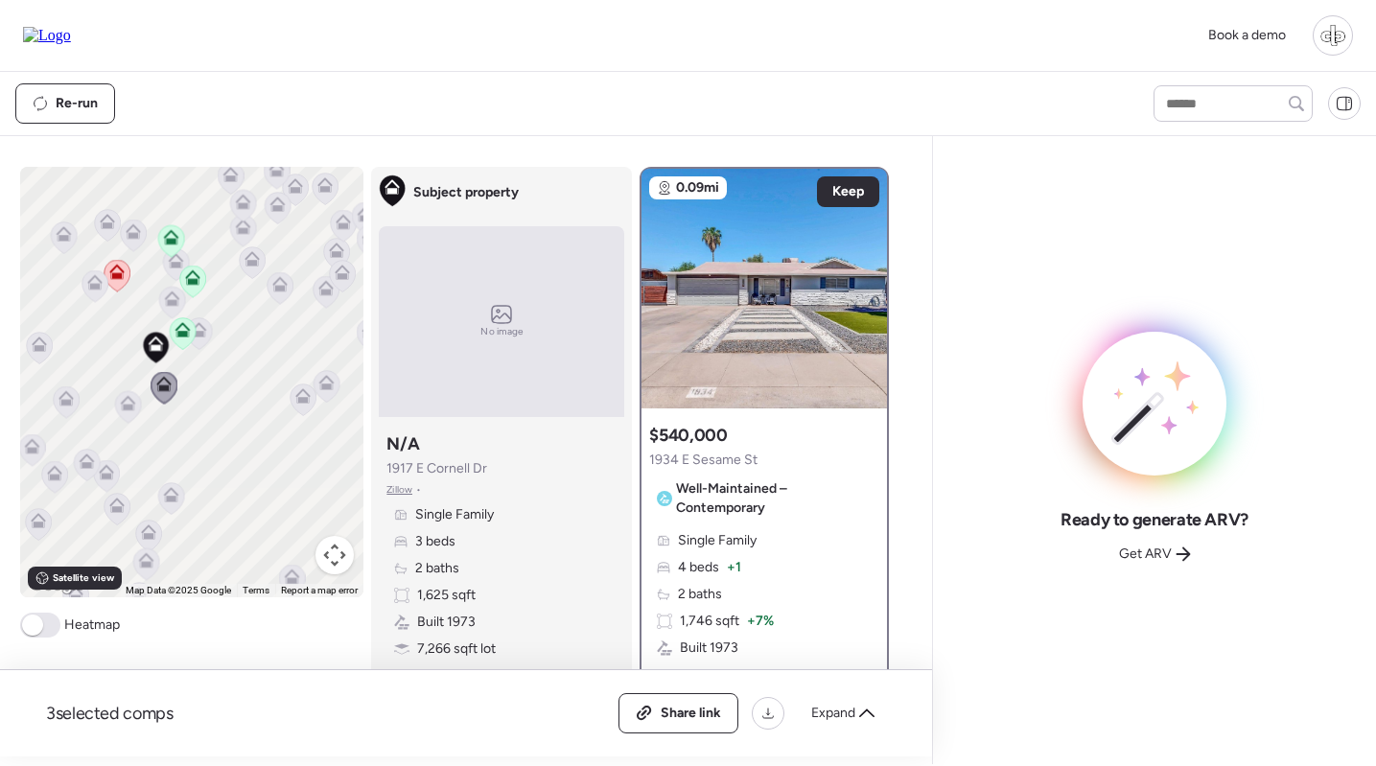
click at [190, 340] on icon at bounding box center [183, 333] width 26 height 32
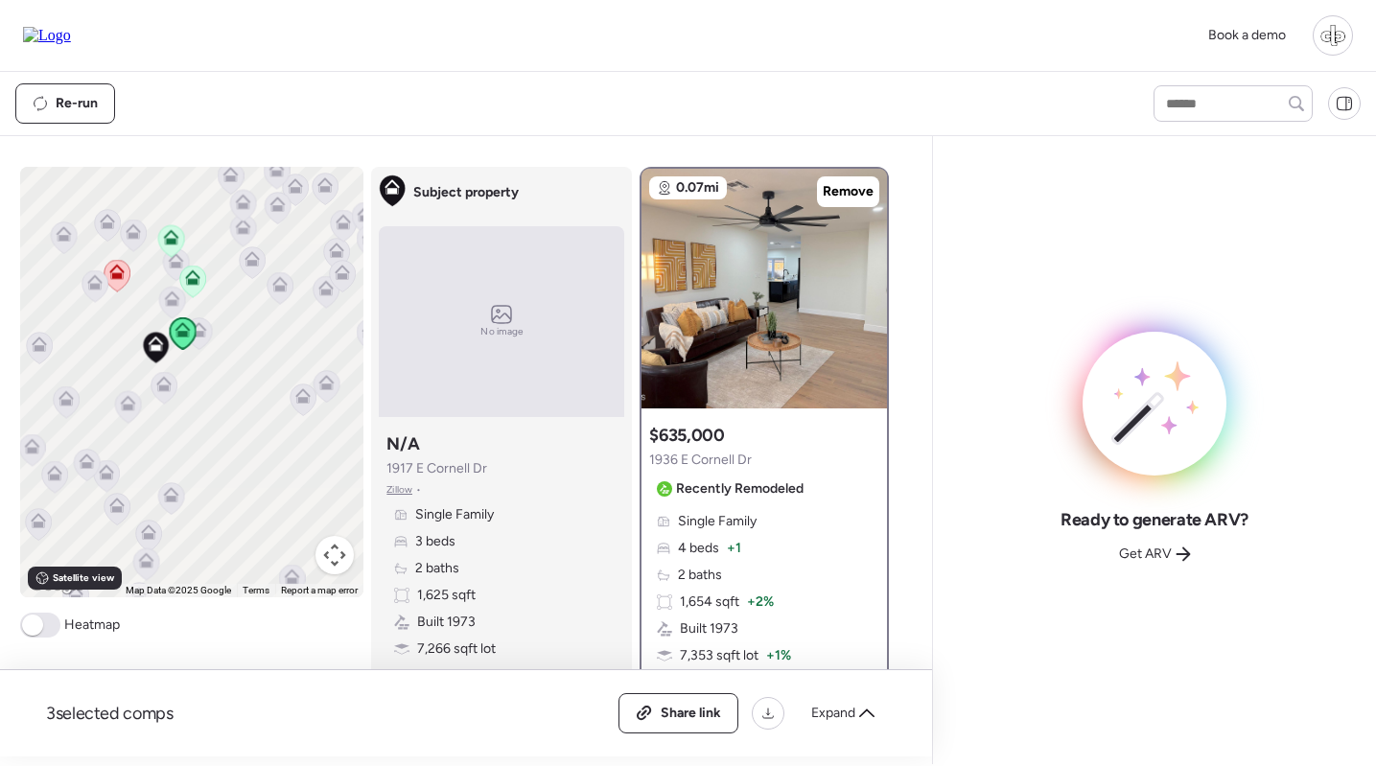
click at [195, 276] on icon at bounding box center [192, 277] width 15 height 15
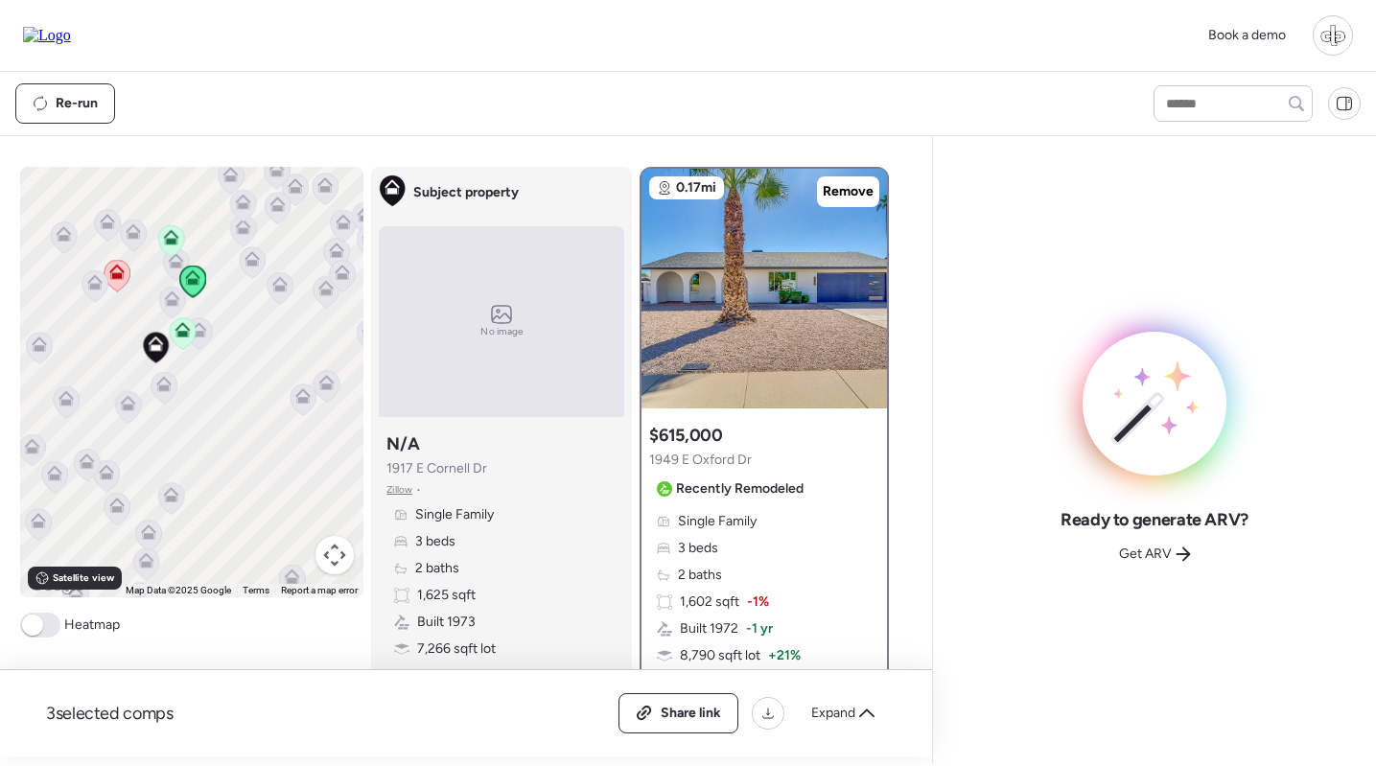
click at [161, 250] on icon at bounding box center [171, 240] width 27 height 33
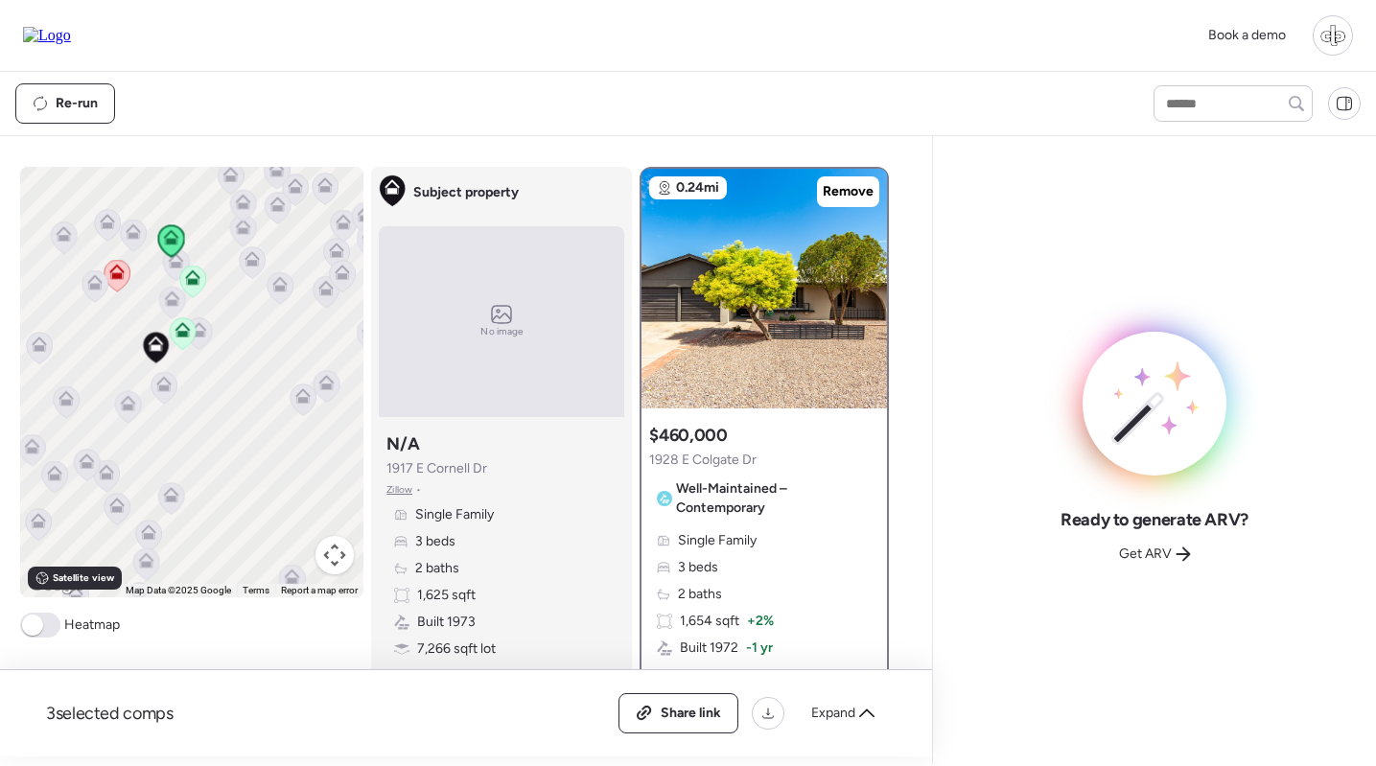
click at [118, 286] on icon at bounding box center [118, 276] width 26 height 32
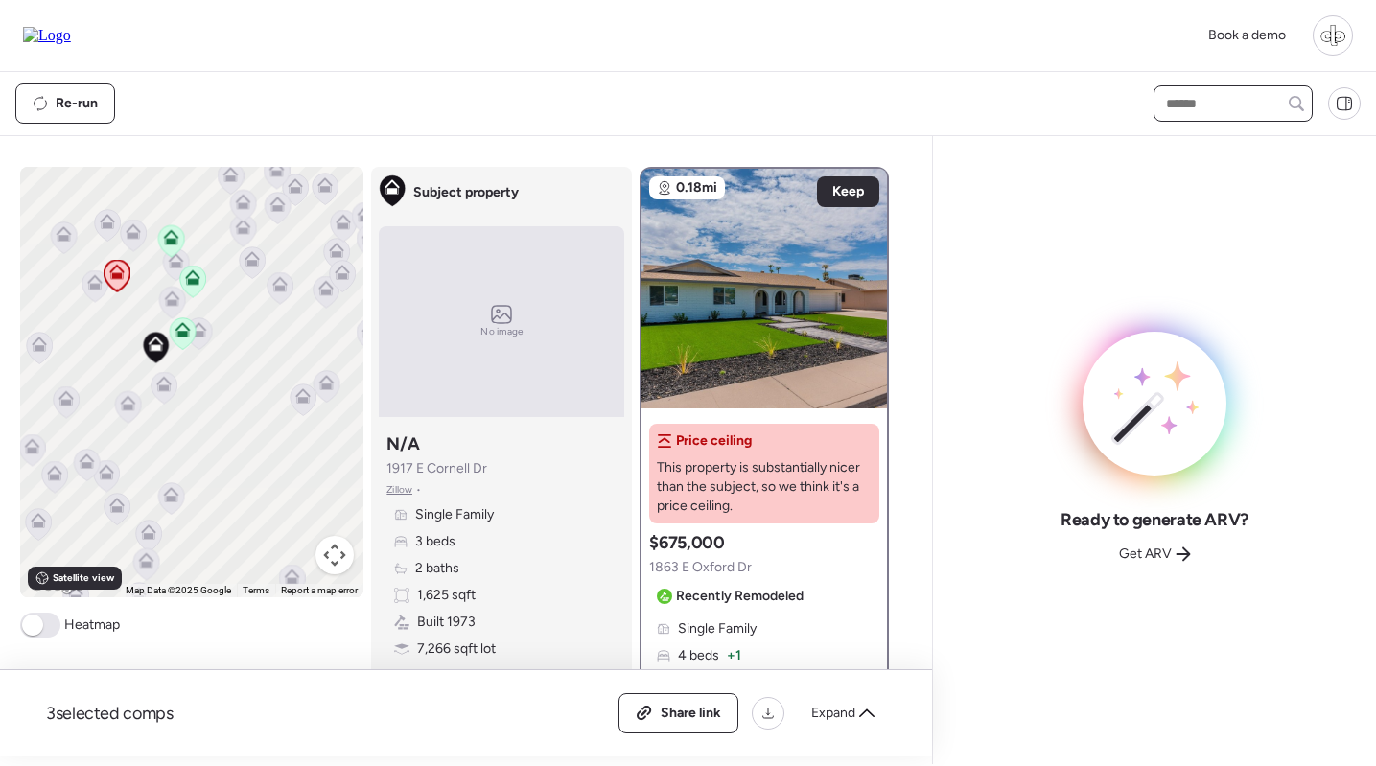
click at [1200, 98] on input "text" at bounding box center [1233, 103] width 142 height 27
type input "***"
click at [1206, 145] on span "[STREET_ADDRESS][PERSON_NAME]" at bounding box center [1233, 148] width 144 height 38
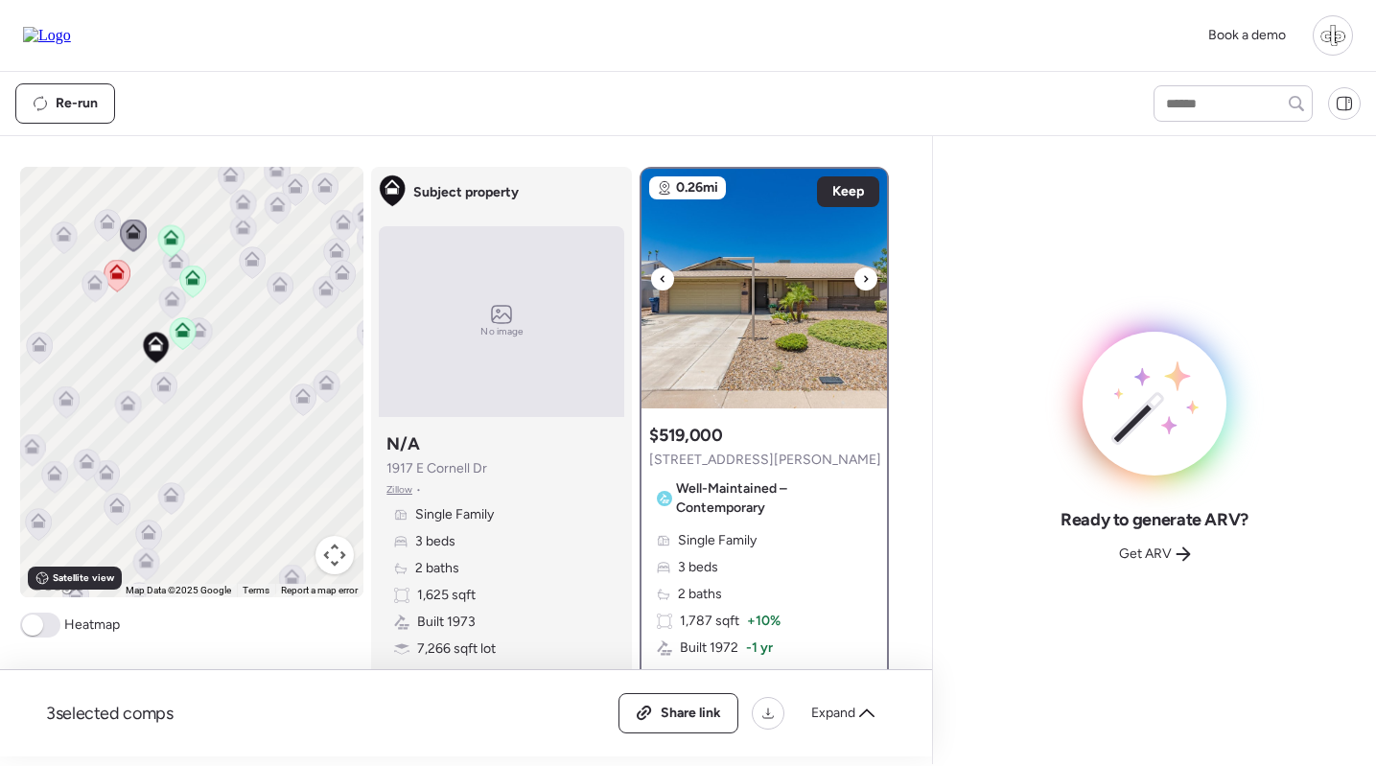
click at [695, 346] on img at bounding box center [765, 289] width 246 height 240
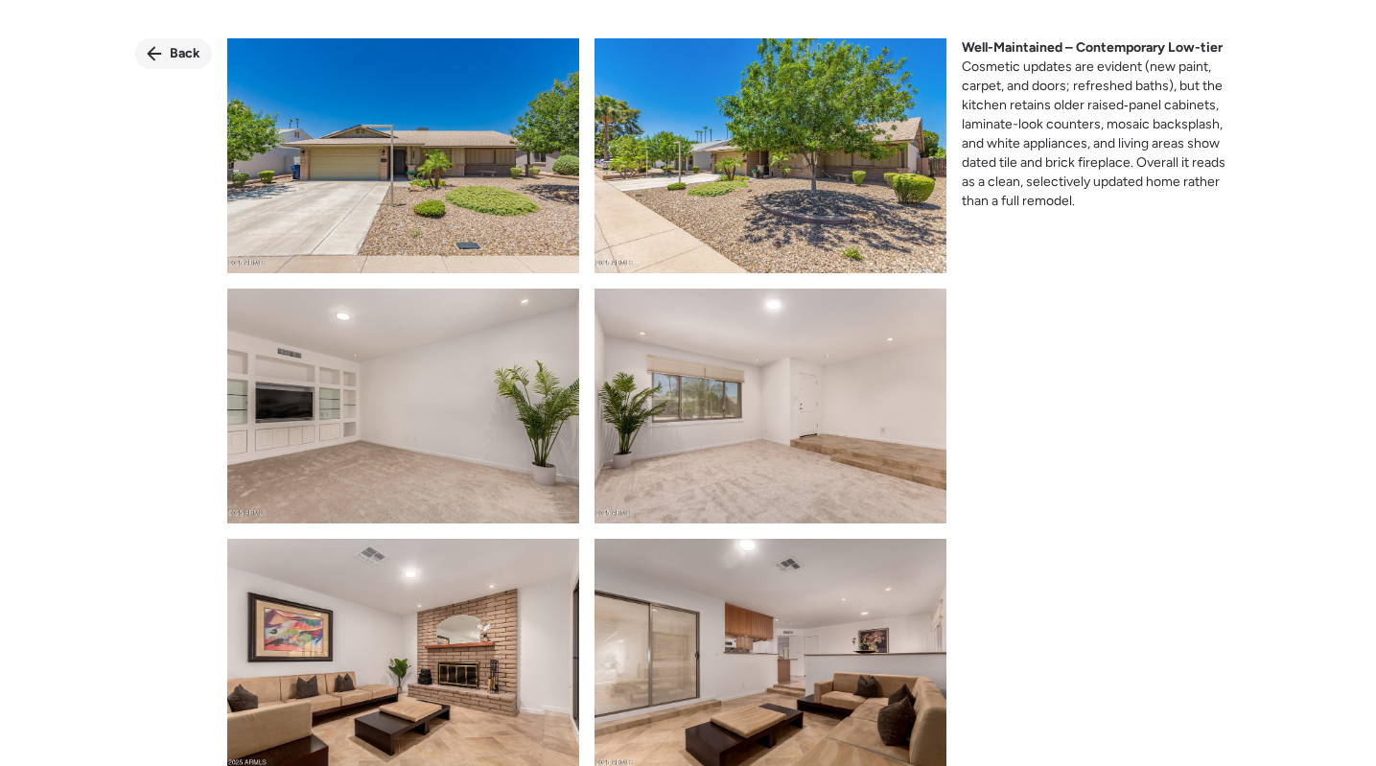
click at [198, 50] on span "Back" at bounding box center [185, 53] width 31 height 19
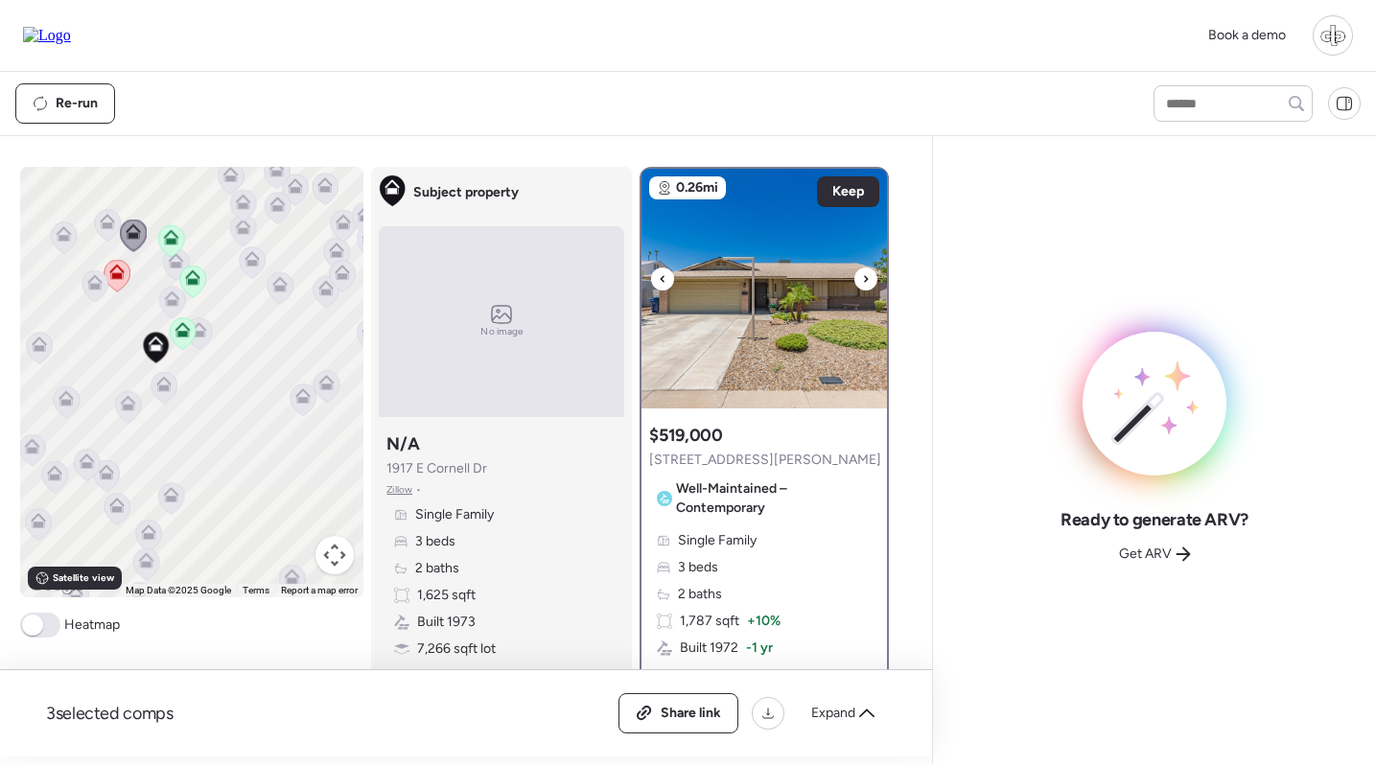
click at [757, 326] on img at bounding box center [765, 289] width 246 height 240
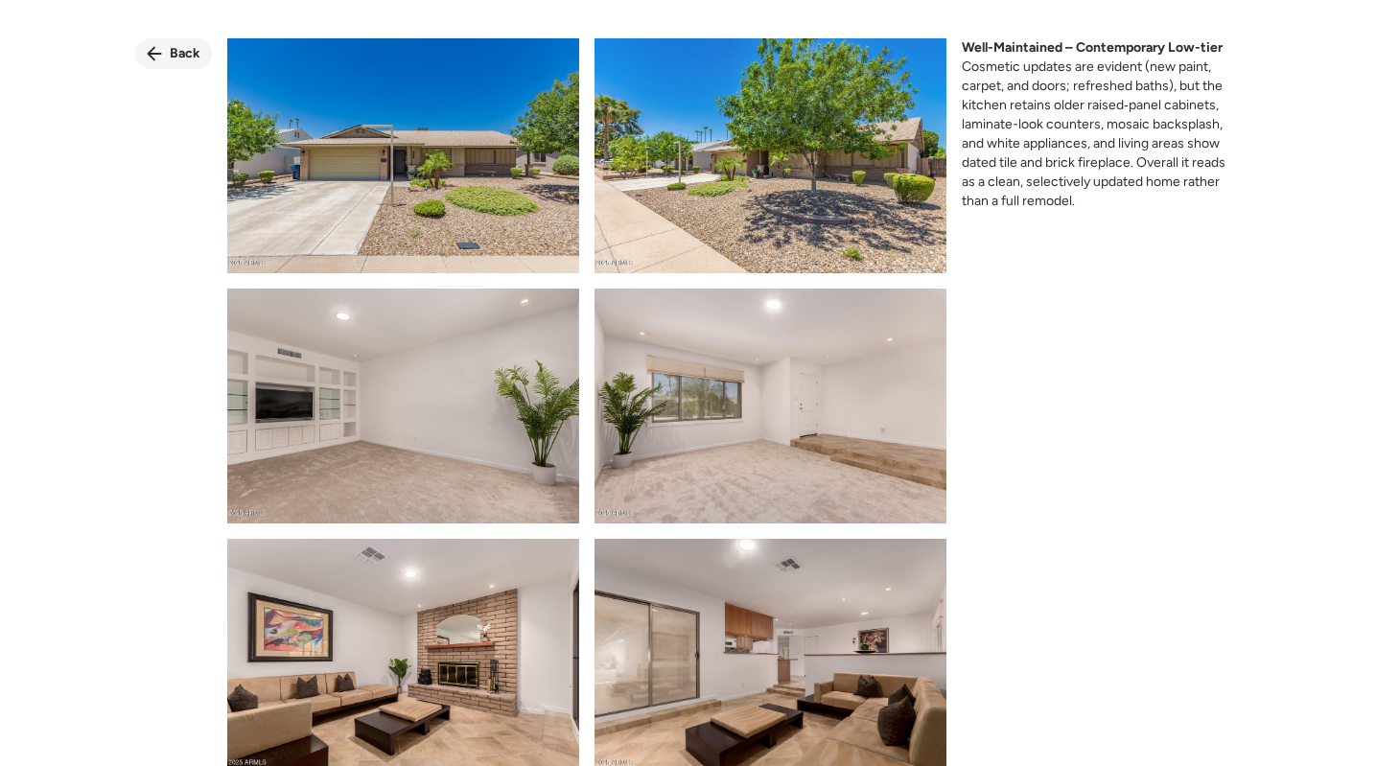
click at [168, 50] on div "Back" at bounding box center [173, 53] width 77 height 31
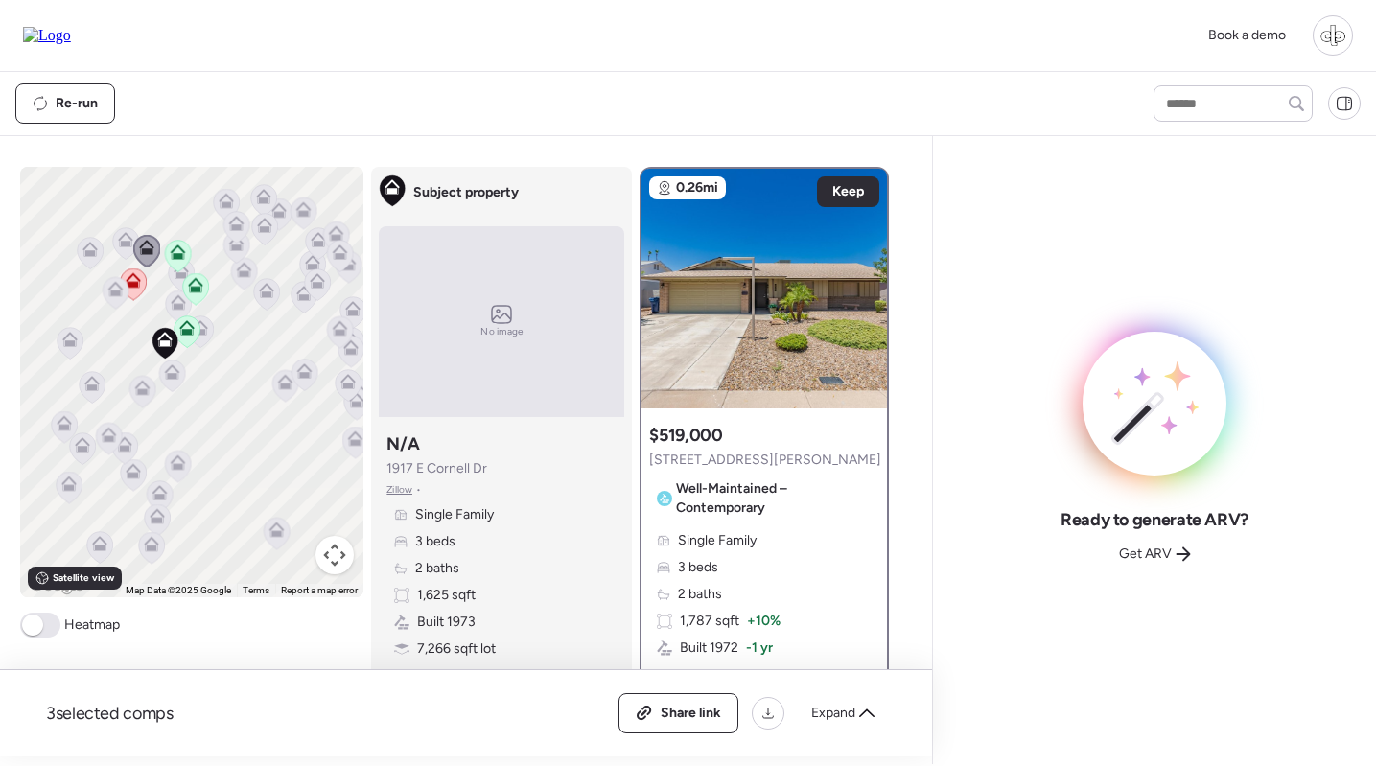
click at [146, 401] on icon at bounding box center [142, 392] width 26 height 32
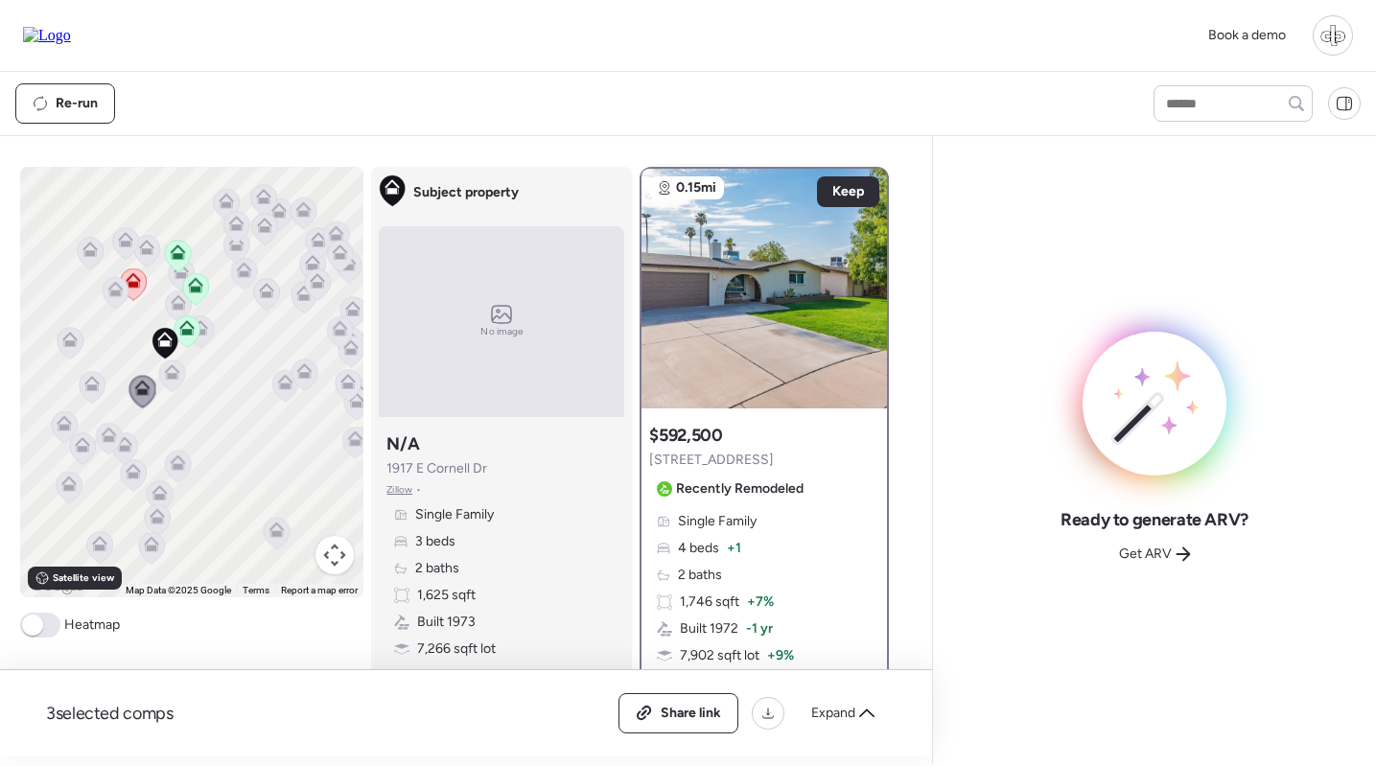
click at [183, 479] on icon at bounding box center [178, 467] width 26 height 32
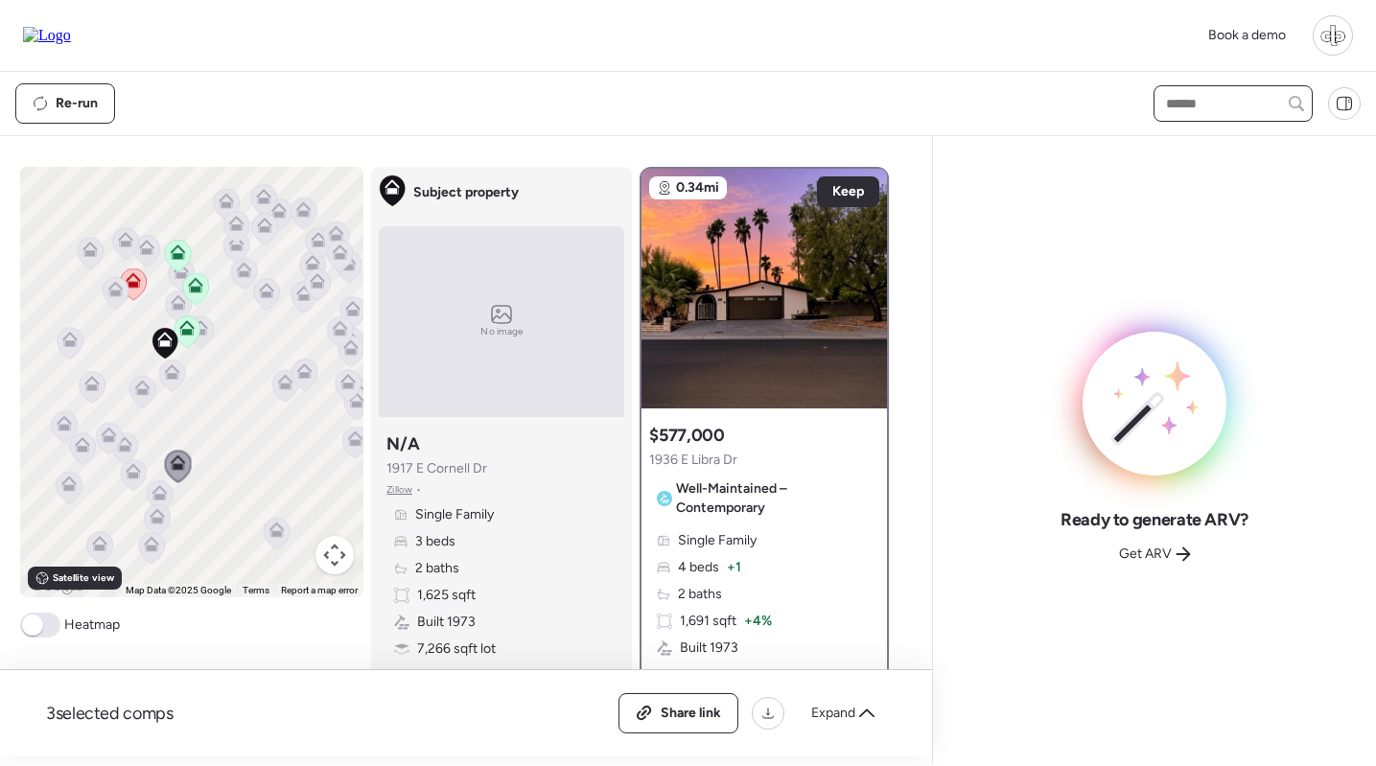
click at [1172, 105] on input "text" at bounding box center [1233, 103] width 142 height 27
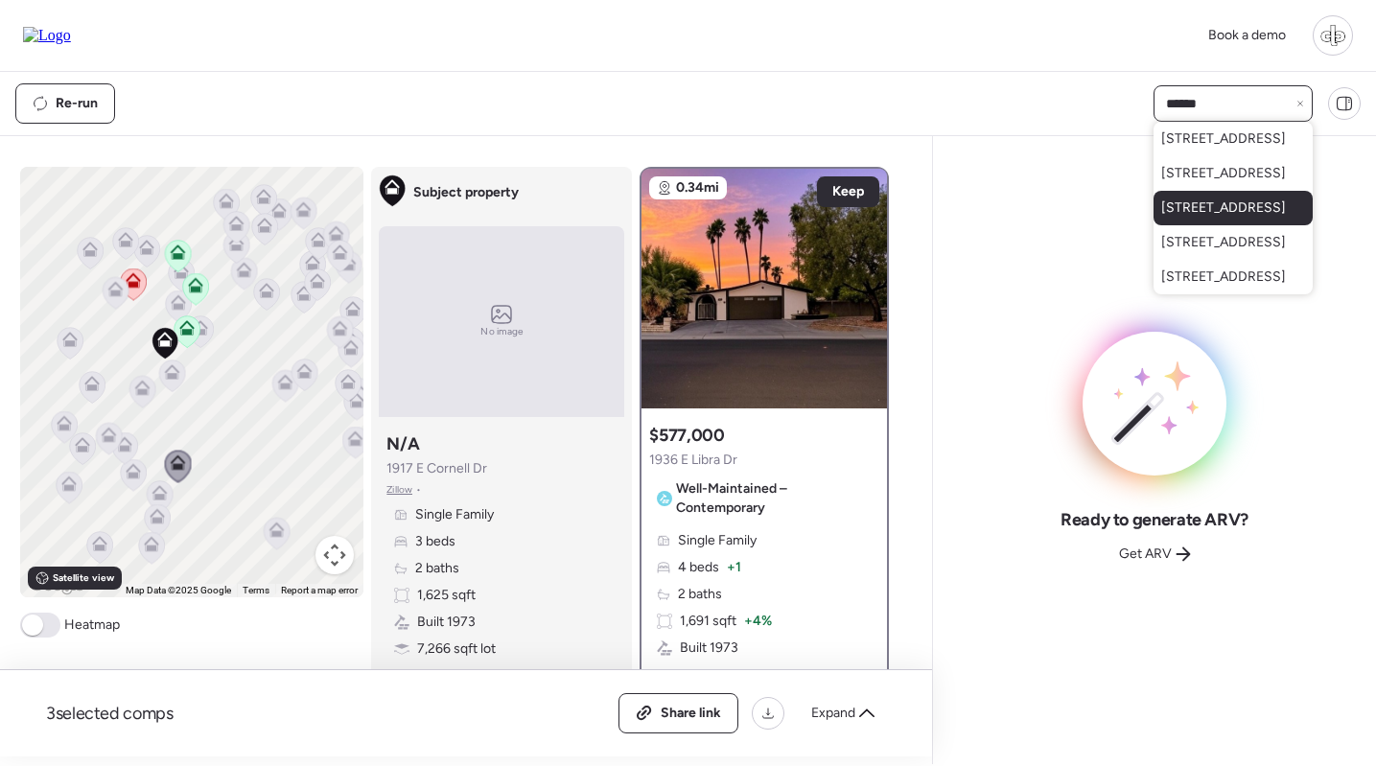
scroll to position [17, 0]
type input "******"
click at [1205, 183] on span "[STREET_ADDRESS]" at bounding box center [1223, 173] width 125 height 19
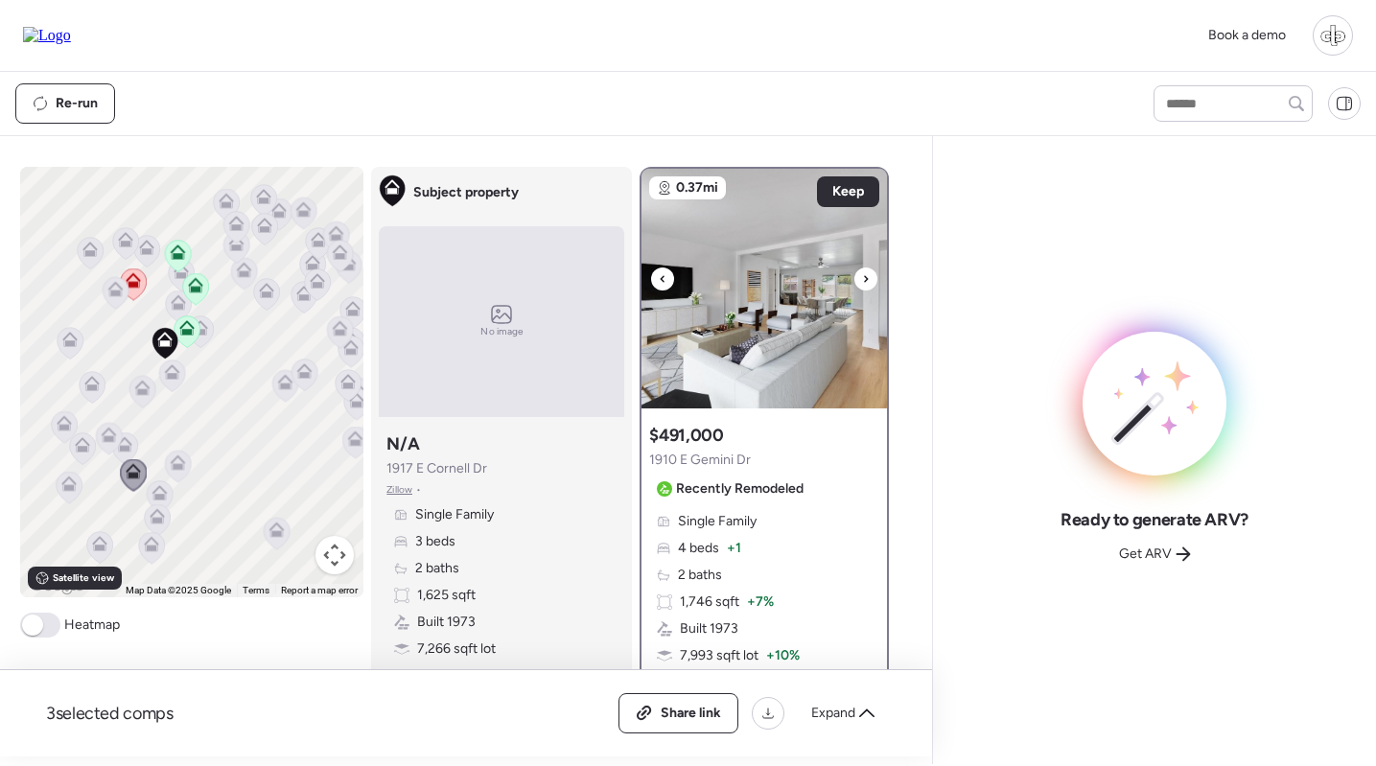
click at [785, 299] on img at bounding box center [765, 289] width 246 height 240
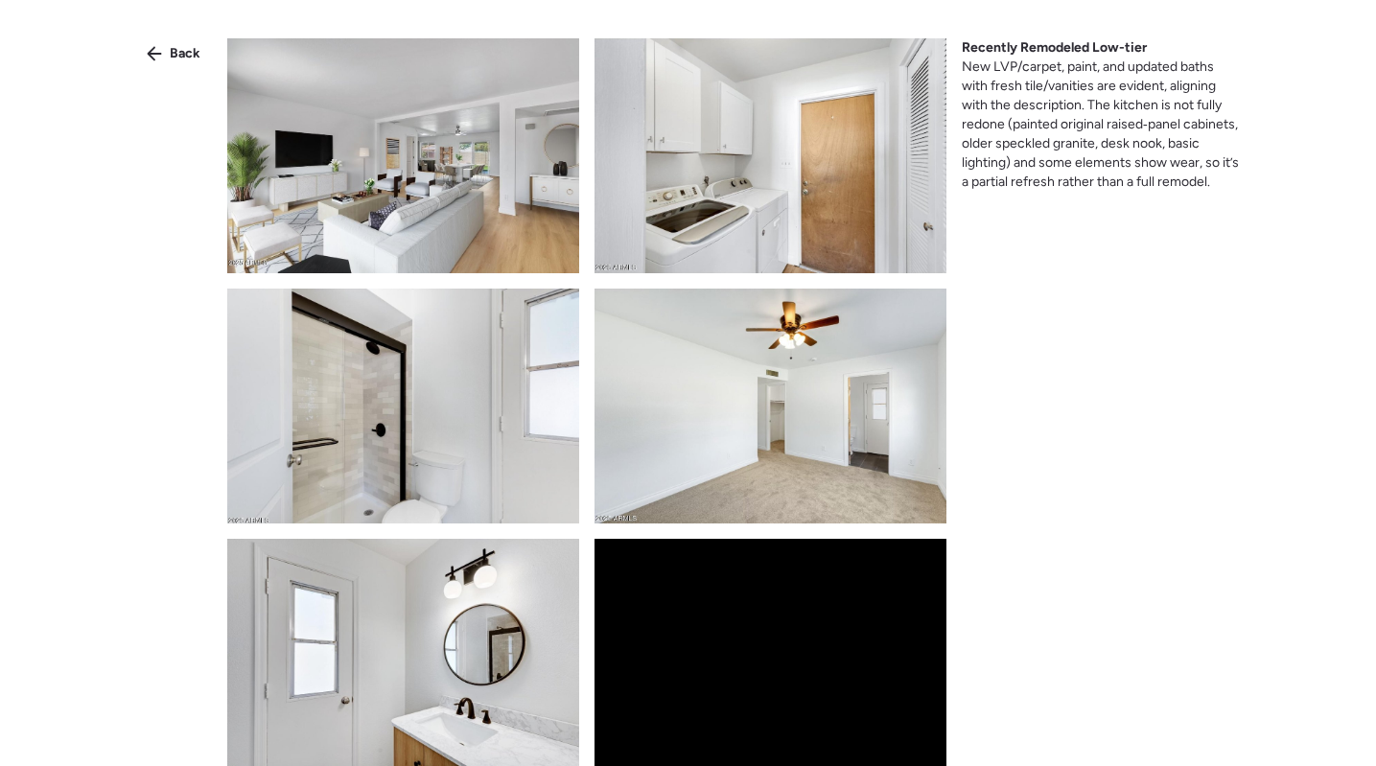
click at [166, 35] on div "Back Recently Remodeled Low-tier New LVP/carpet, paint, and updated baths with …" at bounding box center [688, 417] width 1376 height 835
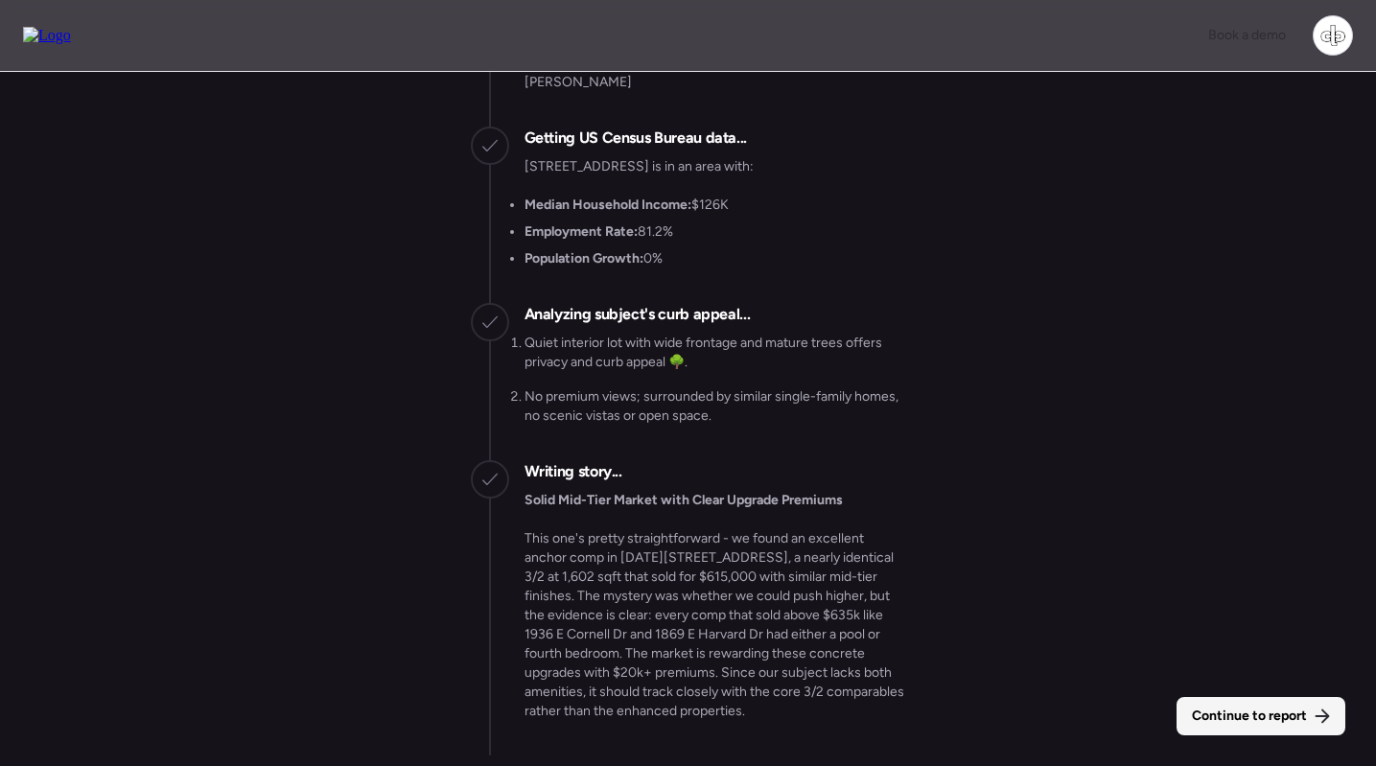
click at [1226, 703] on div "Continue to report" at bounding box center [1261, 716] width 169 height 38
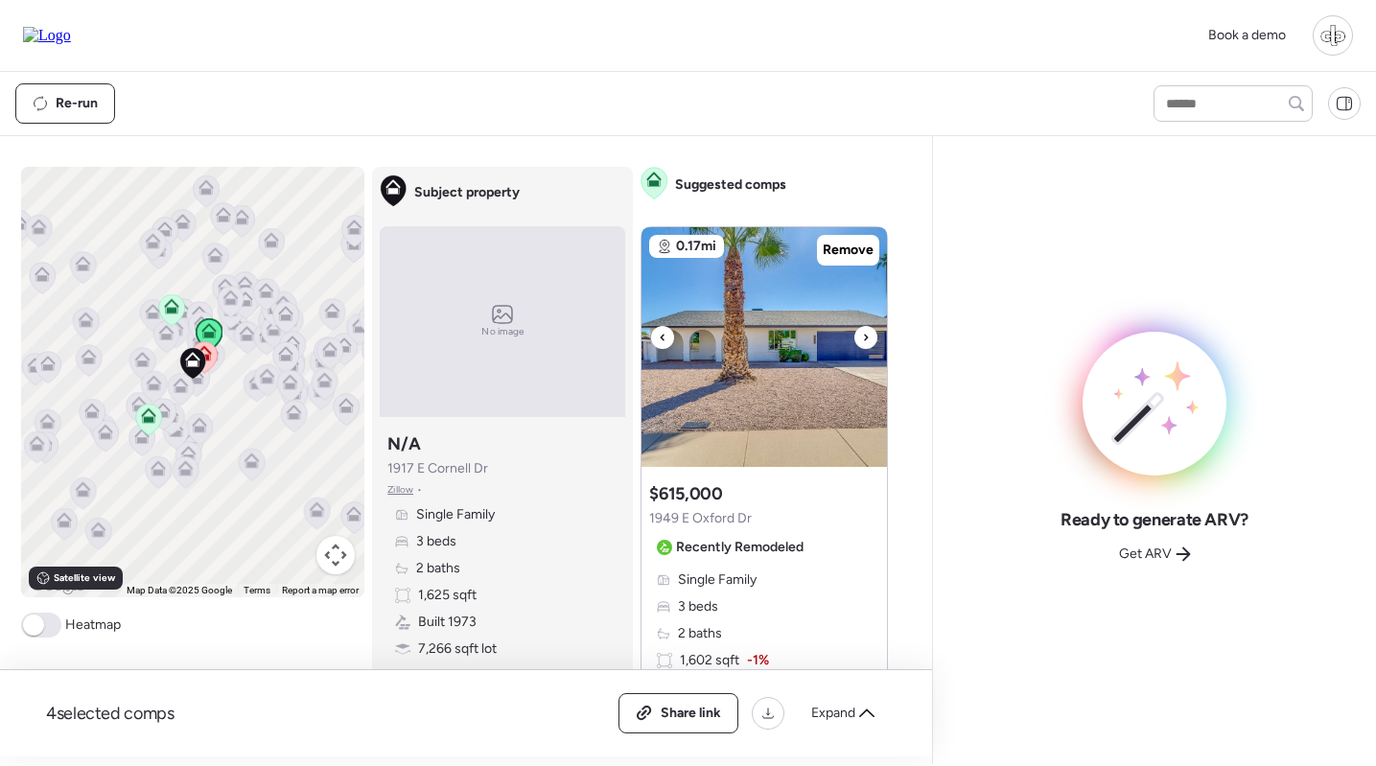
click at [728, 335] on img at bounding box center [765, 347] width 246 height 240
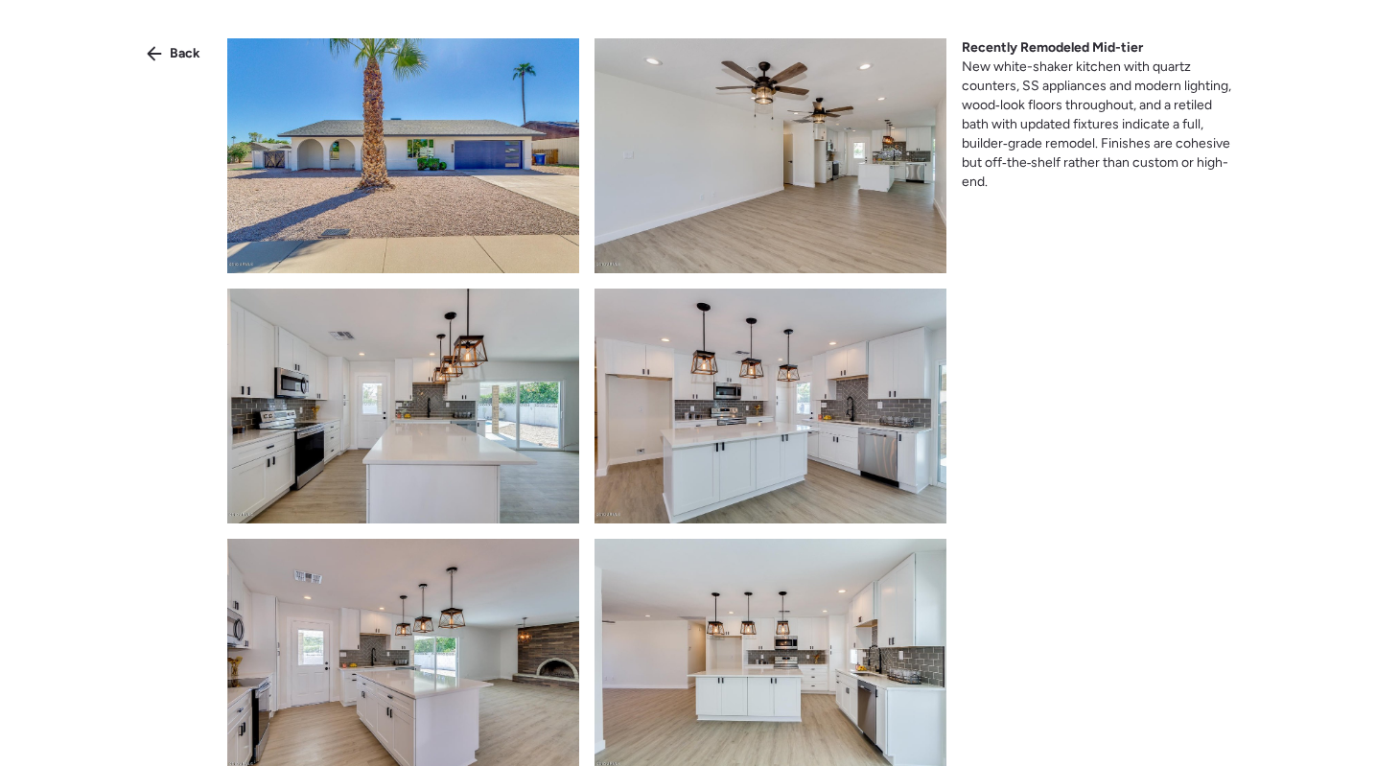
click at [179, 53] on span "Back" at bounding box center [185, 53] width 31 height 19
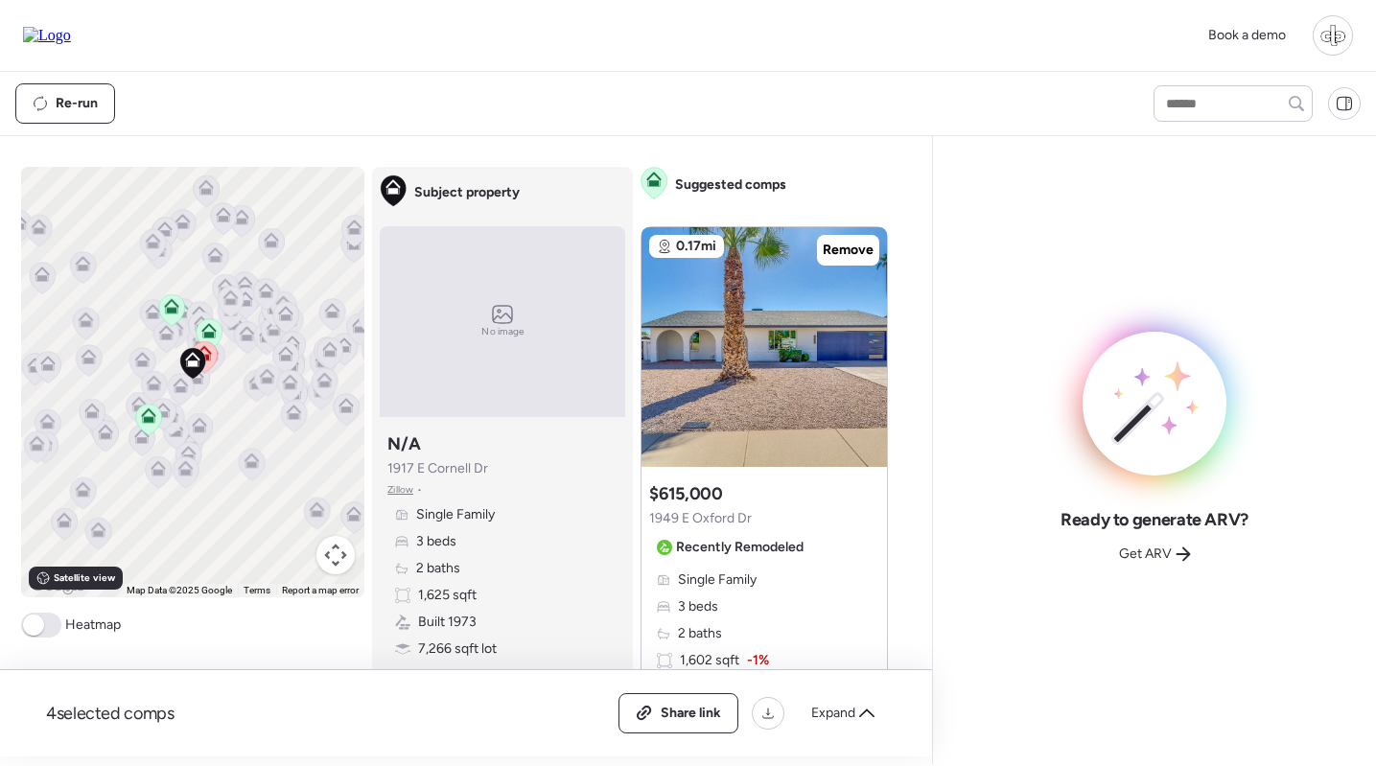
click at [157, 416] on icon at bounding box center [149, 420] width 26 height 32
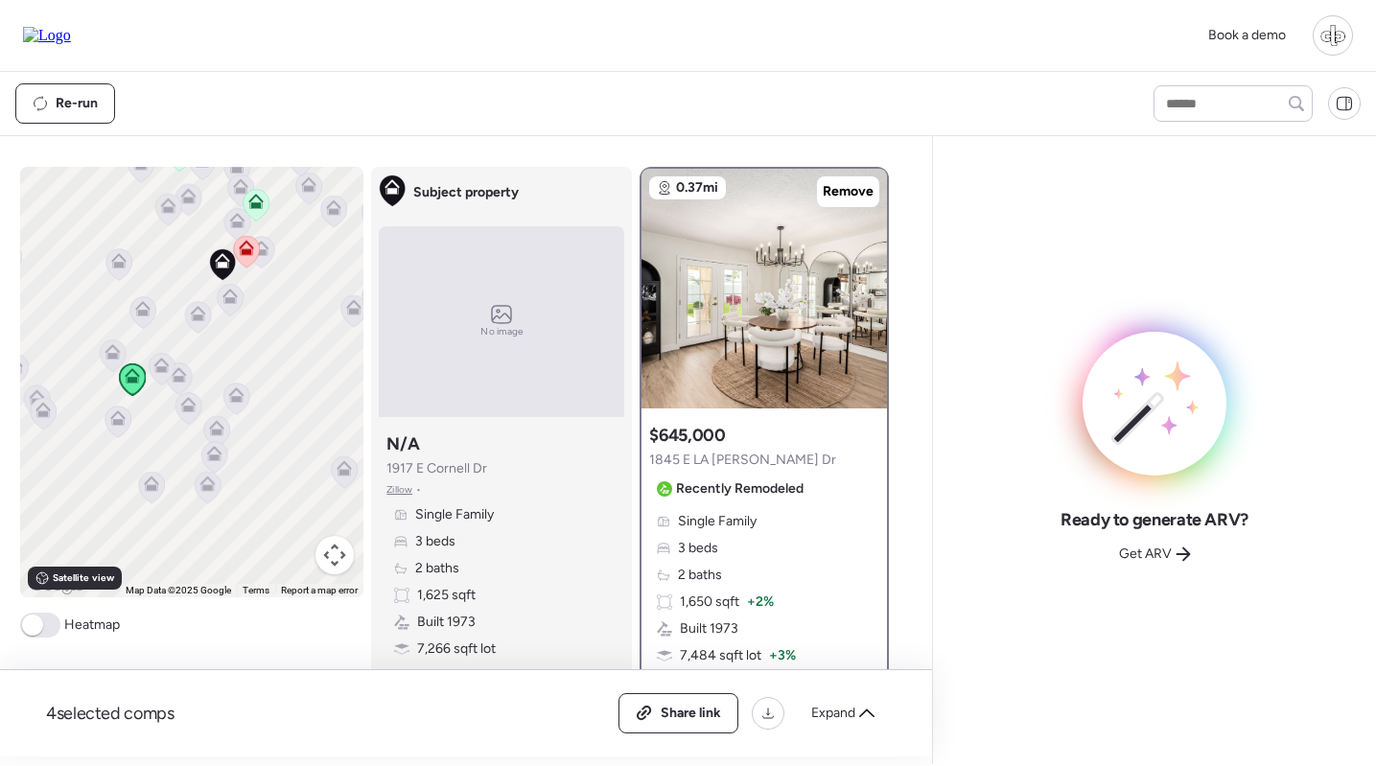
click at [248, 254] on icon at bounding box center [246, 251] width 12 height 6
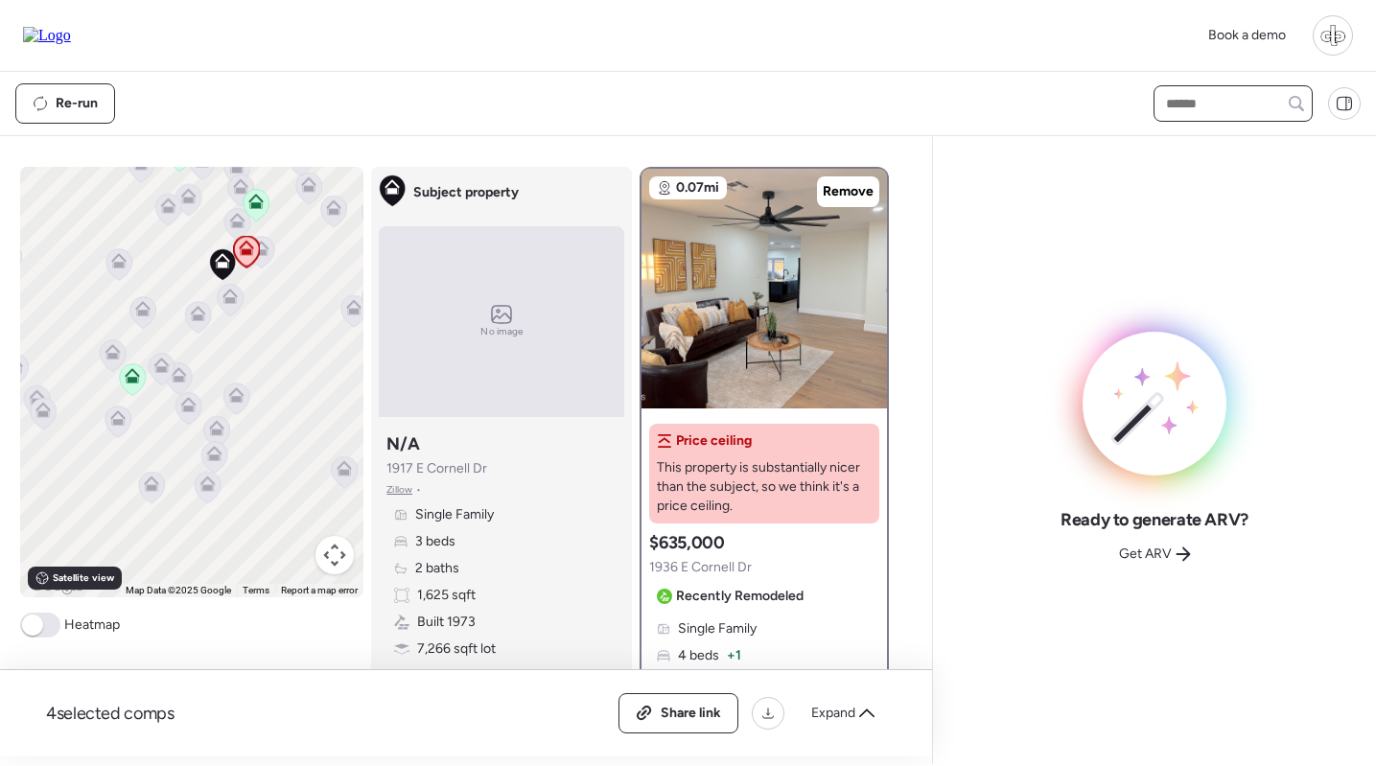
click at [1183, 98] on input "text" at bounding box center [1233, 103] width 142 height 27
type input "***"
click at [1209, 148] on span "[STREET_ADDRESS][PERSON_NAME]" at bounding box center [1233, 148] width 144 height 38
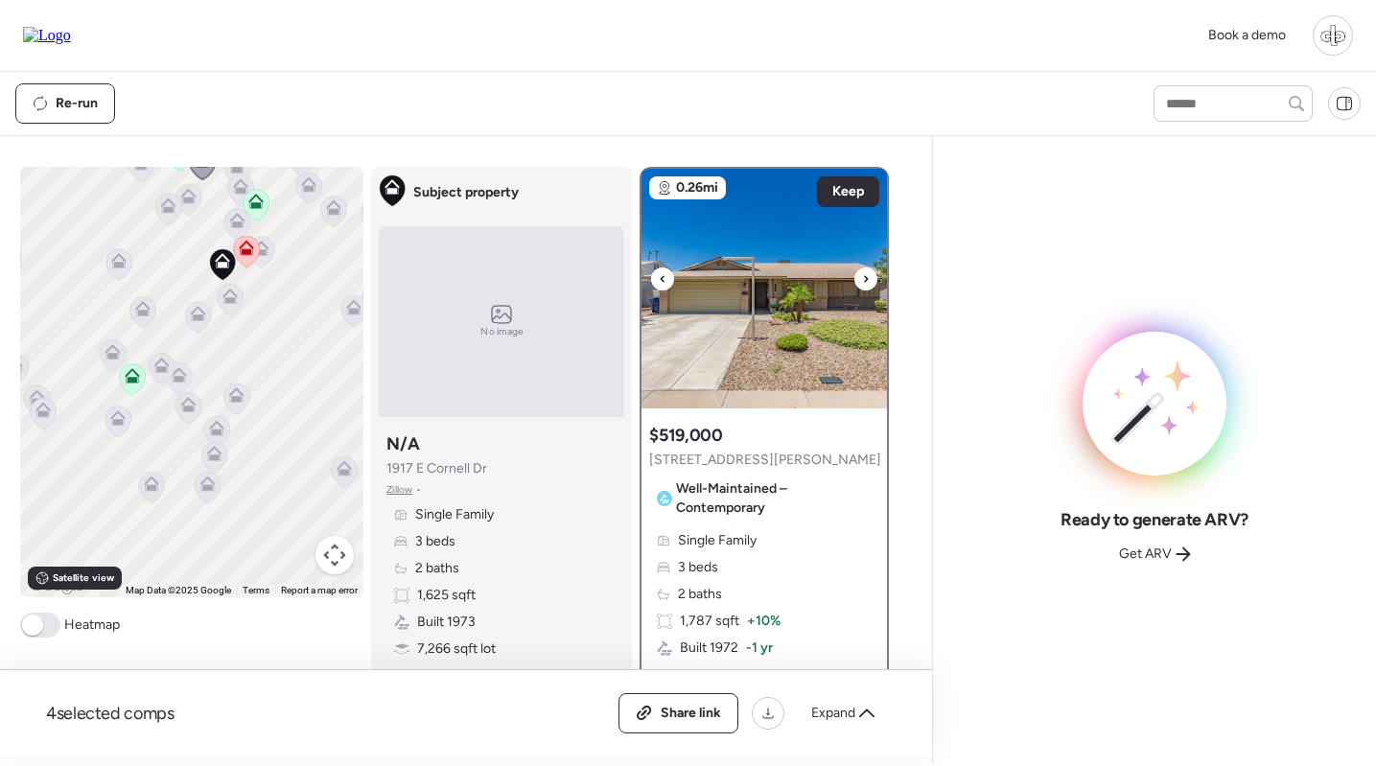
click at [802, 255] on img at bounding box center [765, 289] width 246 height 240
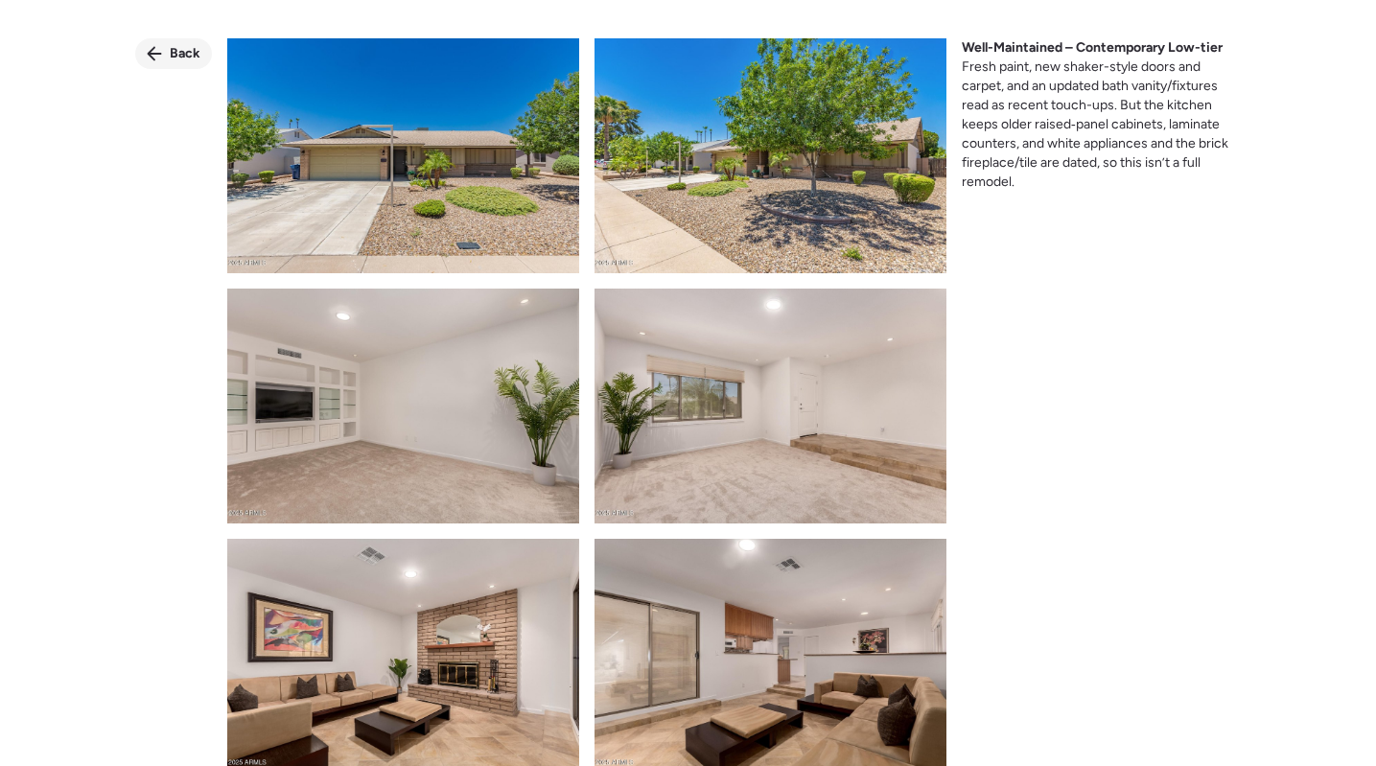
click at [169, 46] on div "Back" at bounding box center [173, 53] width 77 height 31
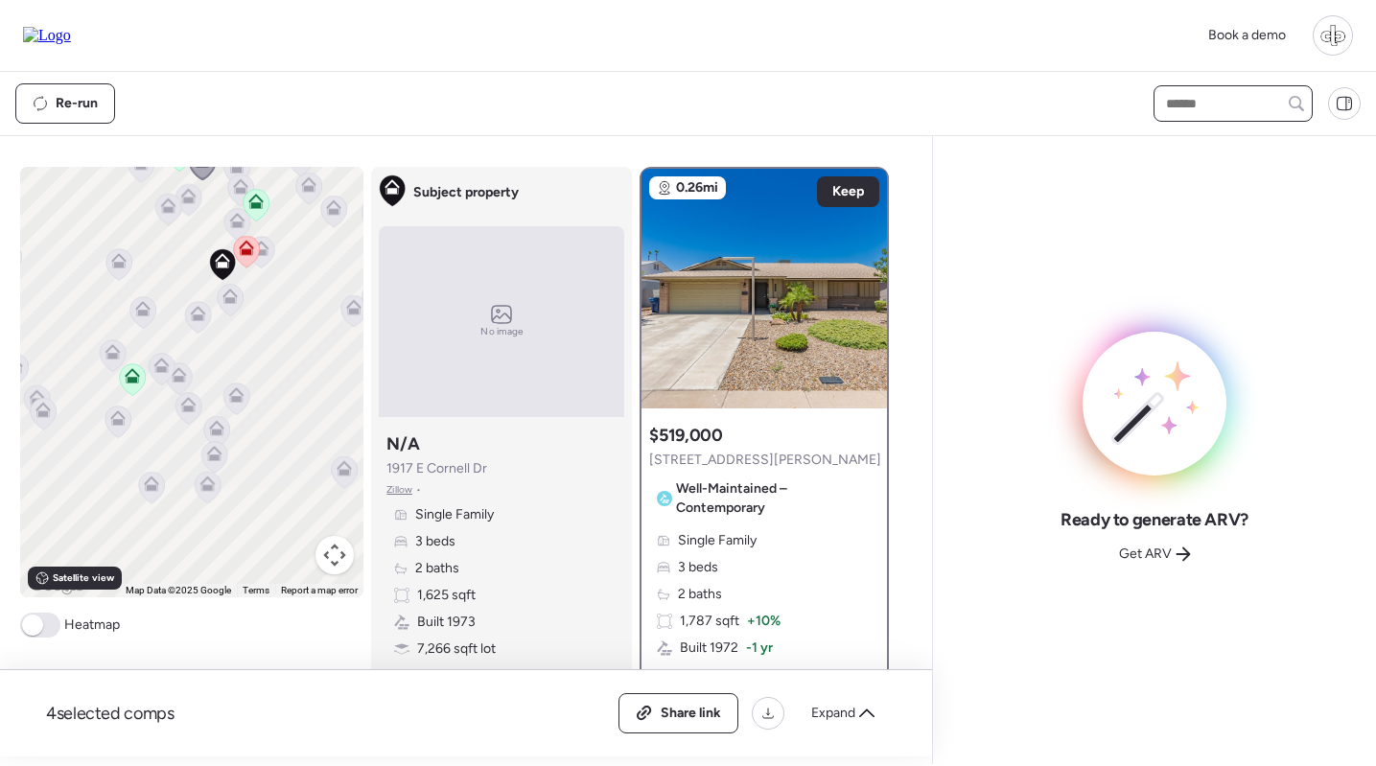
click at [1189, 110] on input "text" at bounding box center [1233, 103] width 142 height 27
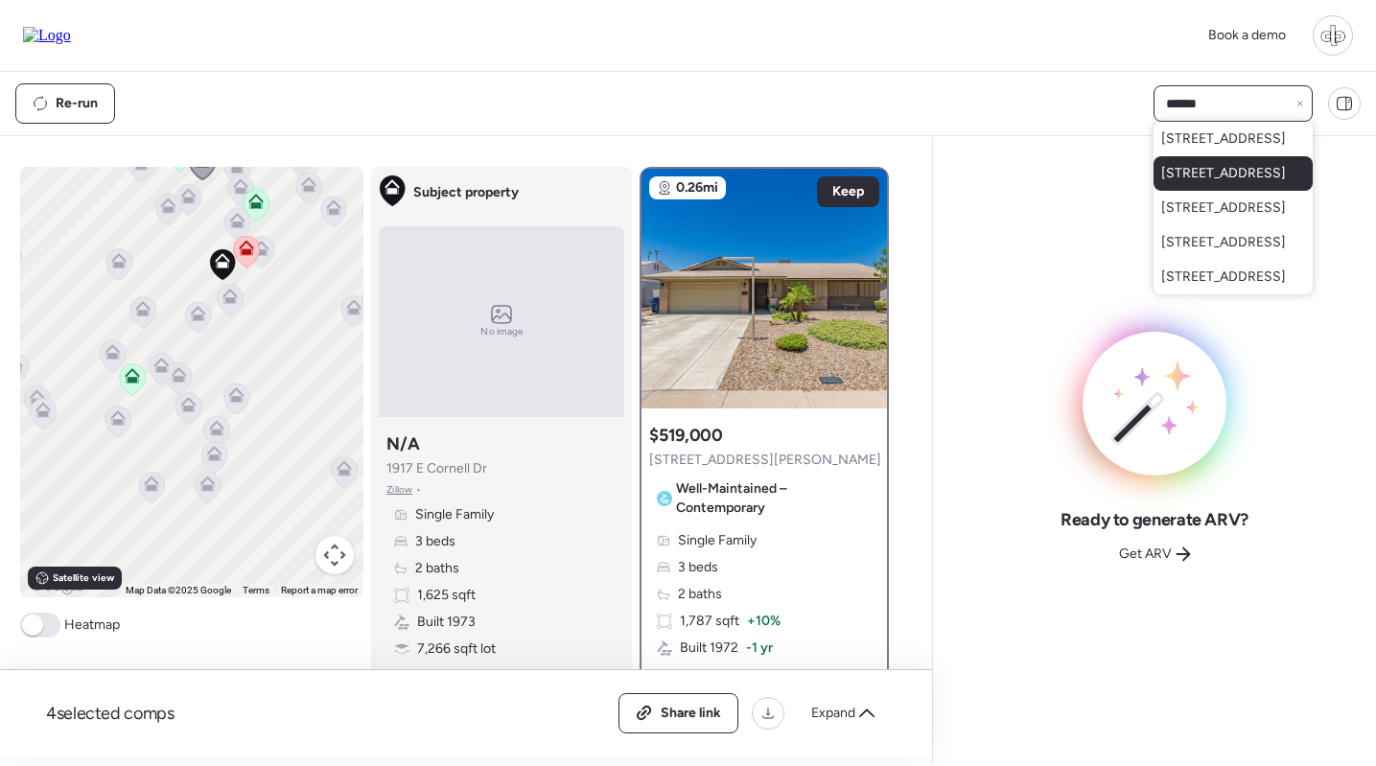
type input "******"
click at [1200, 183] on span "[STREET_ADDRESS]" at bounding box center [1223, 173] width 125 height 19
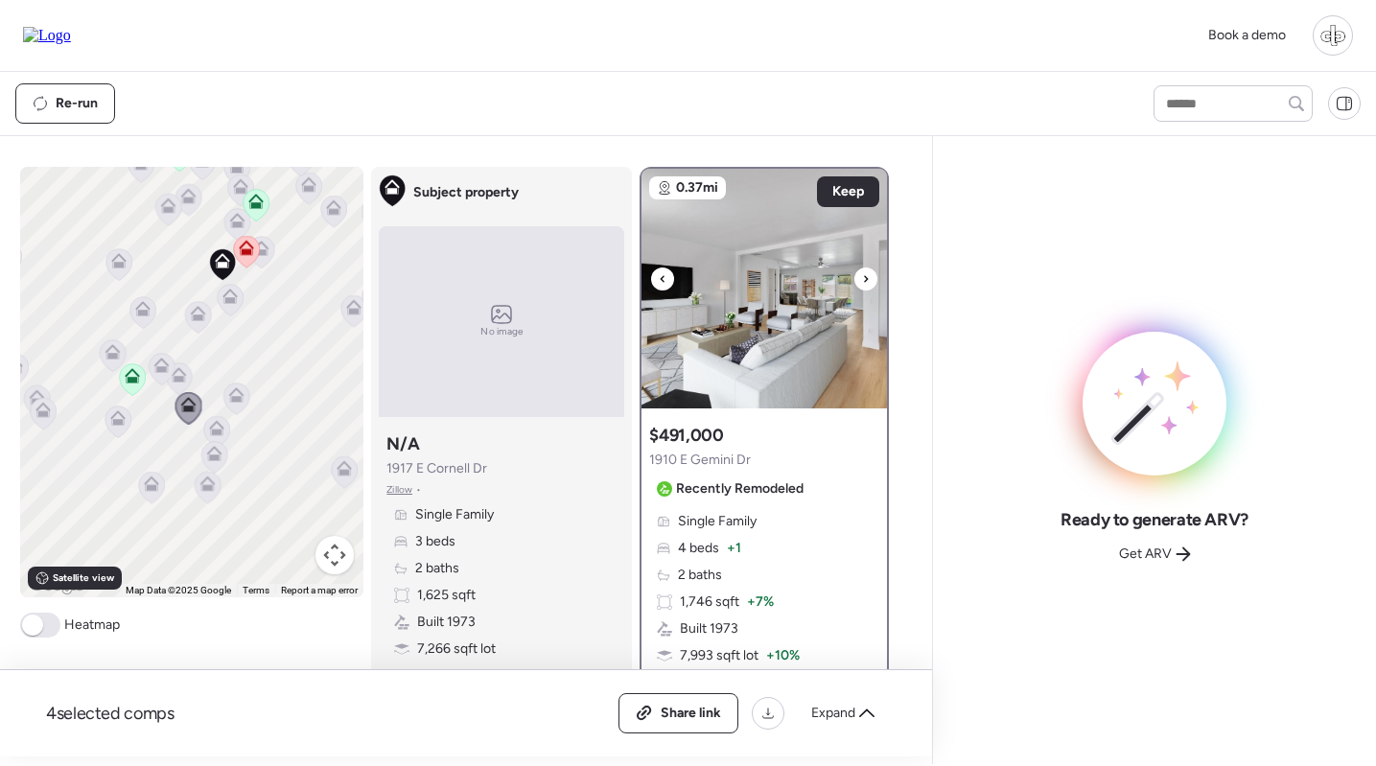
click at [759, 279] on img at bounding box center [765, 289] width 246 height 240
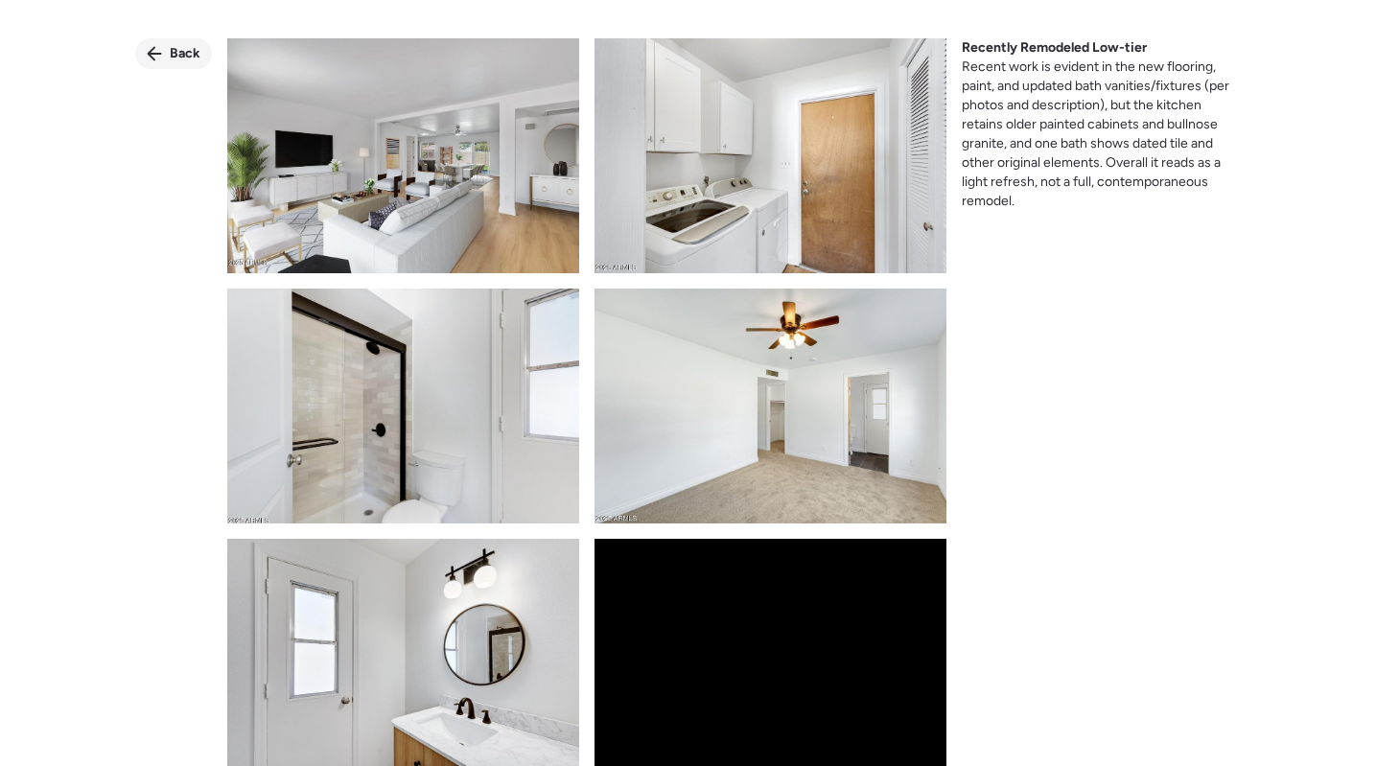
click at [174, 51] on span "Back" at bounding box center [185, 53] width 31 height 19
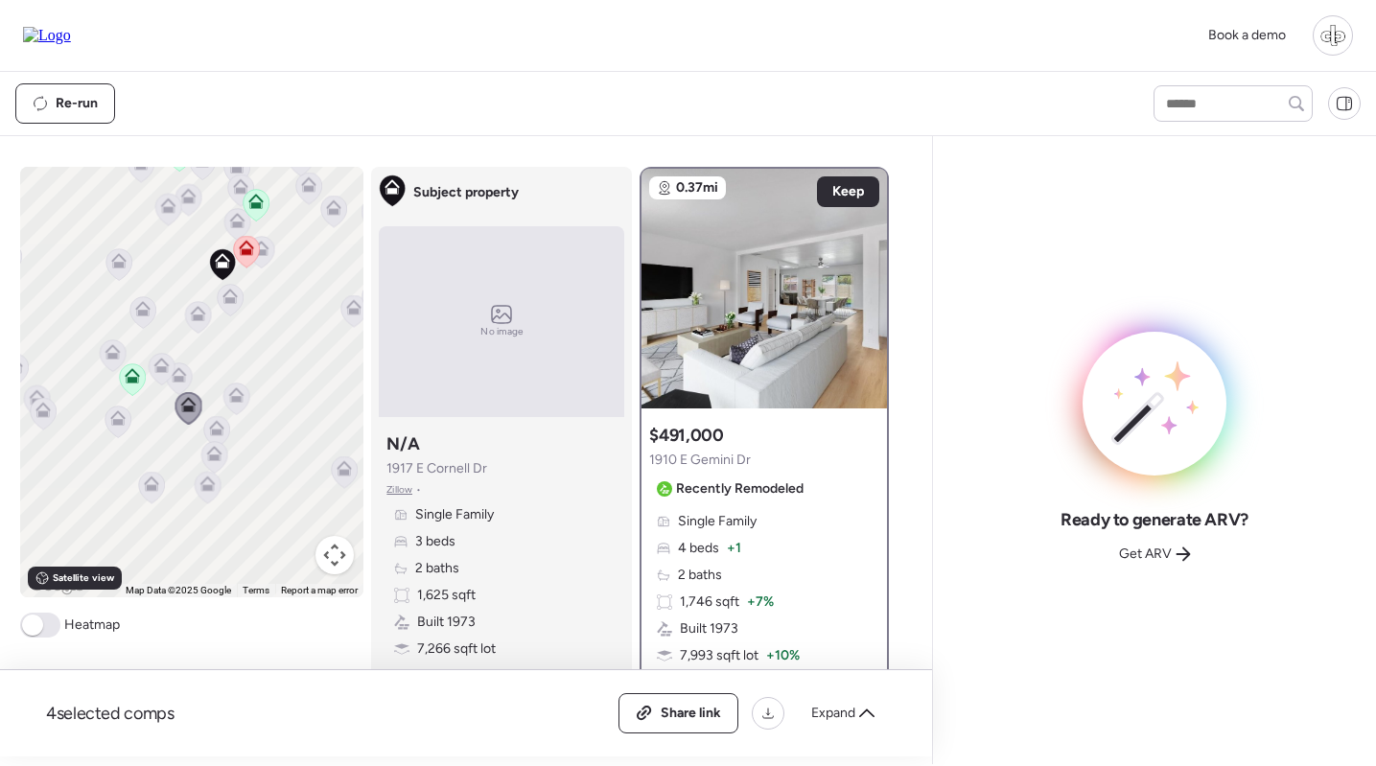
click at [259, 207] on icon at bounding box center [255, 205] width 12 height 6
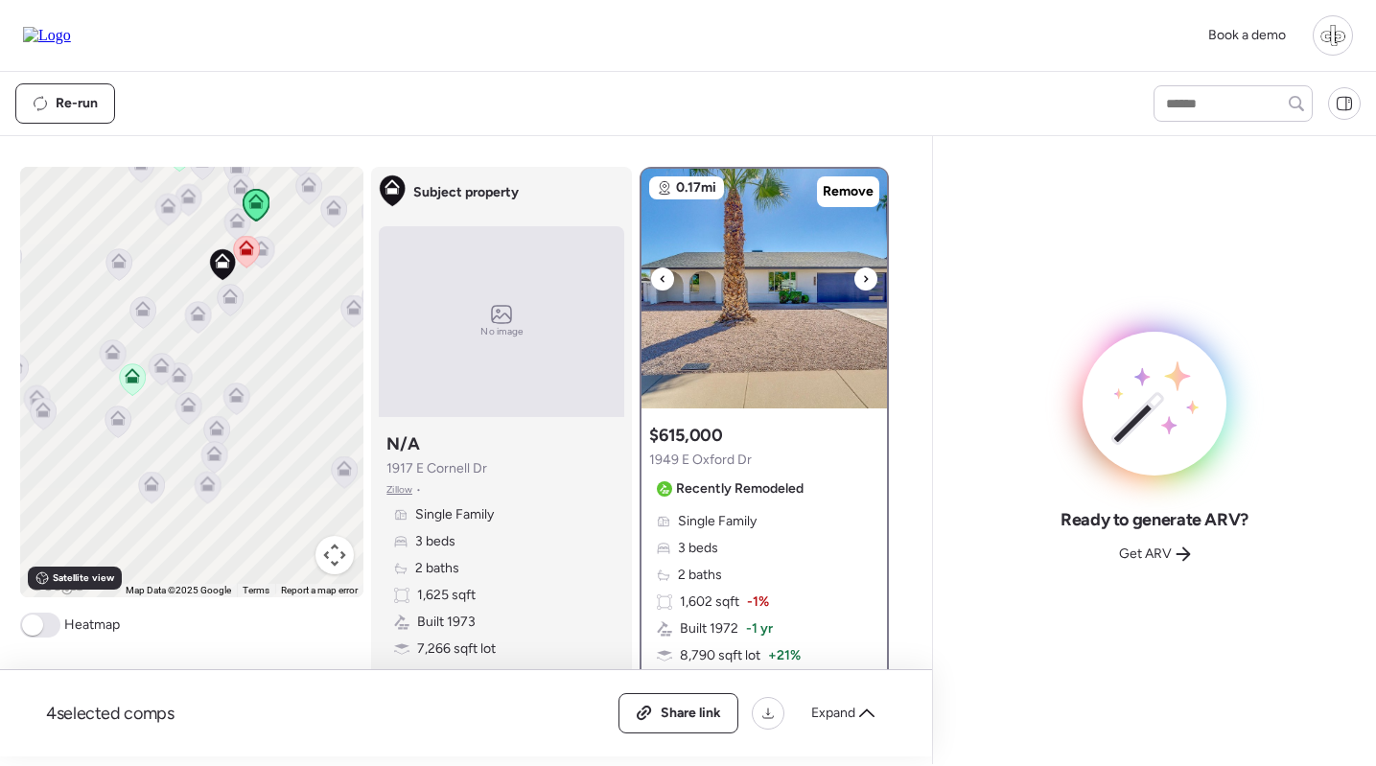
click at [732, 326] on img at bounding box center [765, 289] width 246 height 240
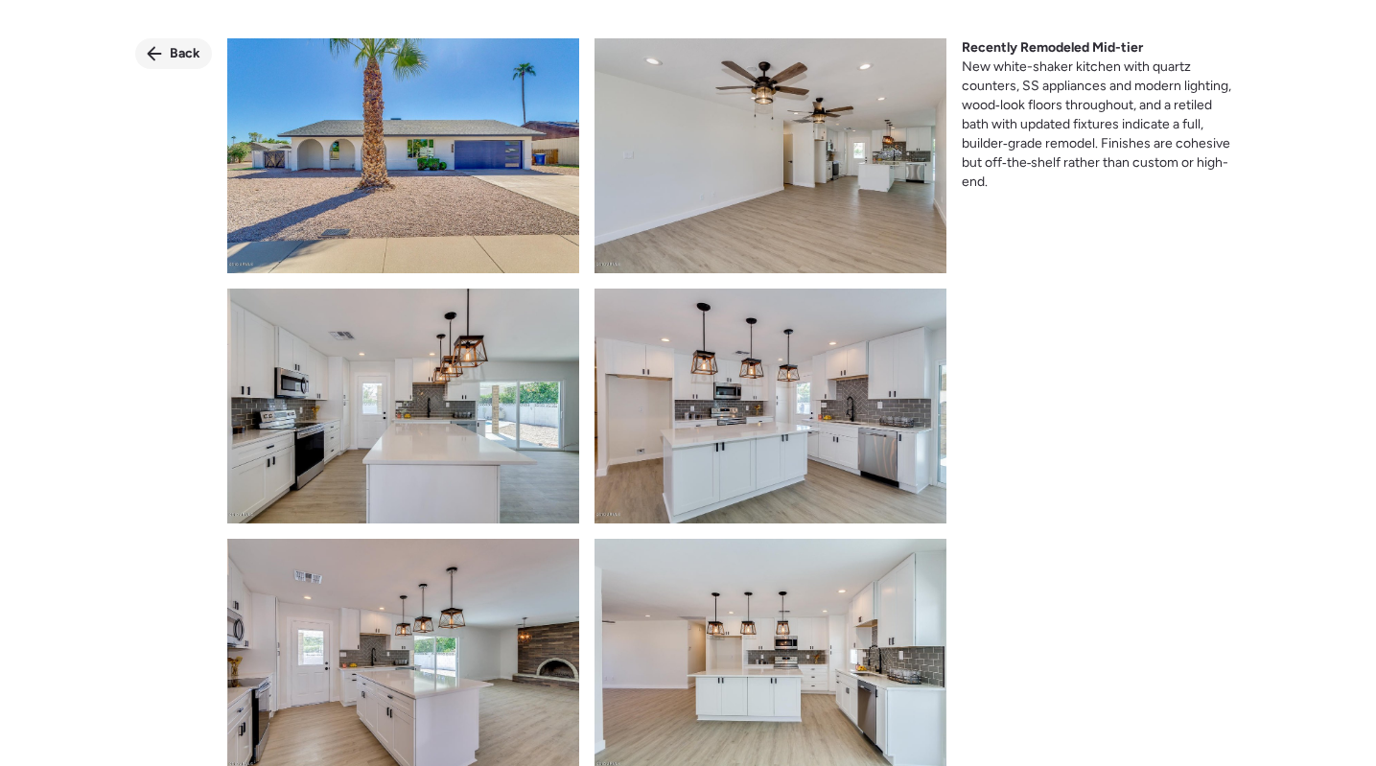
click at [183, 53] on span "Back" at bounding box center [185, 53] width 31 height 19
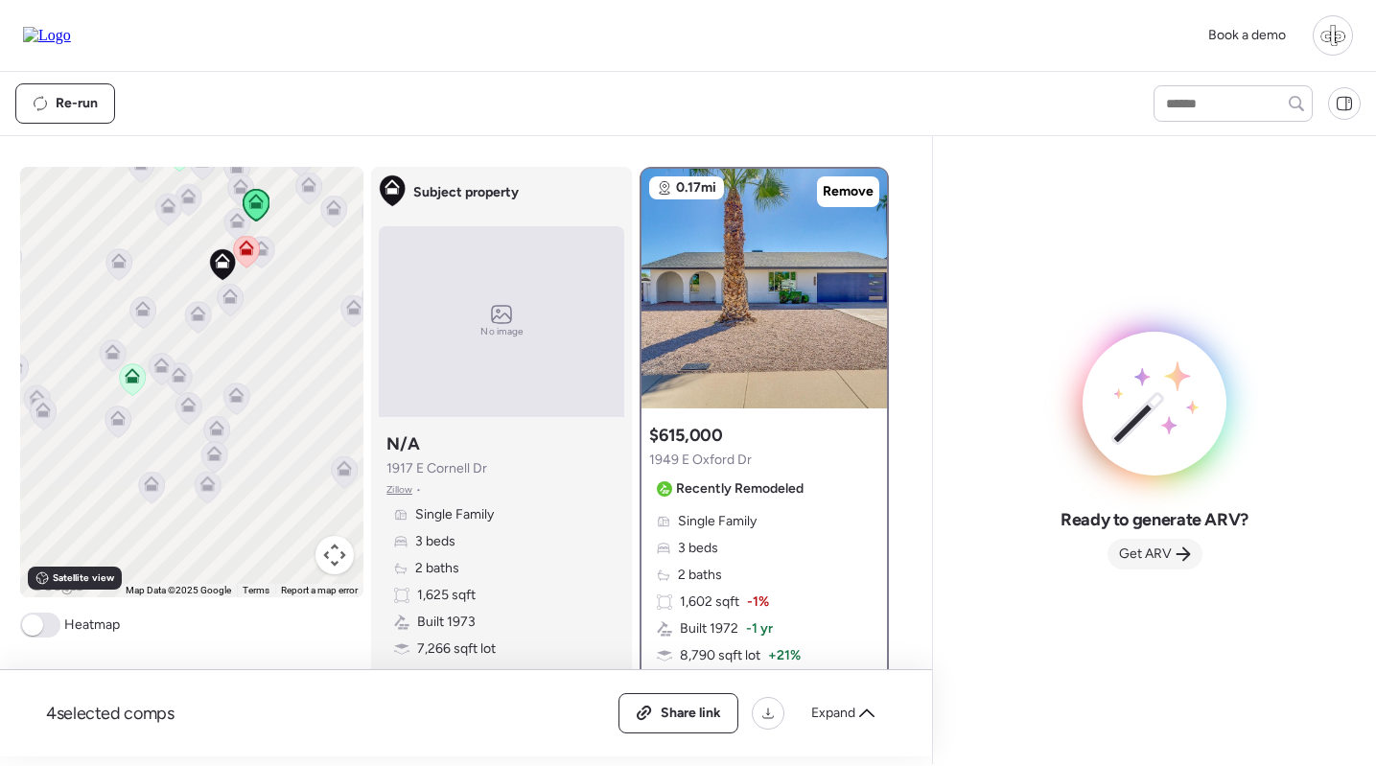
click at [1173, 547] on div "Get ARV" at bounding box center [1155, 554] width 95 height 31
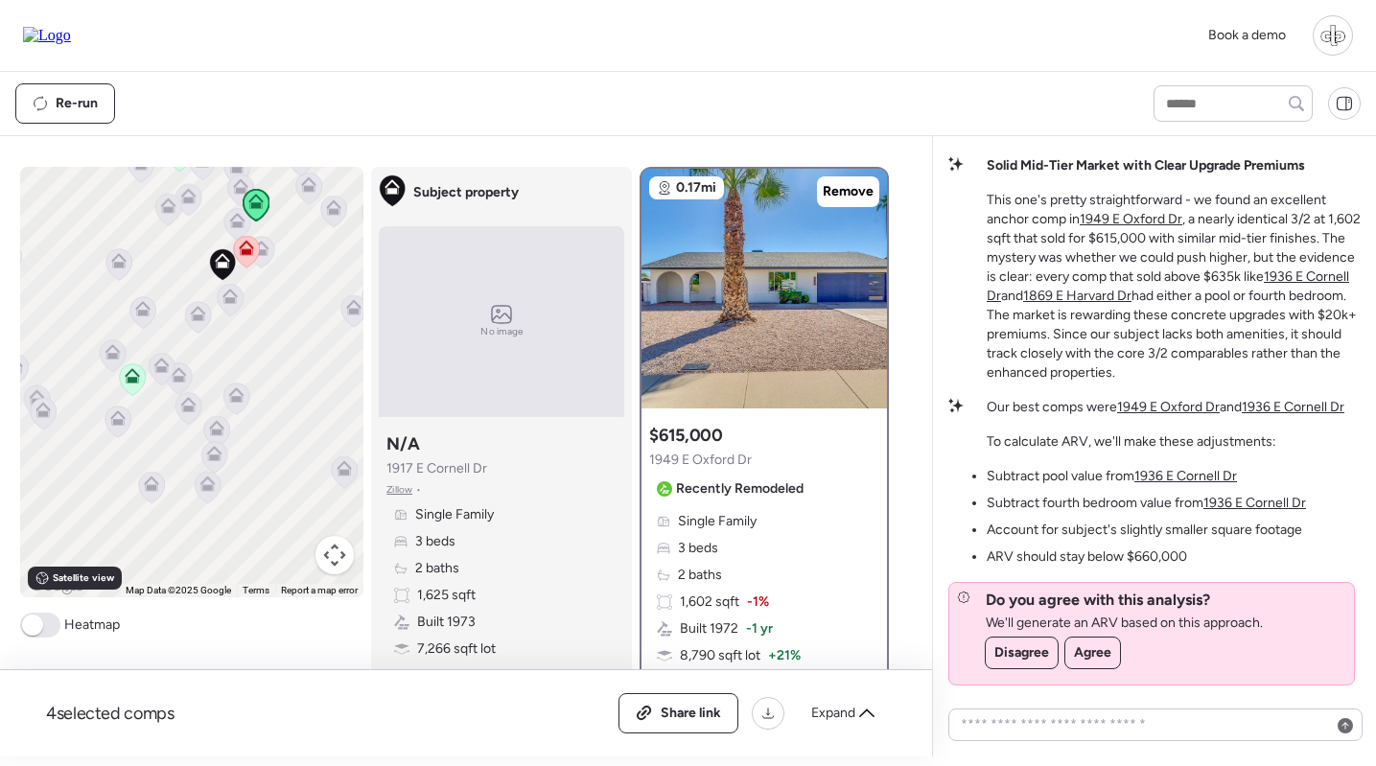
click at [1204, 484] on u "1936 E Cornell Dr" at bounding box center [1186, 476] width 103 height 16
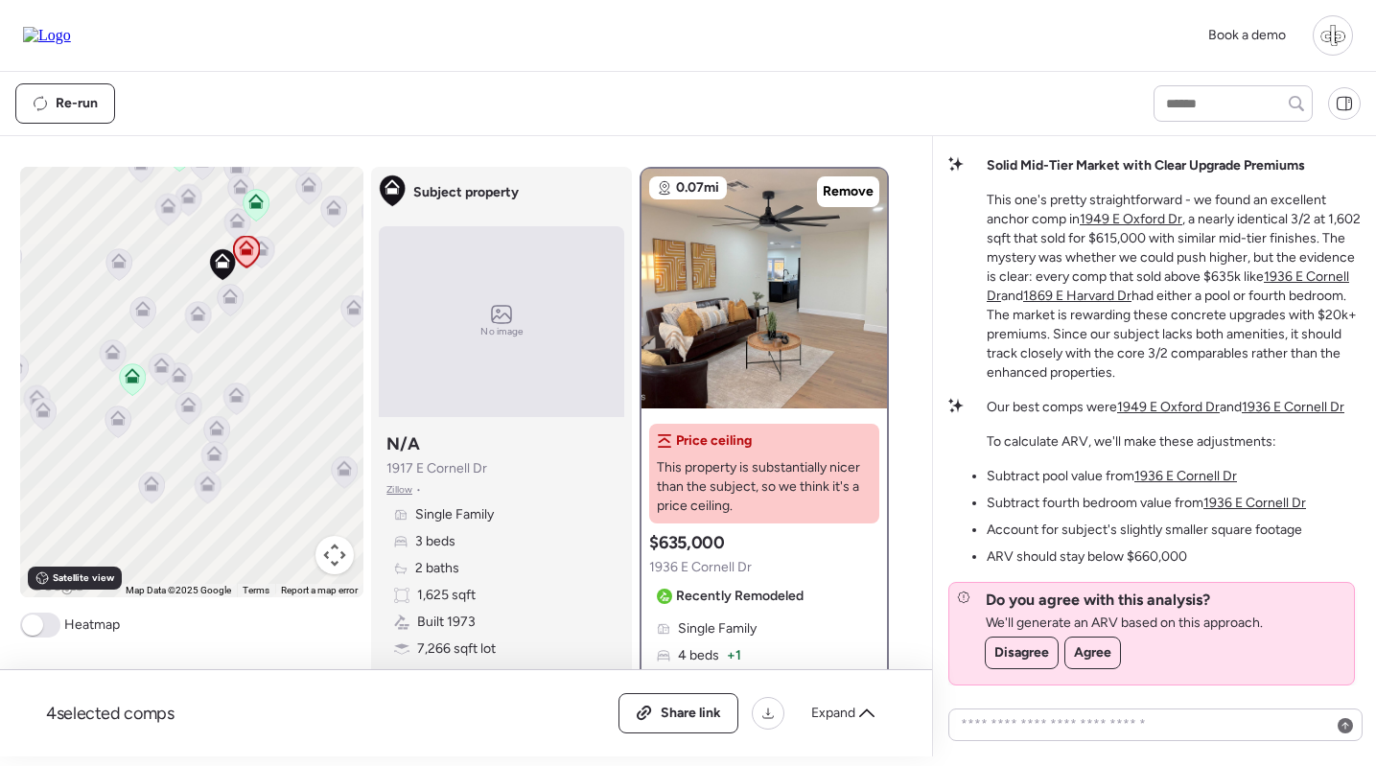
click at [1265, 504] on u "1936 E Cornell Dr" at bounding box center [1255, 503] width 103 height 16
click at [1263, 513] on li "Subtract fourth bedroom value from 1936 E Cornell Dr" at bounding box center [1146, 503] width 319 height 19
click at [1263, 507] on u "1936 E Cornell Dr" at bounding box center [1255, 503] width 103 height 16
click at [1189, 480] on u "1936 E Cornell Dr" at bounding box center [1186, 476] width 103 height 16
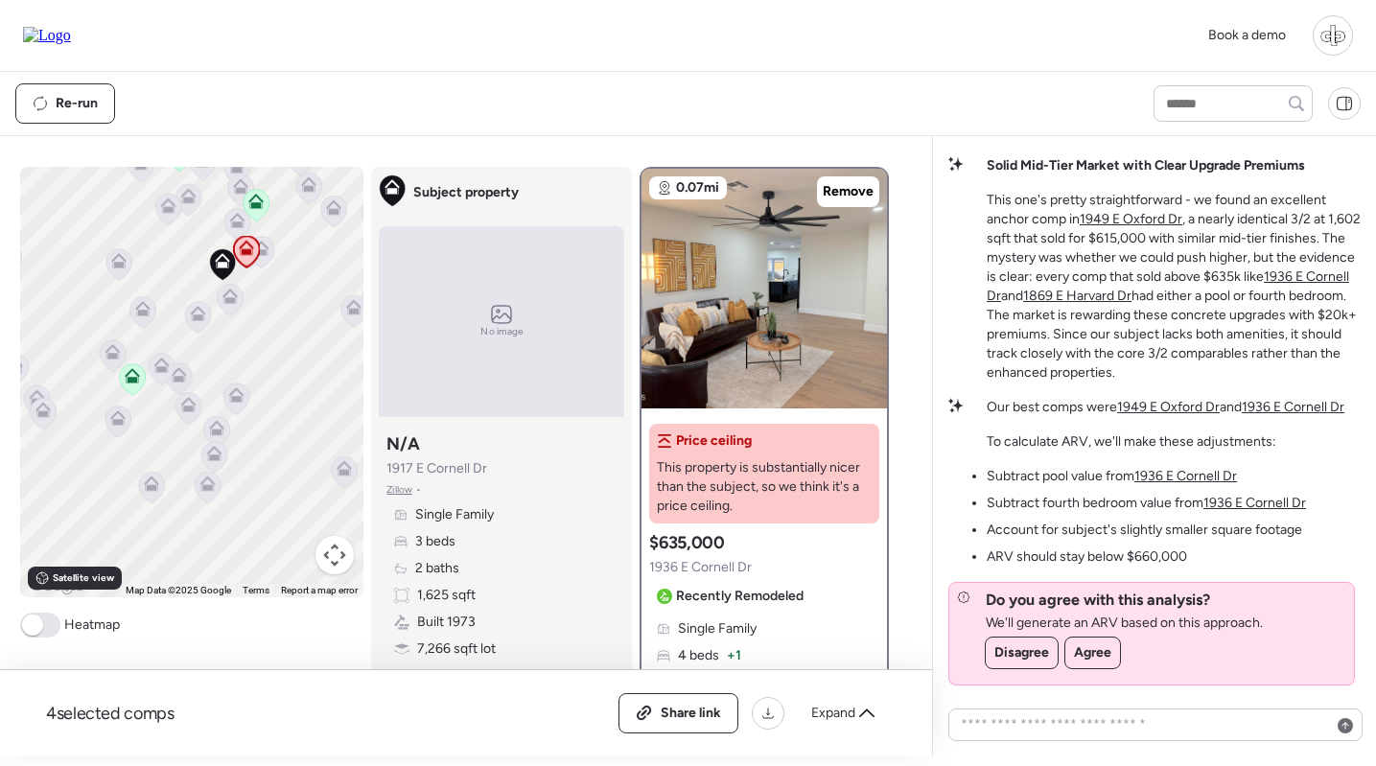
click at [1185, 79] on div "Re-run" at bounding box center [688, 103] width 1376 height 63
click at [1175, 89] on div at bounding box center [1233, 103] width 159 height 36
click at [1191, 95] on input "text" at bounding box center [1233, 103] width 142 height 27
type input "***"
click at [1202, 130] on span "[STREET_ADDRESS][PERSON_NAME]" at bounding box center [1233, 148] width 144 height 38
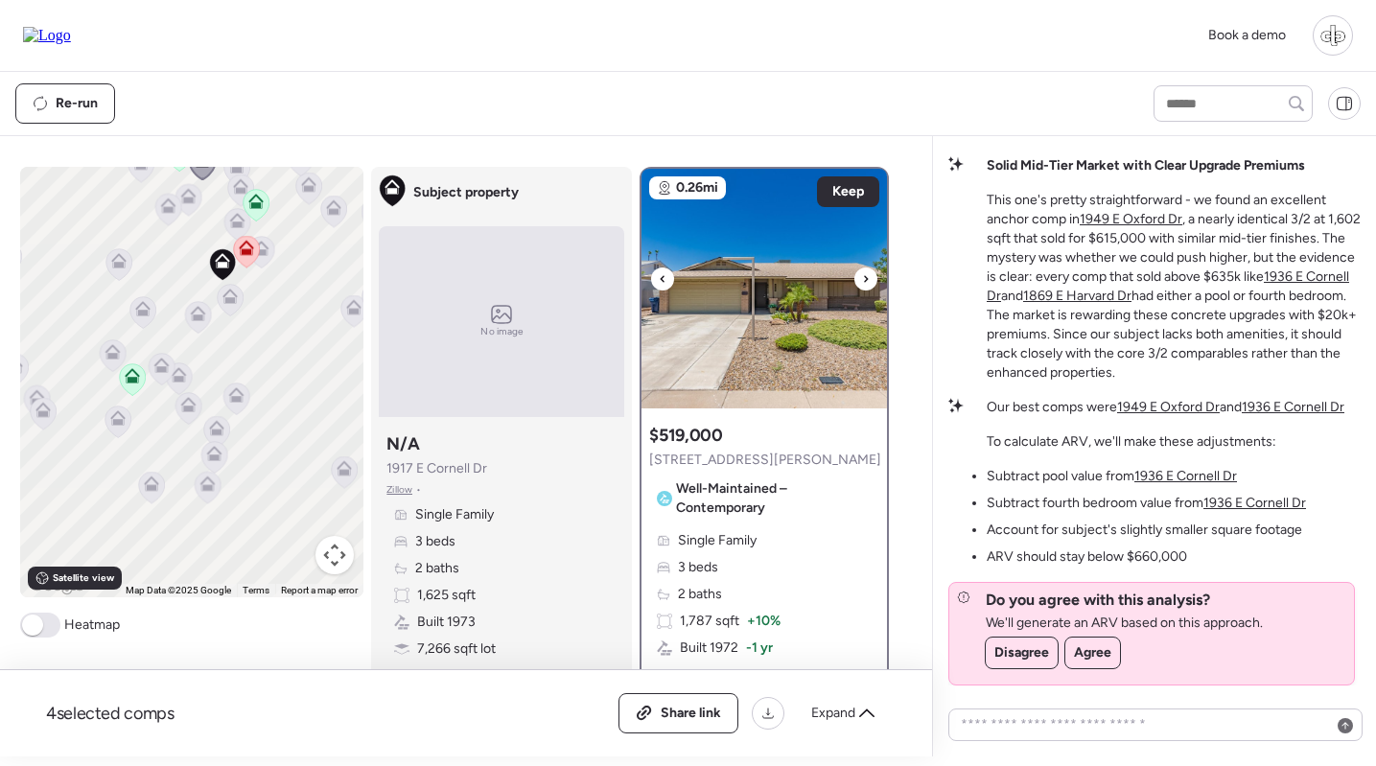
click at [836, 298] on img at bounding box center [765, 289] width 246 height 240
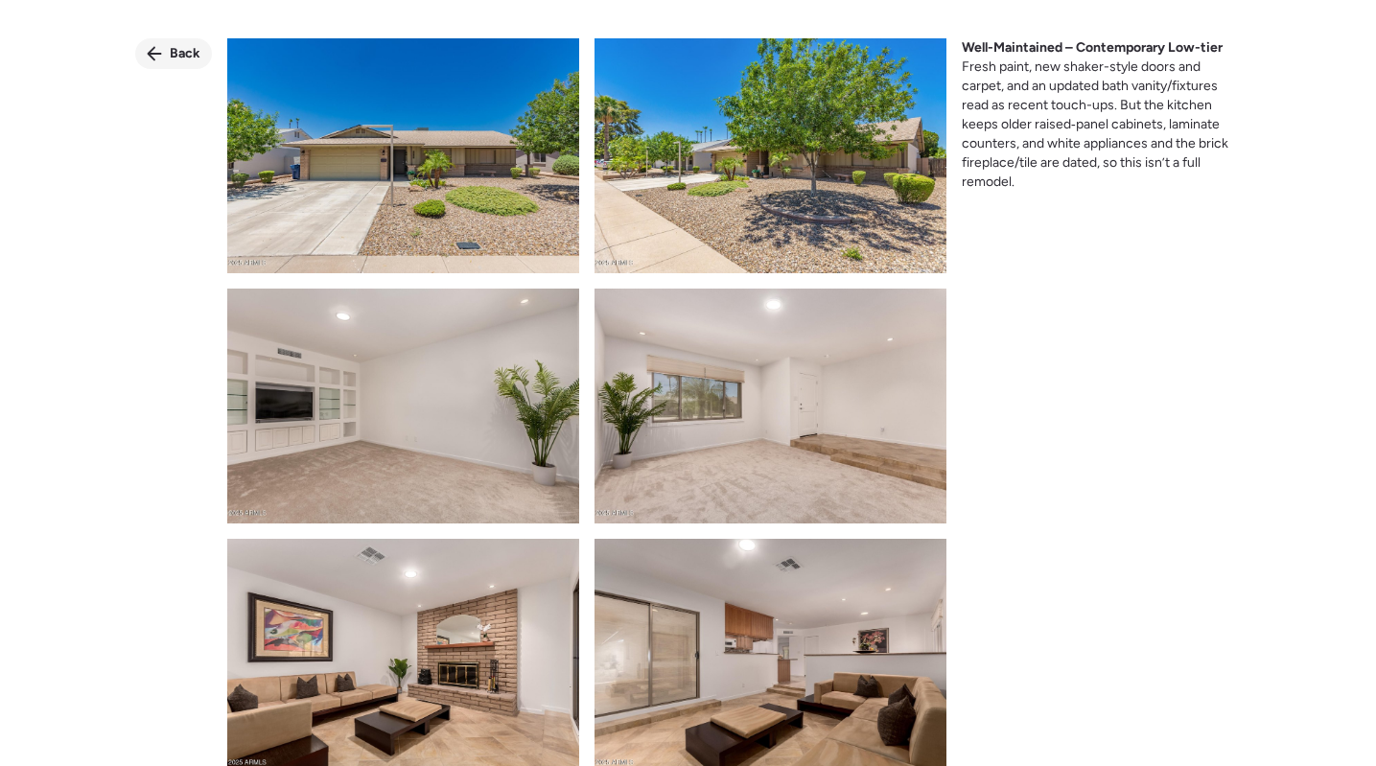
click at [172, 53] on span "Back" at bounding box center [185, 53] width 31 height 19
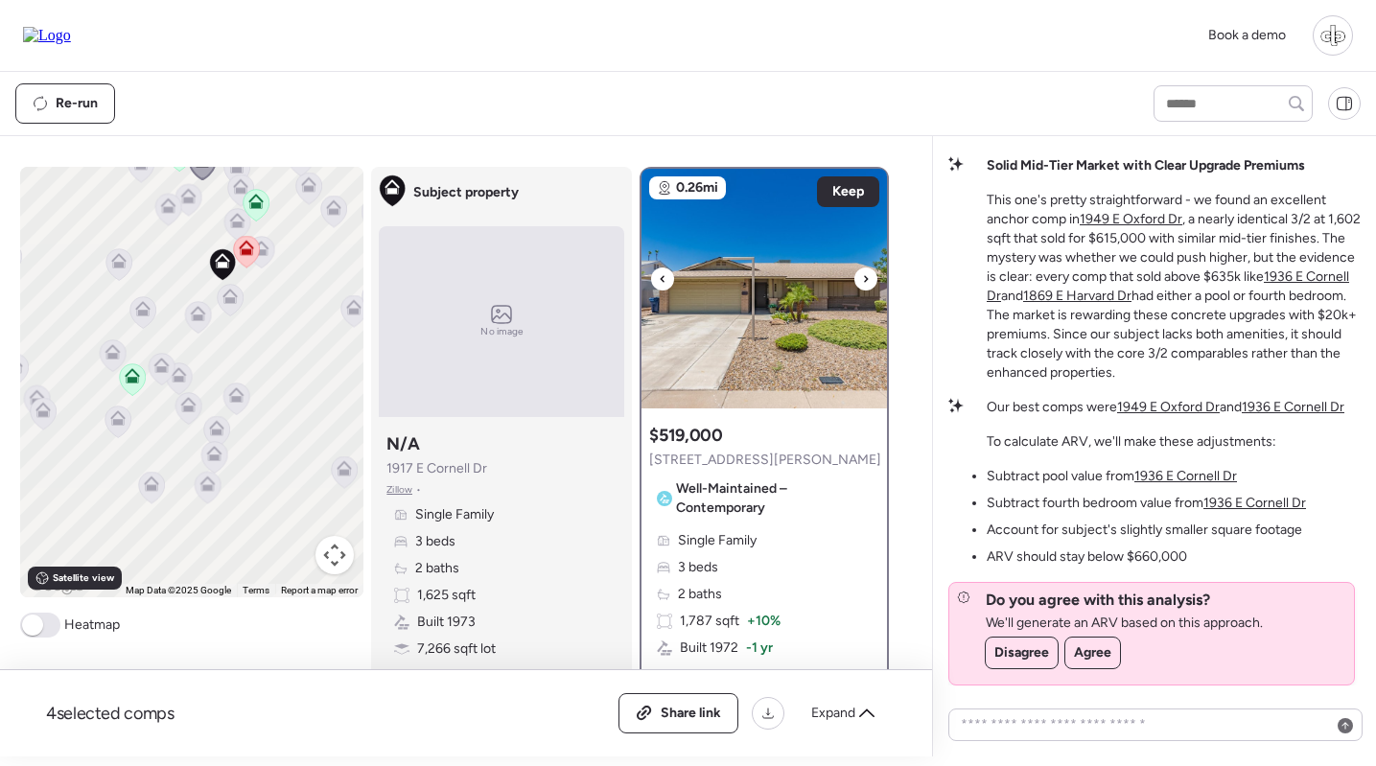
click at [745, 378] on img at bounding box center [765, 289] width 246 height 240
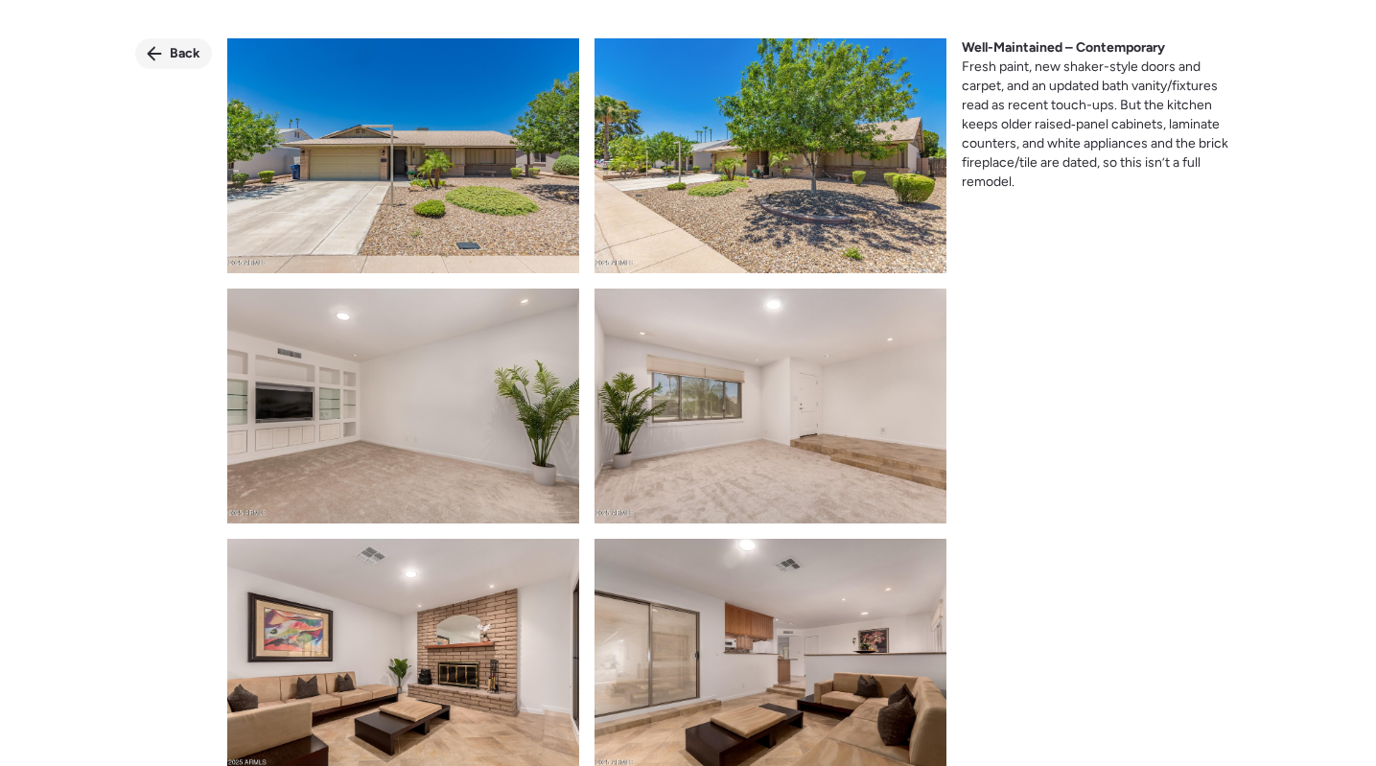
click at [183, 57] on span "Back" at bounding box center [185, 53] width 31 height 19
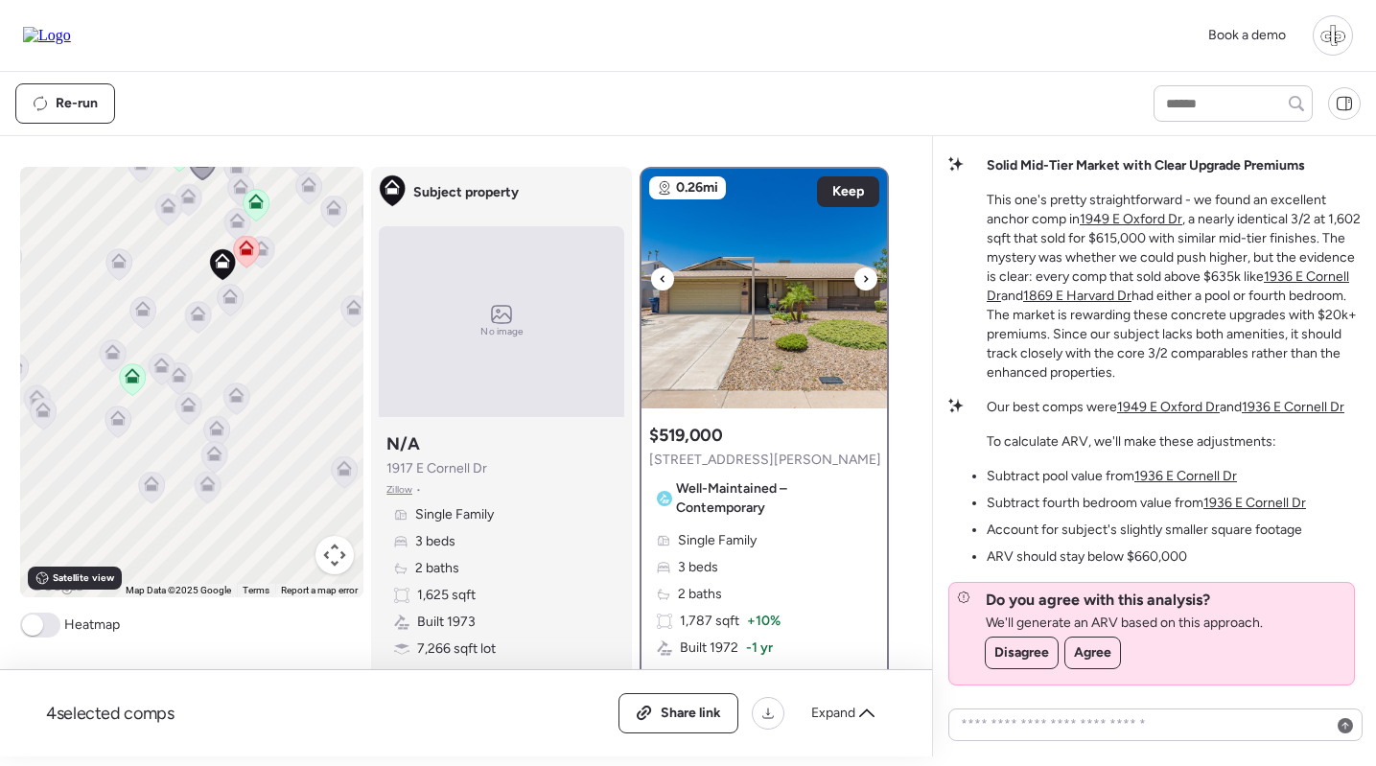
click at [826, 272] on img at bounding box center [765, 289] width 246 height 240
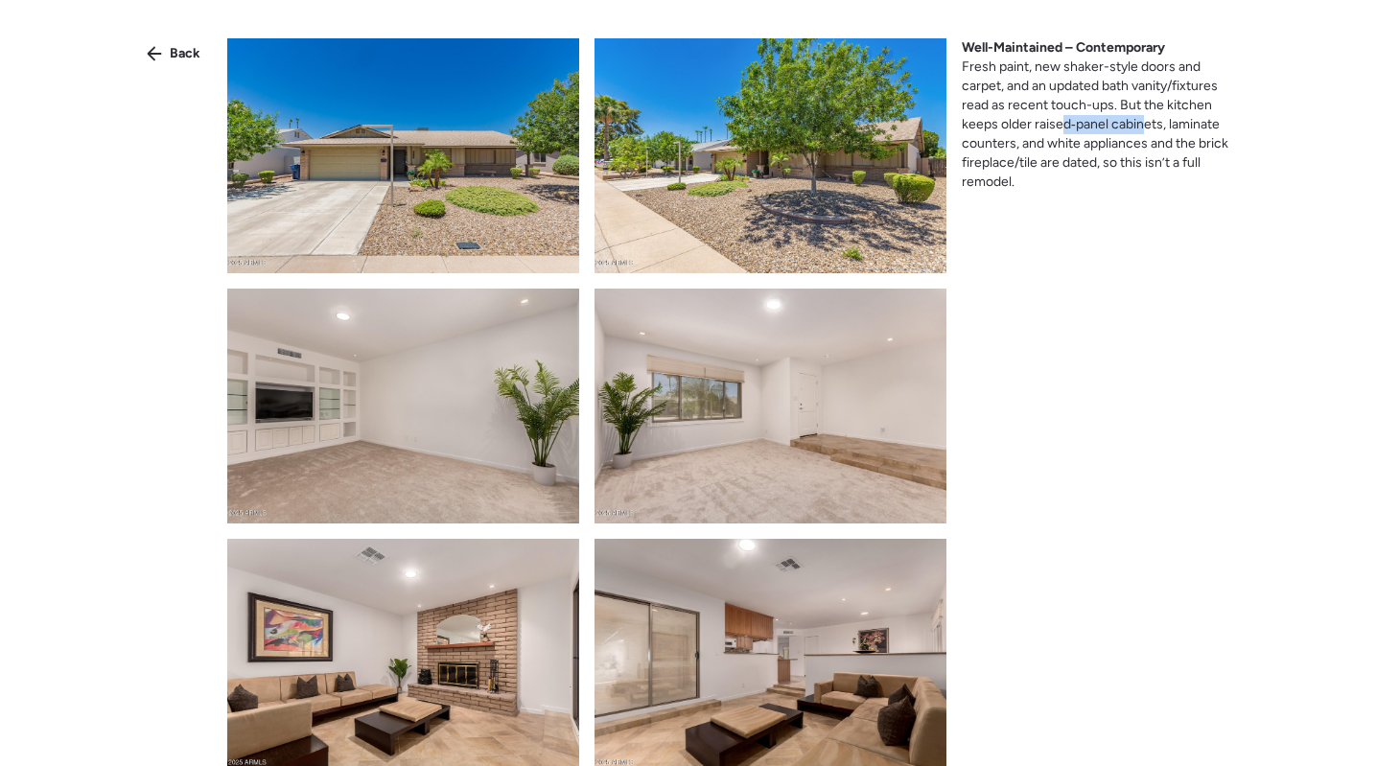
drag, startPoint x: 1061, startPoint y: 121, endPoint x: 1144, endPoint y: 121, distance: 83.4
click at [1144, 121] on span "Fresh paint, new shaker-style doors and carpet, and an updated bath vanity/fixt…" at bounding box center [1095, 124] width 267 height 131
click at [1143, 121] on span "Fresh paint, new shaker-style doors and carpet, and an updated bath vanity/fixt…" at bounding box center [1095, 124] width 267 height 131
drag, startPoint x: 984, startPoint y: 130, endPoint x: 1130, endPoint y: 130, distance: 145.8
click at [1130, 130] on span "Fresh paint, new shaker-style doors and carpet, and an updated bath vanity/fixt…" at bounding box center [1095, 124] width 267 height 131
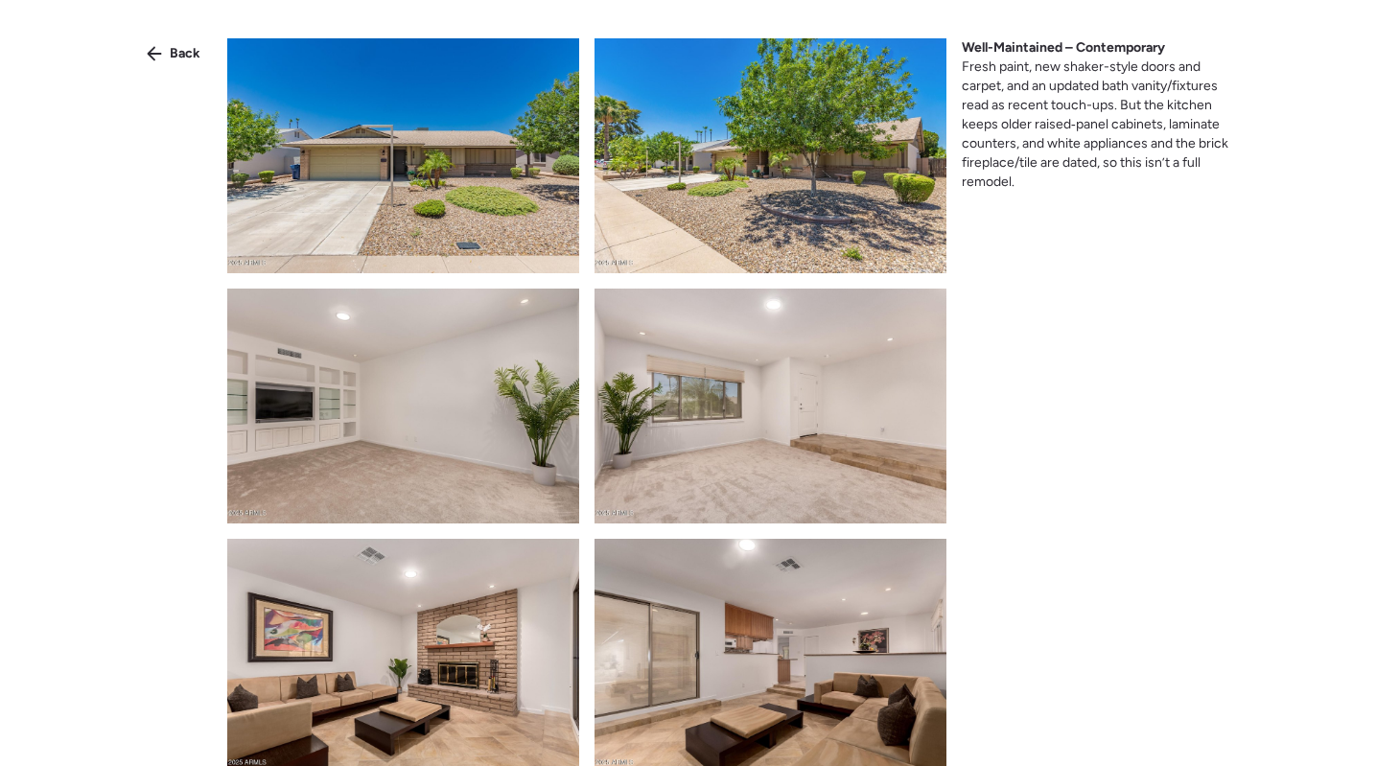
click at [1023, 164] on span "Fresh paint, new shaker-style doors and carpet, and an updated bath vanity/fixt…" at bounding box center [1095, 124] width 267 height 131
click at [1114, 161] on span "Fresh paint, new shaker-style doors and carpet, and an updated bath vanity/fixt…" at bounding box center [1095, 124] width 267 height 131
click at [1178, 157] on span "Fresh paint, new shaker-style doors and carpet, and an updated bath vanity/fixt…" at bounding box center [1095, 124] width 267 height 131
click at [168, 47] on div "Back" at bounding box center [173, 53] width 77 height 31
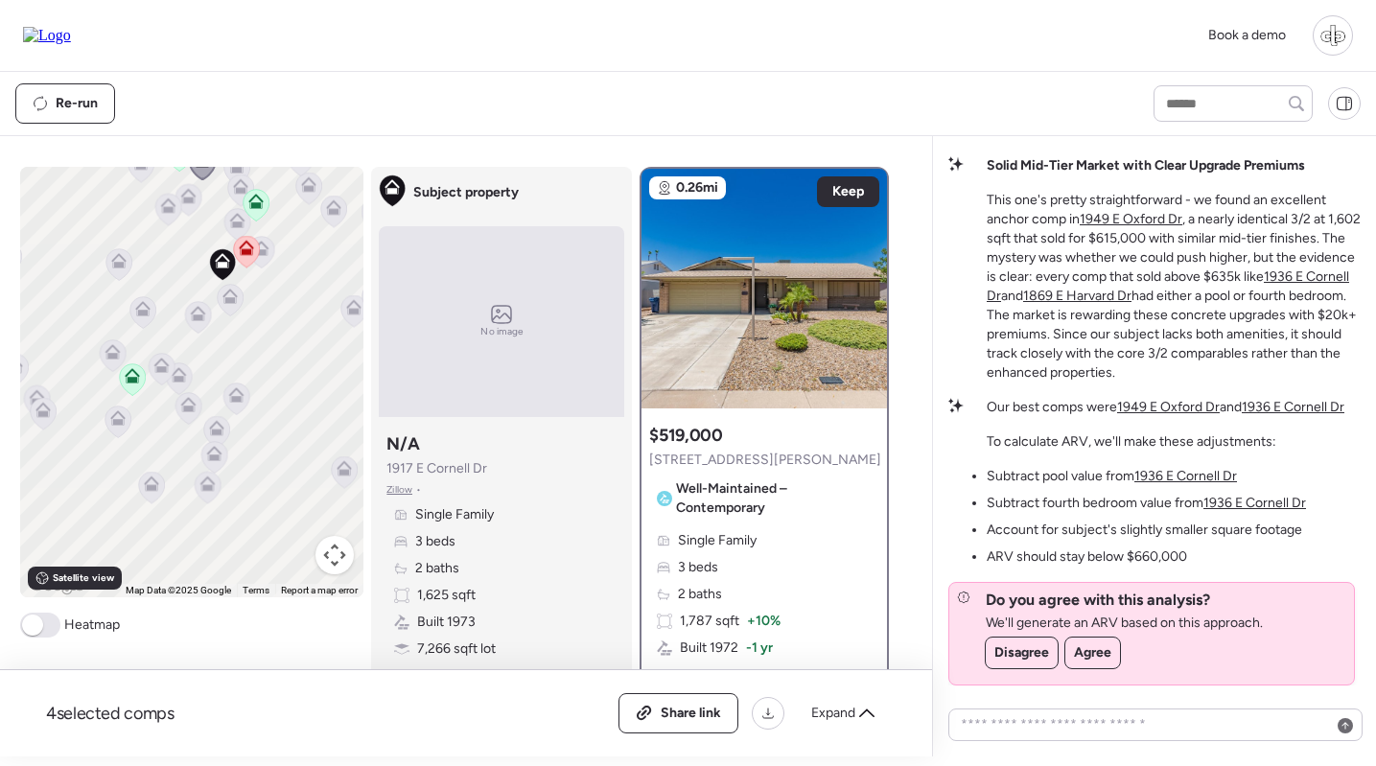
click at [245, 256] on icon at bounding box center [247, 252] width 26 height 32
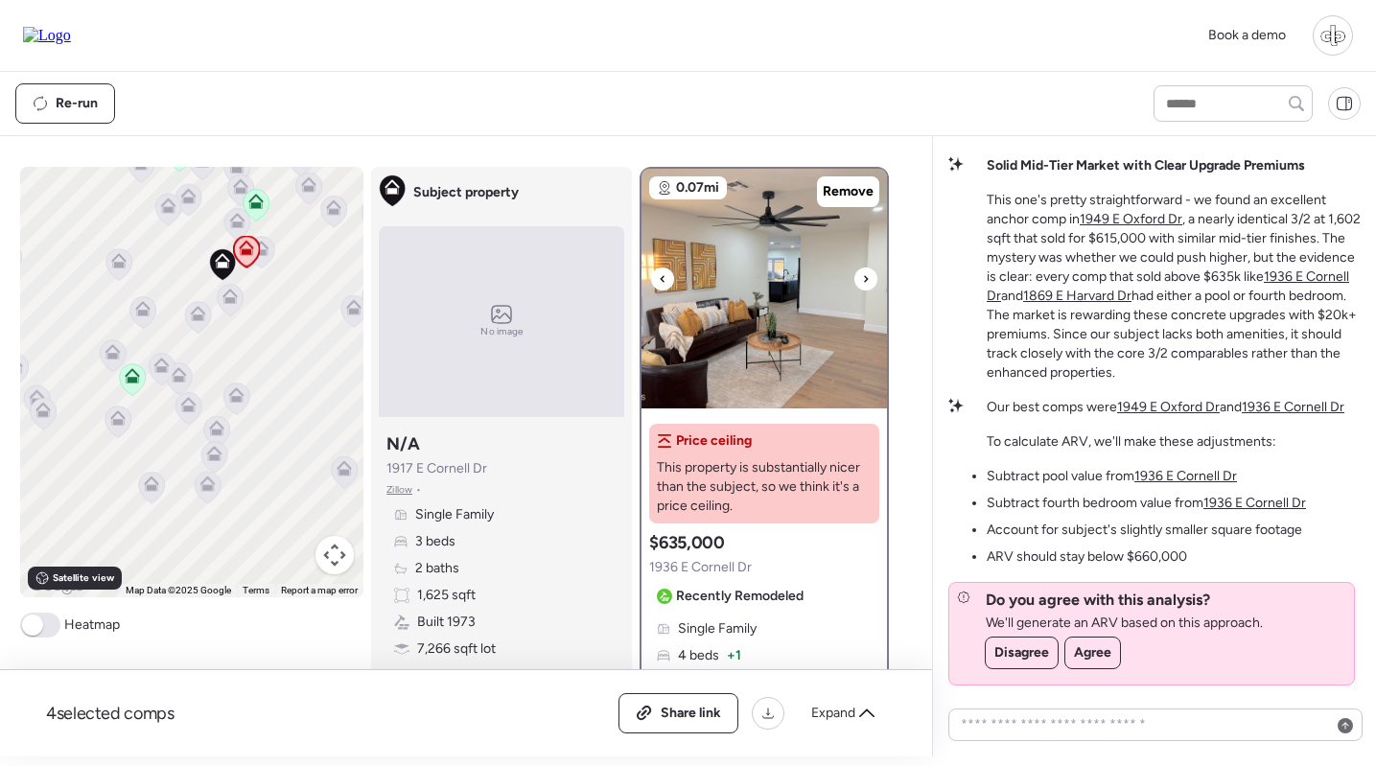
click at [777, 311] on img at bounding box center [765, 289] width 246 height 240
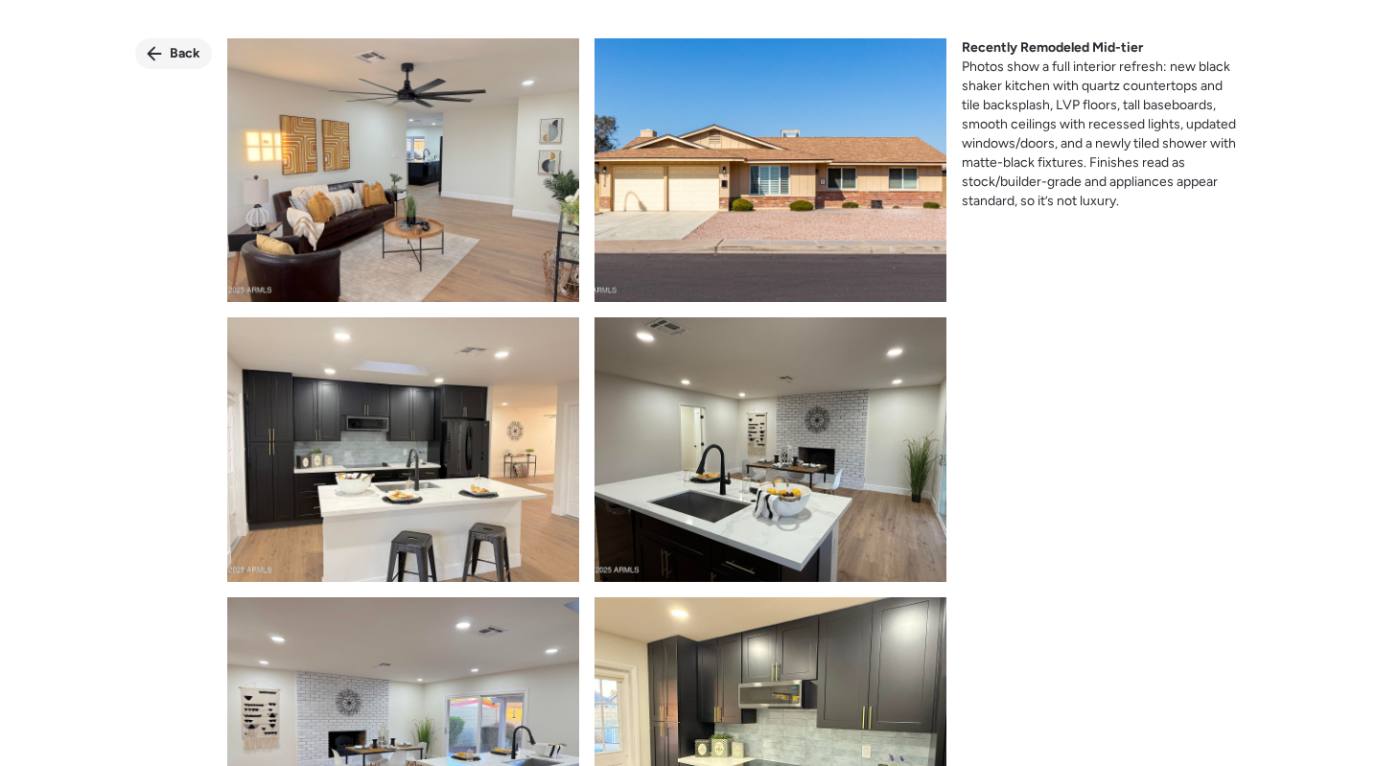
click at [164, 51] on div "Back" at bounding box center [173, 53] width 77 height 31
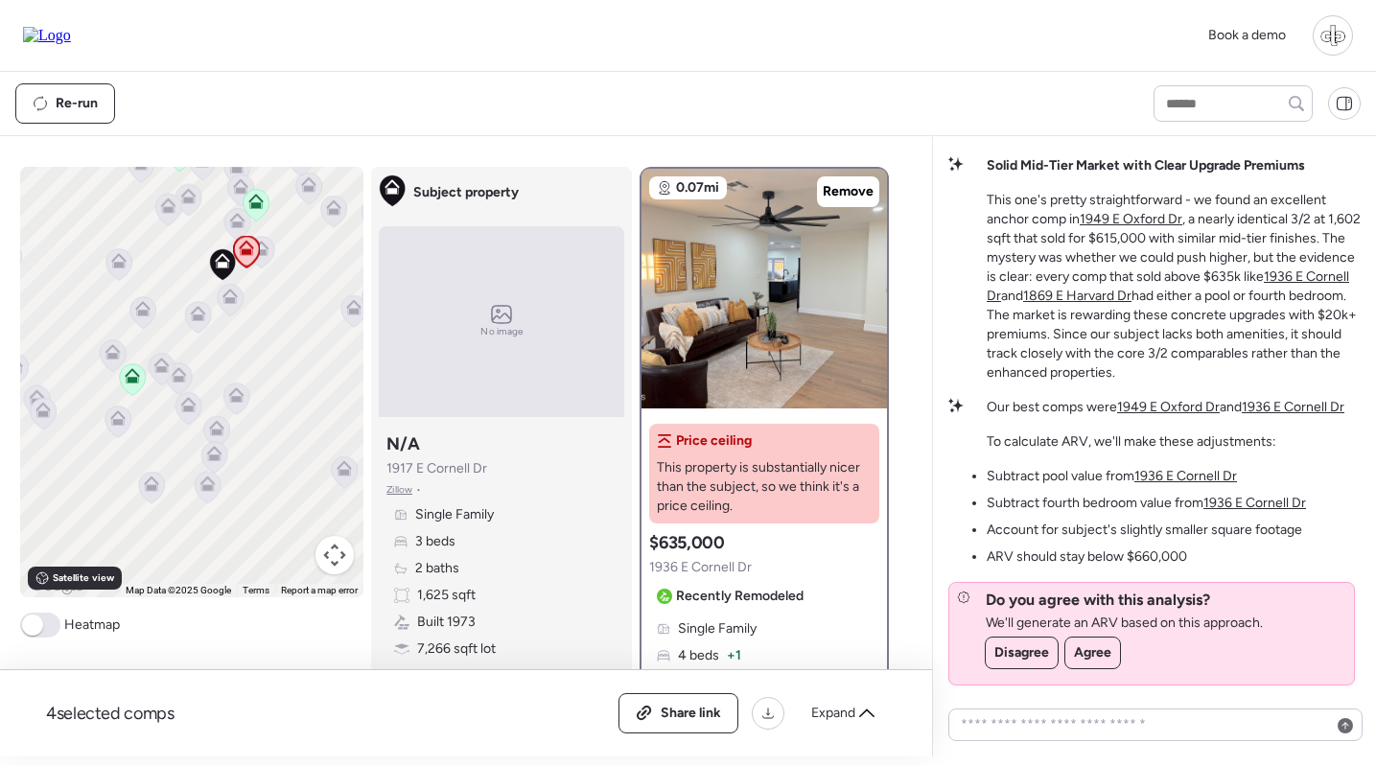
click at [250, 208] on icon at bounding box center [255, 201] width 15 height 15
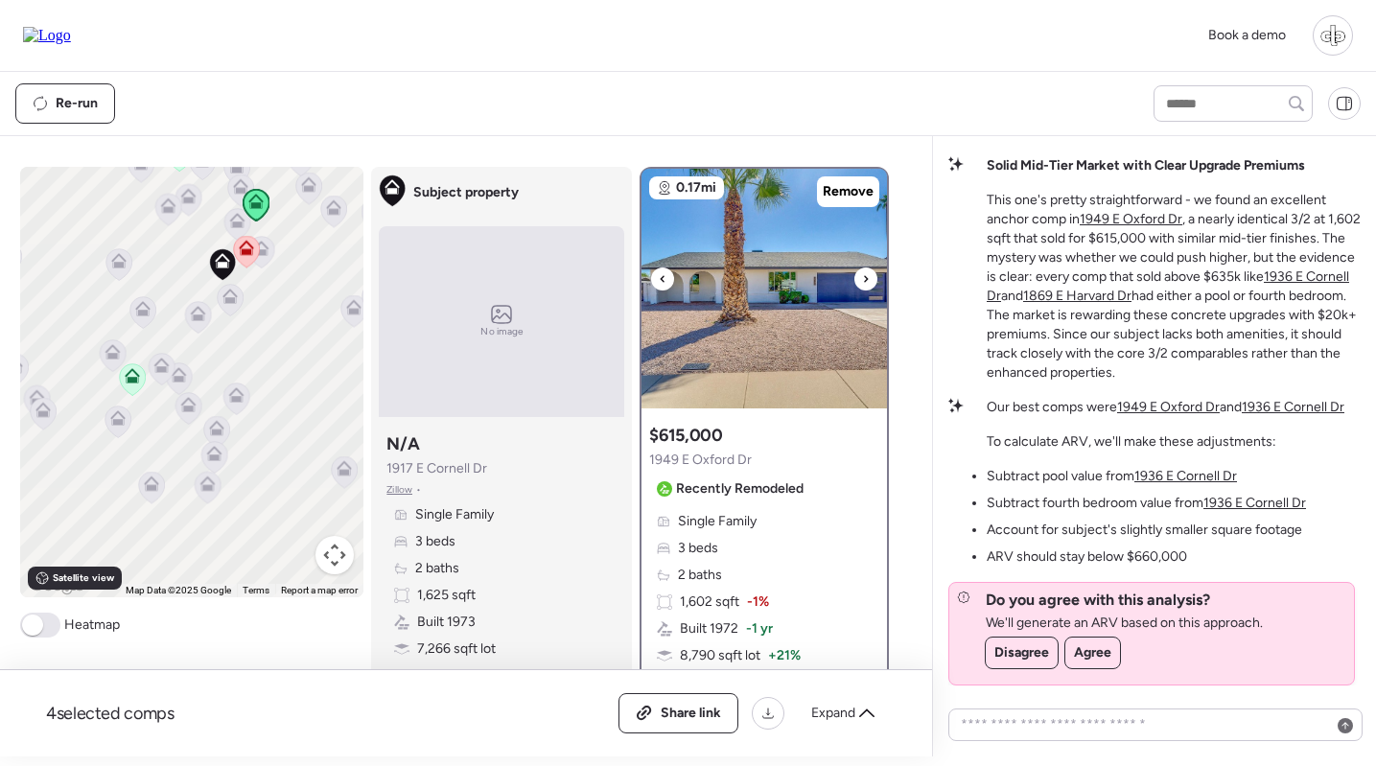
click at [759, 288] on img at bounding box center [765, 289] width 246 height 240
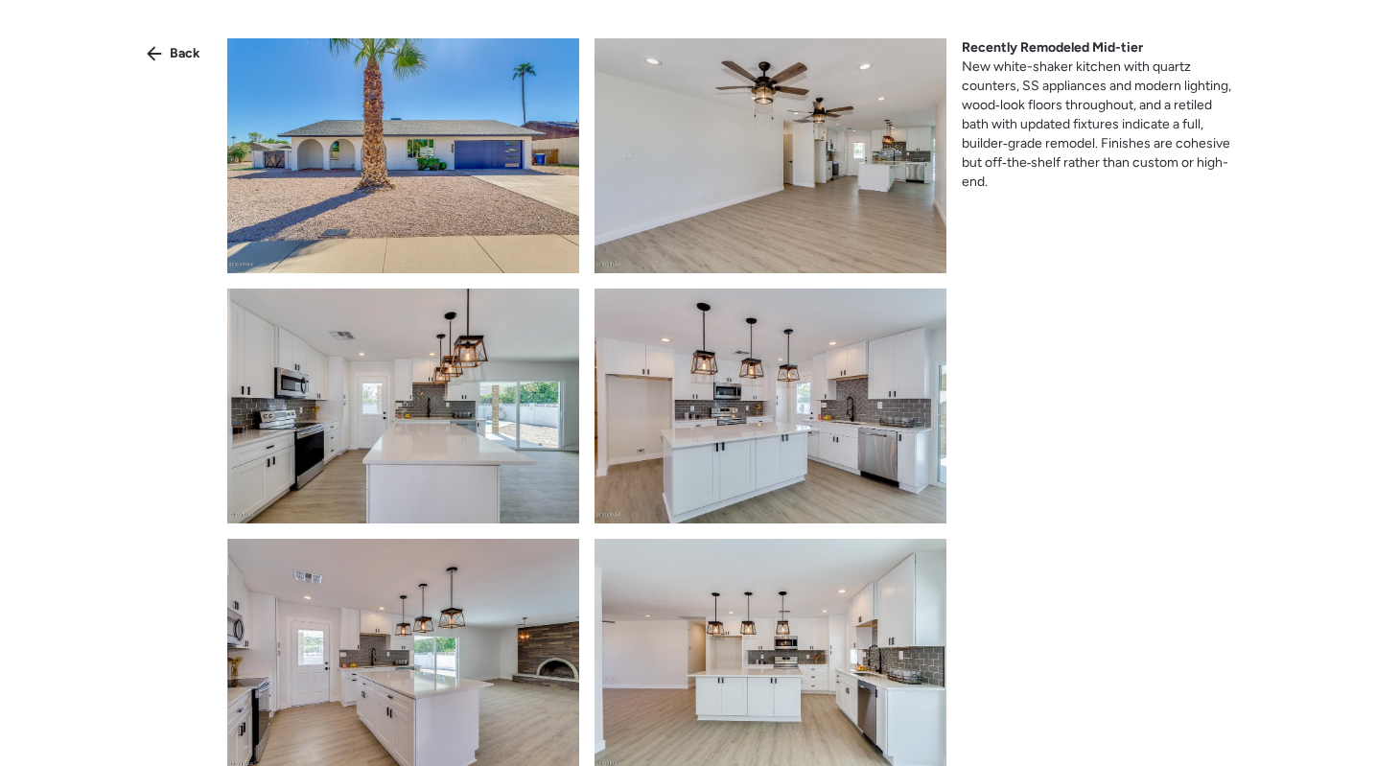
click at [1030, 87] on span "New white-shaker kitchen with quartz counters, SS appliances and modern lightin…" at bounding box center [1097, 124] width 270 height 131
drag, startPoint x: 1030, startPoint y: 87, endPoint x: 1099, endPoint y: 198, distance: 130.1
click at [1030, 87] on span "New white-shaker kitchen with quartz counters, SS appliances and modern lightin…" at bounding box center [1097, 124] width 270 height 131
click at [1114, 234] on div "Back Recently Remodeled Mid-tier New white-shaker kitchen with quartz counters,…" at bounding box center [688, 417] width 1376 height 835
click at [188, 49] on span "Back" at bounding box center [185, 53] width 31 height 19
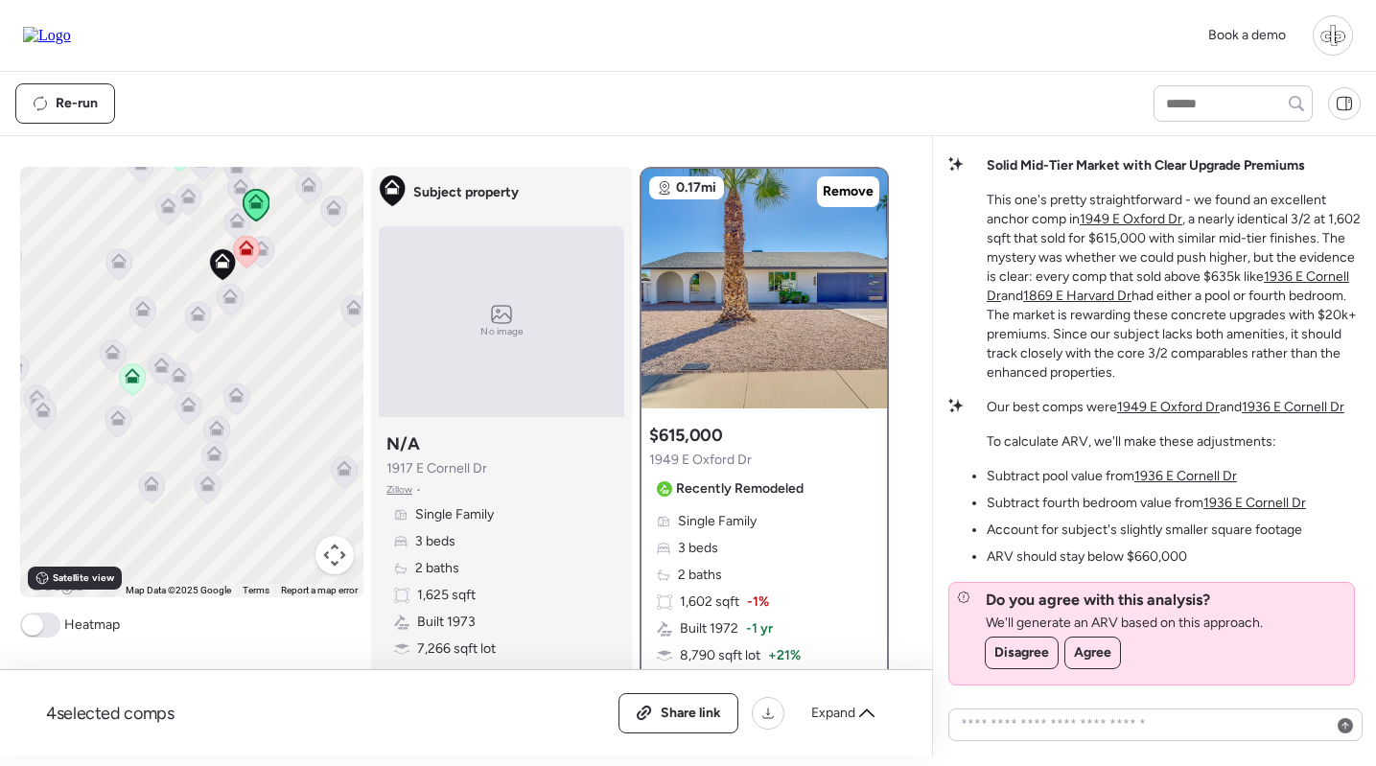
click at [131, 379] on icon at bounding box center [132, 380] width 12 height 6
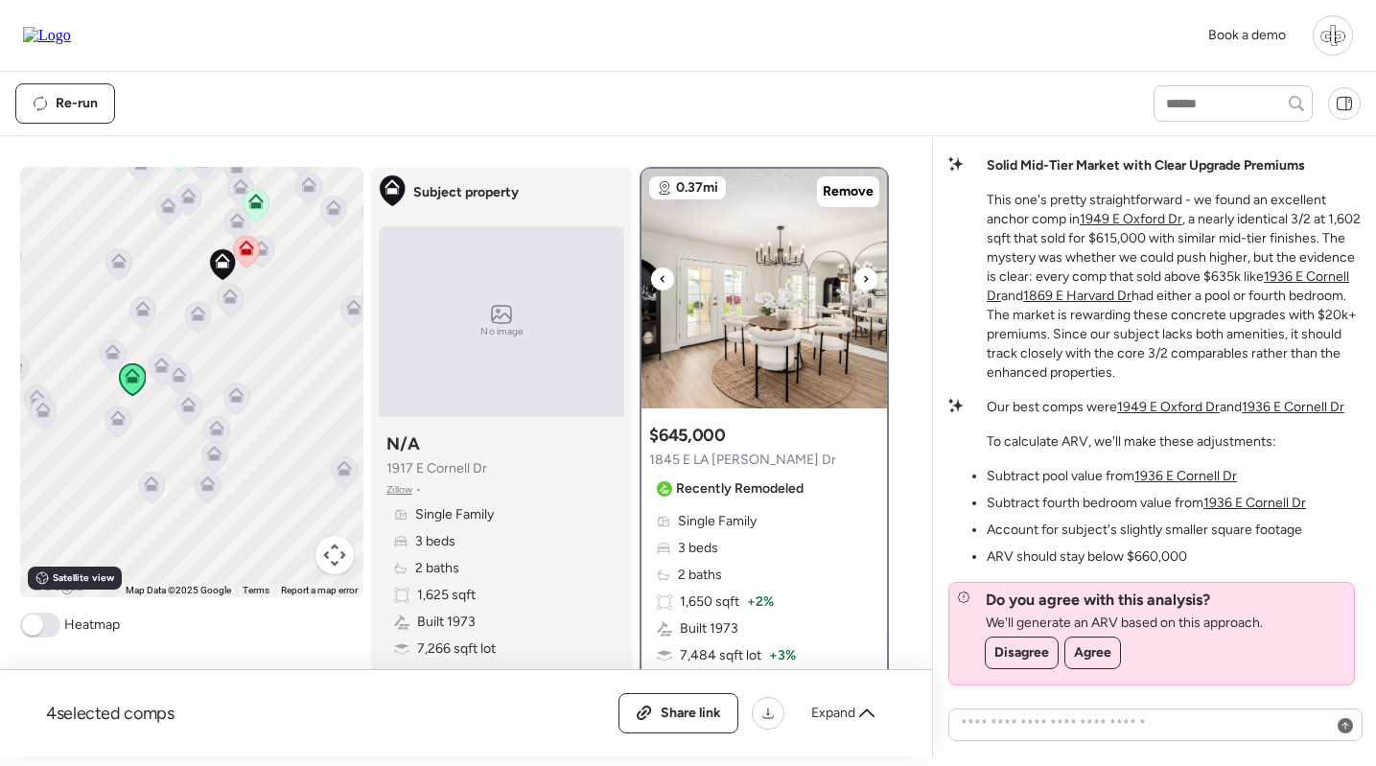
click at [718, 314] on img at bounding box center [765, 289] width 246 height 240
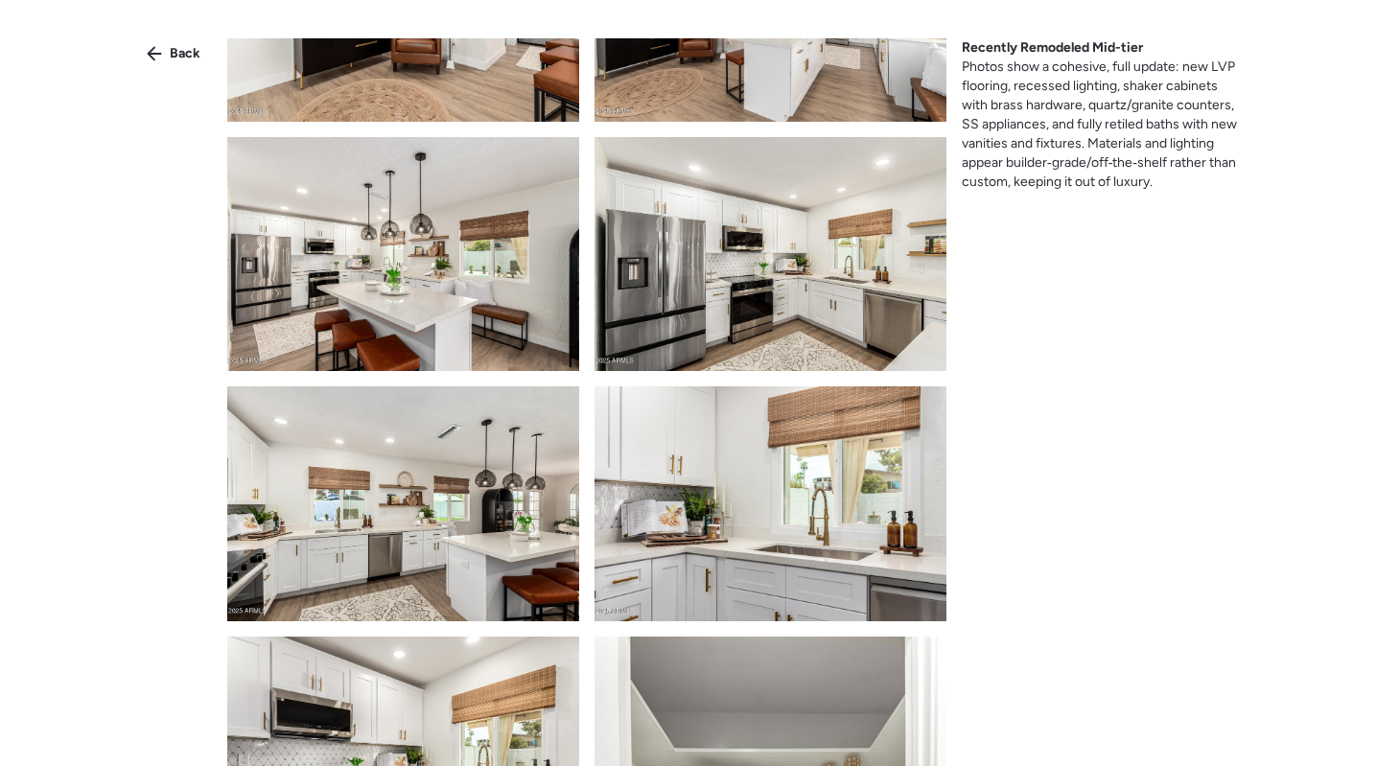
scroll to position [1400, 0]
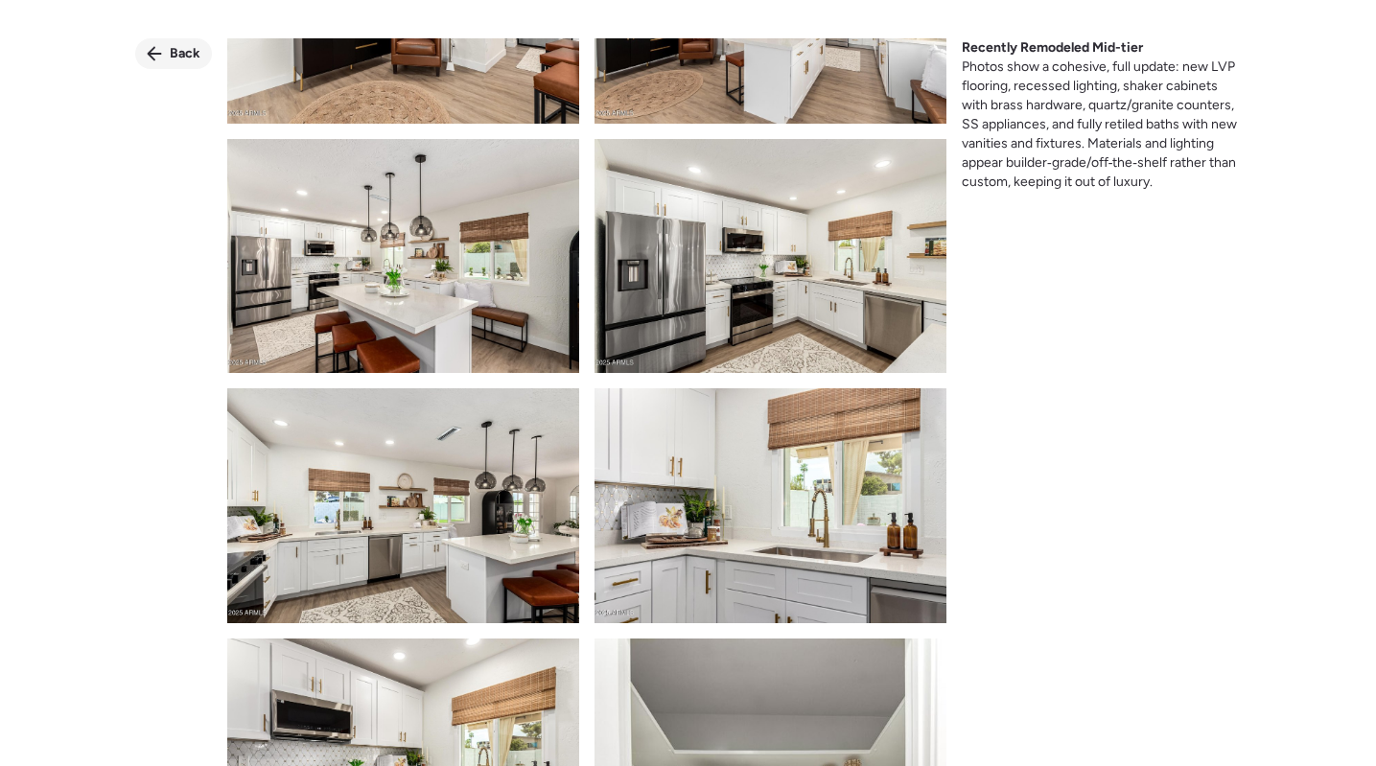
click at [169, 60] on div "Back" at bounding box center [173, 53] width 77 height 31
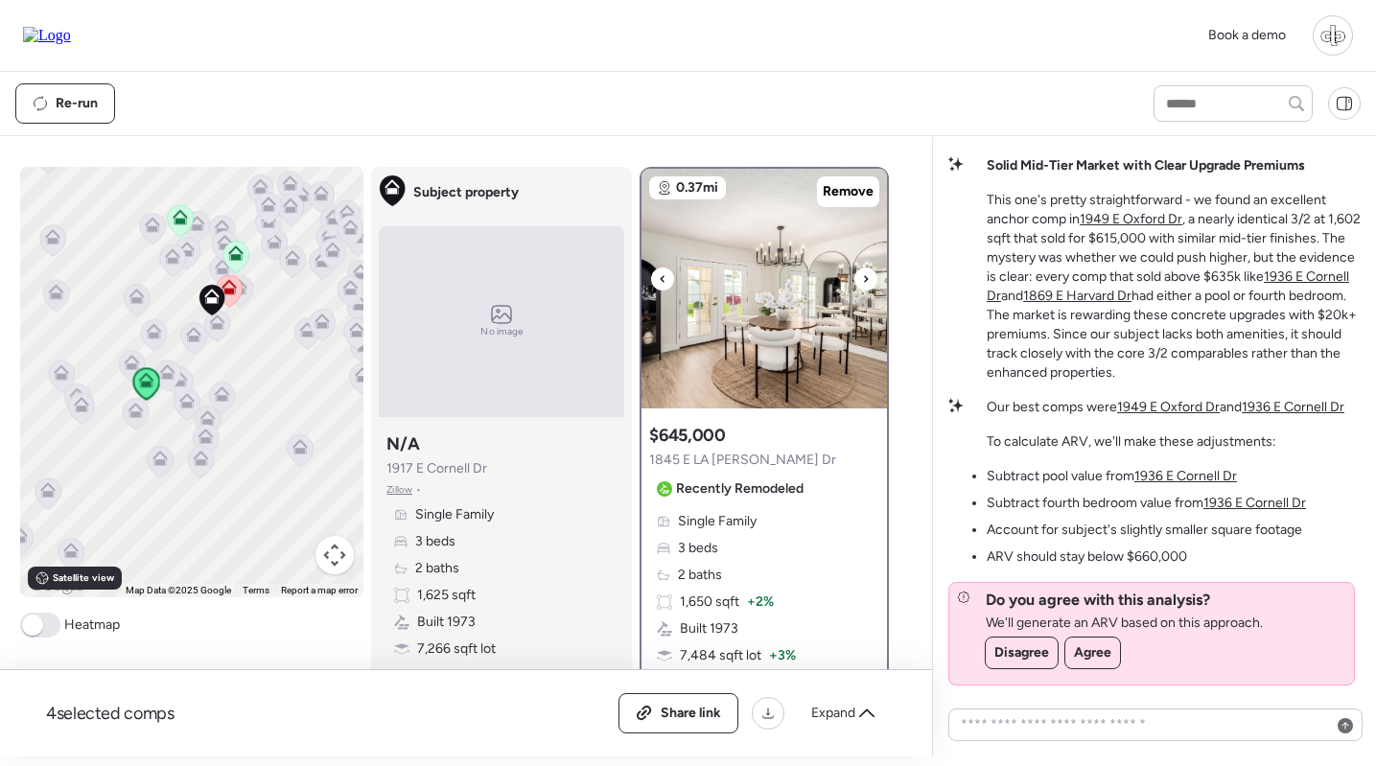
click at [847, 335] on img at bounding box center [765, 289] width 246 height 240
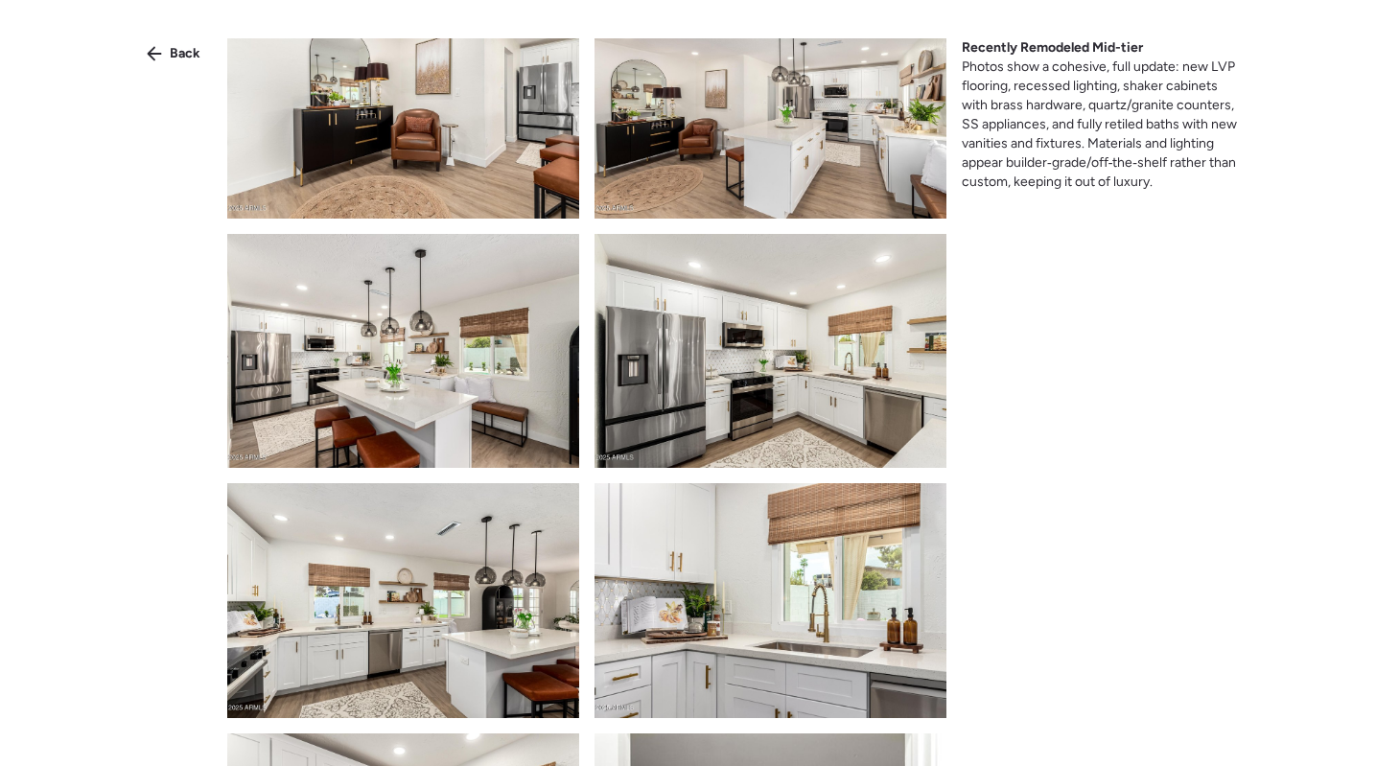
scroll to position [1801, 0]
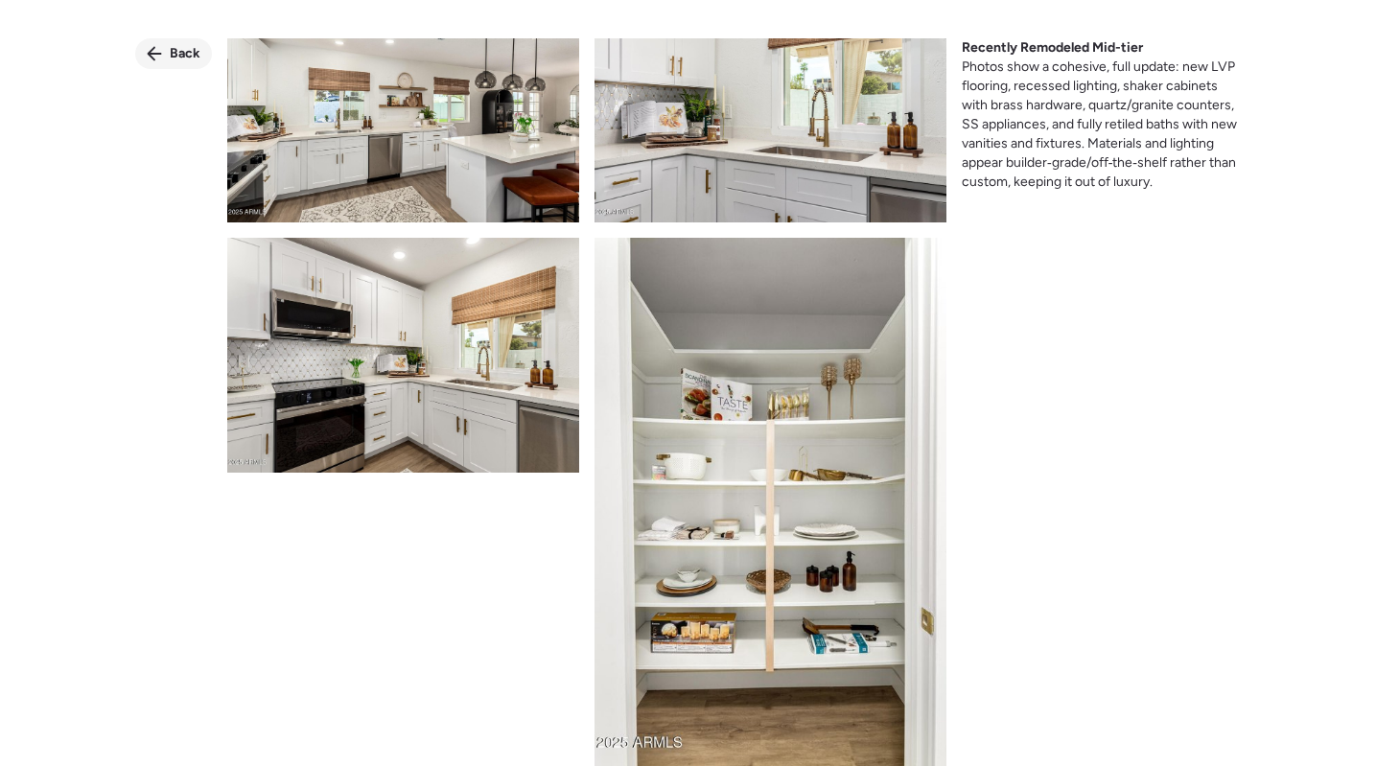
click at [167, 40] on div "Back" at bounding box center [173, 53] width 77 height 31
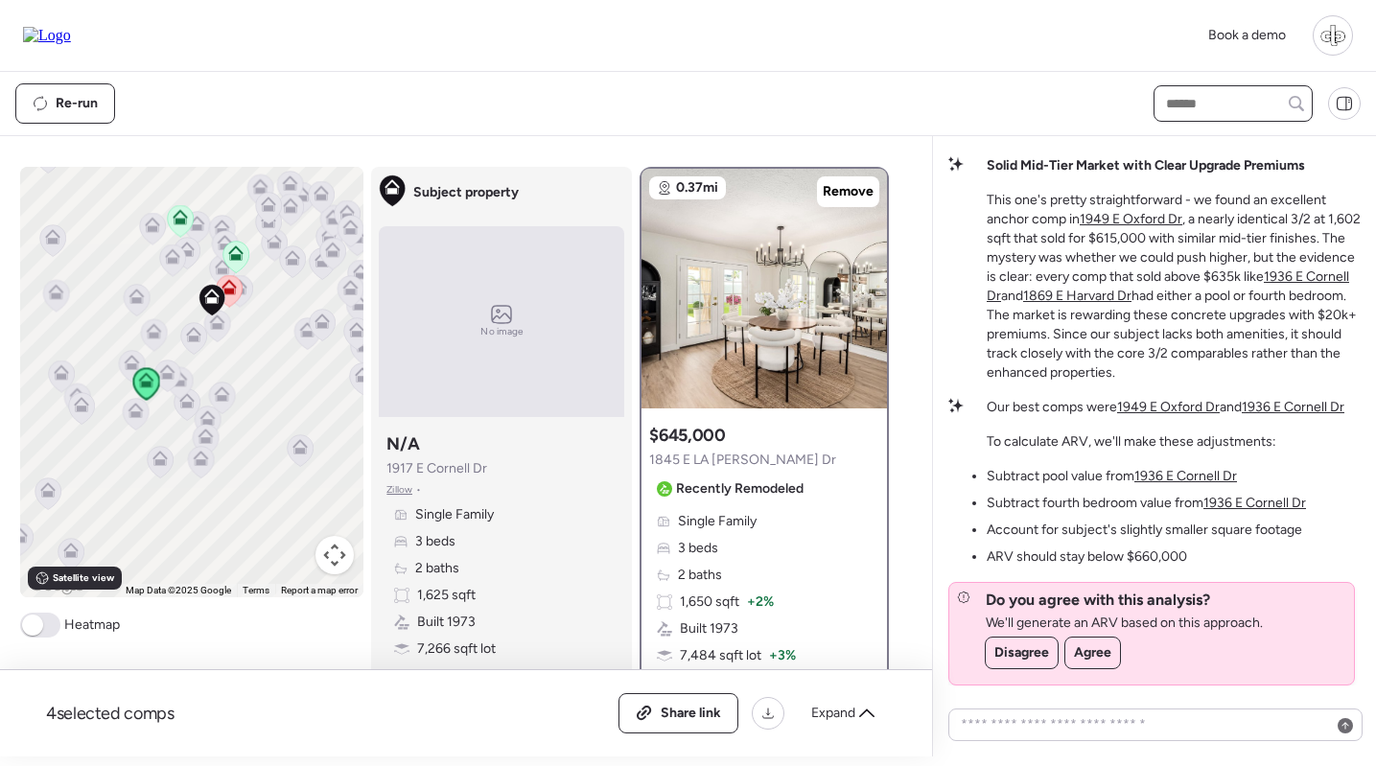
click at [1205, 104] on input "text" at bounding box center [1233, 103] width 142 height 27
type input "****"
click at [1205, 149] on span "[STREET_ADDRESS]" at bounding box center [1223, 138] width 125 height 19
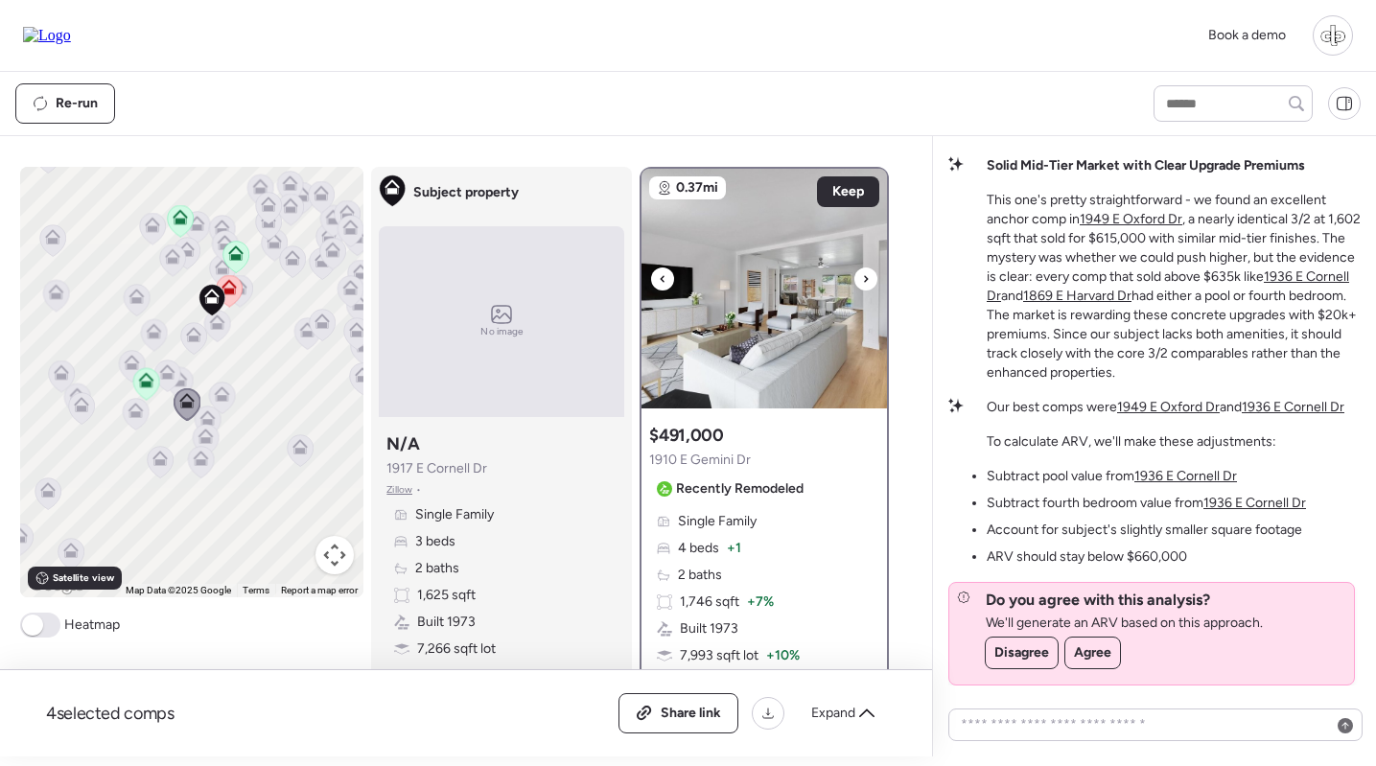
click at [704, 320] on img at bounding box center [765, 289] width 246 height 240
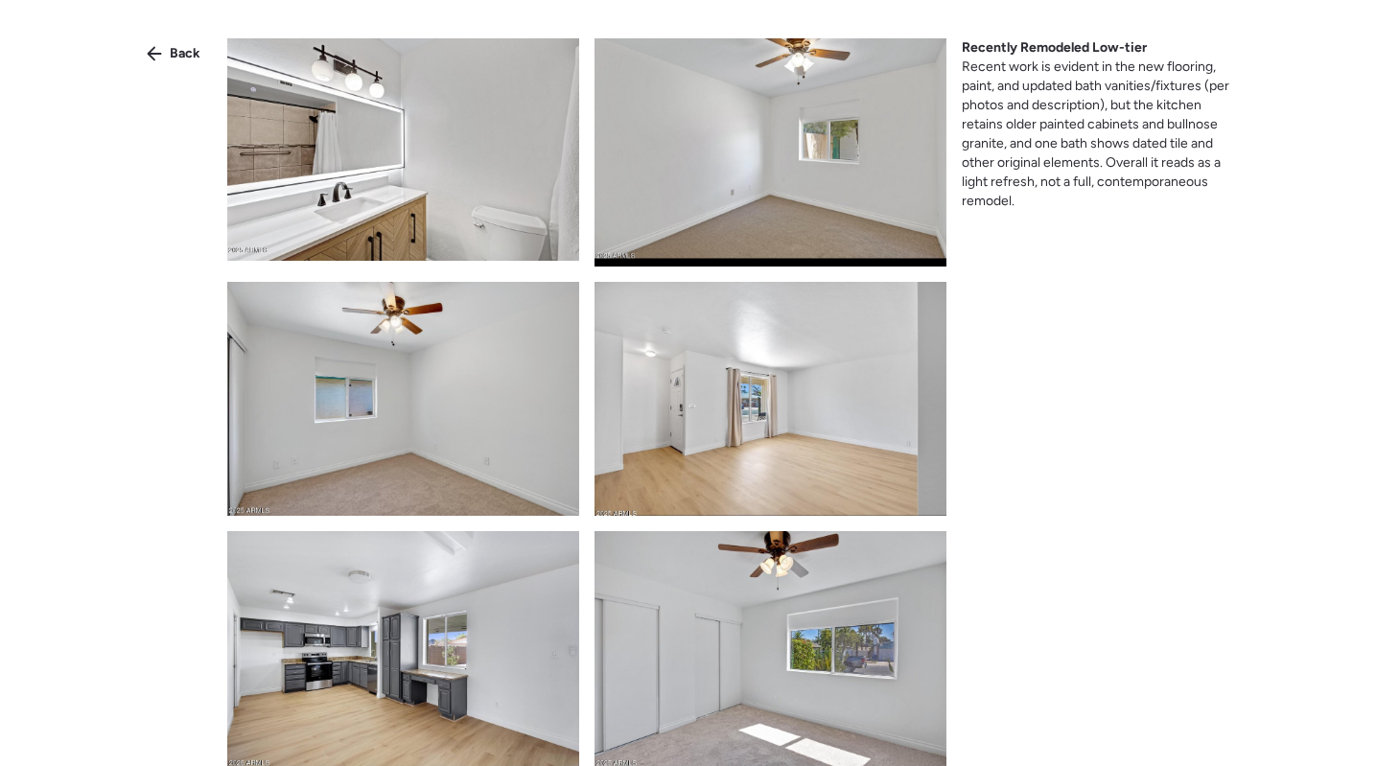
scroll to position [1295, 0]
click at [163, 51] on div "Back" at bounding box center [173, 53] width 77 height 31
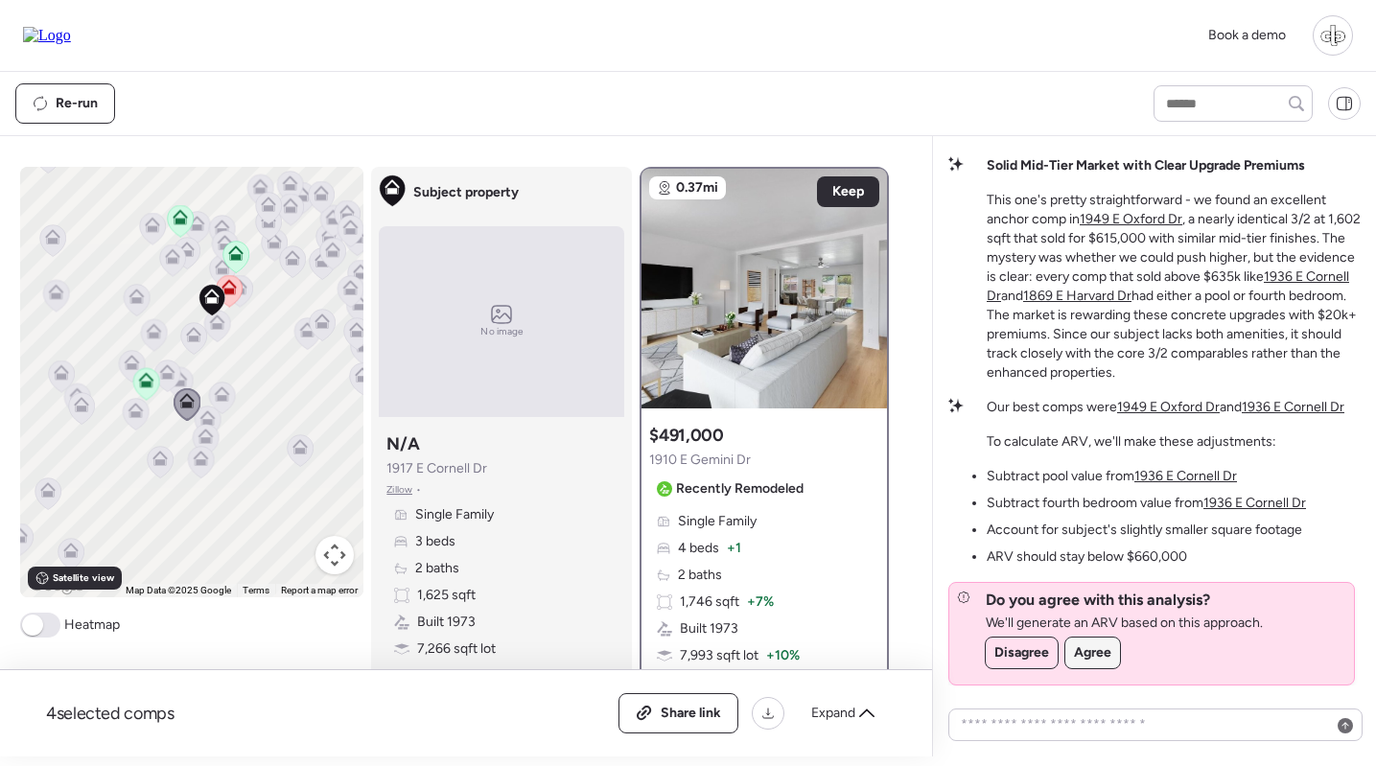
click at [1103, 648] on span "Agree" at bounding box center [1092, 653] width 37 height 19
